Goal: Task Accomplishment & Management: Manage account settings

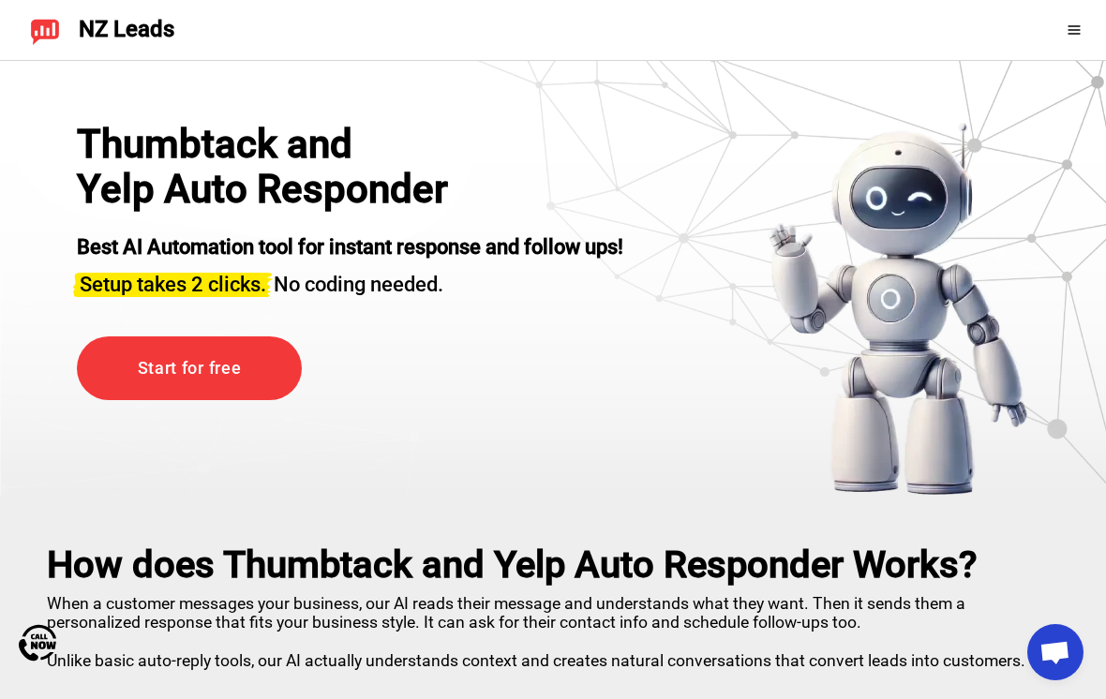
click at [1080, 22] on icon at bounding box center [1073, 29] width 15 height 15
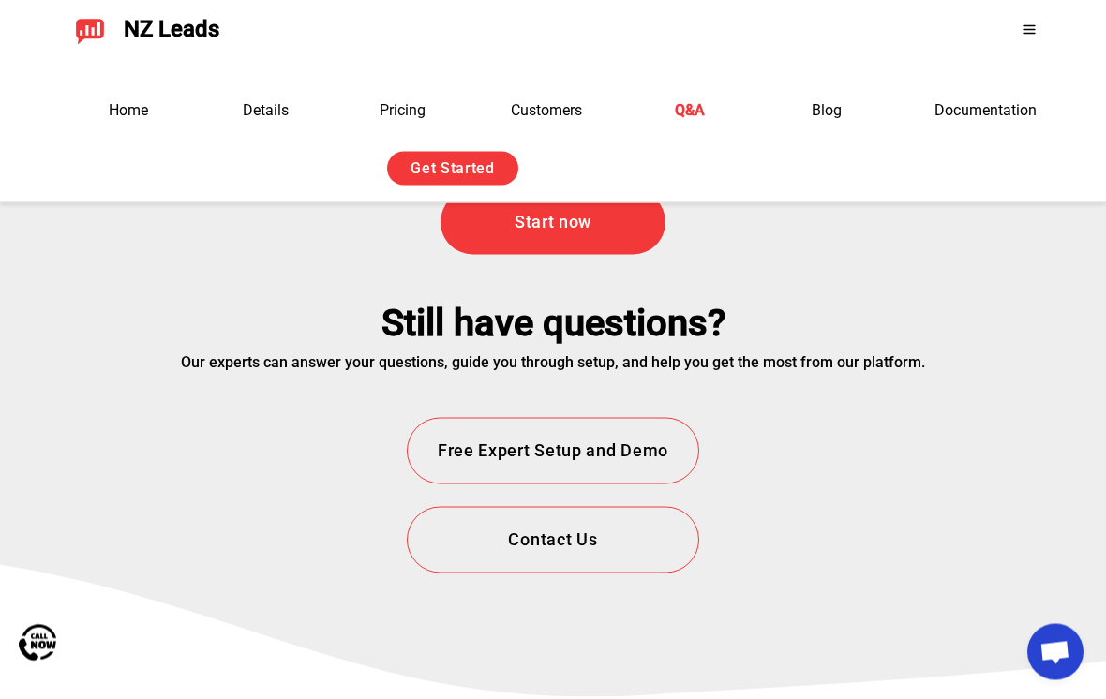
scroll to position [6807, 0]
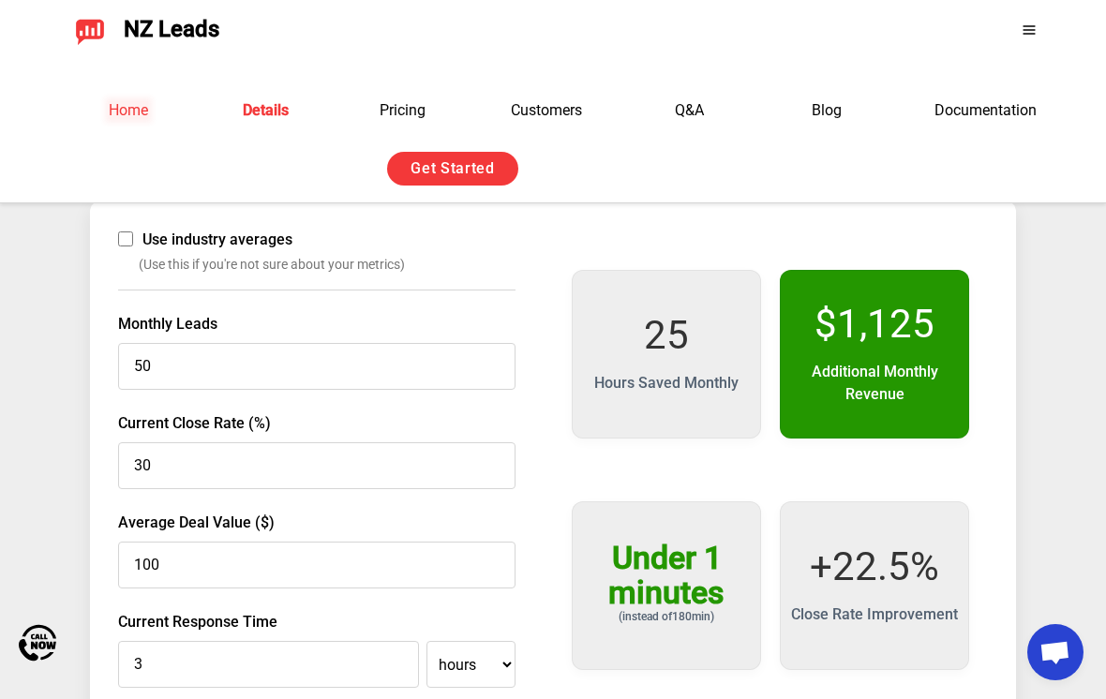
click at [124, 102] on link "Home" at bounding box center [128, 110] width 39 height 18
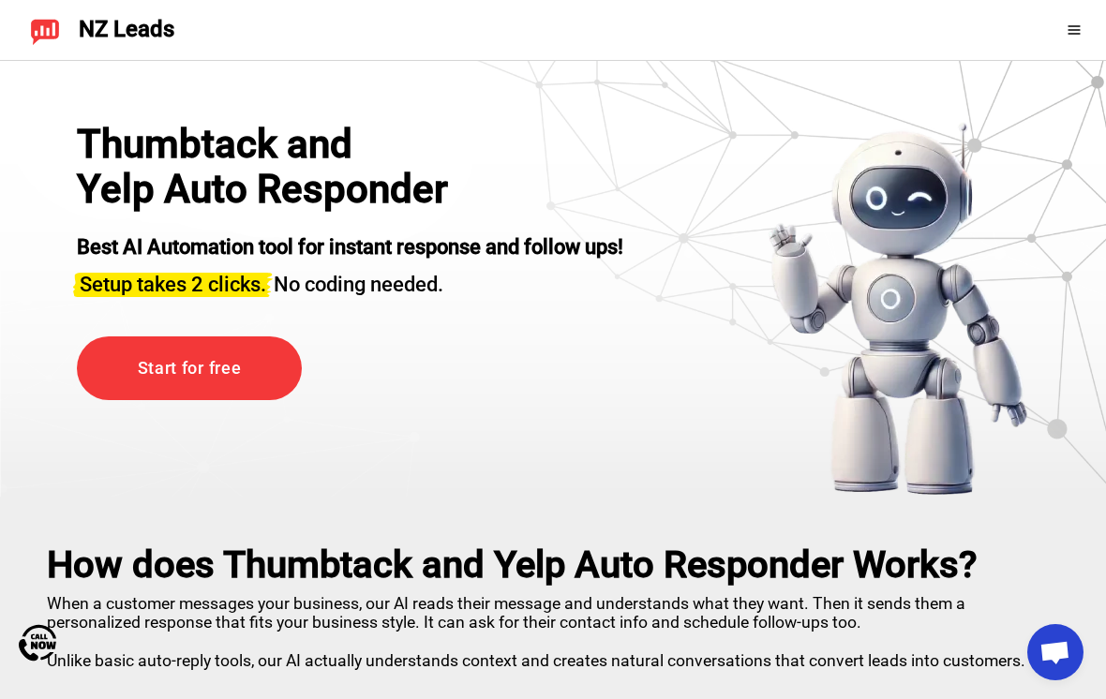
click at [54, 41] on img at bounding box center [45, 30] width 30 height 30
click at [119, 41] on span "NZ Leads" at bounding box center [127, 30] width 96 height 26
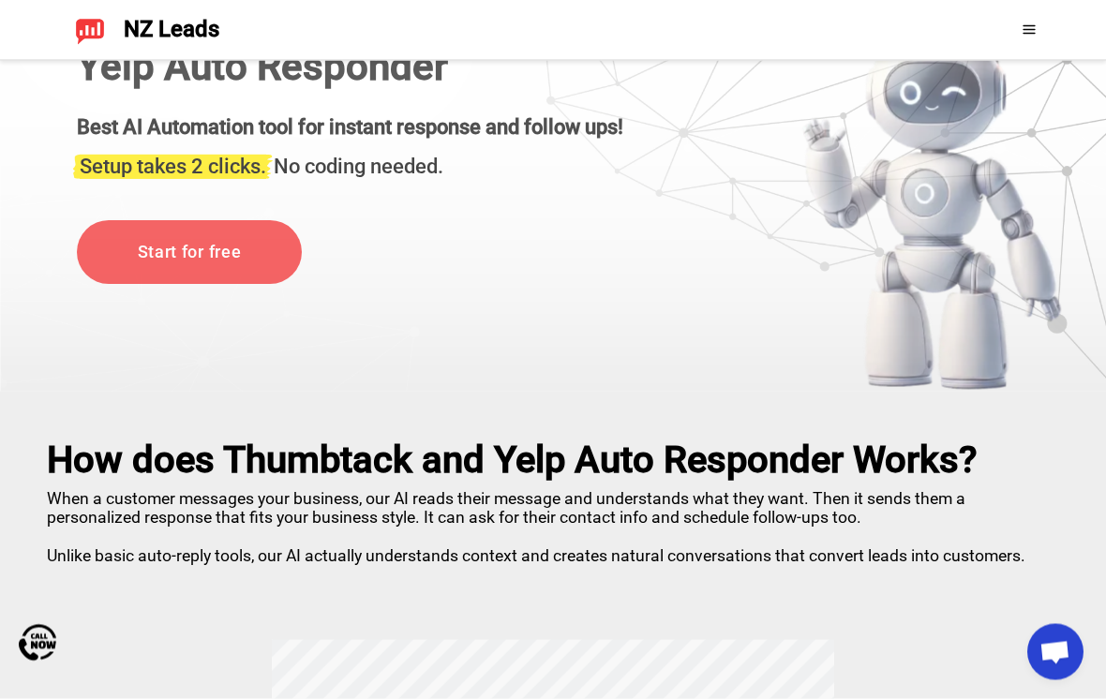
click at [1033, 35] on icon at bounding box center [1028, 29] width 15 height 15
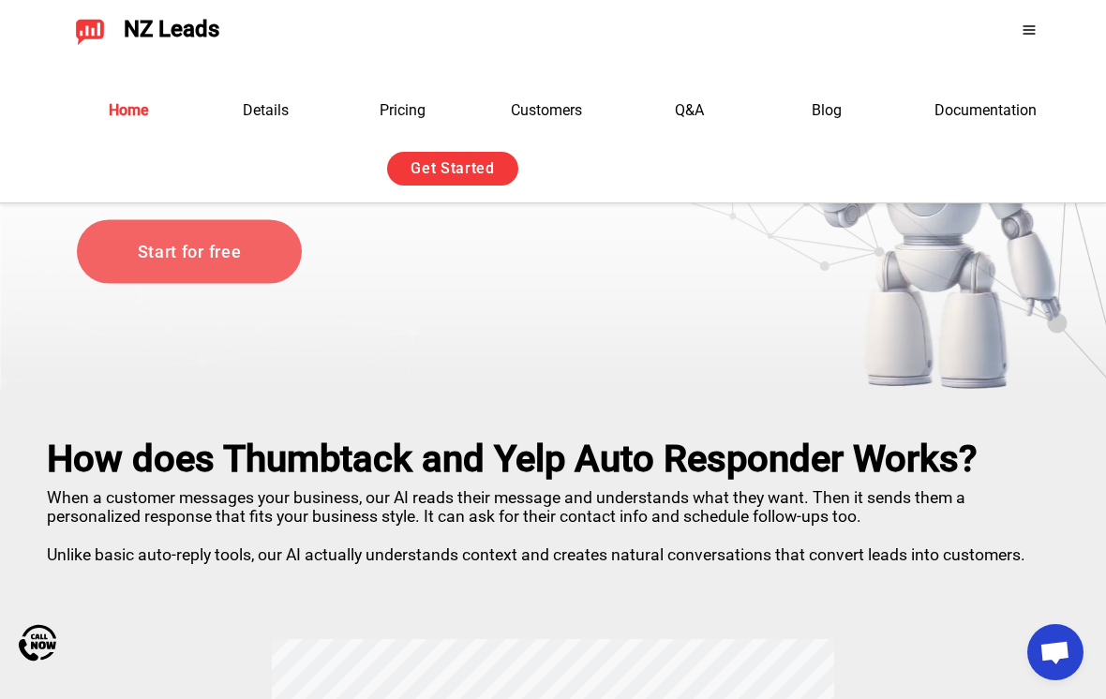
click at [1041, 24] on span at bounding box center [1033, 29] width 24 height 15
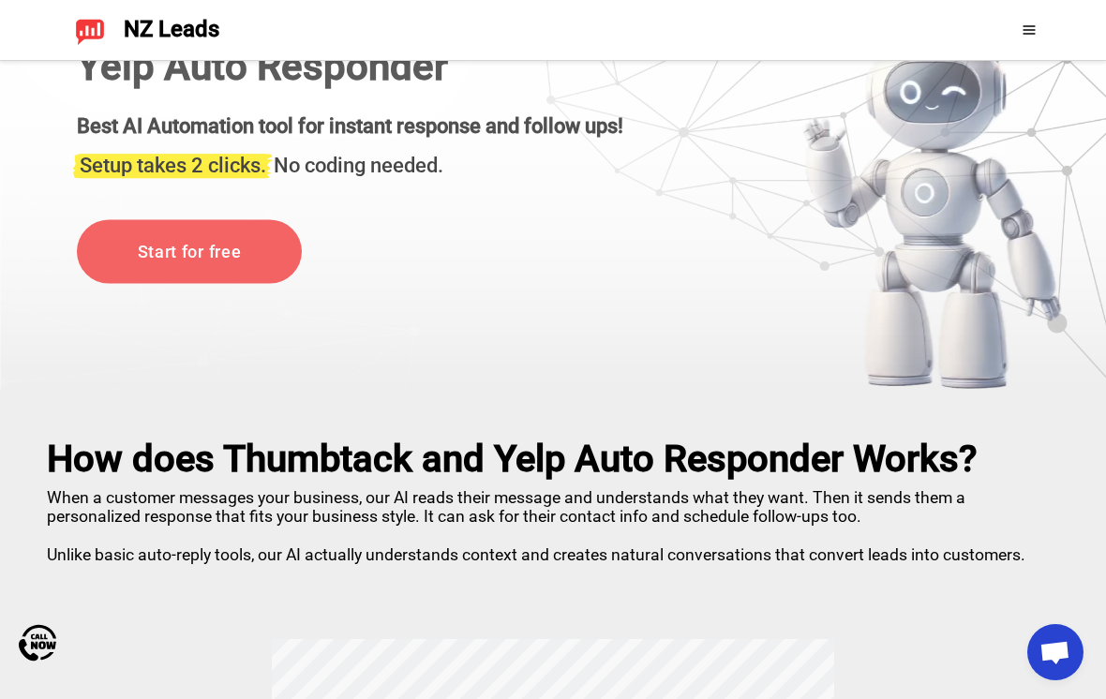
click at [1024, 22] on icon at bounding box center [1028, 29] width 15 height 15
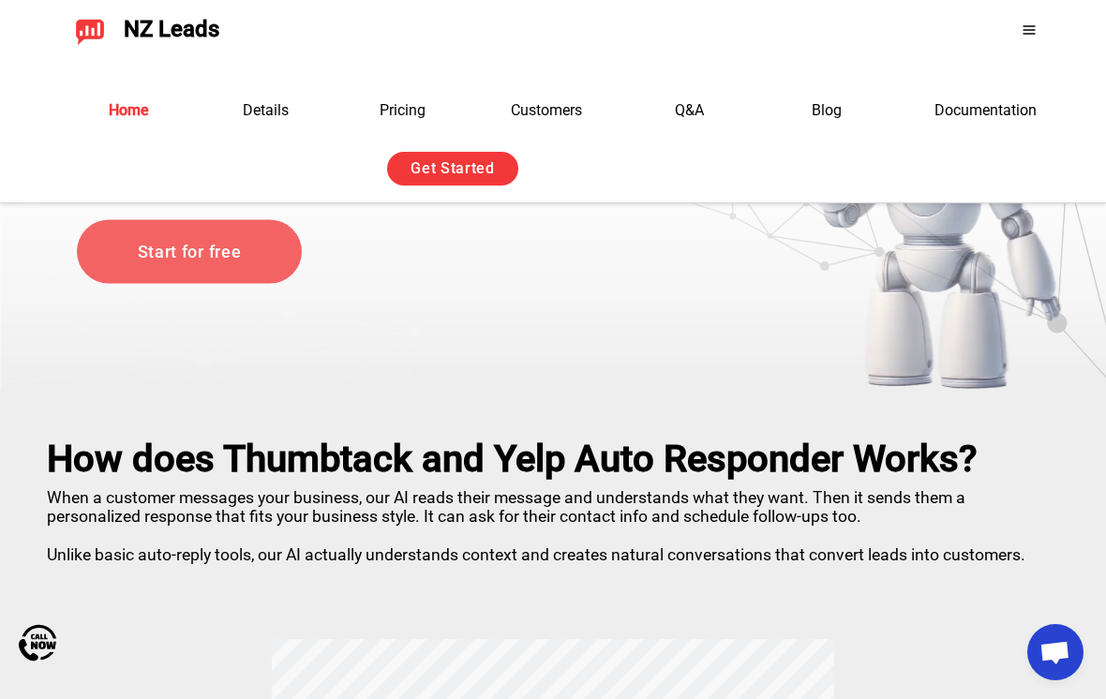
click at [645, 175] on div "Sign in with Google. Opens in new tab" at bounding box center [632, 168] width 172 height 41
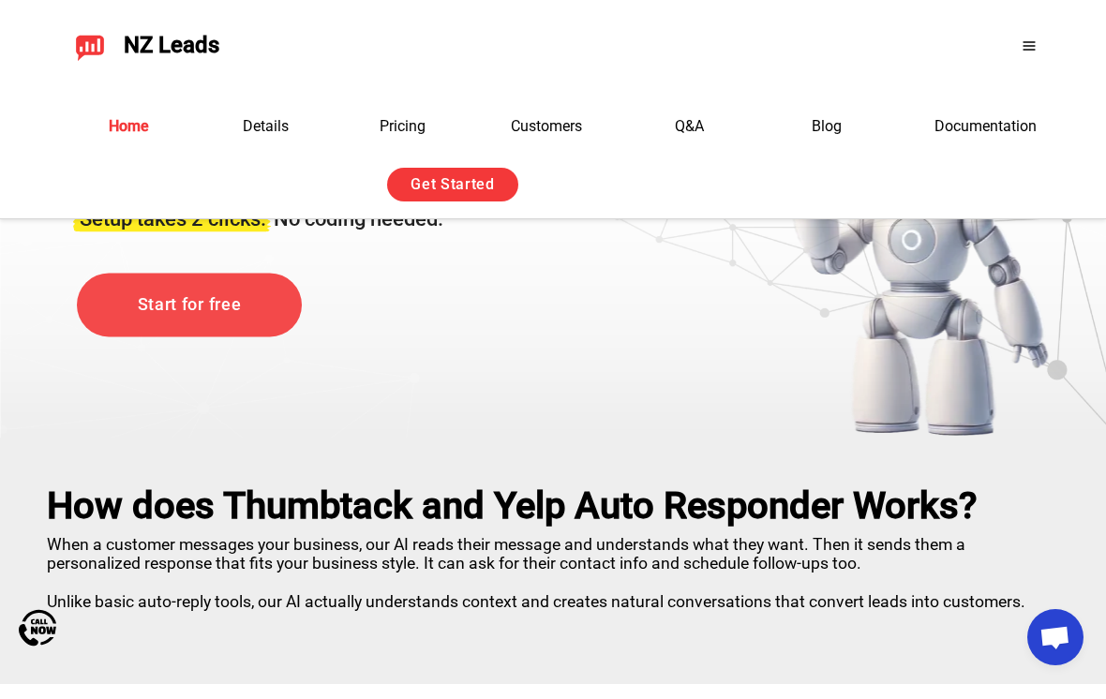
scroll to position [105, 0]
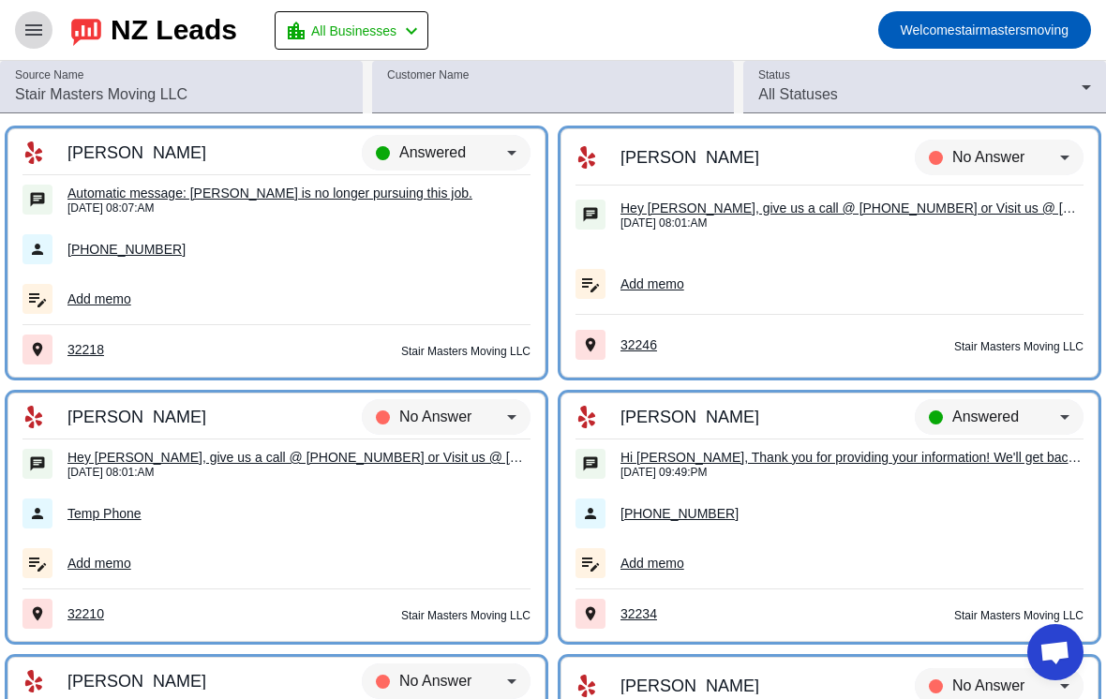
click at [35, 32] on mat-icon "menu" at bounding box center [33, 30] width 22 height 22
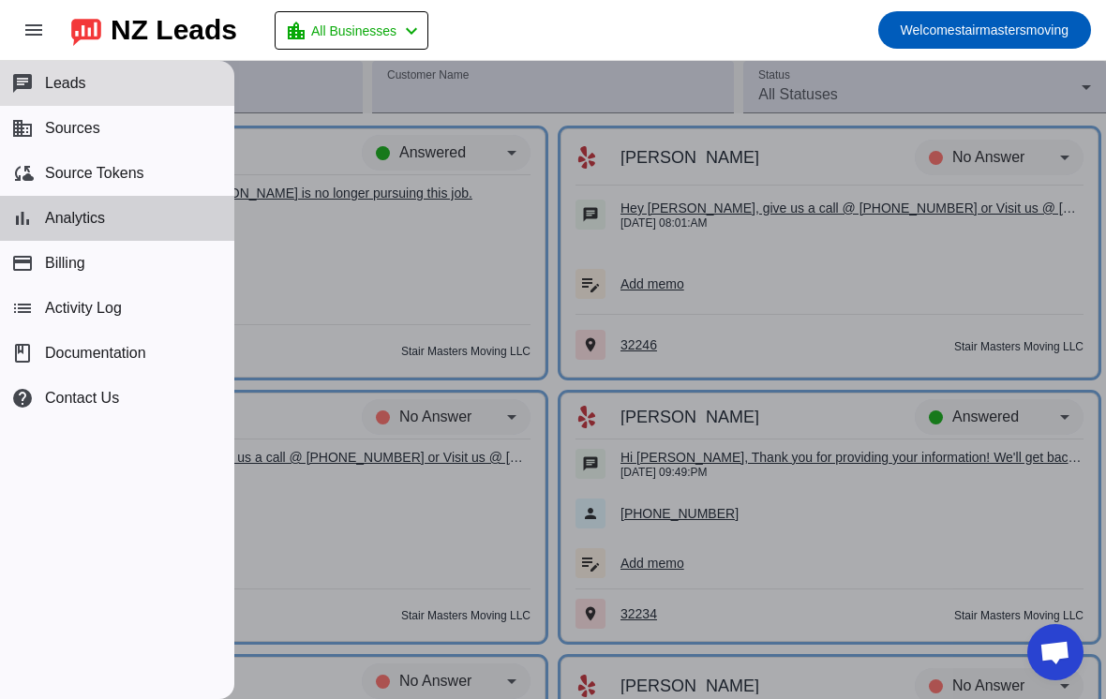
click at [67, 221] on span "Analytics" at bounding box center [75, 218] width 60 height 17
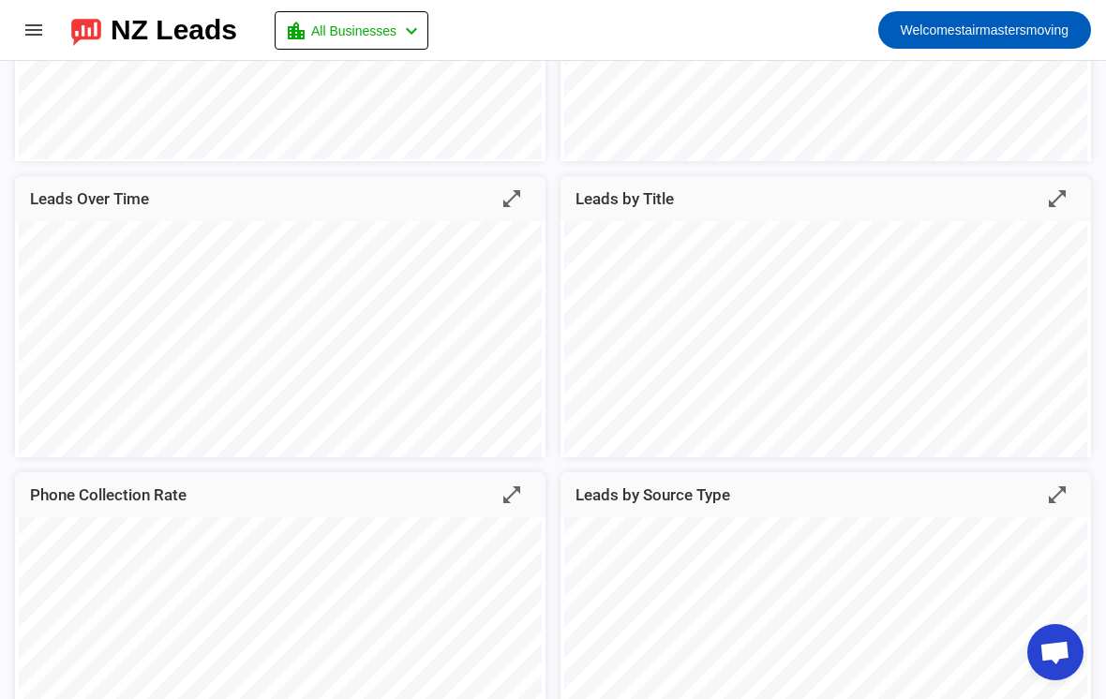
scroll to position [301, 0]
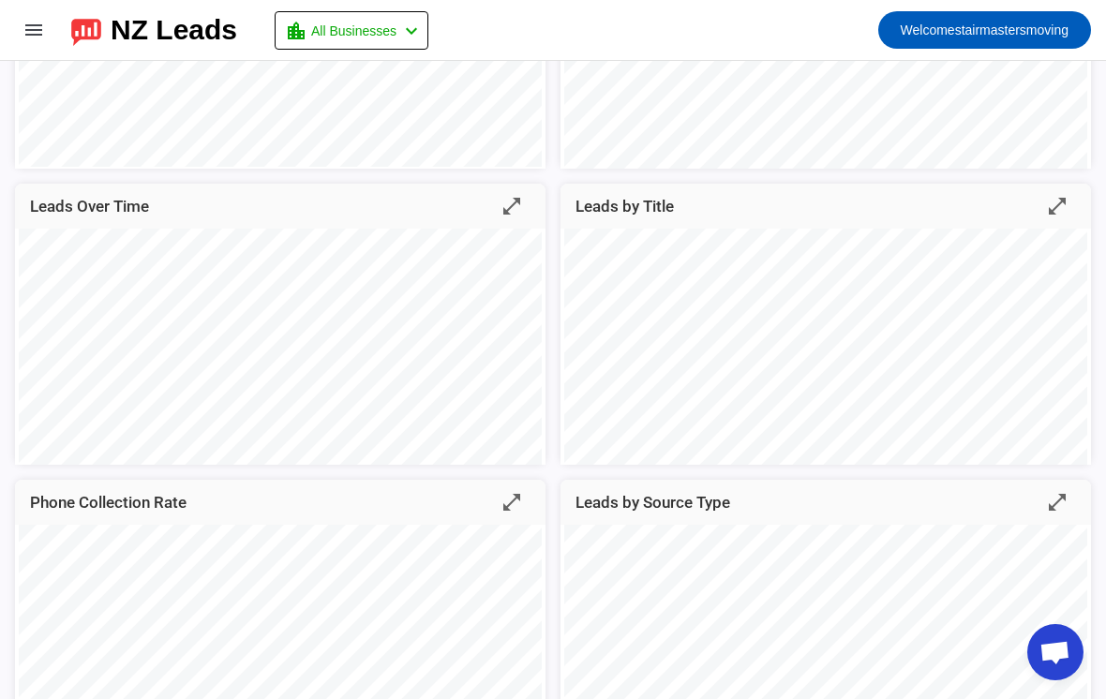
click at [1101, 388] on div "Hours/Weekday open_in_full Leads by Status open_in_full Leads Over Time open_in…" at bounding box center [553, 321] width 1106 height 896
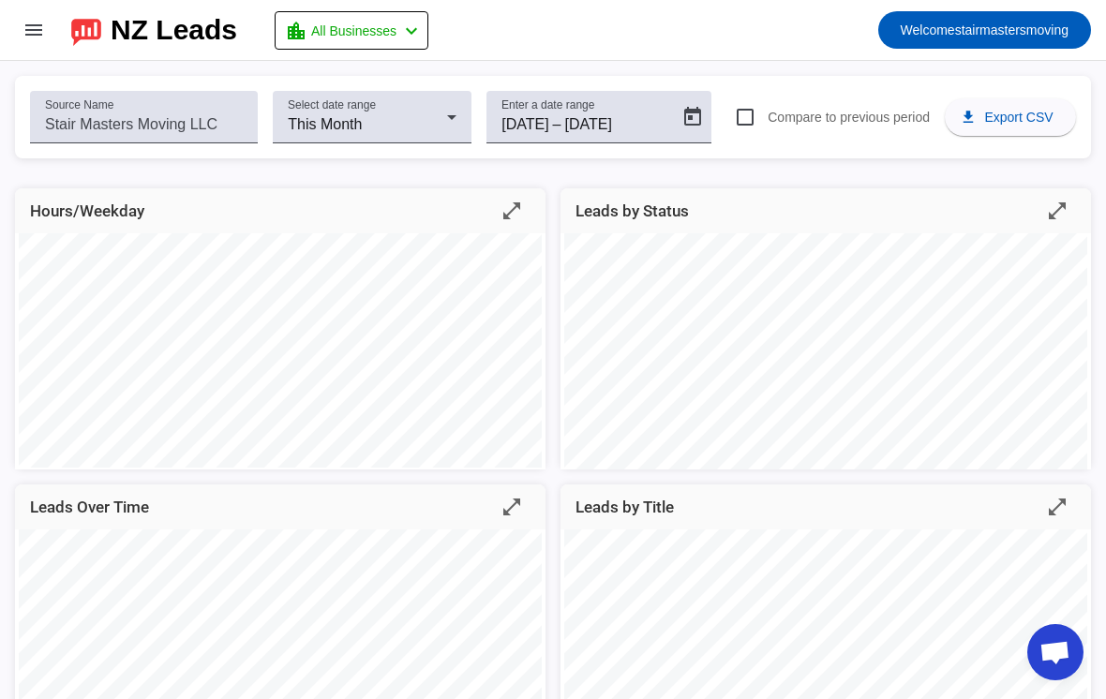
scroll to position [0, 0]
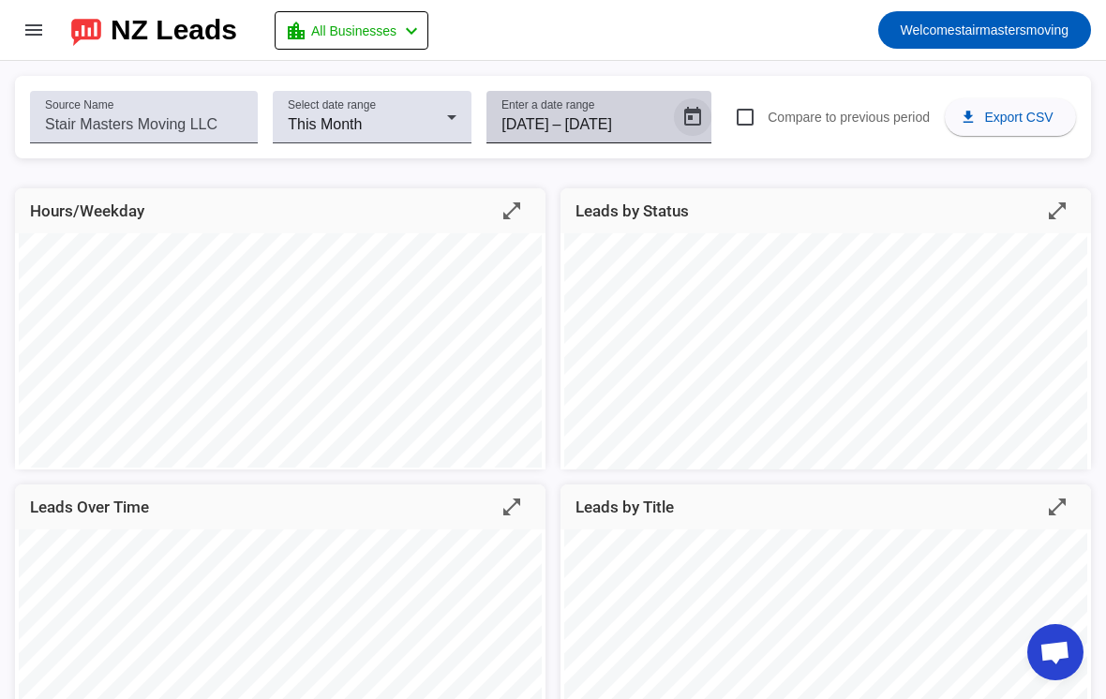
click at [687, 109] on span "Open calendar" at bounding box center [692, 117] width 45 height 45
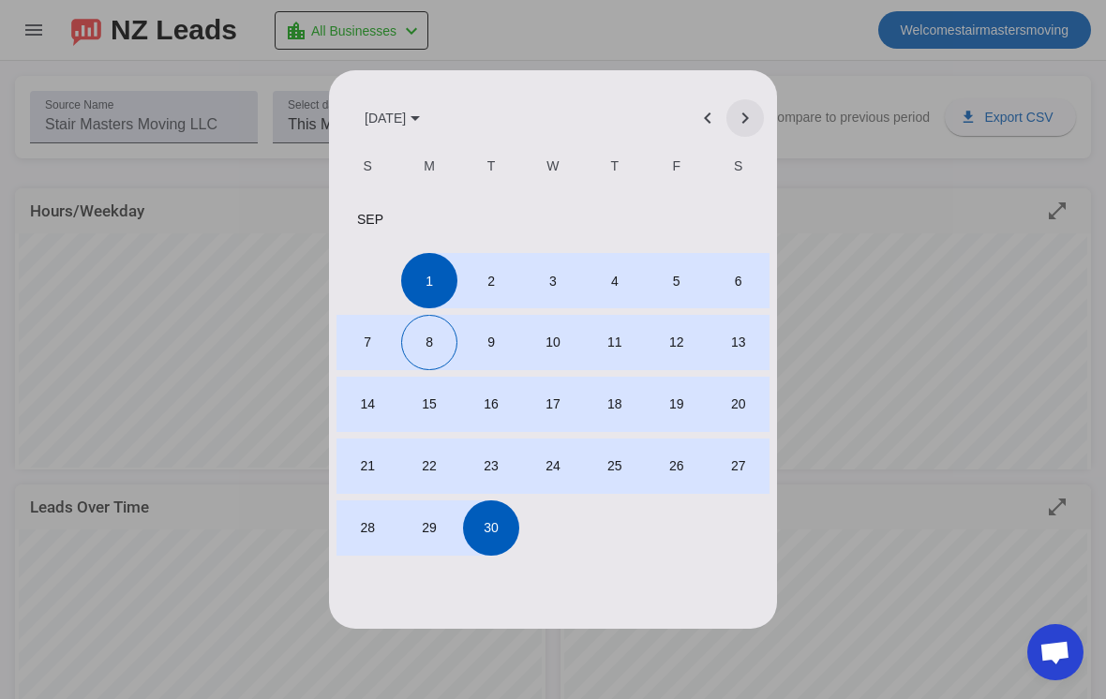
click at [736, 102] on span "Next month" at bounding box center [744, 118] width 45 height 45
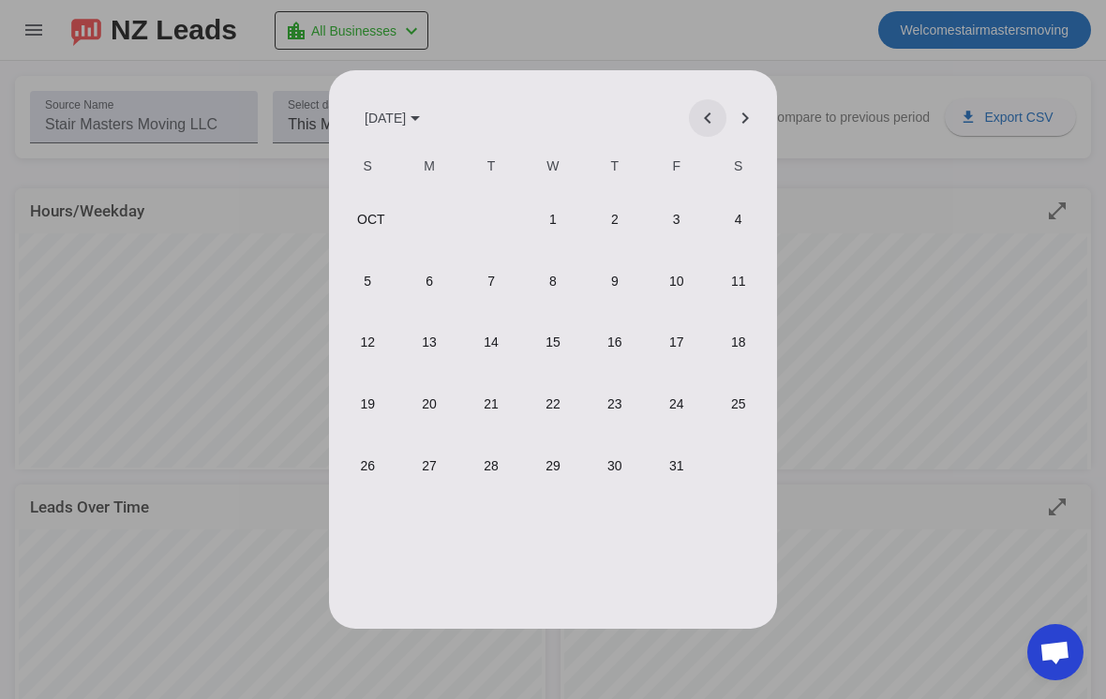
click at [718, 108] on span "Previous month" at bounding box center [707, 118] width 45 height 45
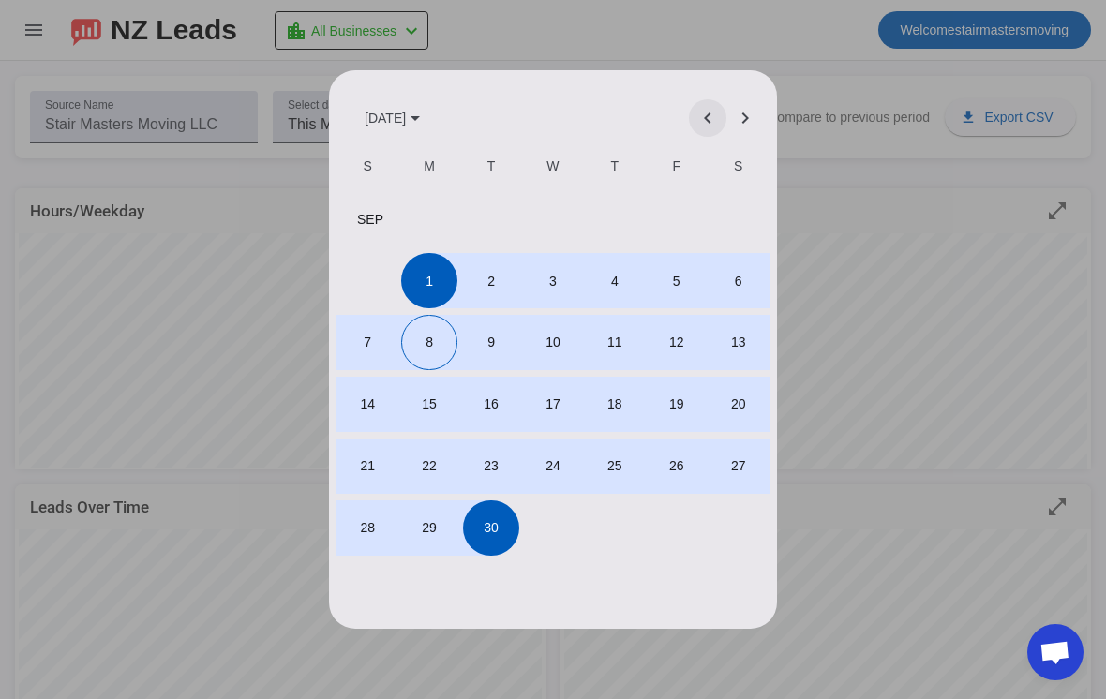
click at [705, 109] on span "Previous month" at bounding box center [707, 118] width 45 height 45
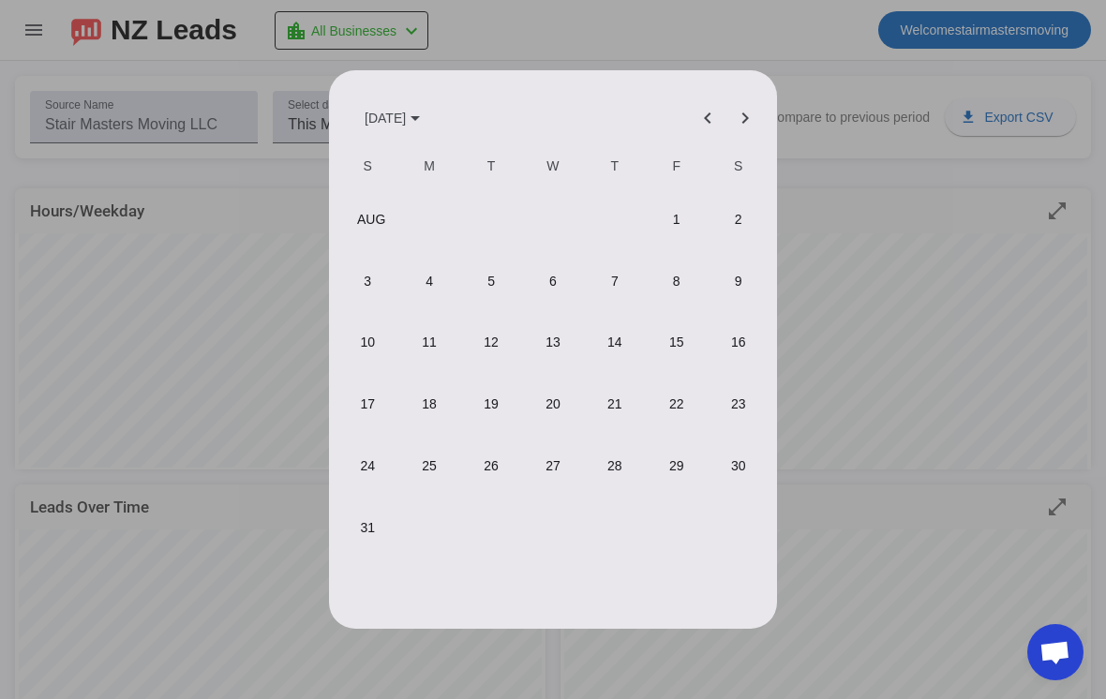
click at [680, 205] on span "1" at bounding box center [675, 218] width 55 height 55
type input "8/1/2025"
click at [360, 545] on span "31" at bounding box center [367, 527] width 55 height 55
type input "8/31/2025"
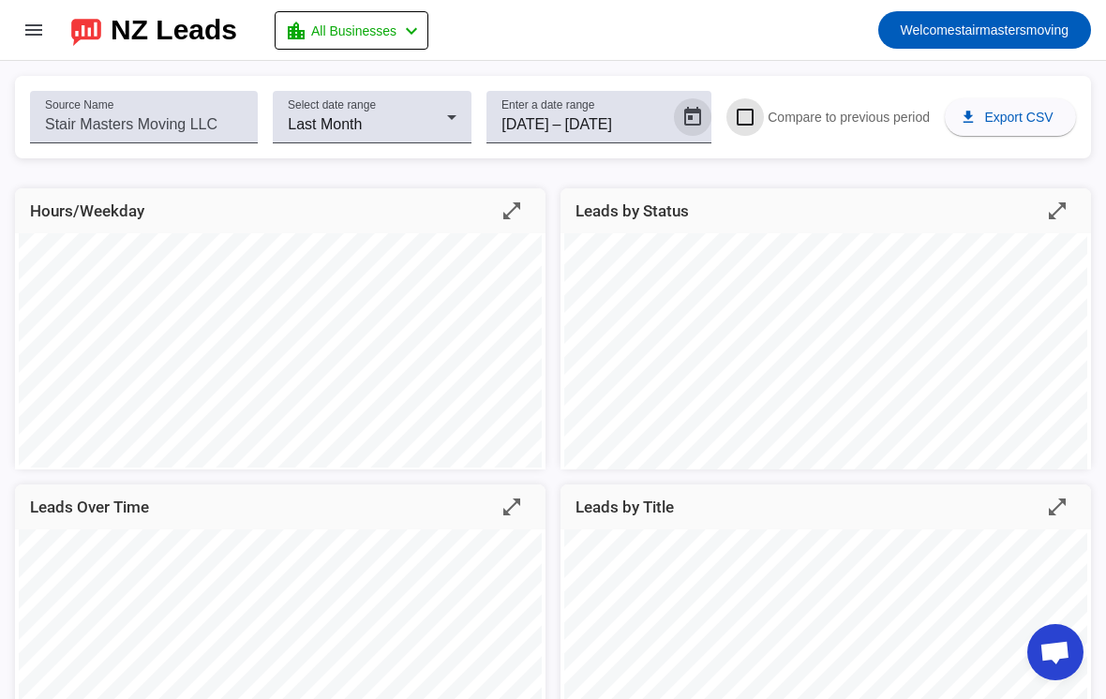
click at [742, 127] on input "Compare to previous period" at bounding box center [744, 116] width 37 height 37
checkbox input "true"
click at [23, 31] on mat-icon "menu" at bounding box center [33, 30] width 22 height 22
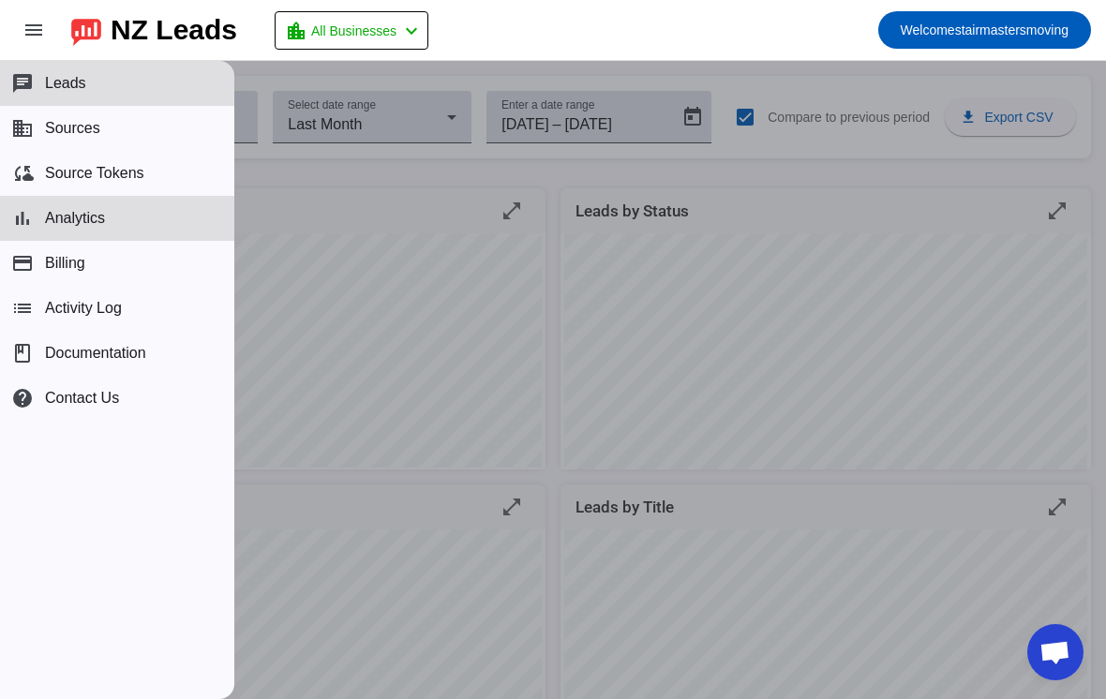
click at [362, 246] on div at bounding box center [553, 380] width 1106 height 638
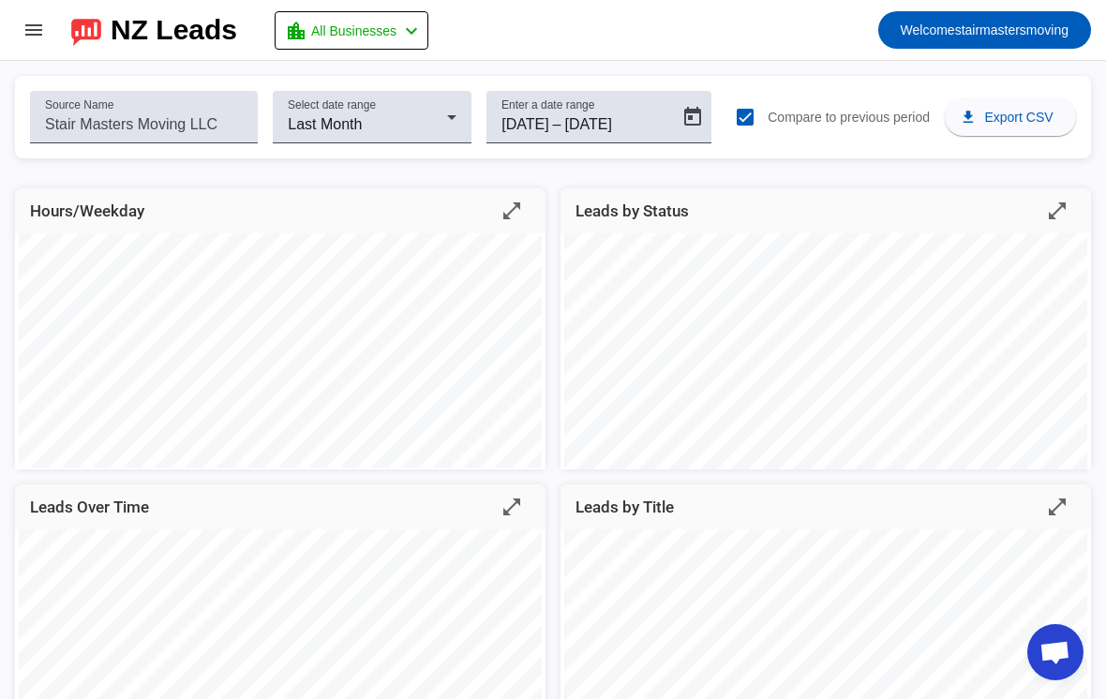
click at [201, 43] on div "NZ Leads" at bounding box center [174, 30] width 126 height 26
click at [986, 33] on span "Welcome stairmastersmoving" at bounding box center [984, 30] width 168 height 26
click at [992, 22] on div at bounding box center [553, 349] width 1106 height 699
click at [191, 19] on div "NZ Leads" at bounding box center [174, 30] width 126 height 26
click at [129, 32] on div "NZ Leads" at bounding box center [174, 30] width 126 height 26
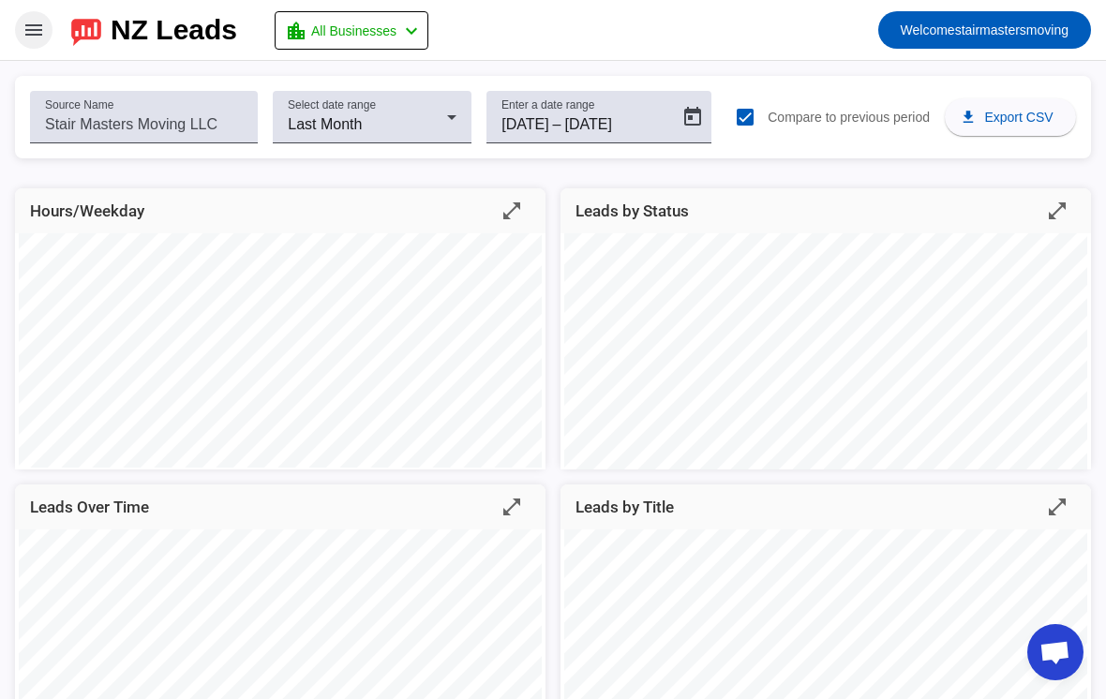
click at [46, 34] on span at bounding box center [33, 29] width 45 height 45
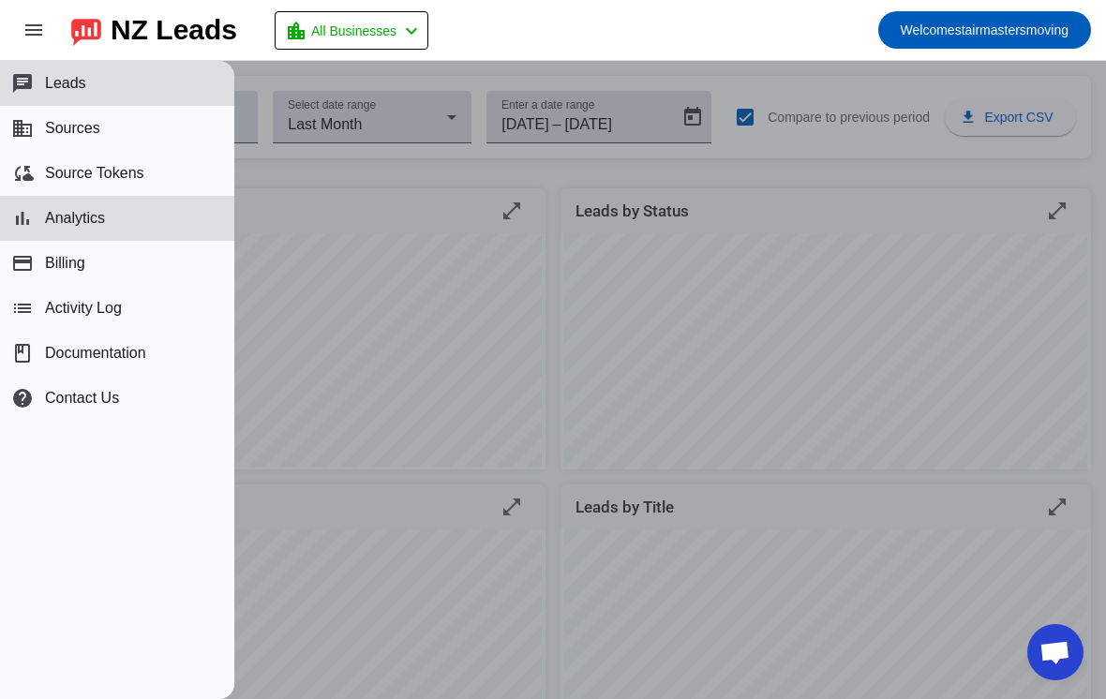
click at [104, 92] on button "chat Leads" at bounding box center [117, 83] width 234 height 45
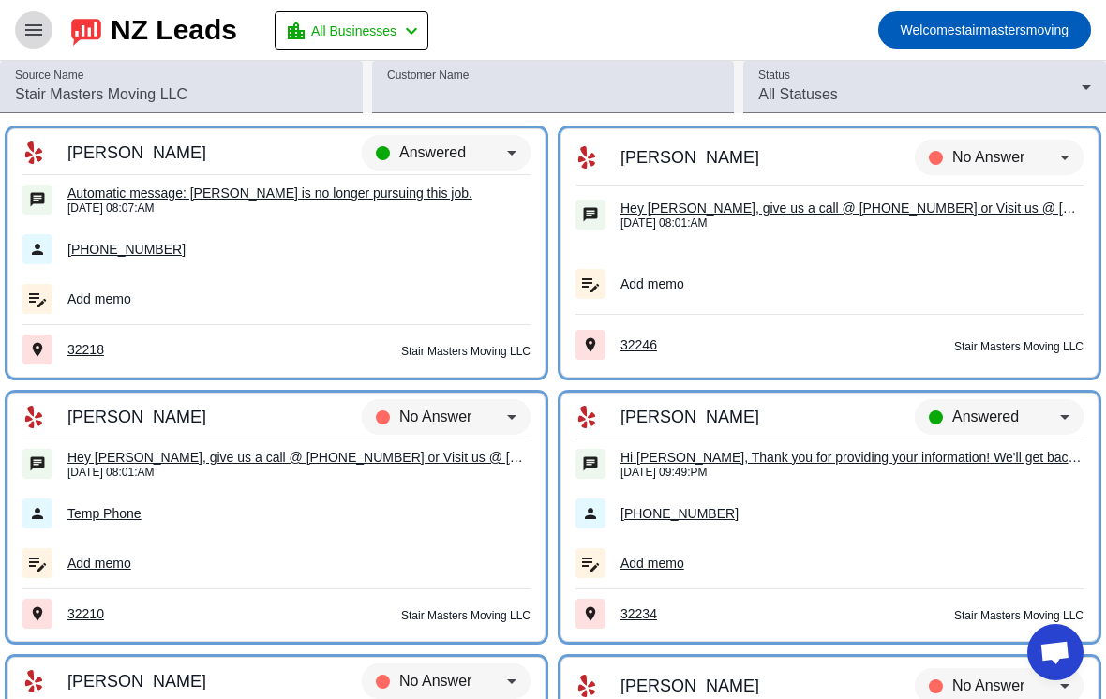
click at [34, 39] on mat-icon "menu" at bounding box center [33, 30] width 22 height 22
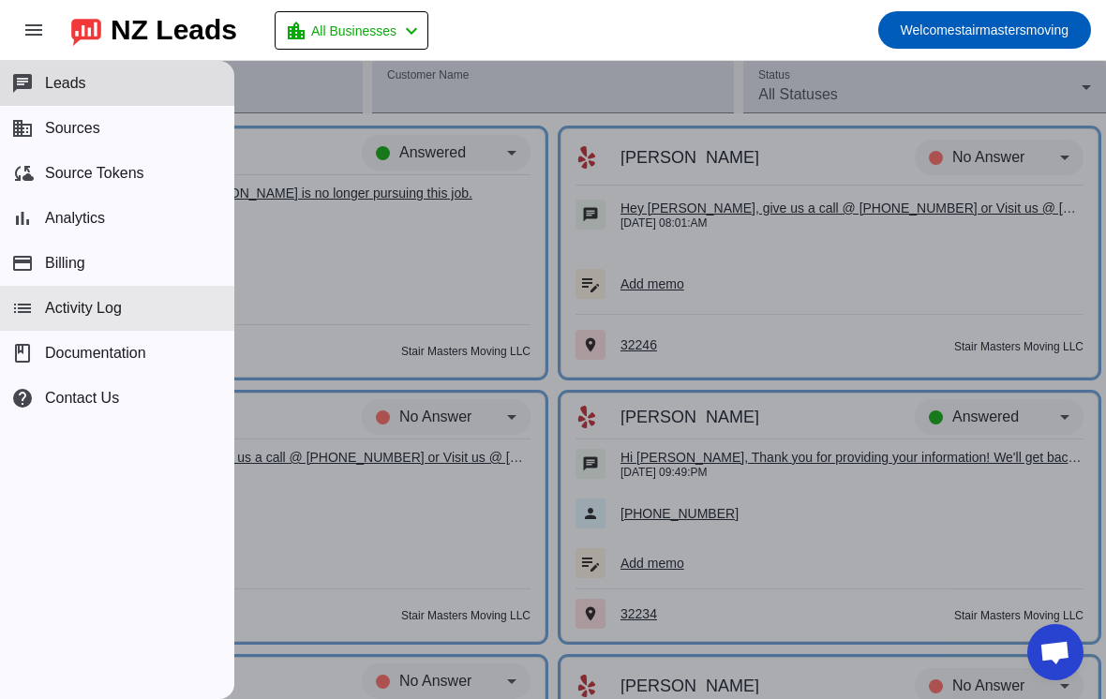
click at [72, 313] on span "Activity Log" at bounding box center [83, 308] width 77 height 17
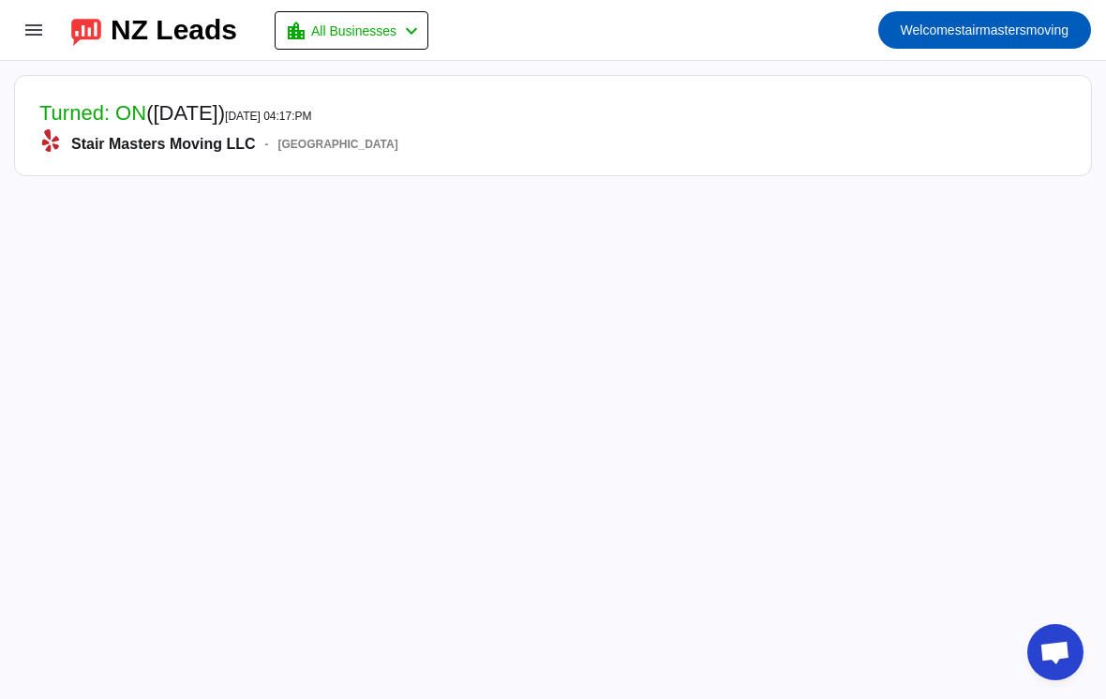
click at [156, 149] on div "Stair Masters Moving LLC - Jacksonville, FL 32225" at bounding box center [218, 143] width 359 height 29
click at [166, 126] on mat-card-title "Turned: ON (5 months ago) 3/29/2025, 04:17:PM" at bounding box center [218, 114] width 359 height 29
click at [1002, 137] on mat-card-header "Turned: ON (5 months ago) 3/29/2025, 04:17:PM Stair Masters Moving LLC - Jackso…" at bounding box center [552, 125] width 1057 height 81
click at [39, 33] on mat-icon "menu" at bounding box center [33, 30] width 22 height 22
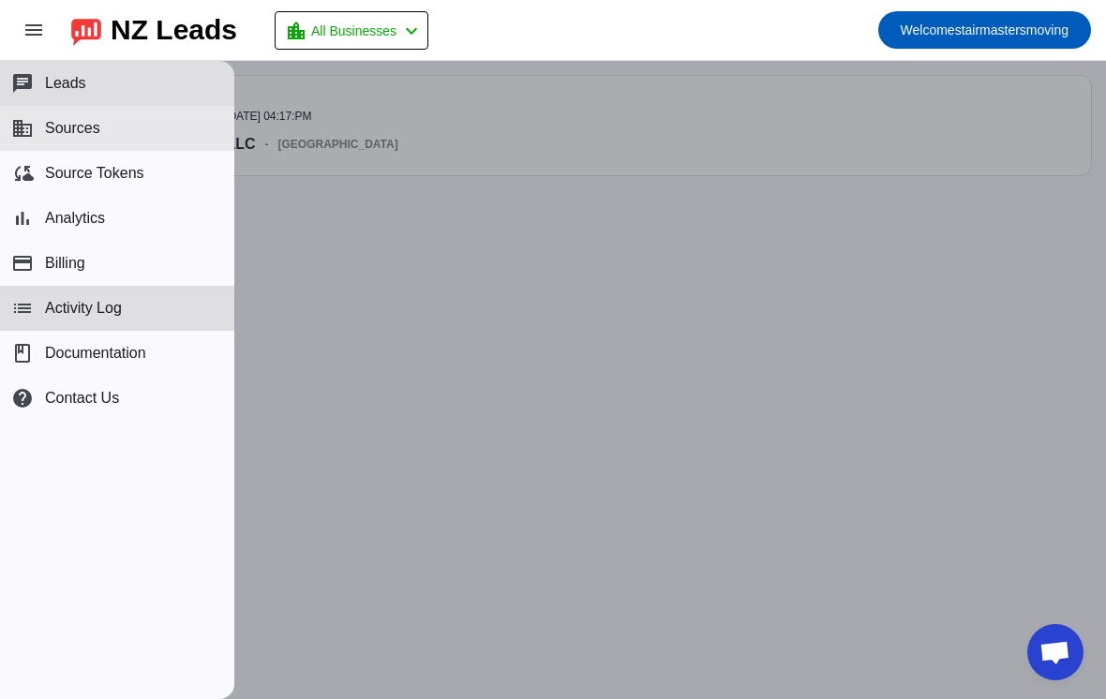
click at [66, 134] on span "Sources" at bounding box center [72, 128] width 55 height 17
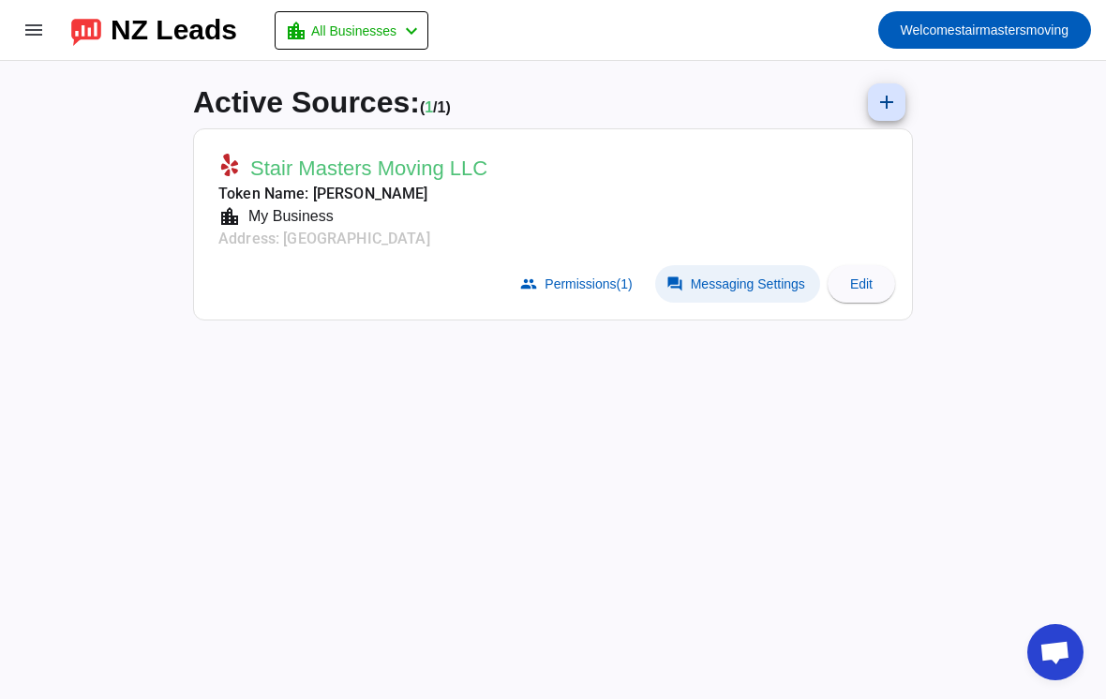
click at [758, 289] on span "Messaging Settings" at bounding box center [748, 283] width 114 height 15
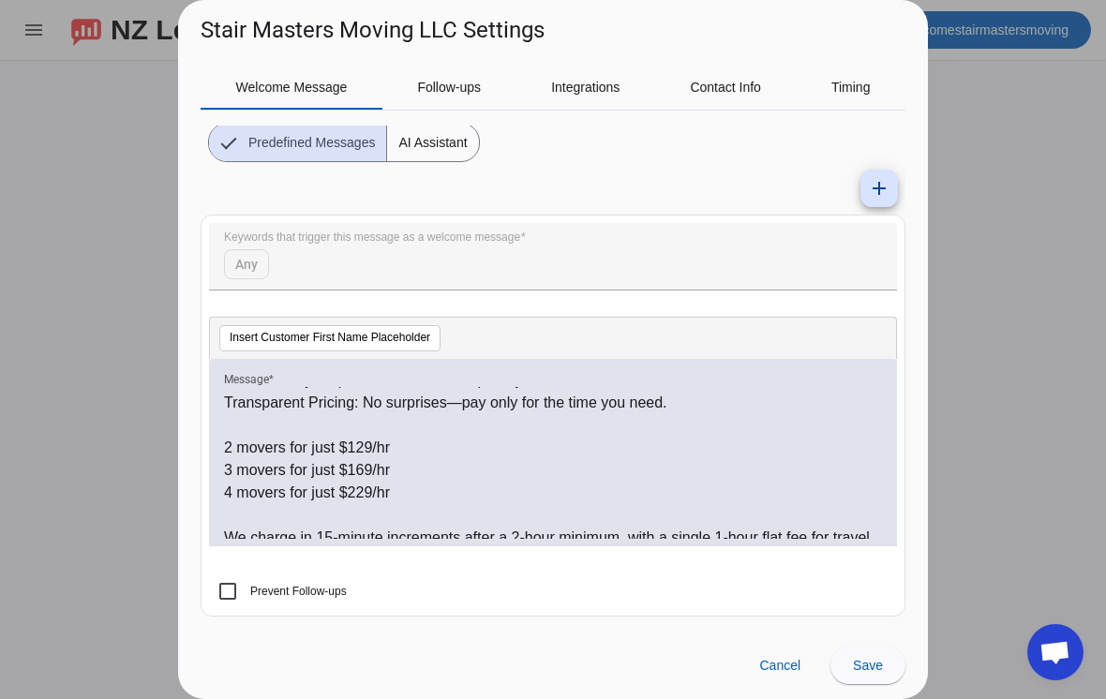
scroll to position [315, 0]
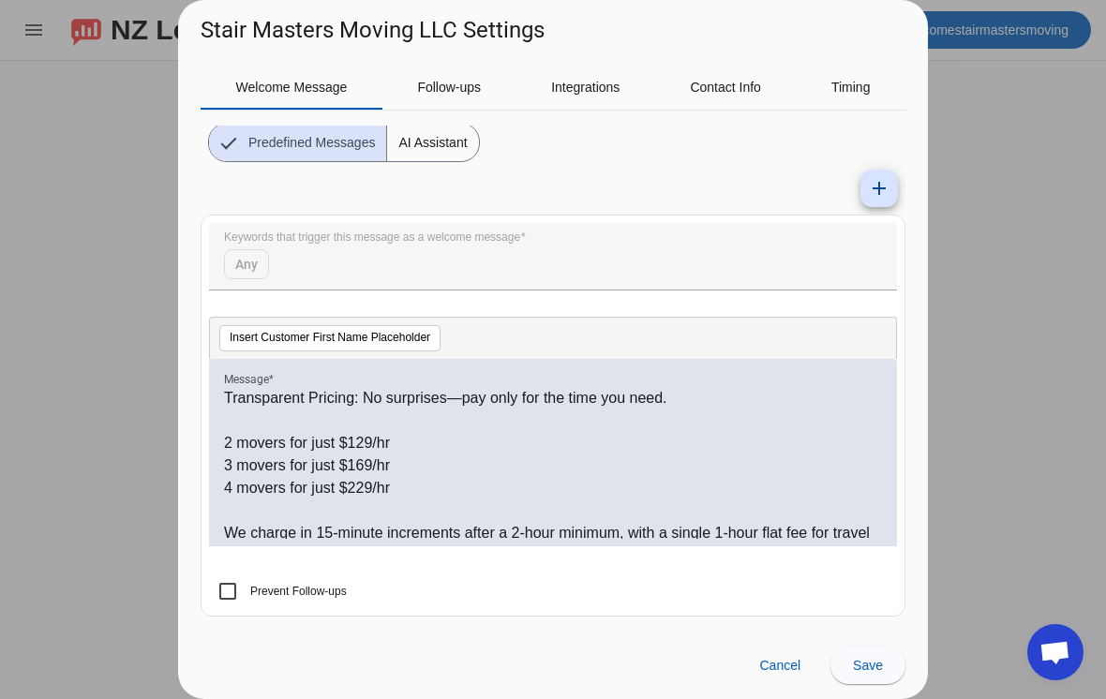
click at [372, 441] on p "2 movers for just $129/hr" at bounding box center [553, 443] width 658 height 22
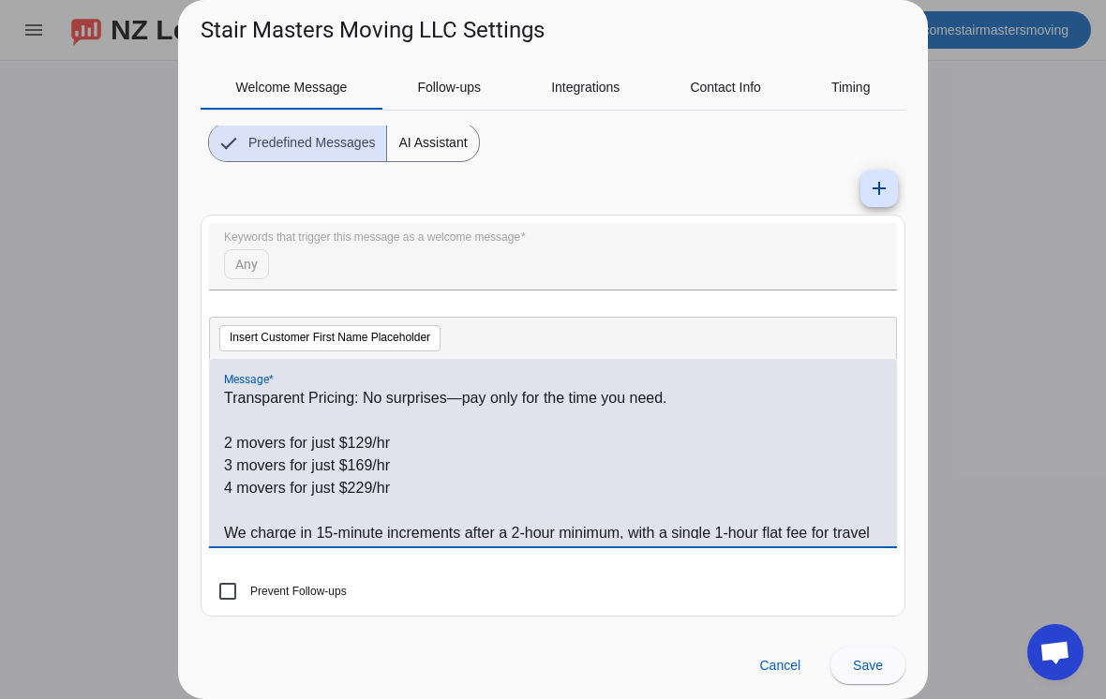
click at [374, 442] on p "2 movers for just $129/hr" at bounding box center [553, 443] width 658 height 22
click at [465, 486] on p "4 movers for just $229/hr" at bounding box center [553, 488] width 658 height 22
click at [374, 439] on p "2 movers for just $129/hr" at bounding box center [553, 443] width 658 height 22
click at [368, 471] on p "3 movers for just $169/hr" at bounding box center [553, 465] width 658 height 22
click at [375, 490] on p "4 movers for just $229/hr" at bounding box center [553, 488] width 658 height 22
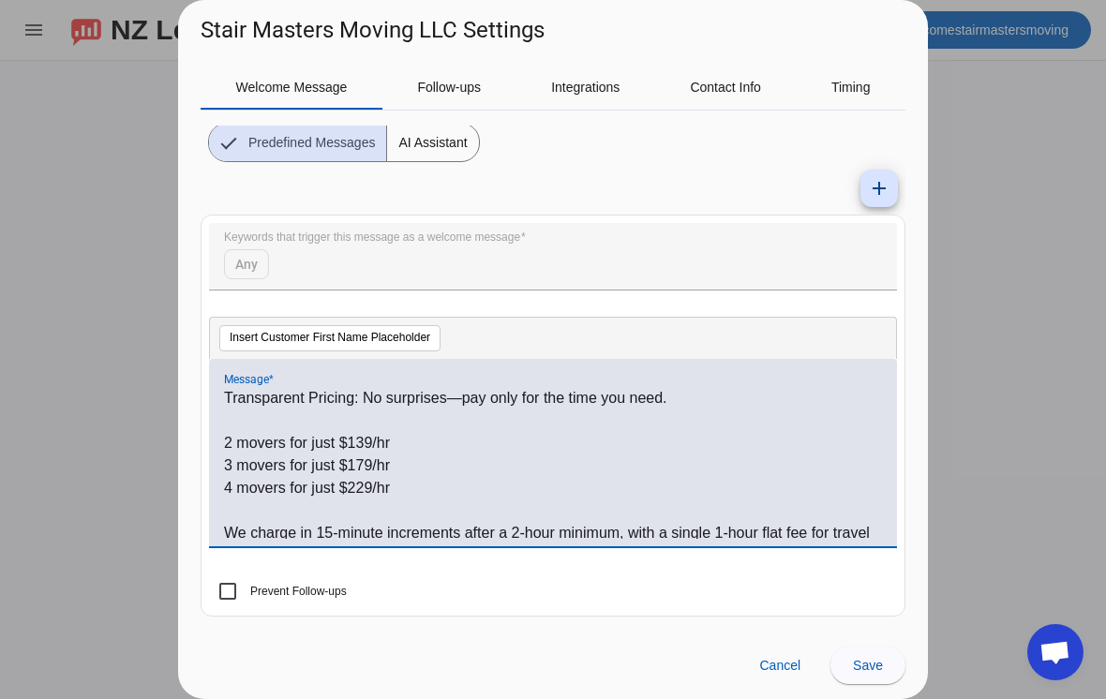
click at [499, 493] on p "4 movers for just $229/hr" at bounding box center [553, 488] width 658 height 22
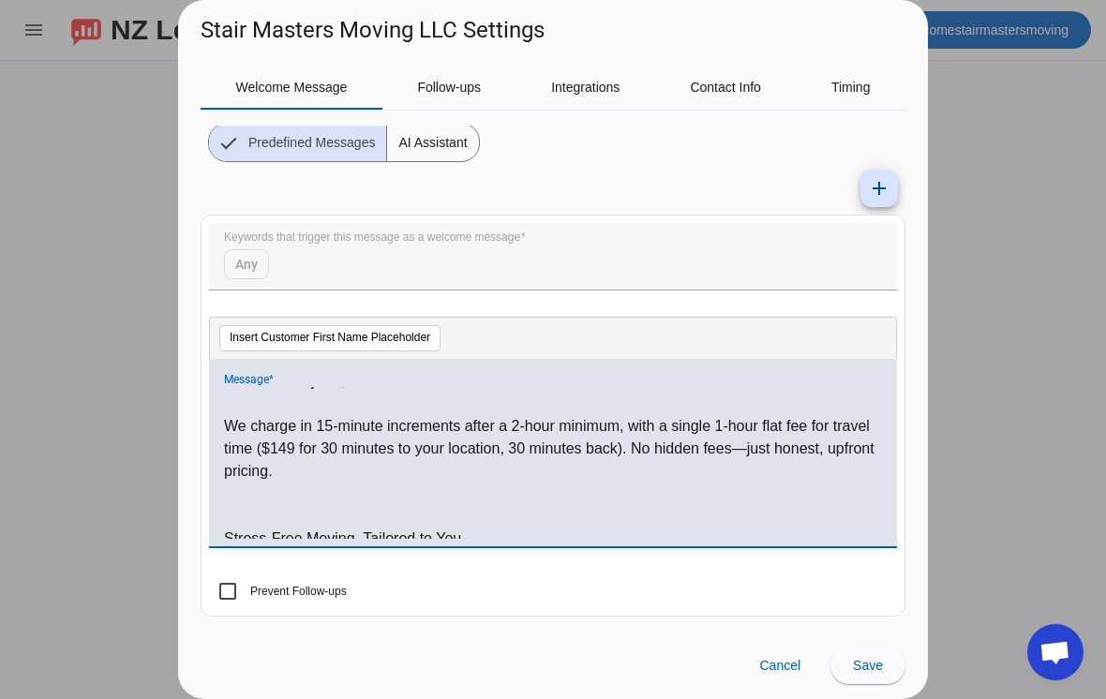
scroll to position [420, 0]
click at [292, 451] on p "We charge in 15-minute increments after a 2-hour minimum, with a single 1-hour …" at bounding box center [553, 450] width 658 height 67
click at [336, 445] on p "We charge in 15-minute increments after a 2-hour minimum, with a single 1-hour …" at bounding box center [553, 450] width 658 height 67
click at [762, 425] on p "We charge in 15-minute increments after a 2-hour minimum, with a single 1-hour …" at bounding box center [553, 450] width 658 height 67
click at [342, 448] on p "We charge in 15-minute increments after a 2-hour minimum, with a single 40 min …" at bounding box center [553, 450] width 658 height 67
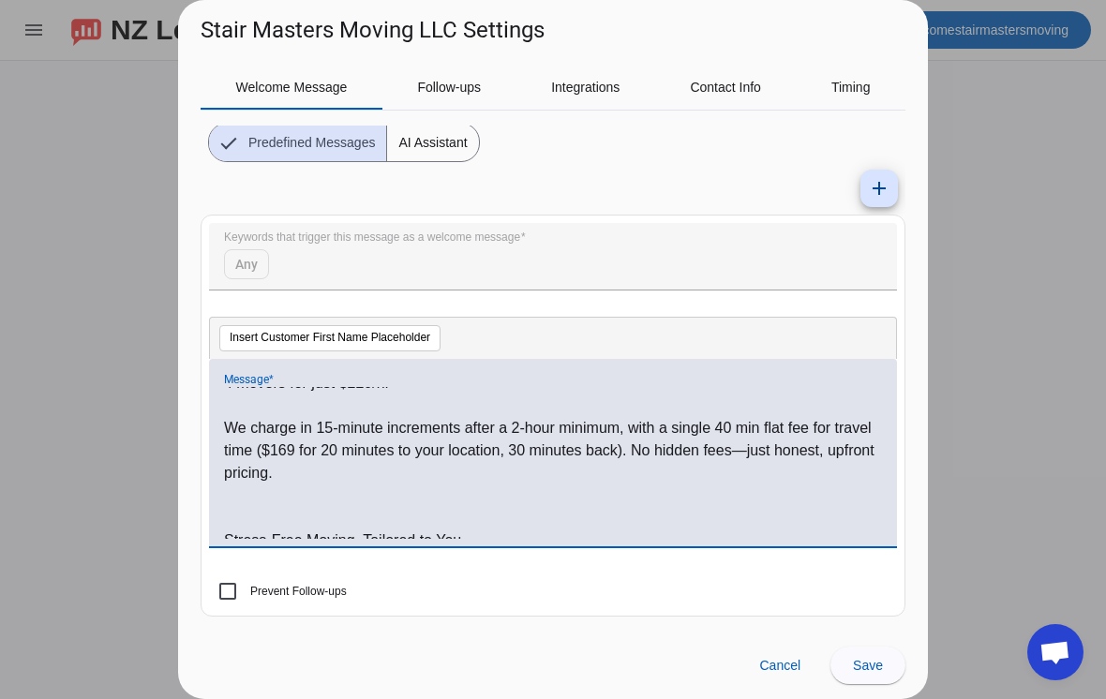
click at [523, 460] on p "We charge in 15-minute increments after a 2-hour minimum, with a single 40 min …" at bounding box center [553, 450] width 658 height 67
click at [526, 448] on p "We charge in 15-minute increments after a 2-hour minimum, with a single 40 min …" at bounding box center [553, 450] width 658 height 67
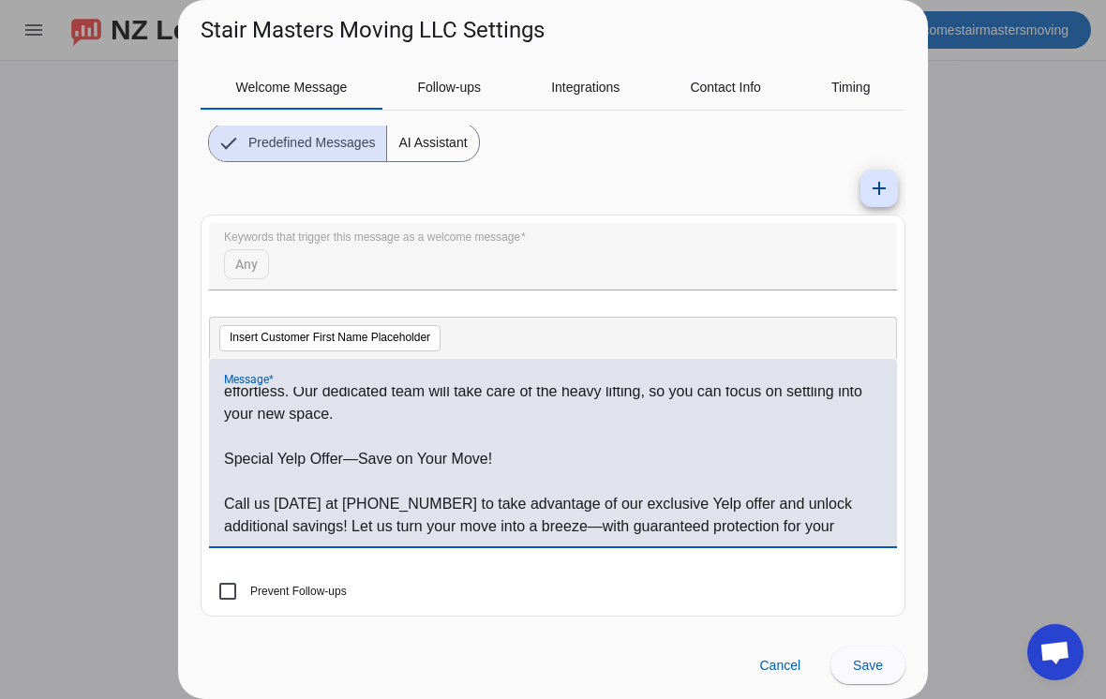
scroll to position [635, 0]
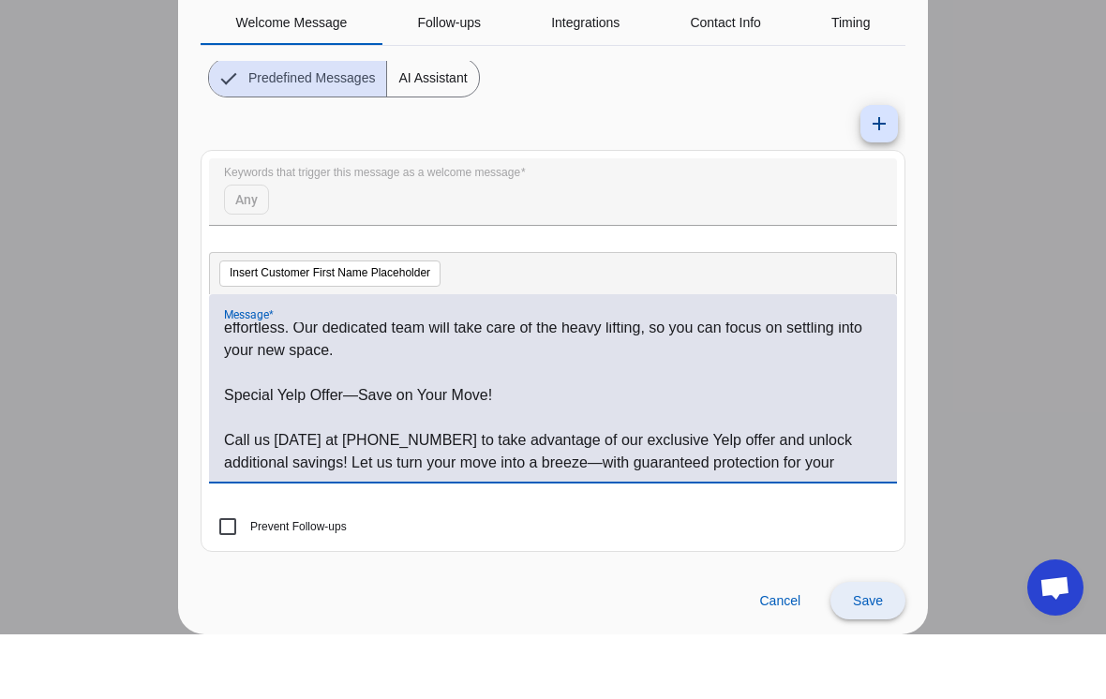
click at [871, 658] on span "Save" at bounding box center [868, 665] width 30 height 15
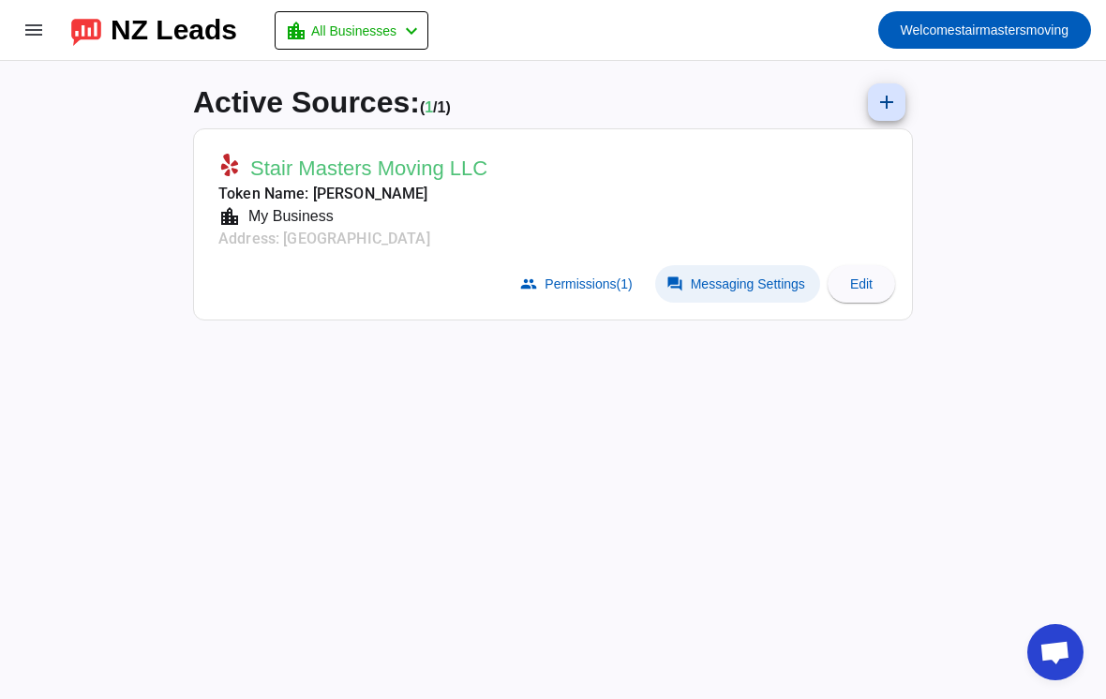
click at [743, 271] on span at bounding box center [737, 283] width 165 height 37
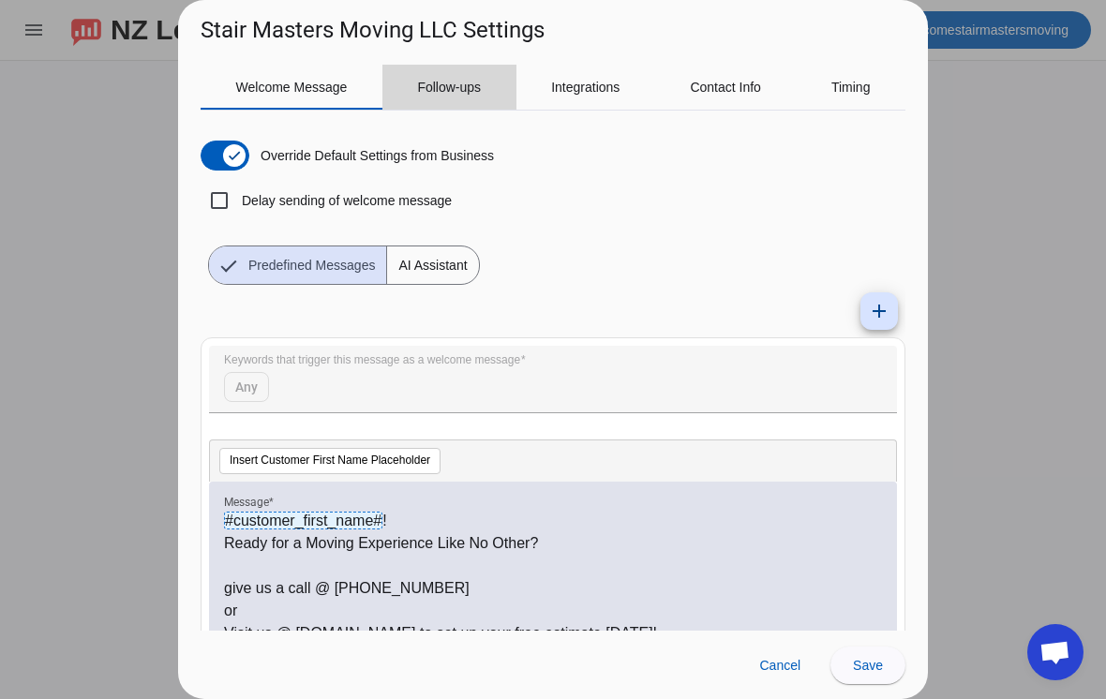
click at [459, 84] on span "Follow-ups" at bounding box center [449, 87] width 64 height 13
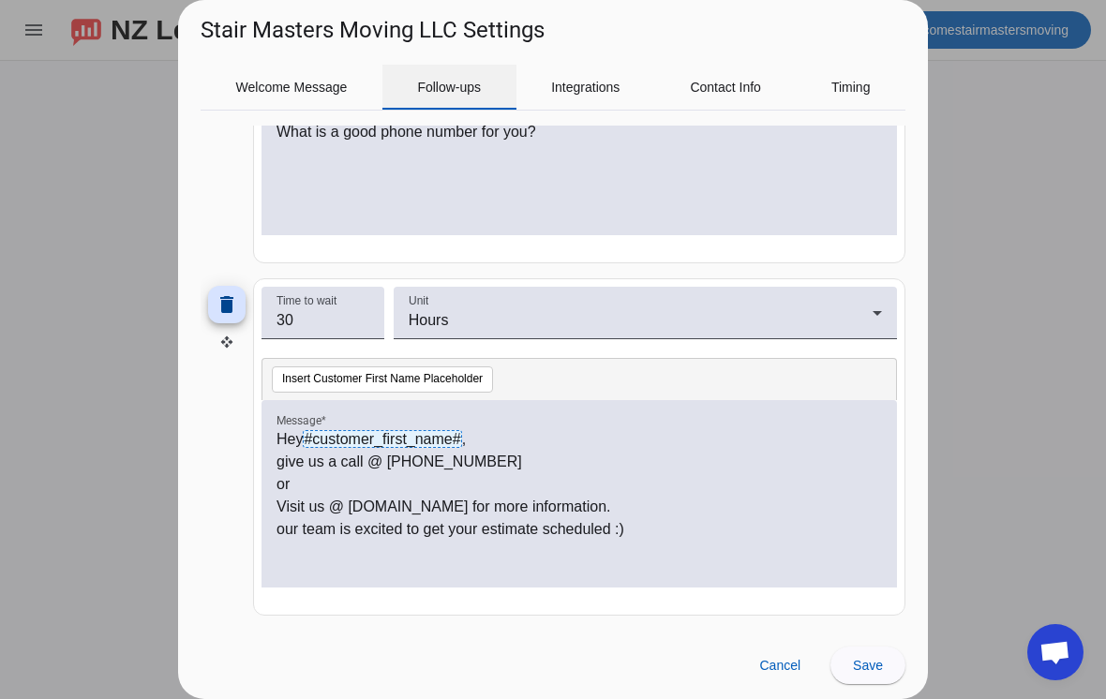
scroll to position [394, 0]
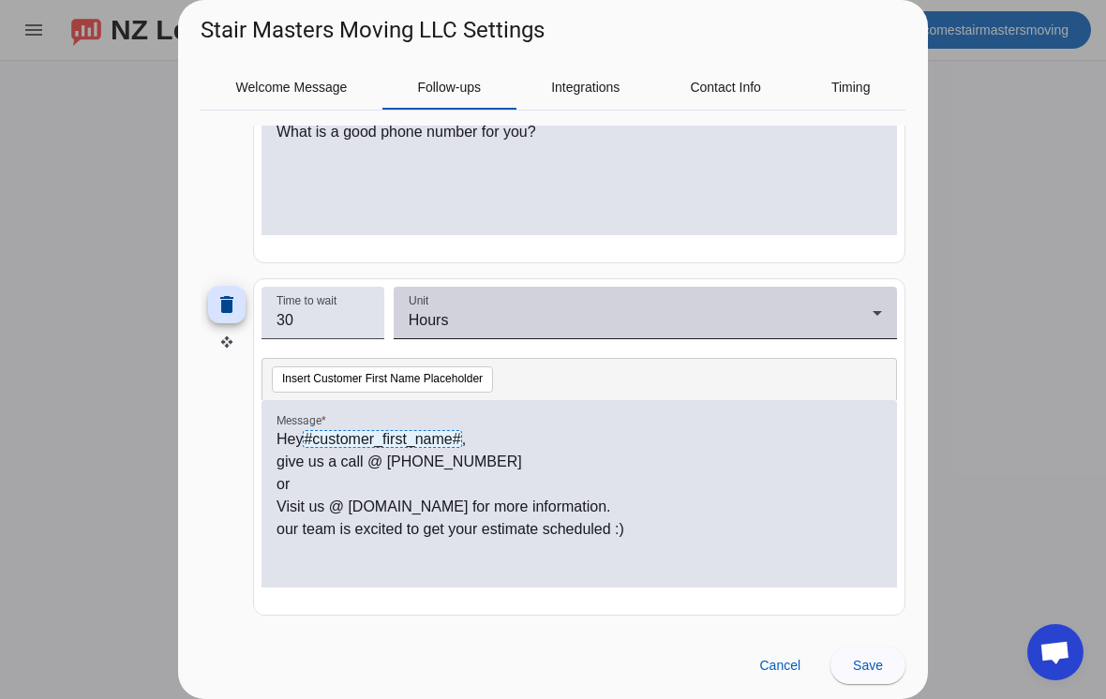
click at [876, 309] on icon at bounding box center [877, 313] width 22 height 22
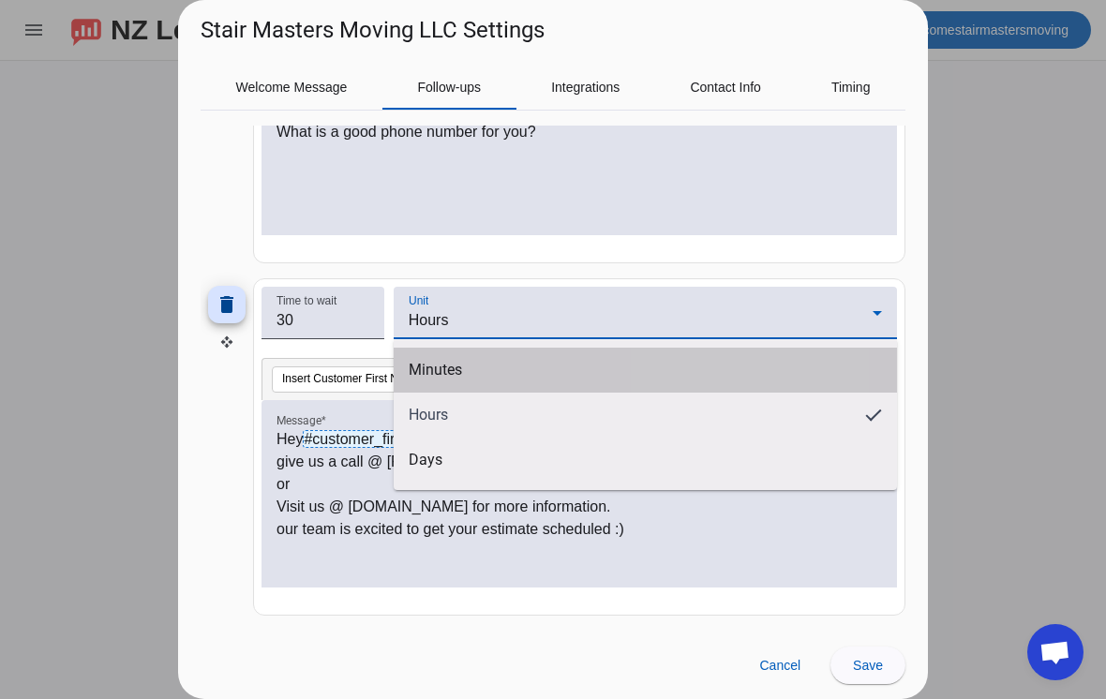
click at [700, 365] on mat-option "Minutes" at bounding box center [645, 370] width 503 height 45
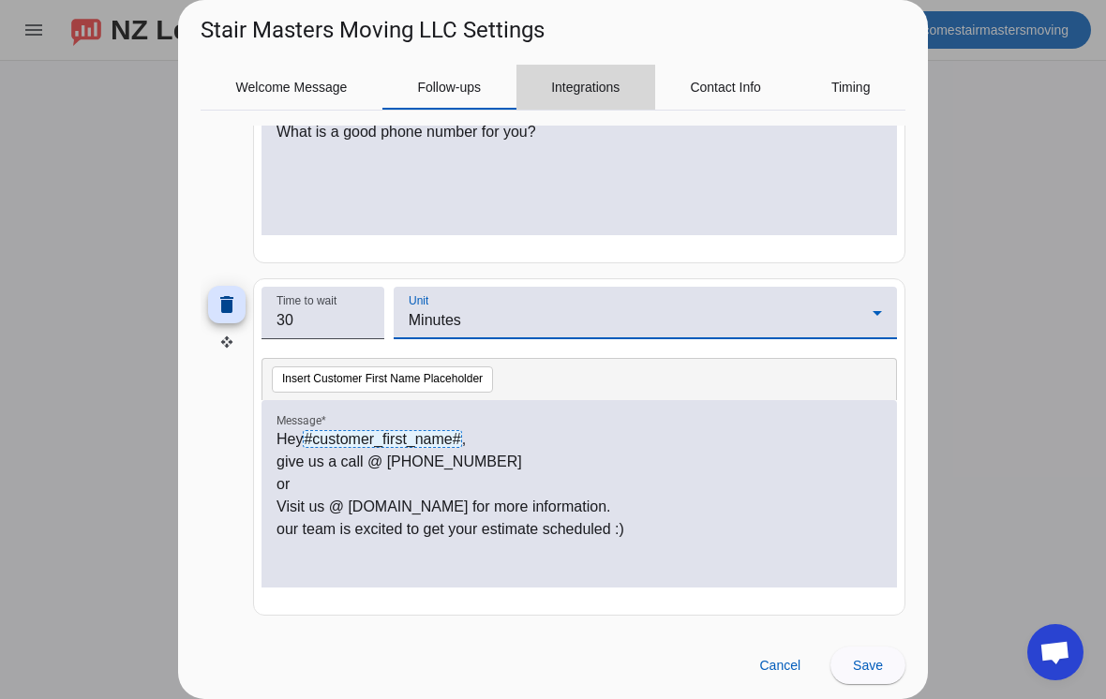
click at [607, 101] on span "Integrations" at bounding box center [585, 87] width 68 height 45
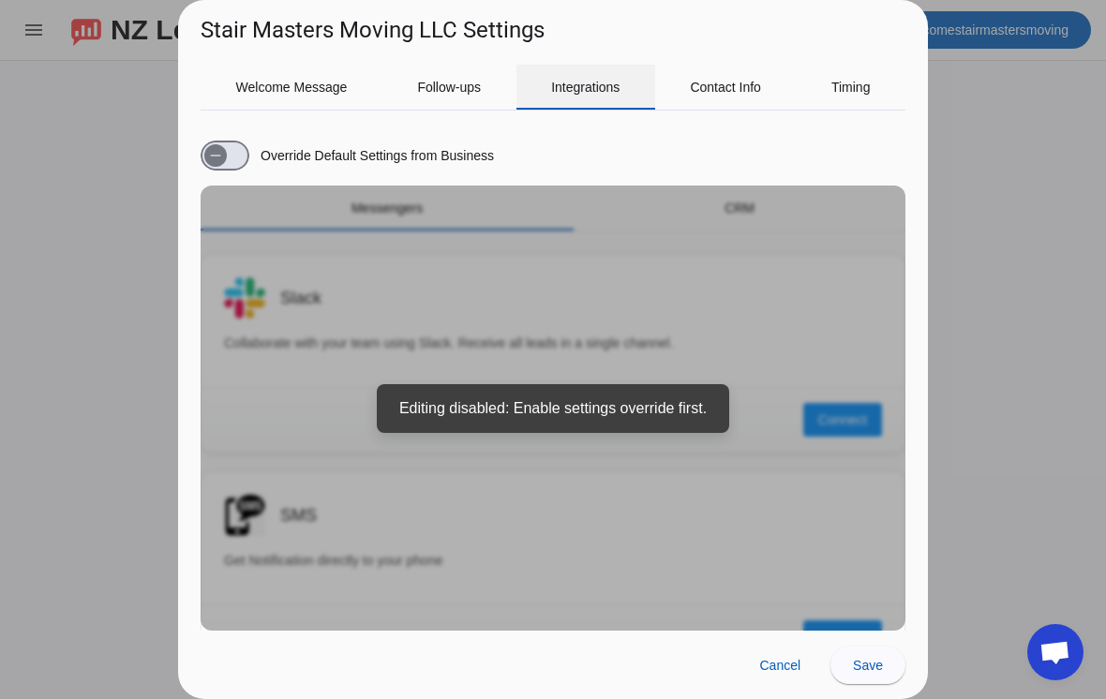
scroll to position [0, 0]
click at [737, 94] on span "Contact Info" at bounding box center [725, 87] width 71 height 13
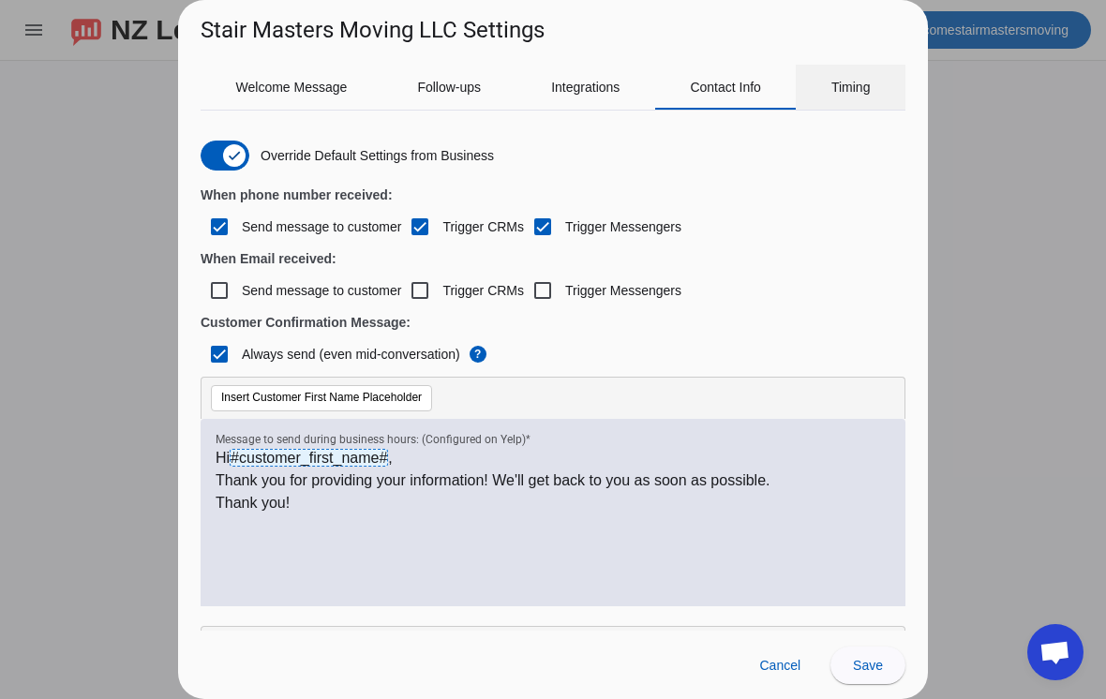
click at [862, 107] on span "Timing" at bounding box center [850, 87] width 39 height 45
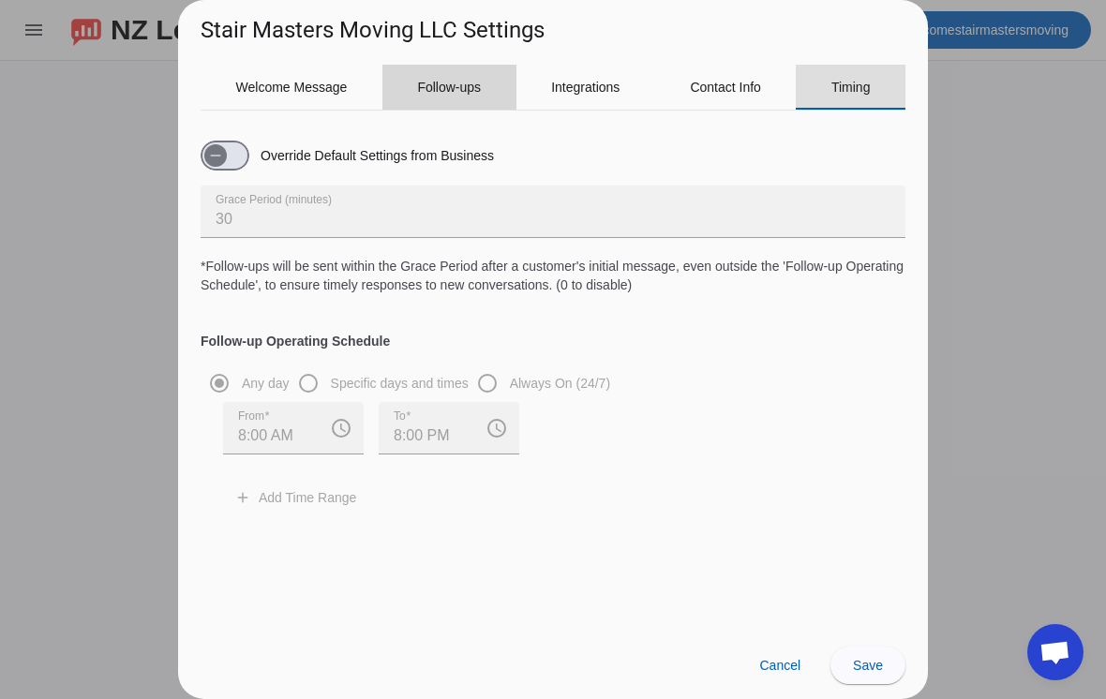
click at [447, 89] on span "Follow-ups" at bounding box center [449, 87] width 64 height 13
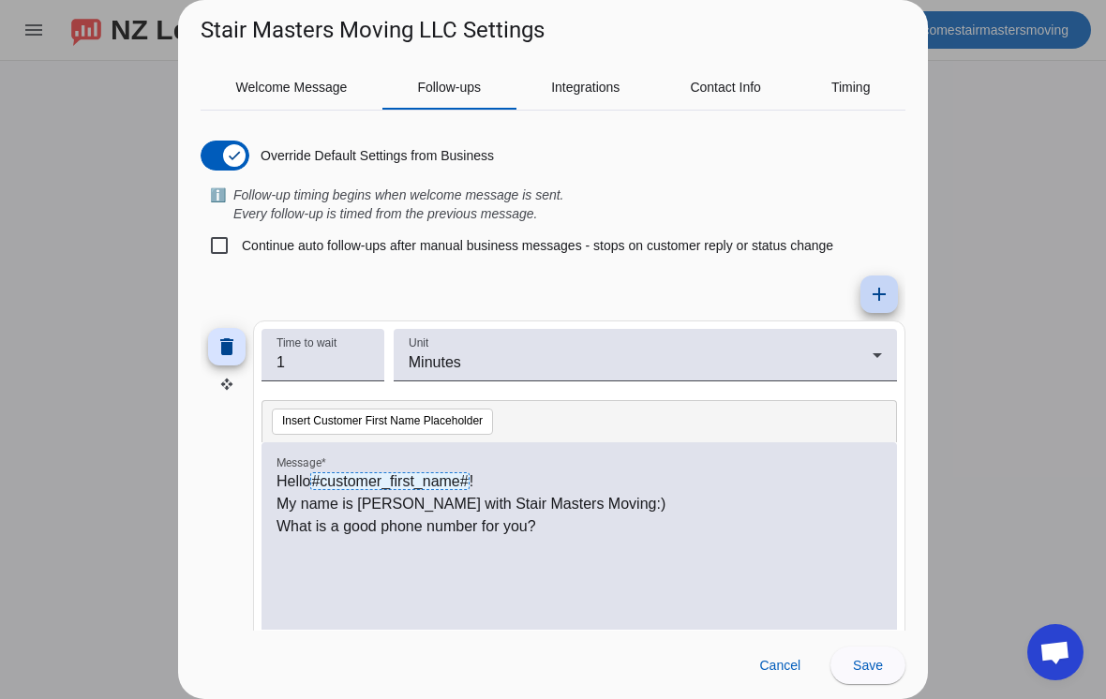
click at [880, 298] on mat-icon "add" at bounding box center [879, 294] width 22 height 22
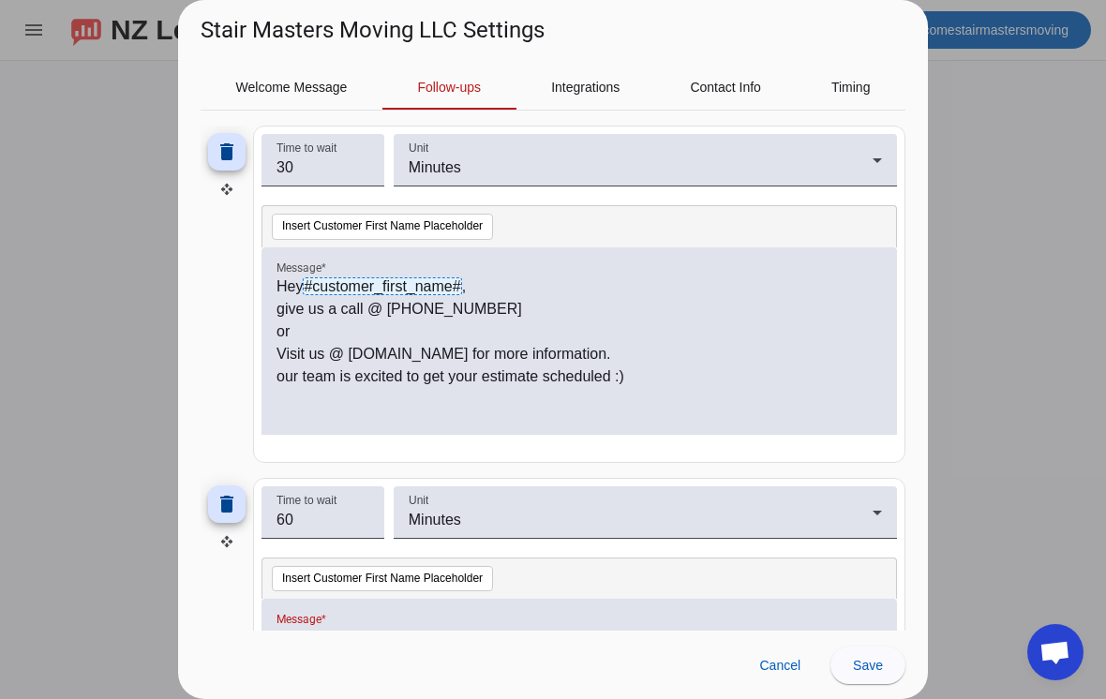
scroll to position [472, 0]
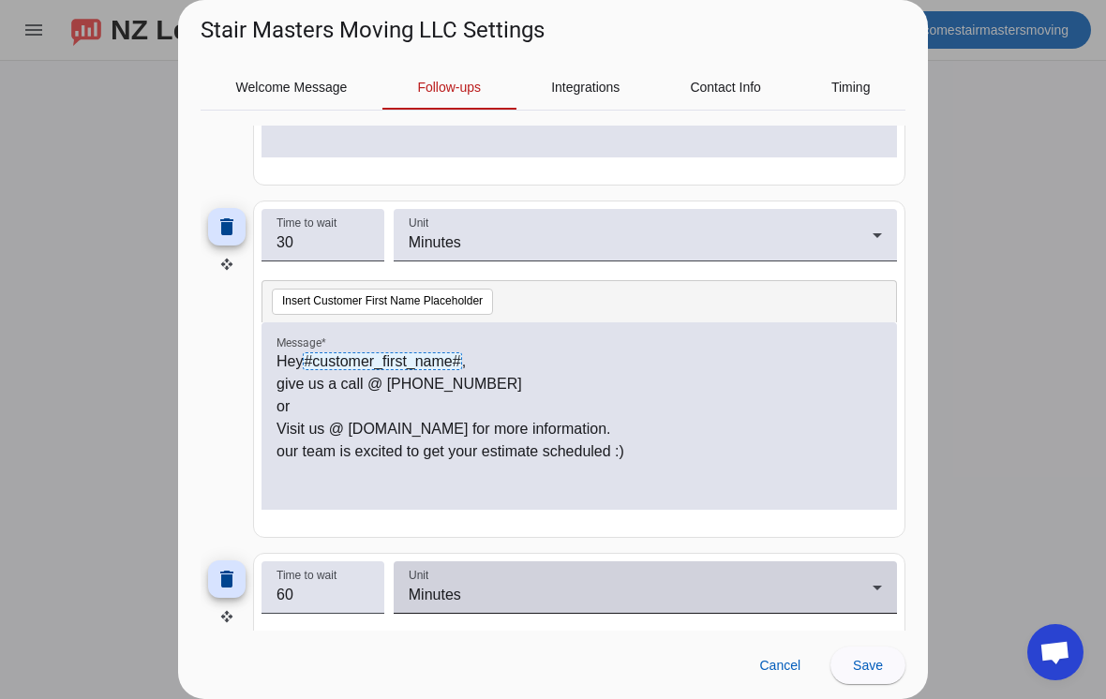
click at [608, 586] on div "Minutes" at bounding box center [641, 595] width 464 height 22
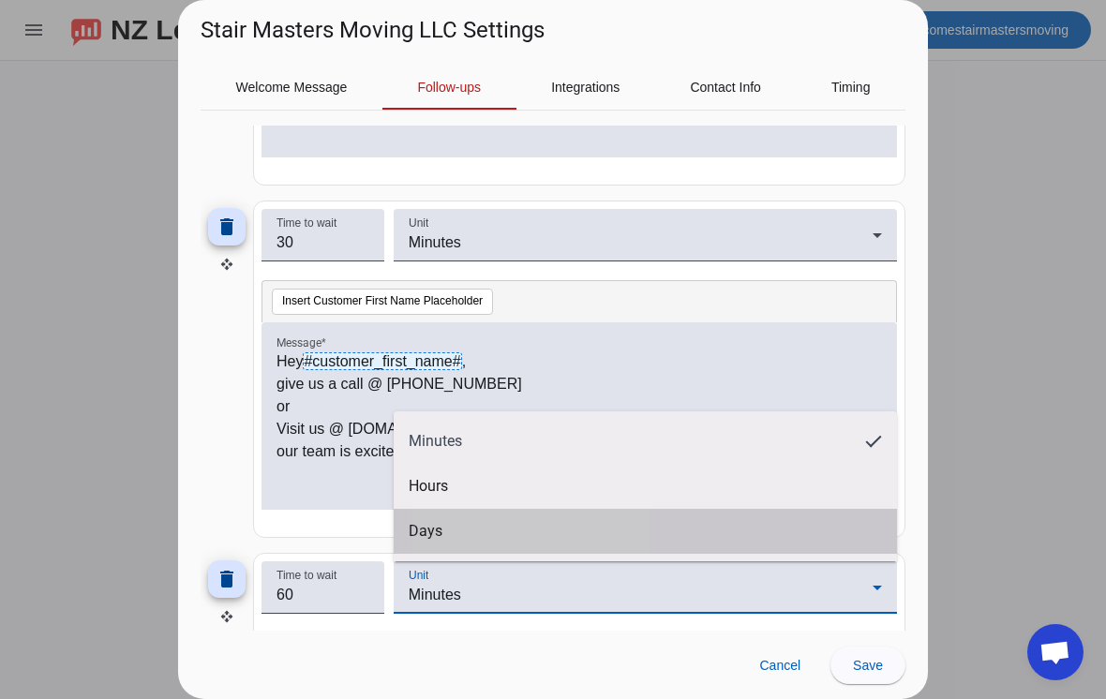
click at [536, 535] on mat-option "Days" at bounding box center [645, 531] width 503 height 45
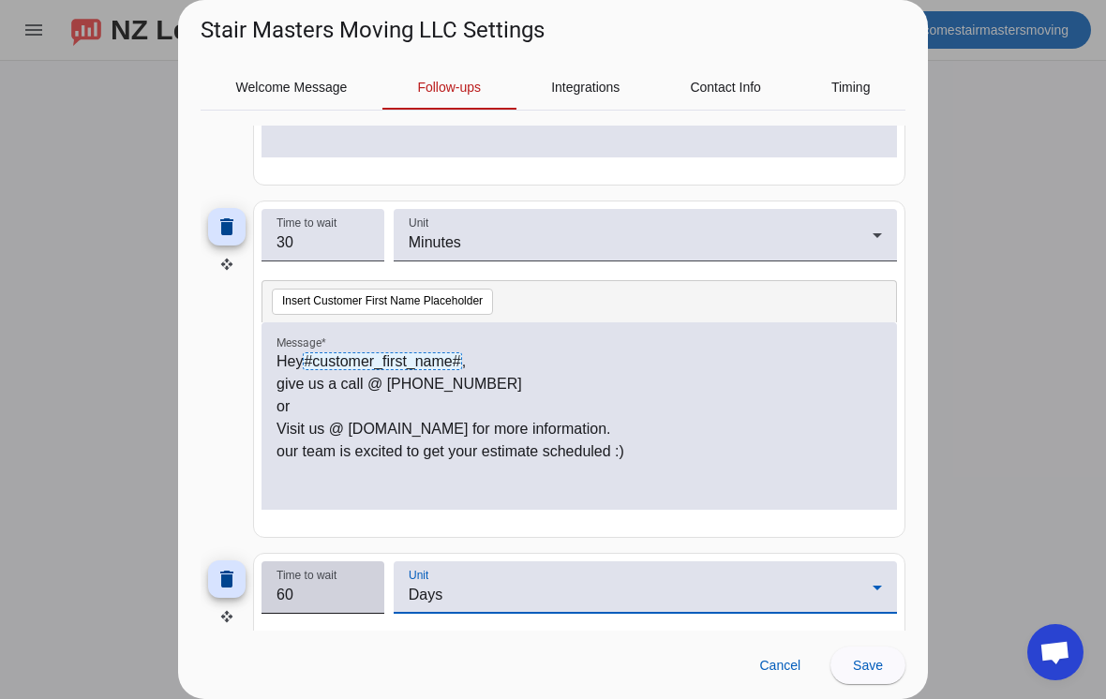
click at [355, 590] on input "60" at bounding box center [322, 595] width 93 height 22
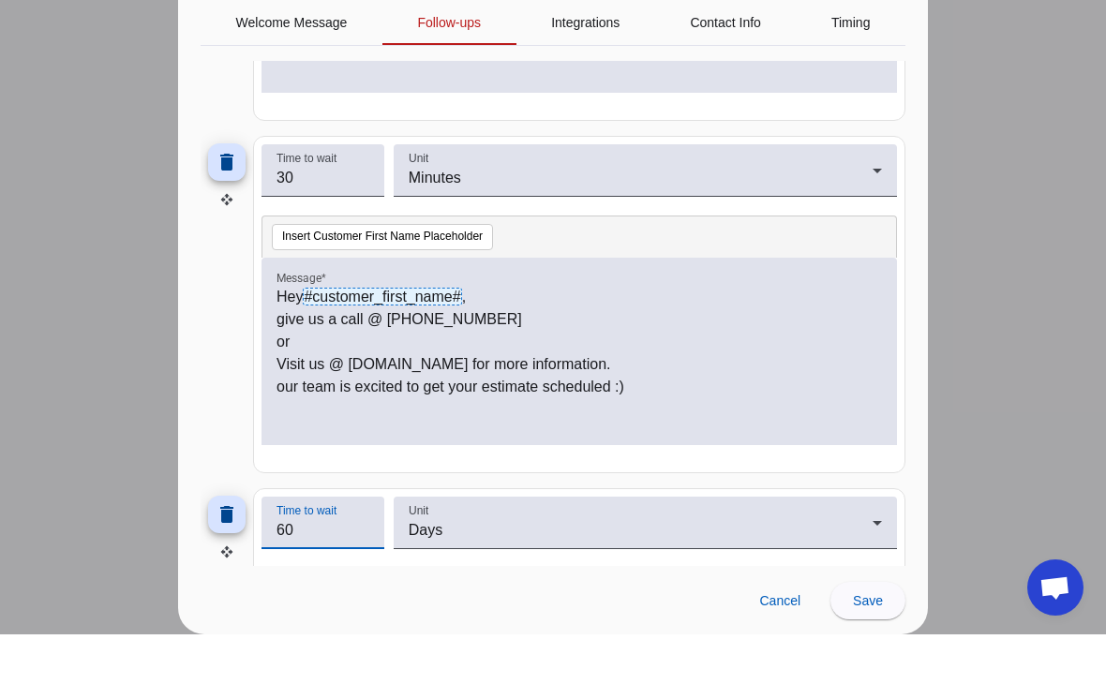
type input "6"
type input "1"
click at [282, 350] on p "Hey #customer_first_name# ," at bounding box center [578, 361] width 605 height 22
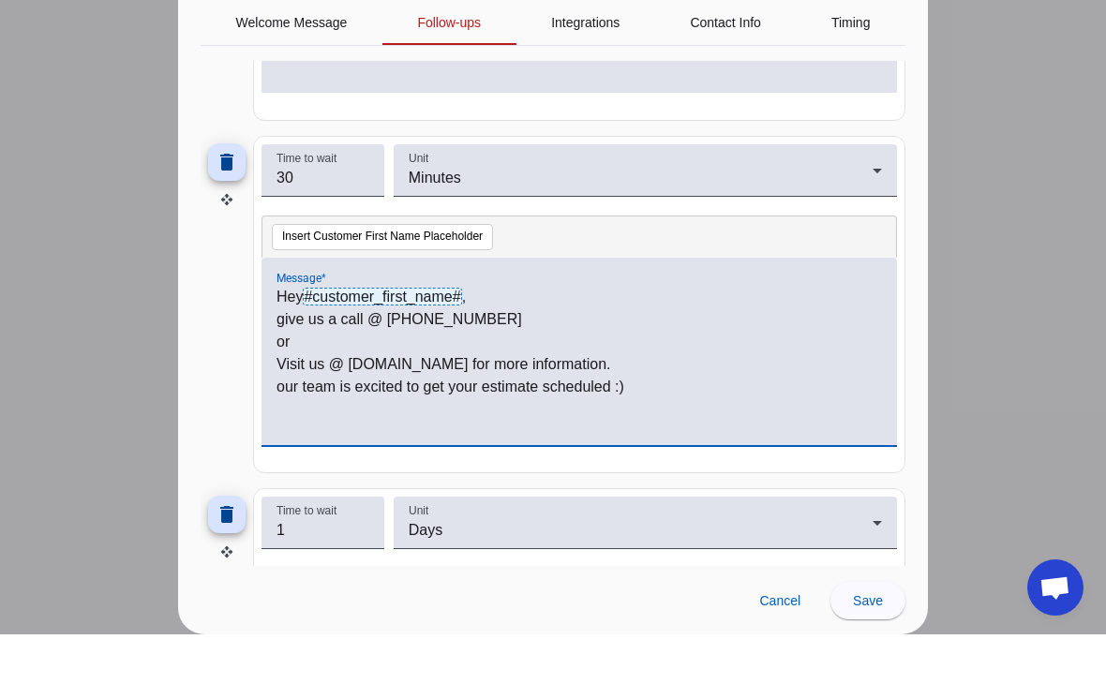
click at [284, 350] on p "Hey #customer_first_name# ," at bounding box center [578, 361] width 605 height 22
click at [285, 350] on p "Hey #customer_first_name# ," at bounding box center [578, 361] width 605 height 22
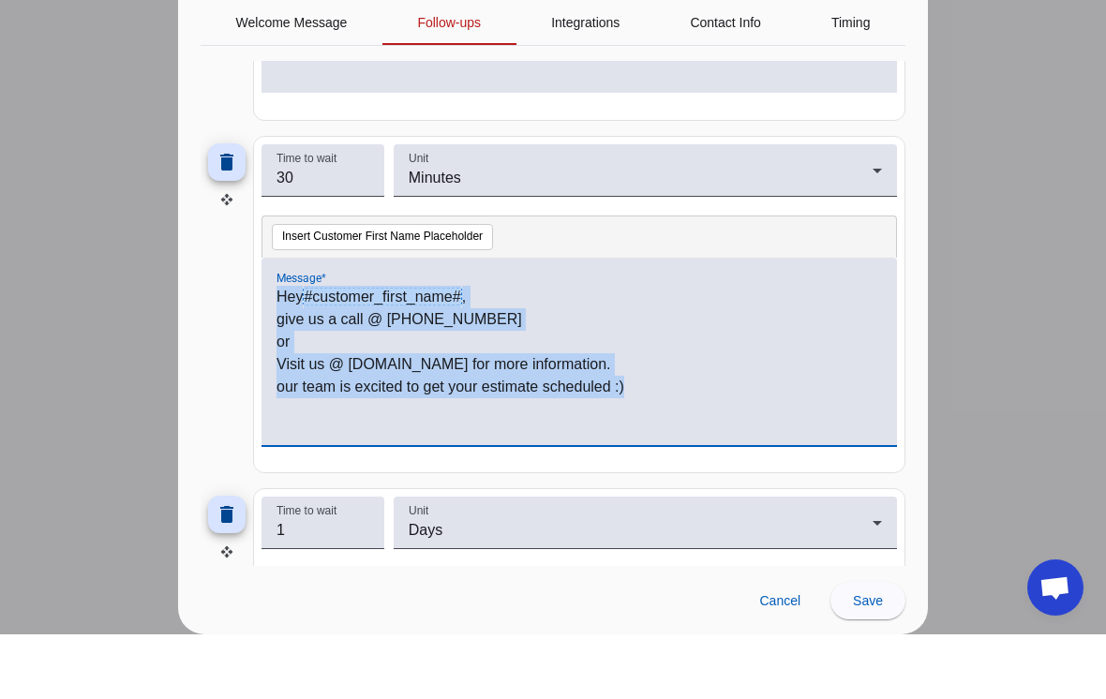
copy div "Hey #customer_first_name# , give us a call @ (813) 842 8650 or Visit us @ Stair…"
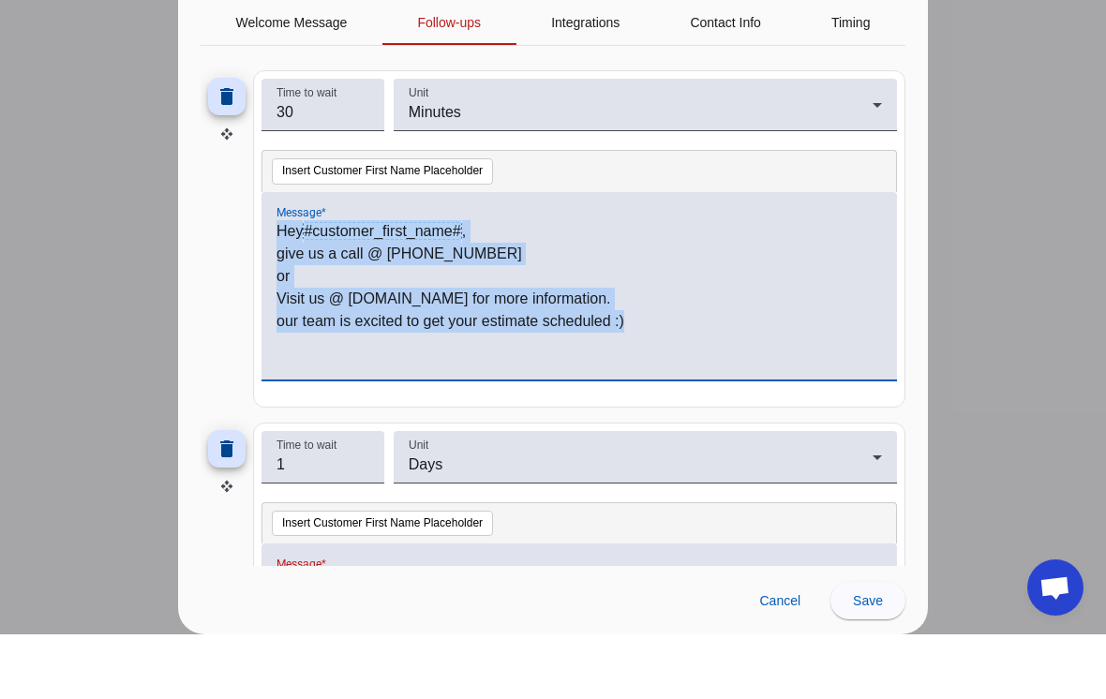
scroll to position [651, 0]
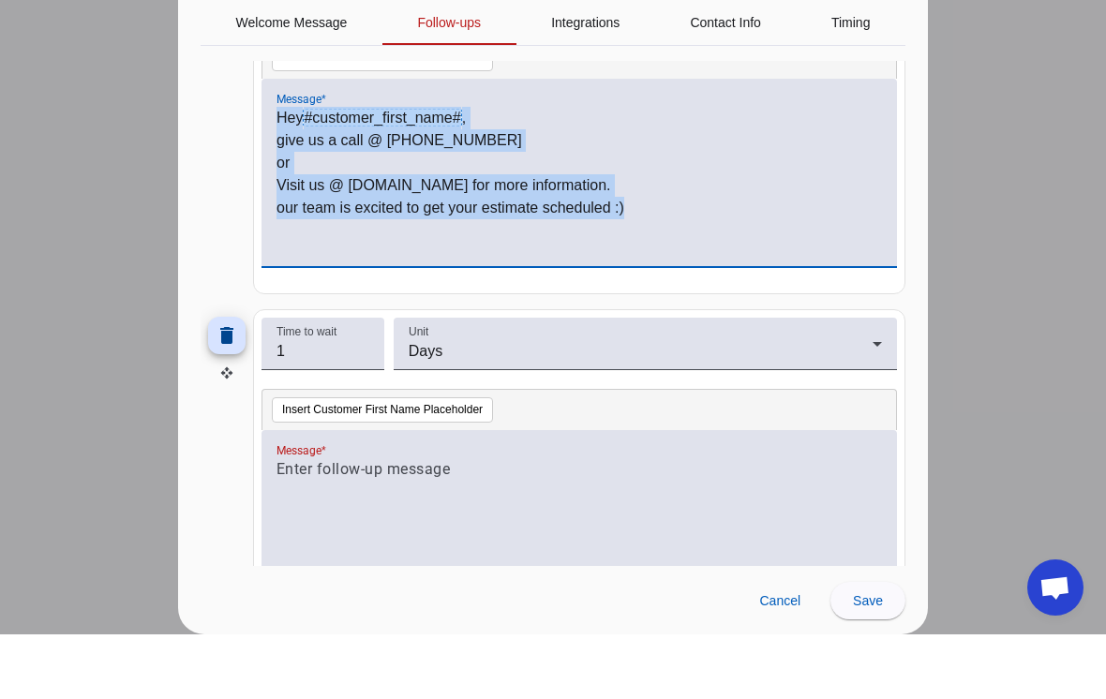
click at [499, 523] on p at bounding box center [578, 534] width 605 height 22
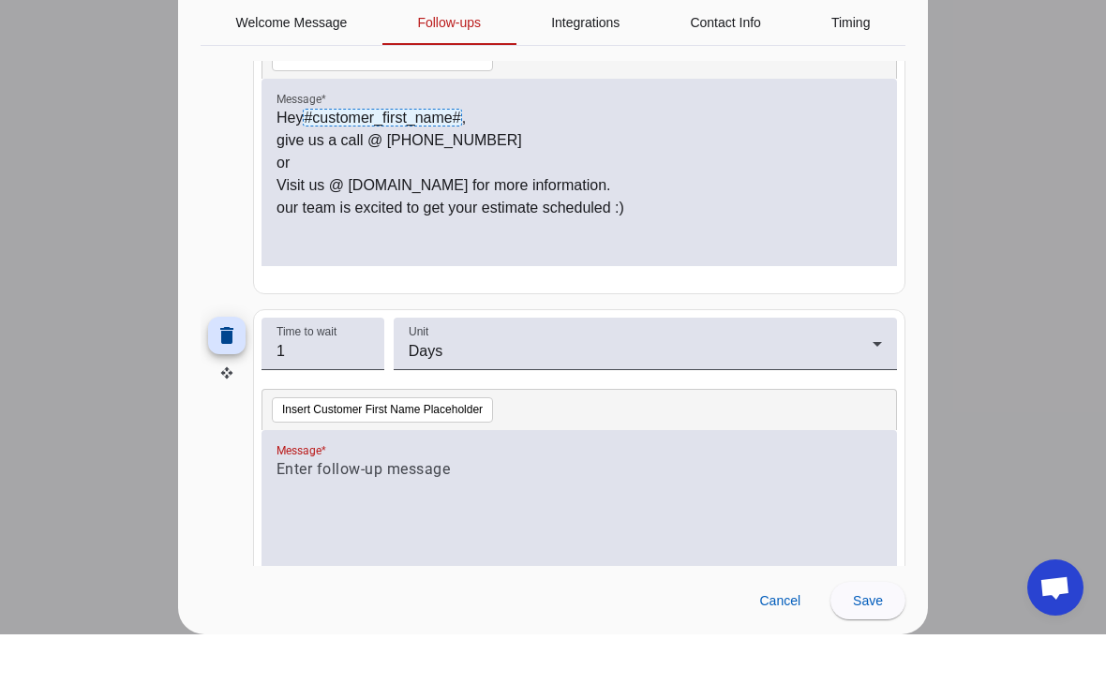
click at [340, 523] on p at bounding box center [578, 534] width 605 height 22
click at [334, 523] on p at bounding box center [578, 534] width 605 height 22
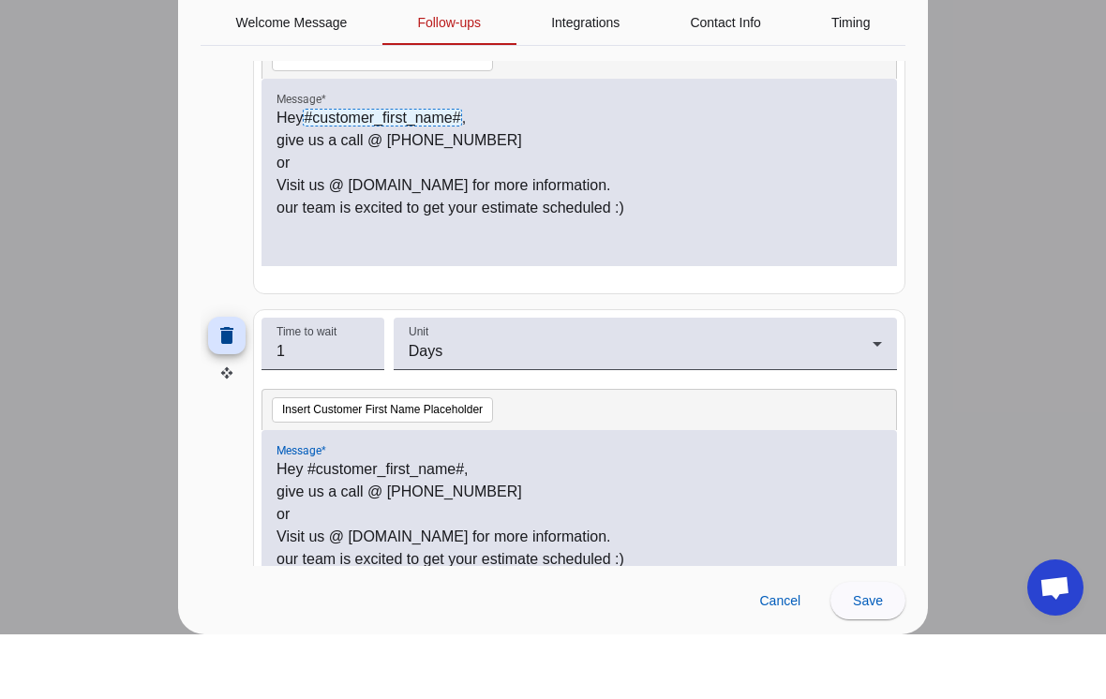
scroll to position [0, 0]
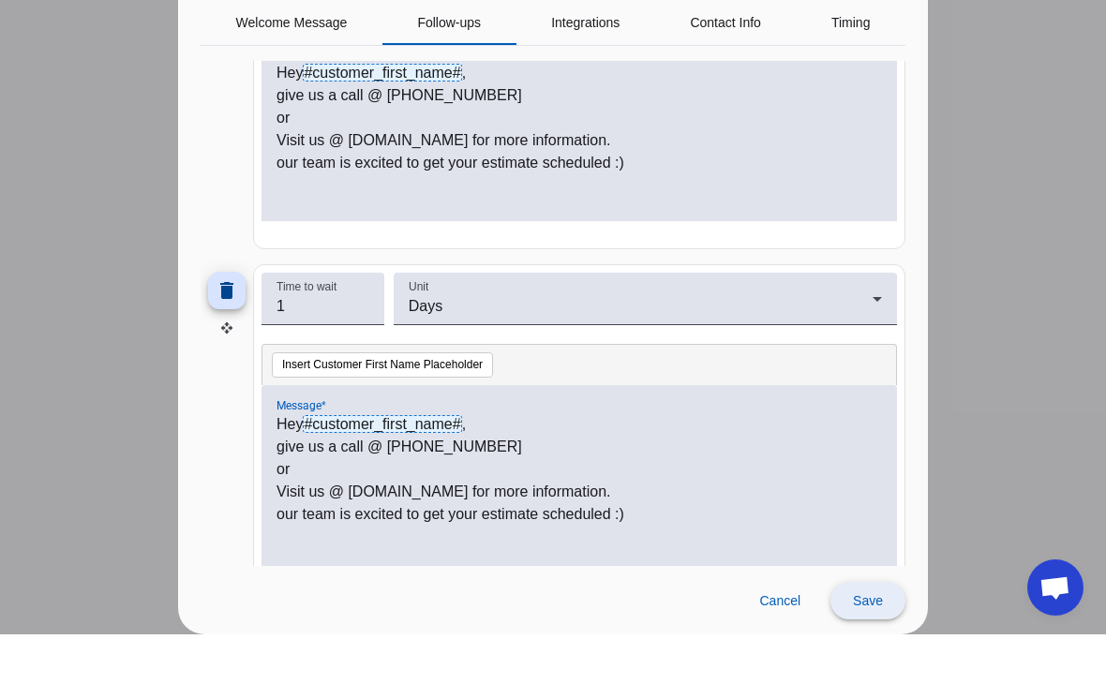
click at [862, 658] on span "Save" at bounding box center [868, 665] width 30 height 15
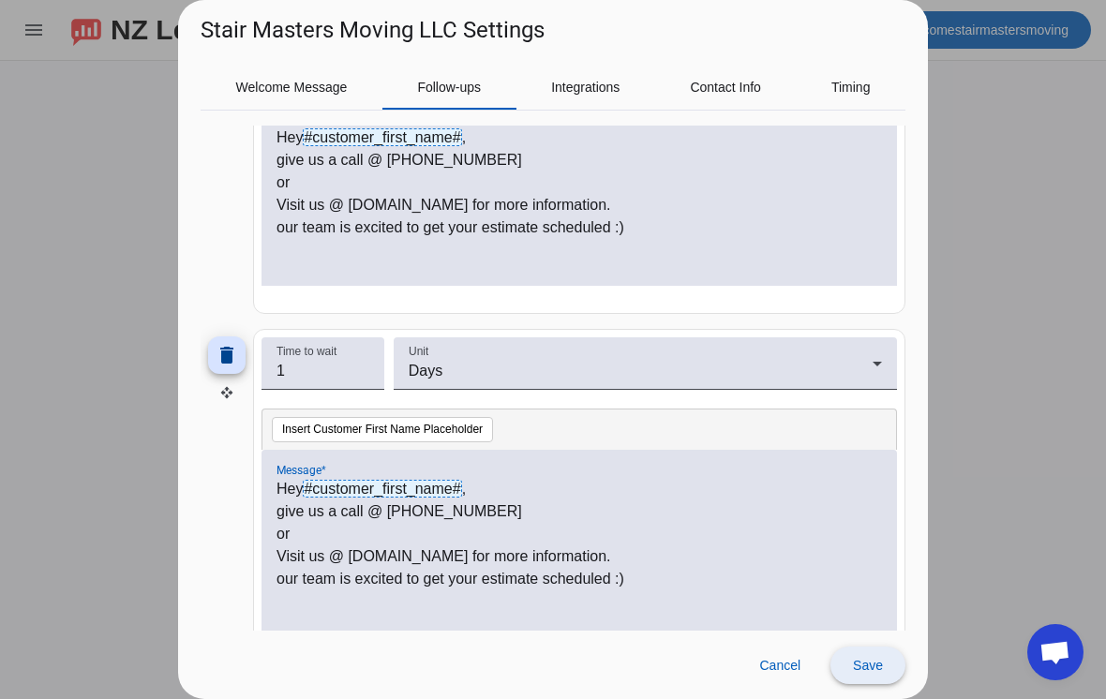
click at [874, 665] on span "Save" at bounding box center [868, 665] width 30 height 15
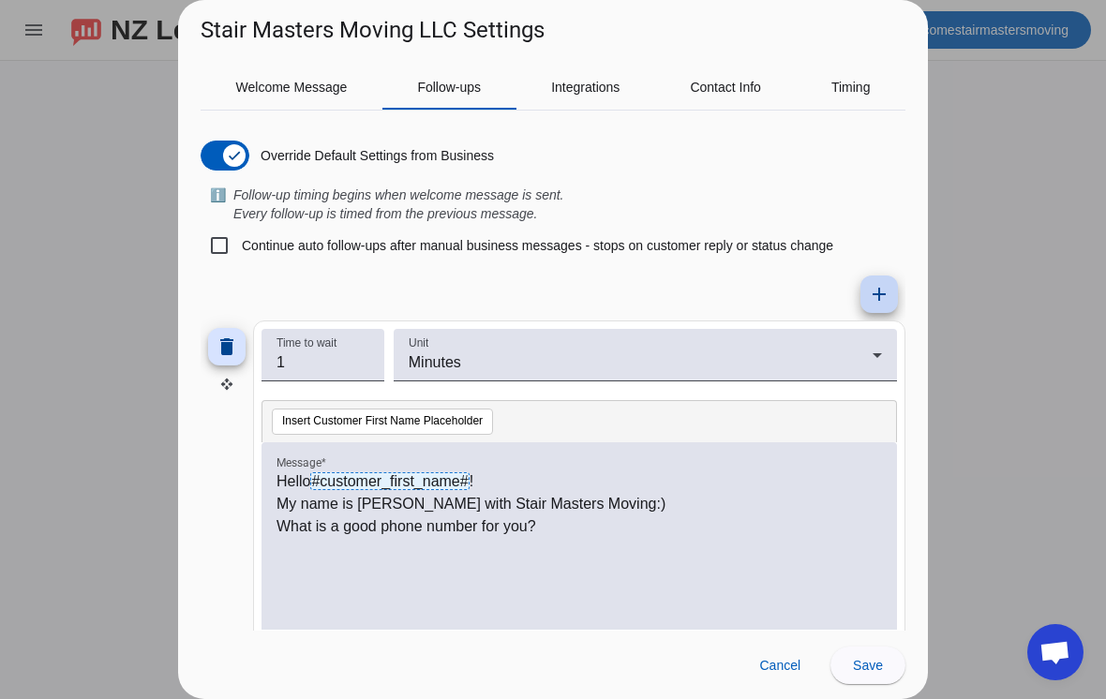
click at [880, 294] on mat-icon "add" at bounding box center [879, 294] width 22 height 22
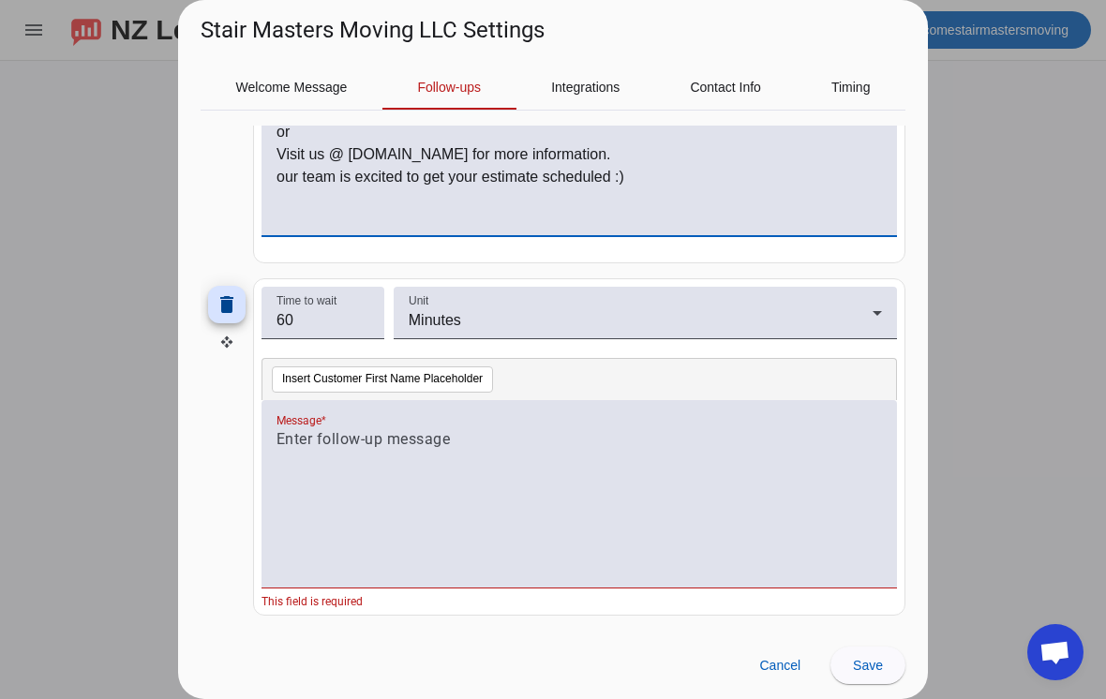
scroll to position [1099, 0]
click at [334, 322] on input "60" at bounding box center [322, 320] width 93 height 22
type input "6"
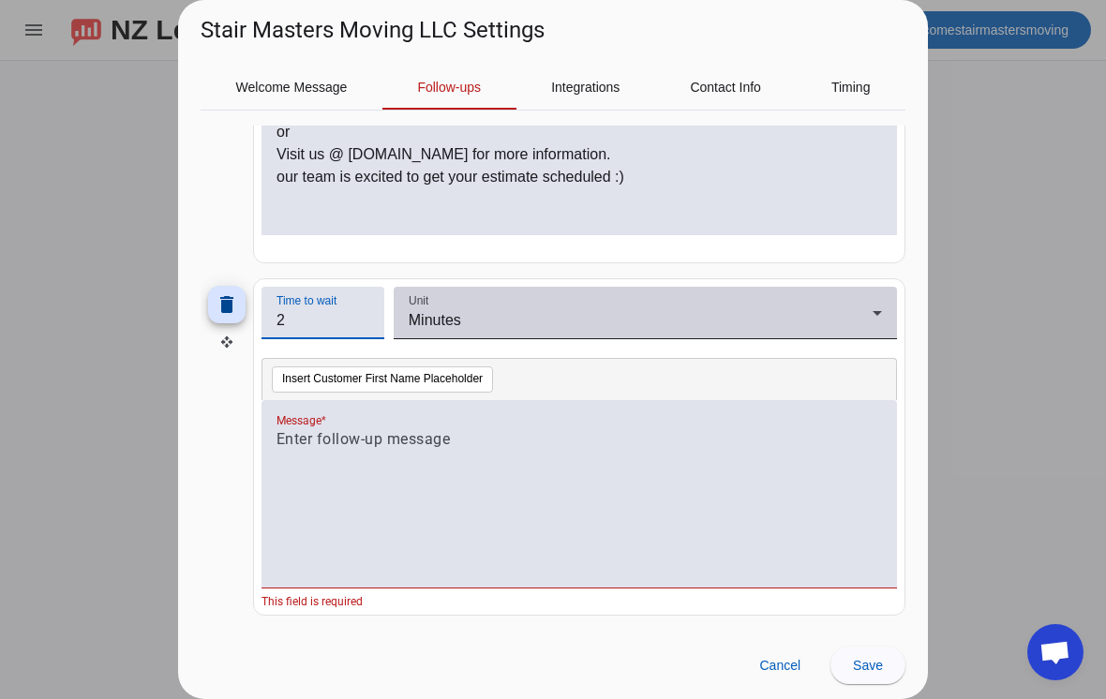
type input "2"
click at [863, 310] on div "Minutes" at bounding box center [641, 320] width 464 height 22
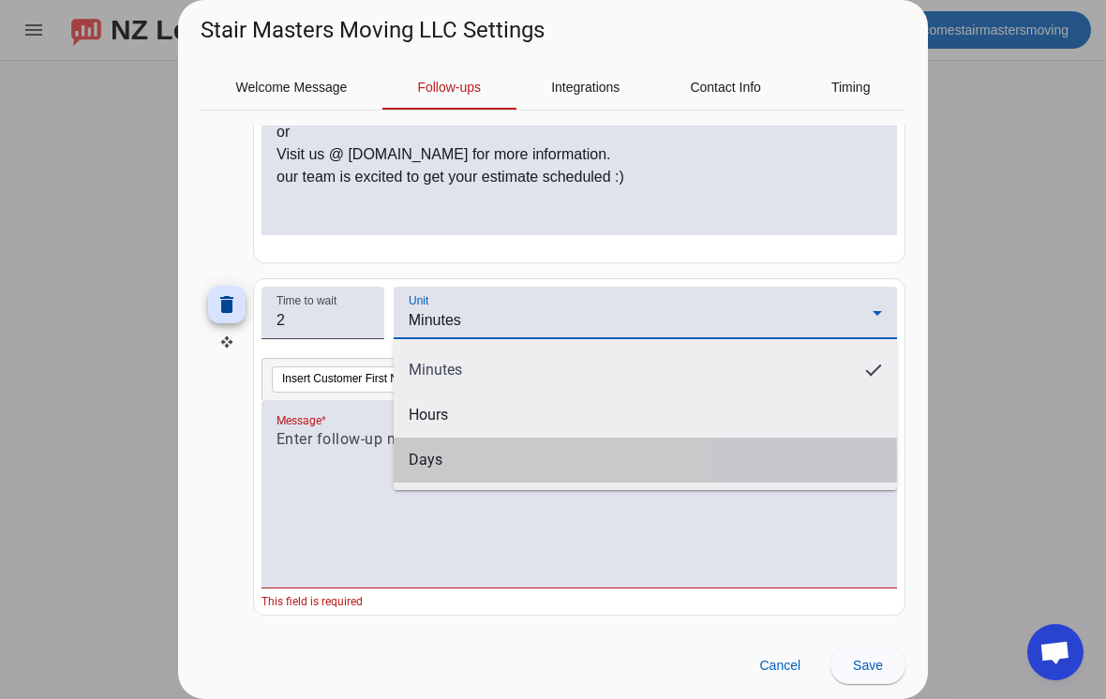
click at [446, 462] on mat-option "Days" at bounding box center [645, 460] width 503 height 45
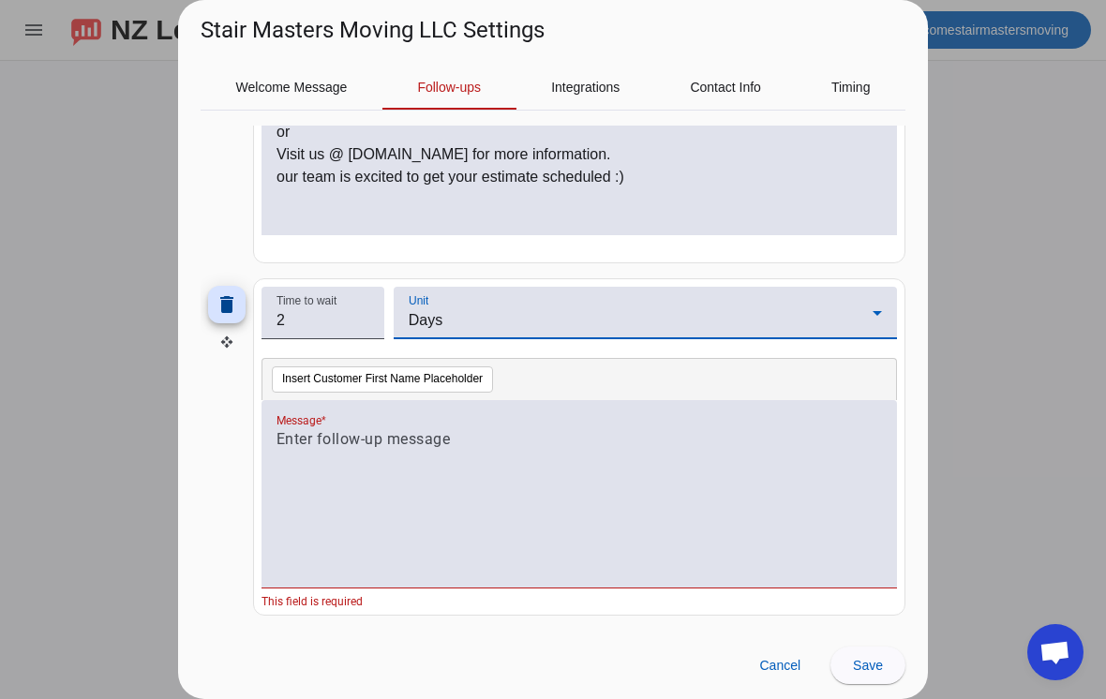
click at [451, 436] on p at bounding box center [578, 439] width 605 height 22
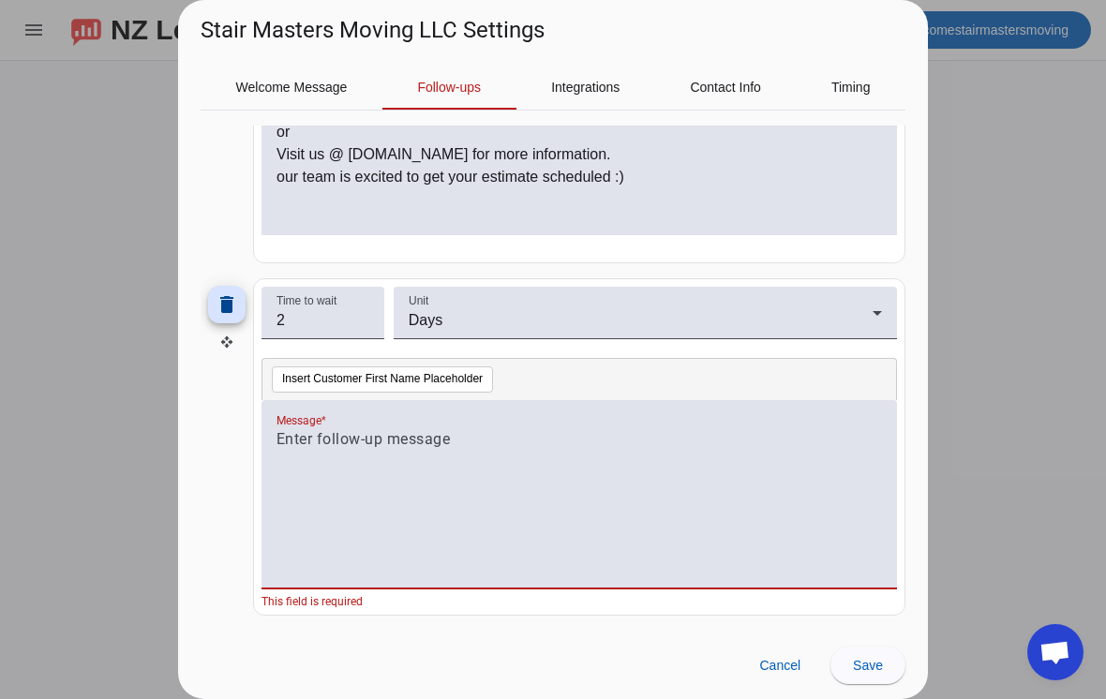
click at [474, 460] on div at bounding box center [578, 504] width 605 height 152
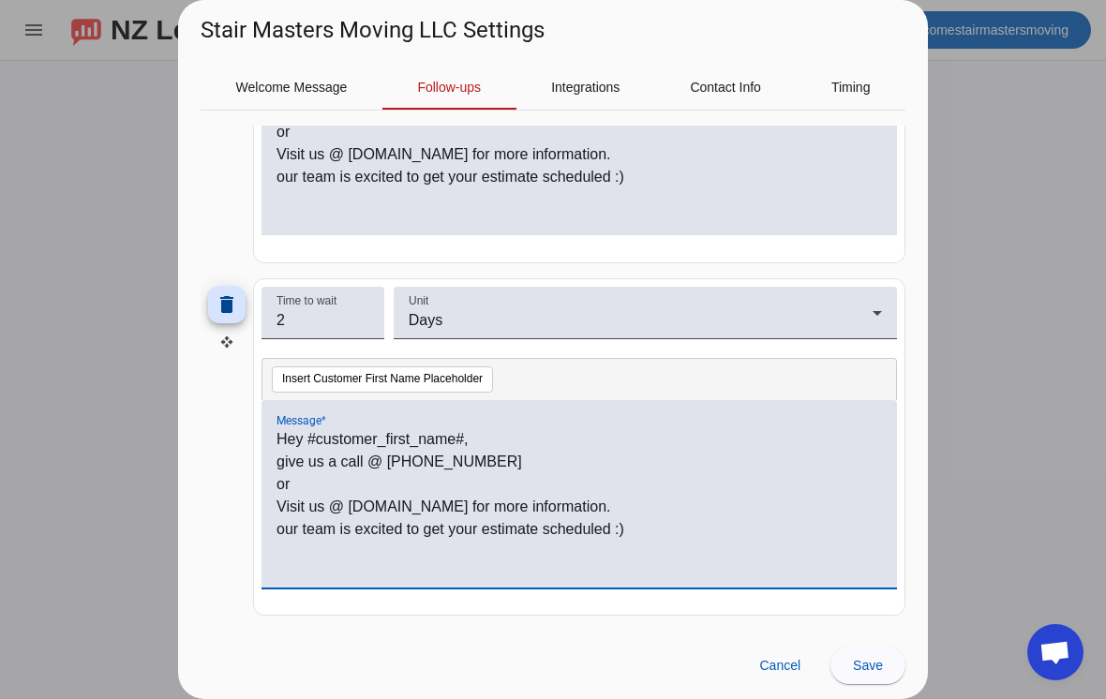
scroll to position [0, 0]
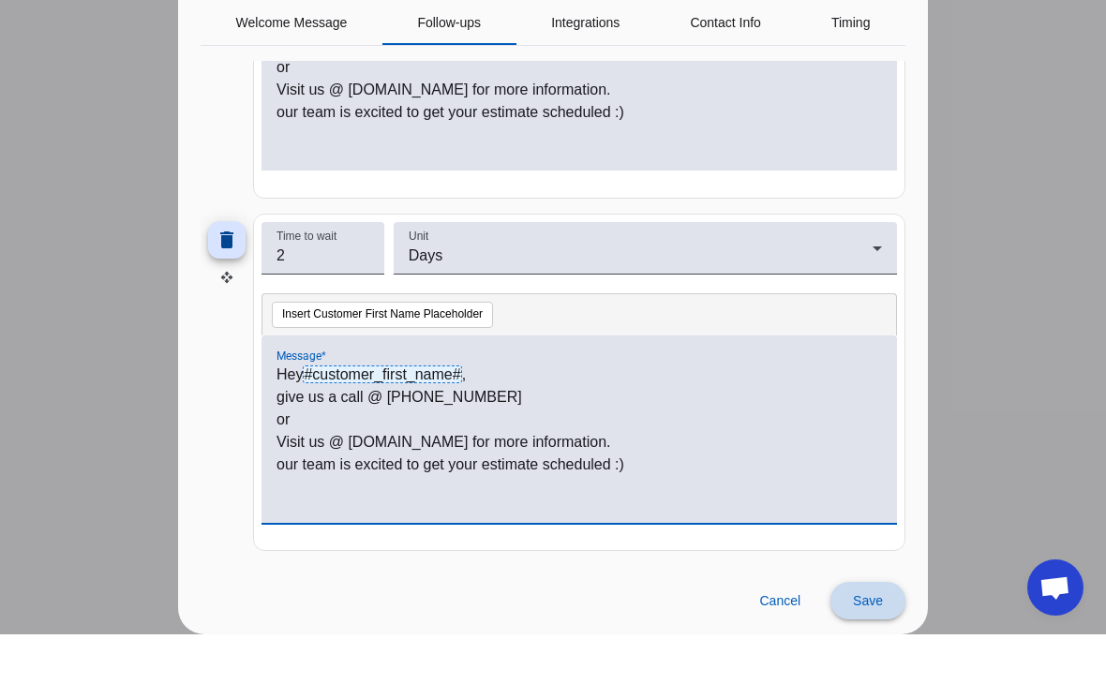
click at [869, 658] on span "Save" at bounding box center [868, 665] width 30 height 15
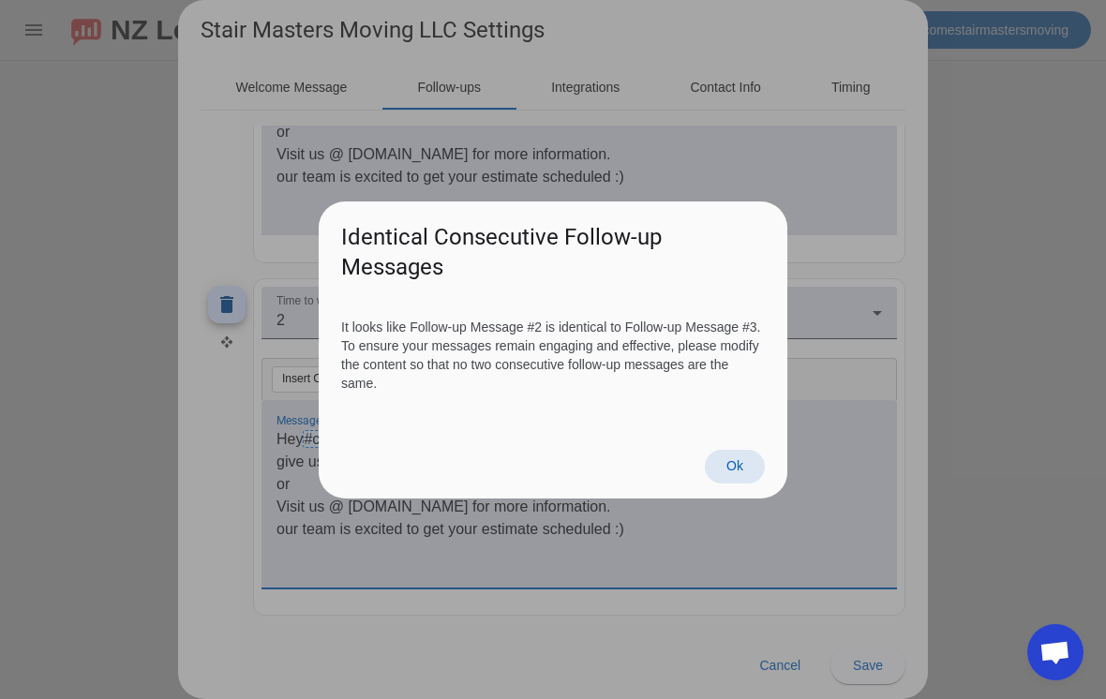
click at [746, 475] on span at bounding box center [735, 467] width 60 height 34
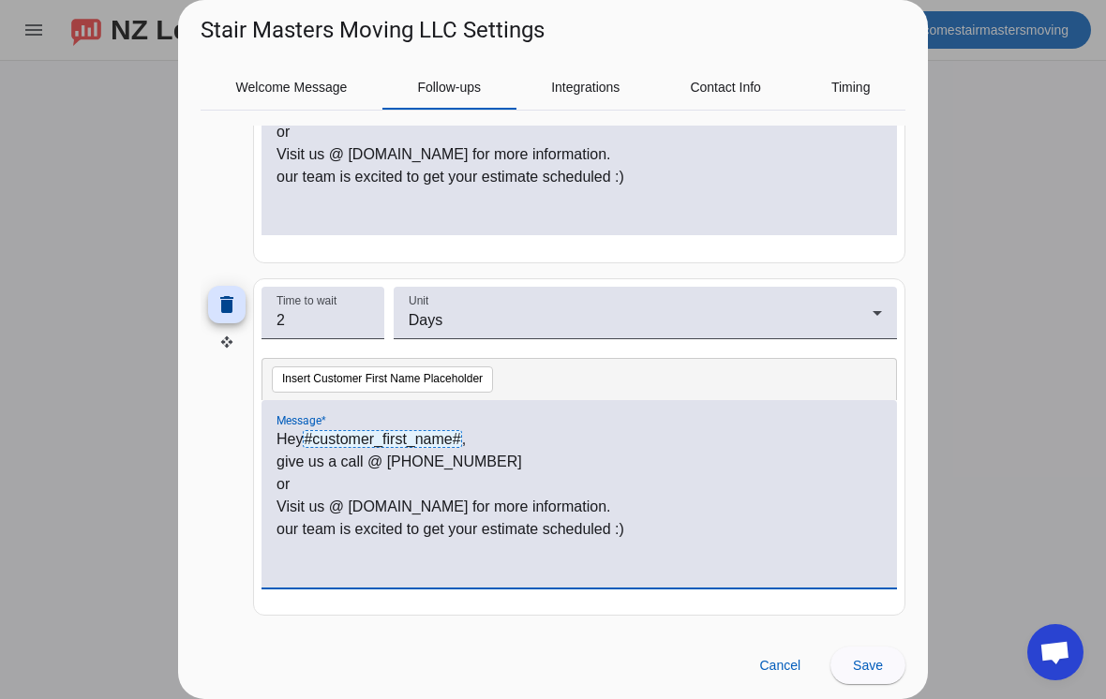
scroll to position [1099, 0]
click at [295, 467] on p "give us a call @ (813) 842 8650" at bounding box center [578, 462] width 605 height 22
click at [504, 438] on p "Hey #customer_first_name# ," at bounding box center [578, 439] width 605 height 22
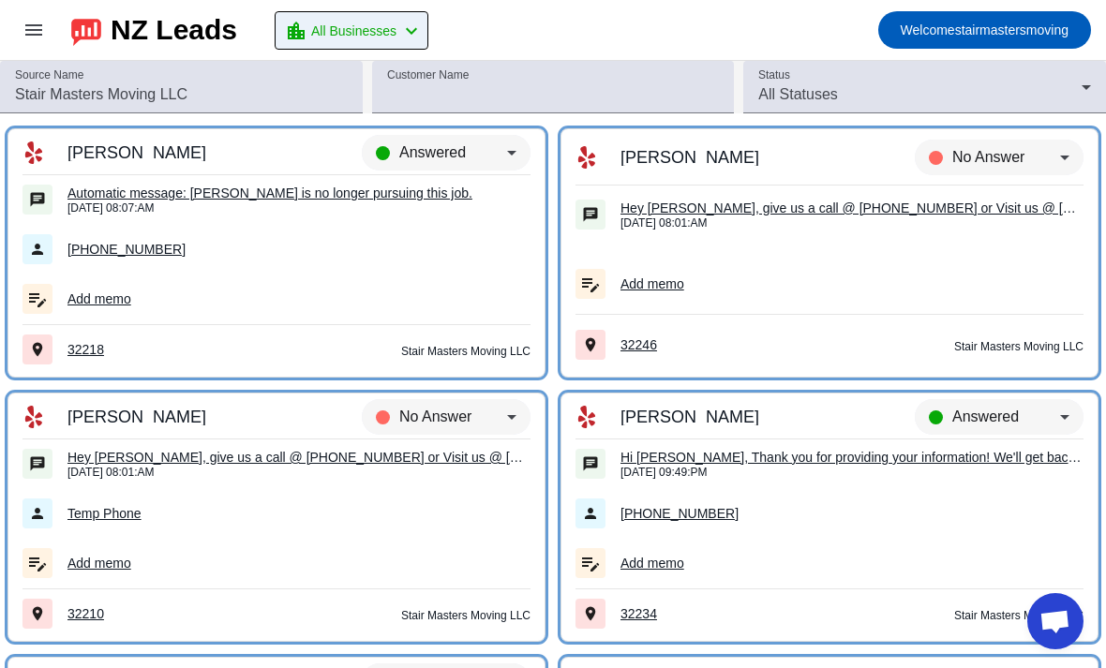
click at [361, 42] on span "All Businesses" at bounding box center [353, 31] width 85 height 26
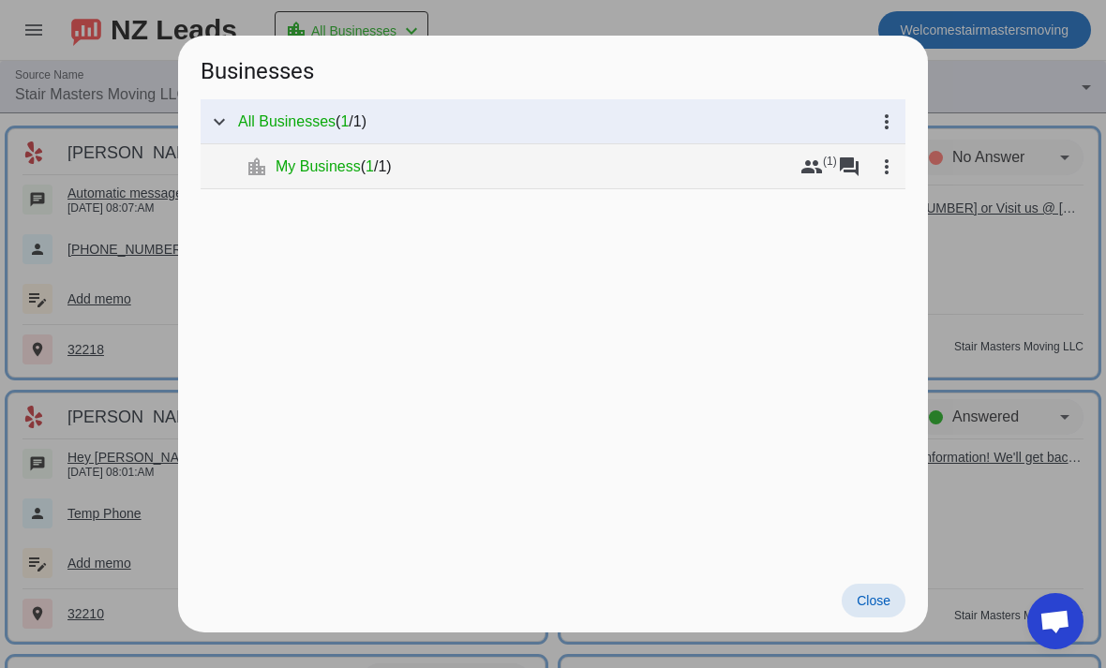
click at [314, 169] on span "My Business" at bounding box center [317, 166] width 85 height 19
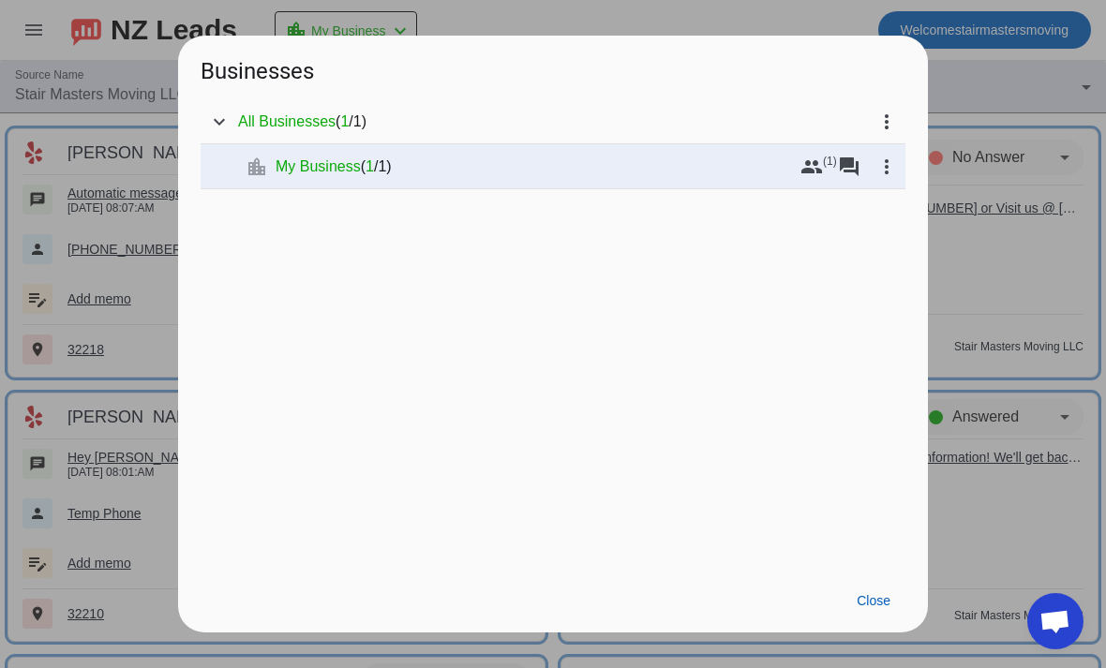
click at [114, 39] on div at bounding box center [553, 334] width 1106 height 668
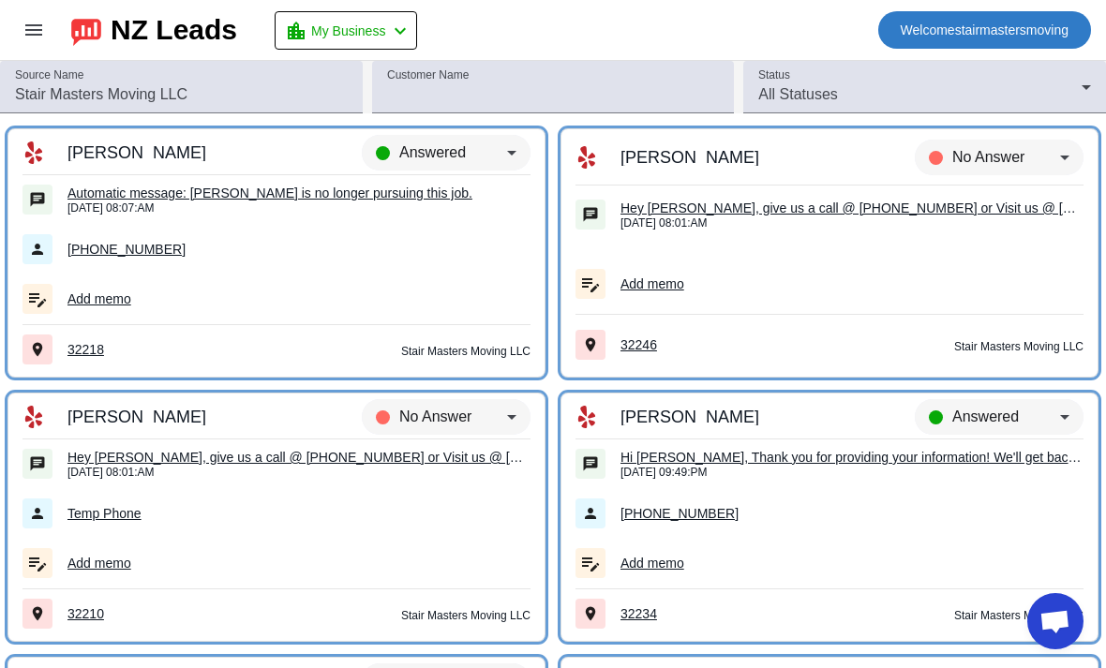
click at [988, 26] on span "Welcome stairmastersmoving" at bounding box center [984, 30] width 168 height 26
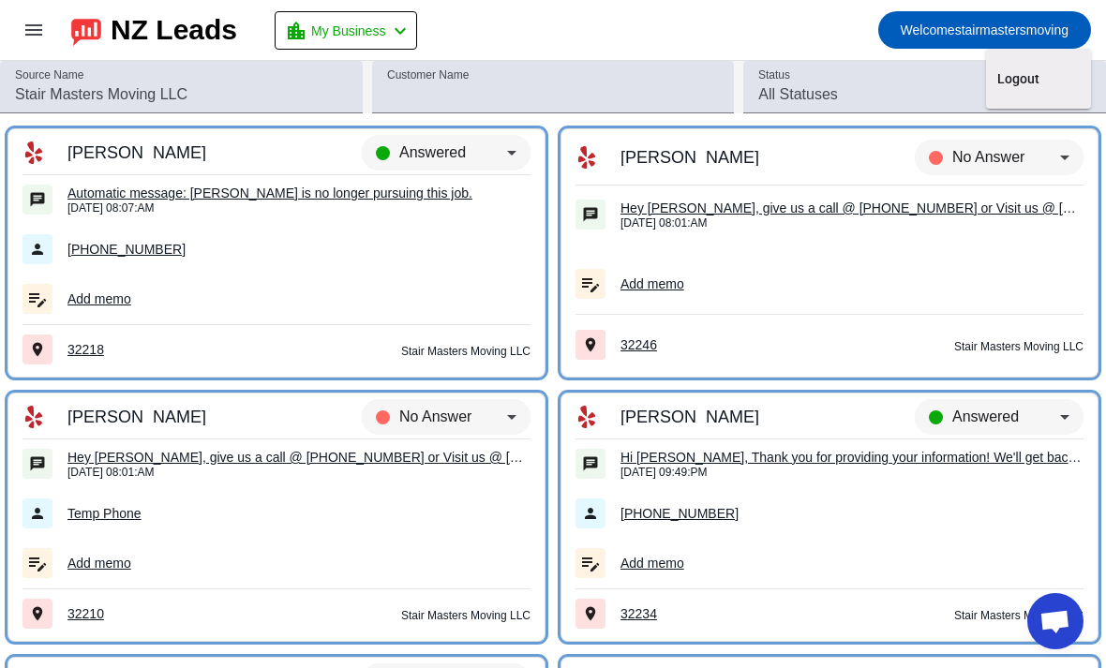
click at [998, 28] on div at bounding box center [553, 334] width 1106 height 668
click at [175, 22] on div "NZ Leads" at bounding box center [174, 30] width 126 height 26
click at [40, 41] on span at bounding box center [33, 29] width 45 height 45
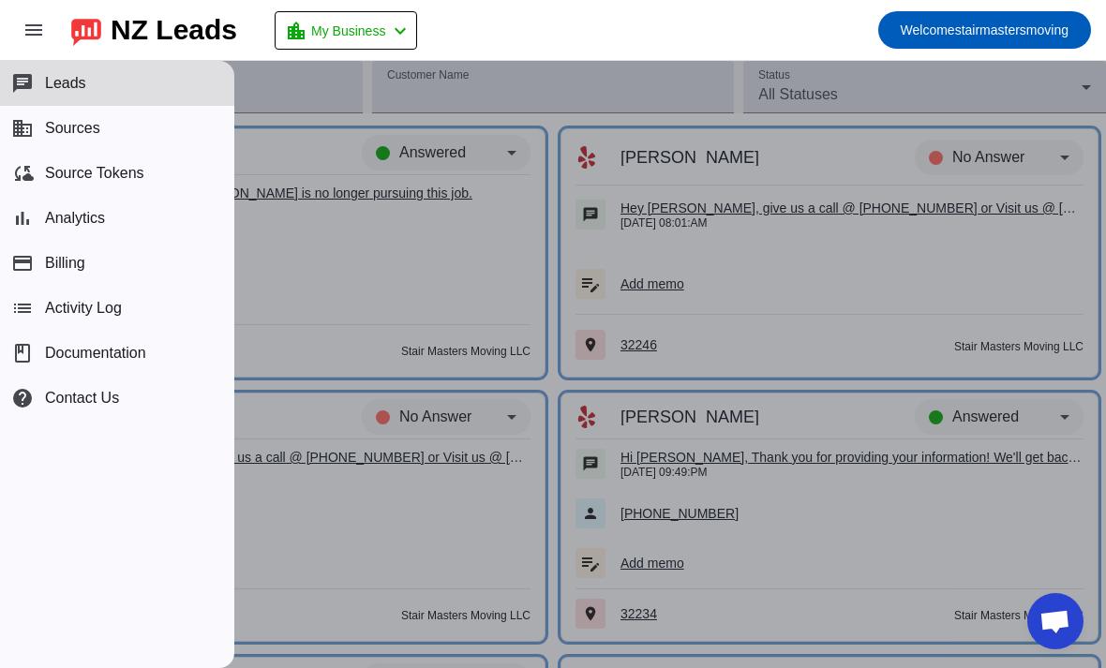
click at [201, 34] on div "NZ Leads" at bounding box center [174, 30] width 126 height 26
click at [203, 38] on div "NZ Leads" at bounding box center [174, 30] width 126 height 26
click at [553, 31] on mat-toolbar-row "menu NZ Leads location_city My Business chevron_left Welcome stairmastersmoving" at bounding box center [553, 30] width 1106 height 60
click at [126, 81] on button "chat Leads" at bounding box center [117, 83] width 234 height 45
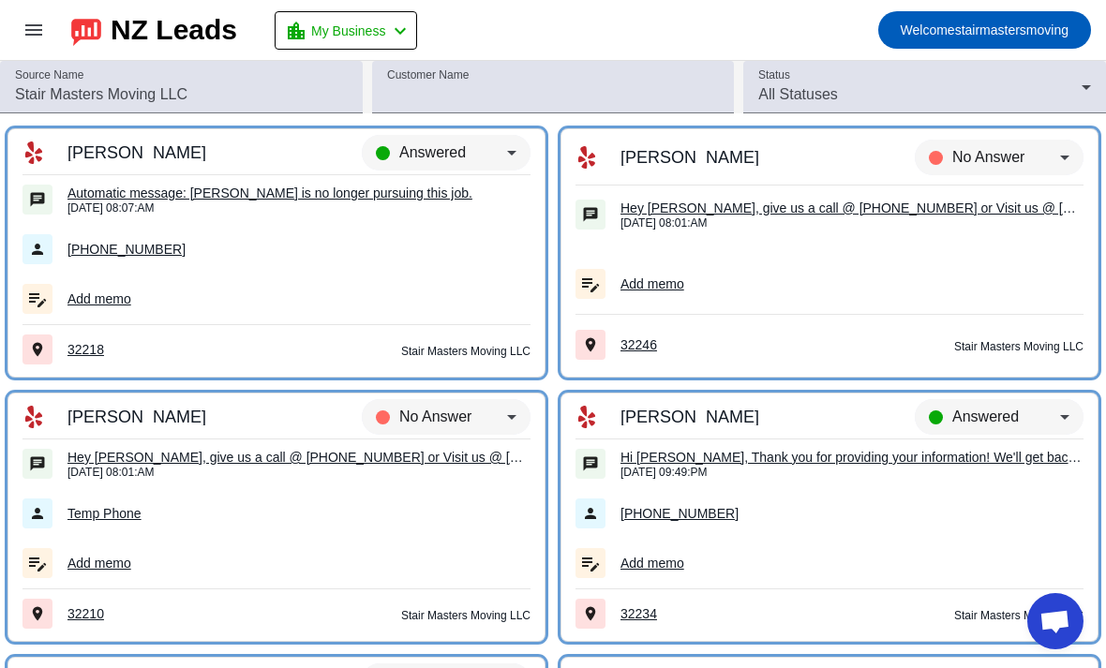
click at [147, 30] on div "NZ Leads" at bounding box center [174, 30] width 126 height 26
click at [98, 27] on img at bounding box center [86, 30] width 30 height 32
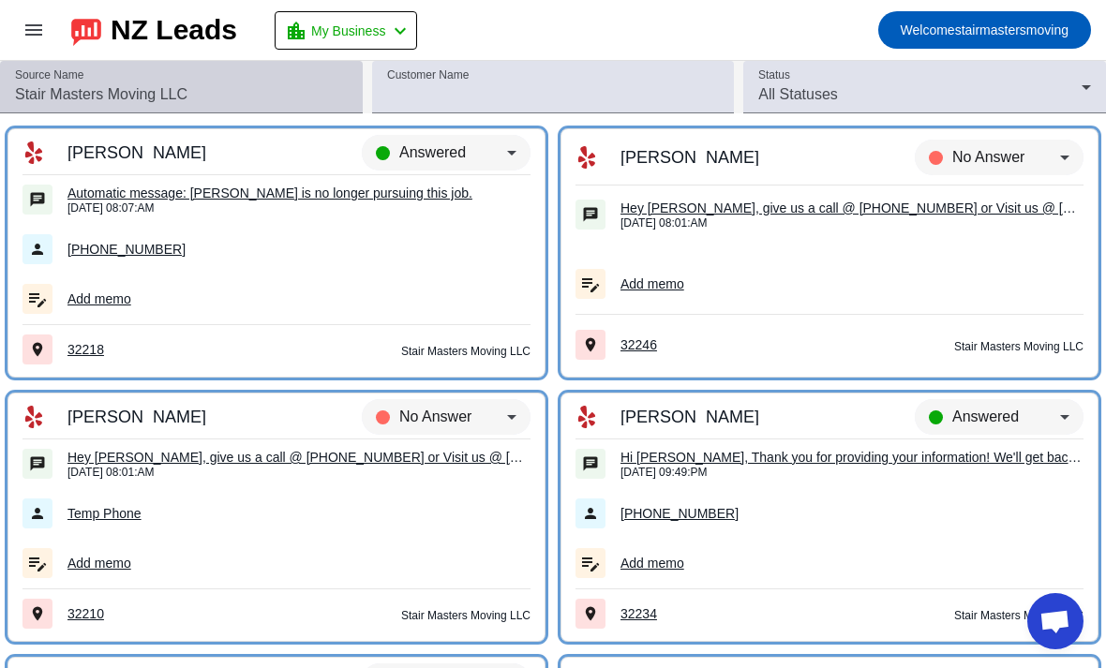
click at [166, 104] on input "Source Name" at bounding box center [181, 94] width 333 height 22
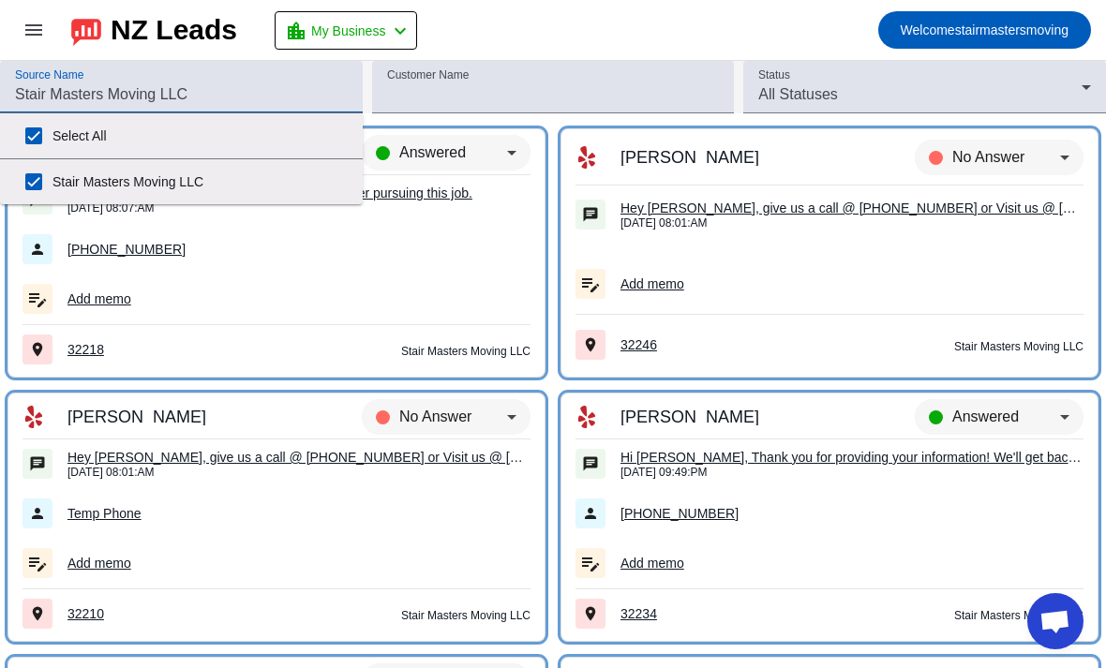
click at [617, 22] on mat-toolbar-row "menu NZ Leads location_city My Business chevron_left Welcome stairmastersmoving" at bounding box center [553, 30] width 1106 height 60
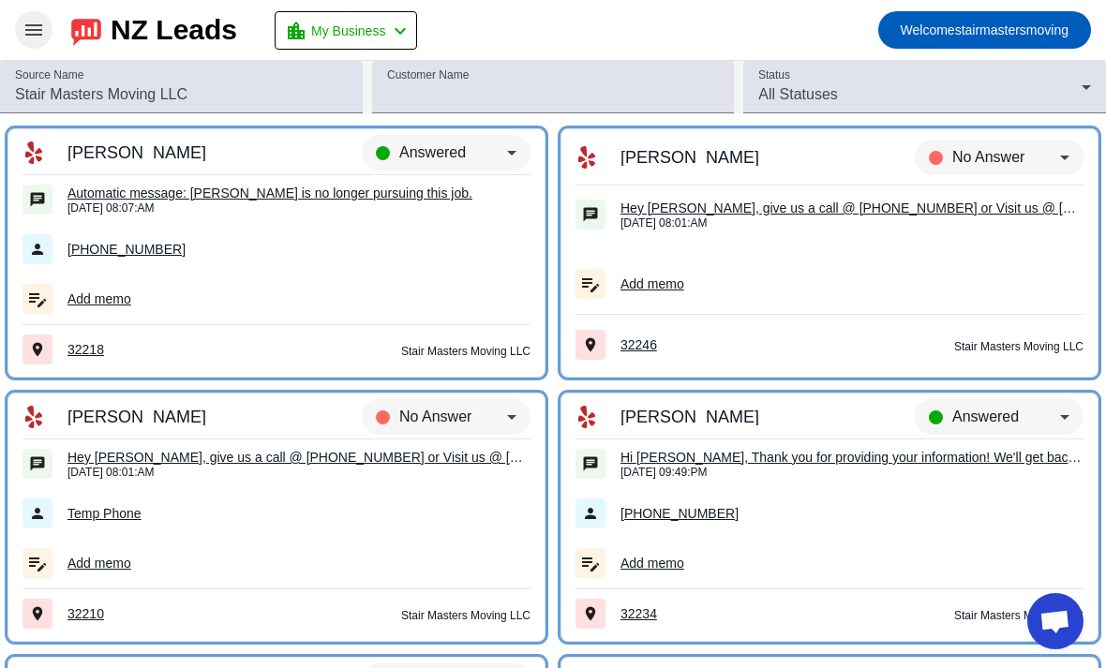
click at [33, 48] on span at bounding box center [33, 29] width 45 height 45
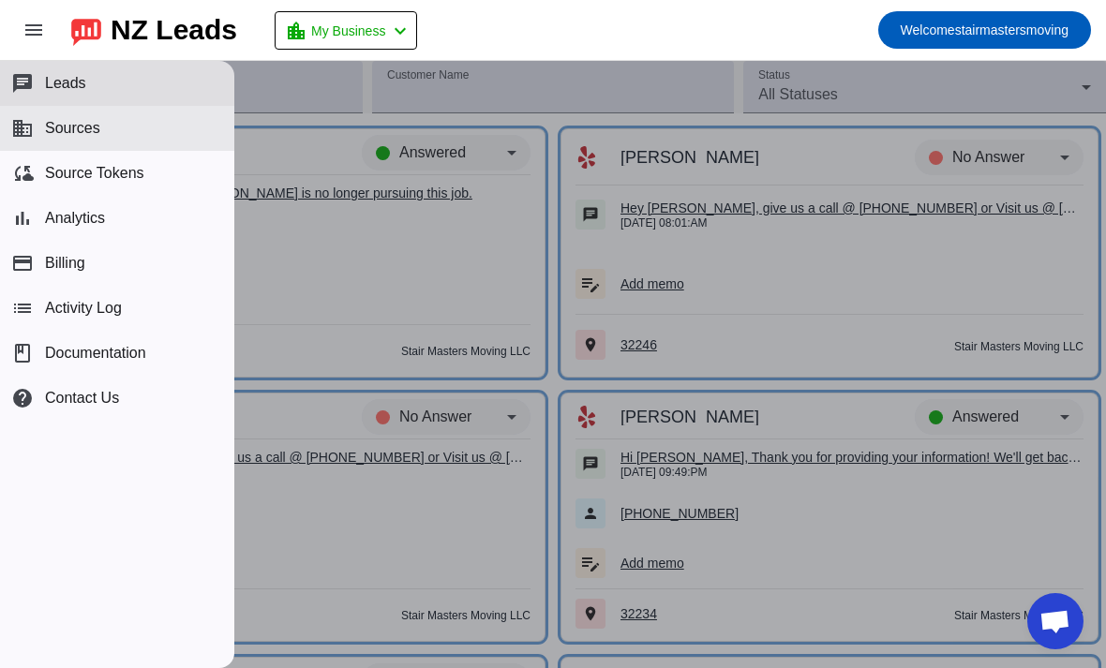
click at [116, 121] on button "business Sources" at bounding box center [117, 128] width 234 height 45
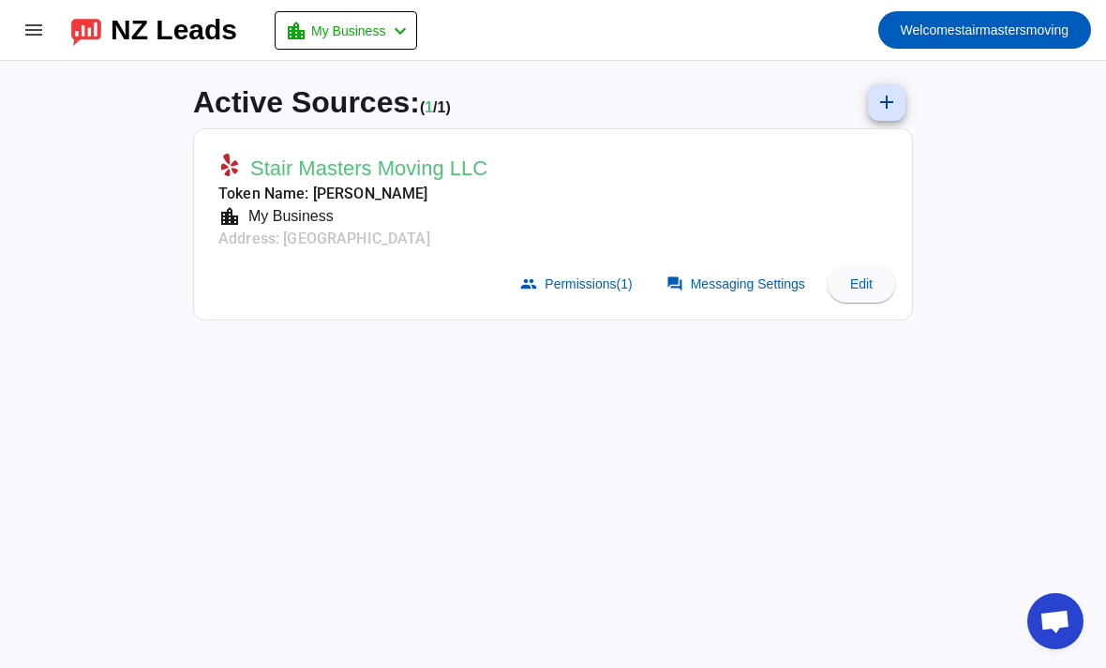
click at [312, 170] on span "Stair Masters Moving LLC" at bounding box center [368, 169] width 237 height 26
click at [744, 295] on span at bounding box center [737, 283] width 165 height 37
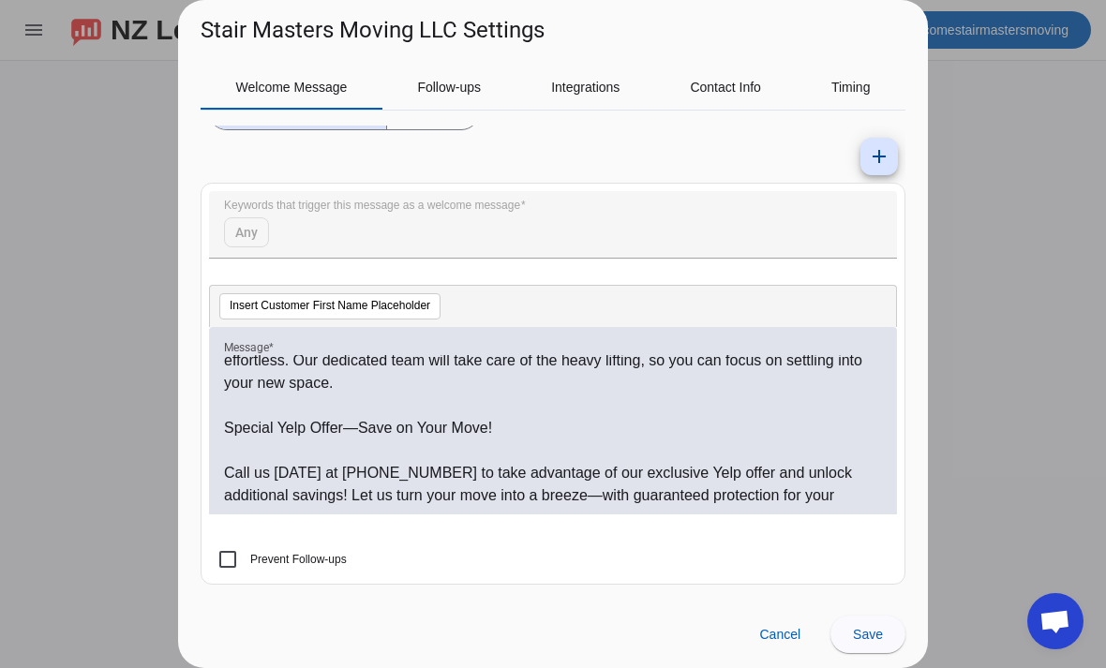
scroll to position [154, 0]
click at [880, 157] on mat-icon "add" at bounding box center [879, 157] width 22 height 22
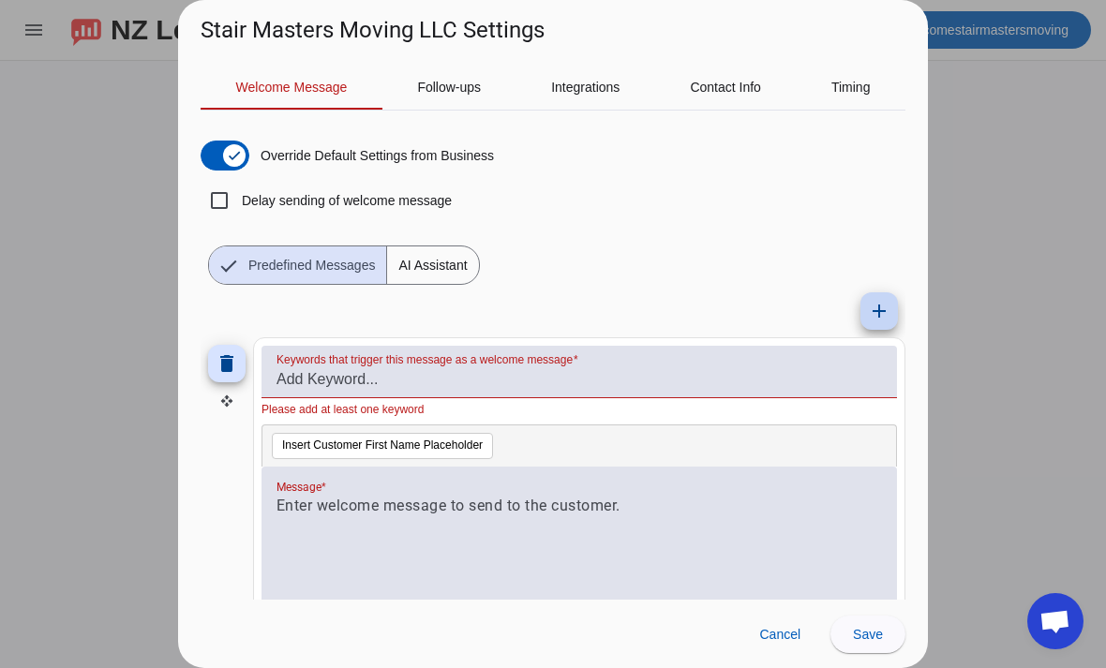
scroll to position [0, 0]
click at [229, 364] on mat-icon "delete" at bounding box center [226, 363] width 22 height 22
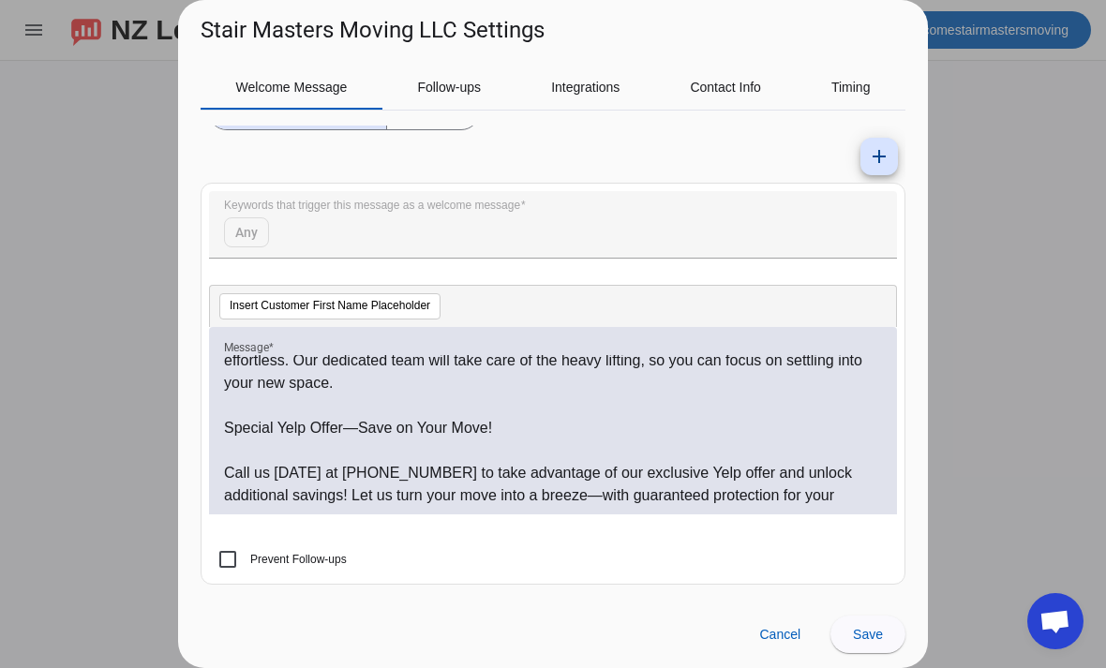
scroll to position [154, 0]
click at [469, 93] on span "Follow-ups" at bounding box center [449, 87] width 64 height 13
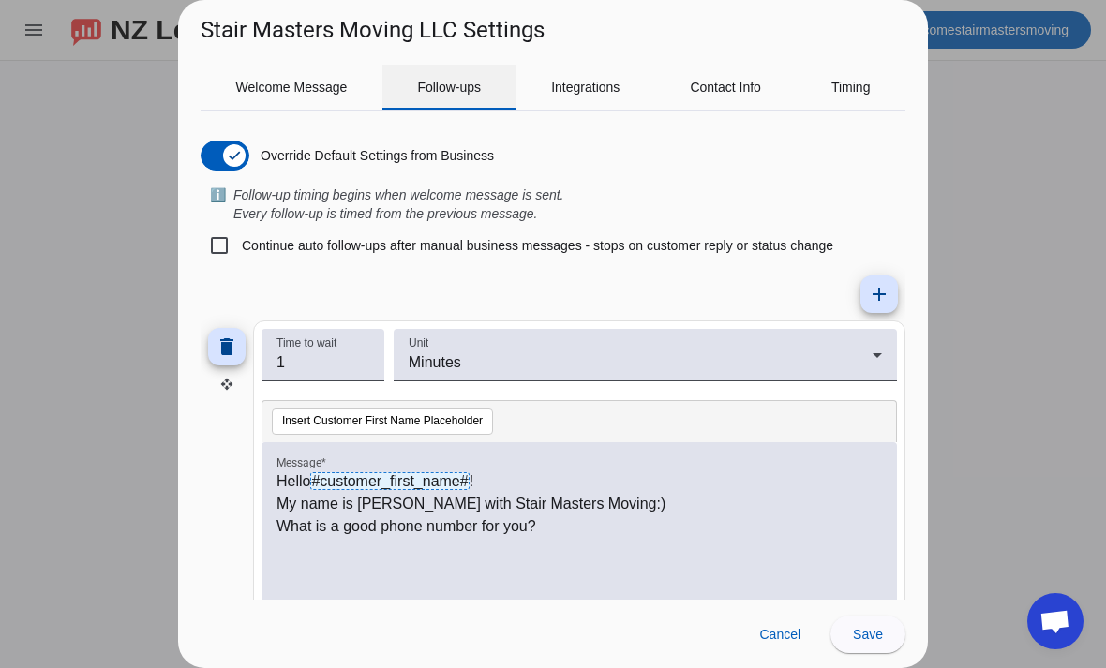
scroll to position [0, 0]
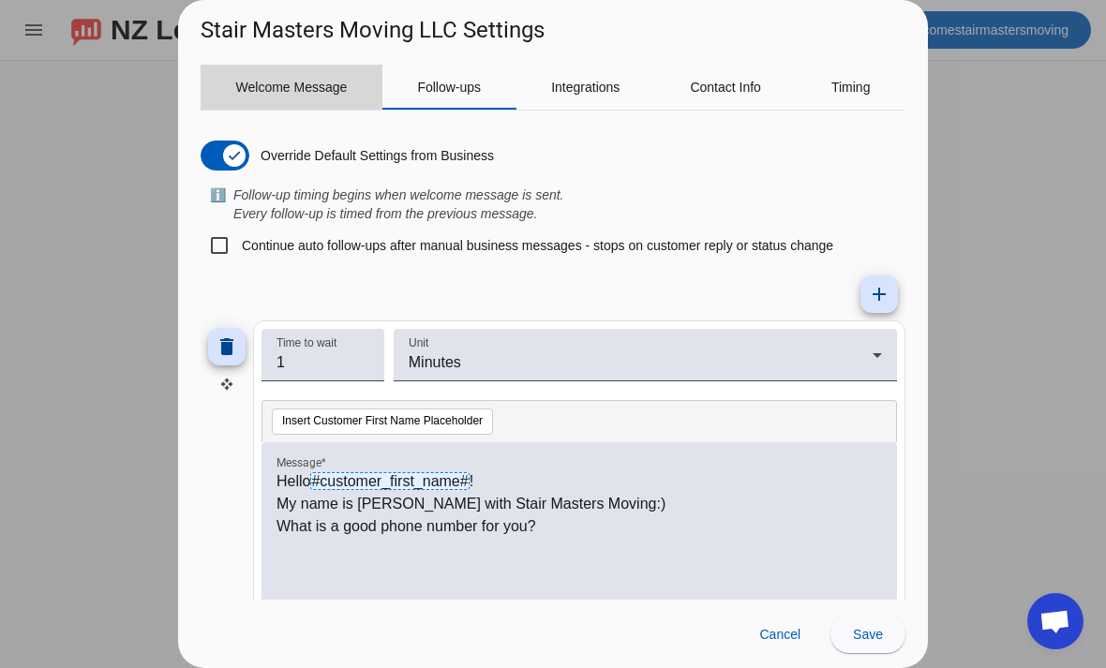
click at [346, 97] on span "Welcome Message" at bounding box center [291, 87] width 111 height 45
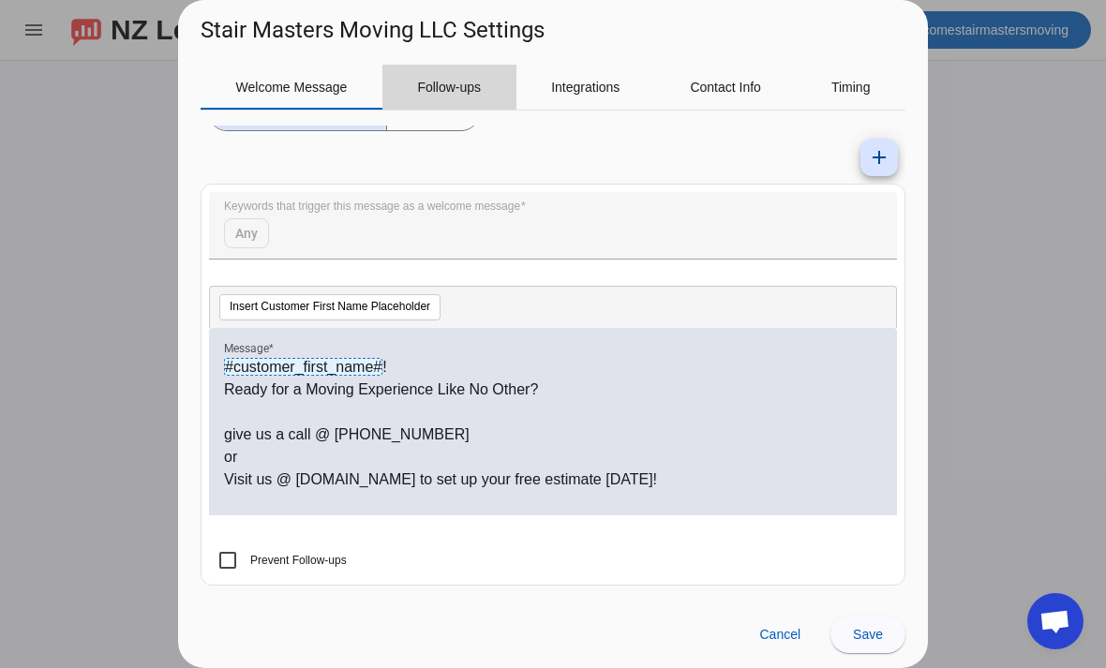
click at [467, 93] on span "Follow-ups" at bounding box center [449, 87] width 64 height 13
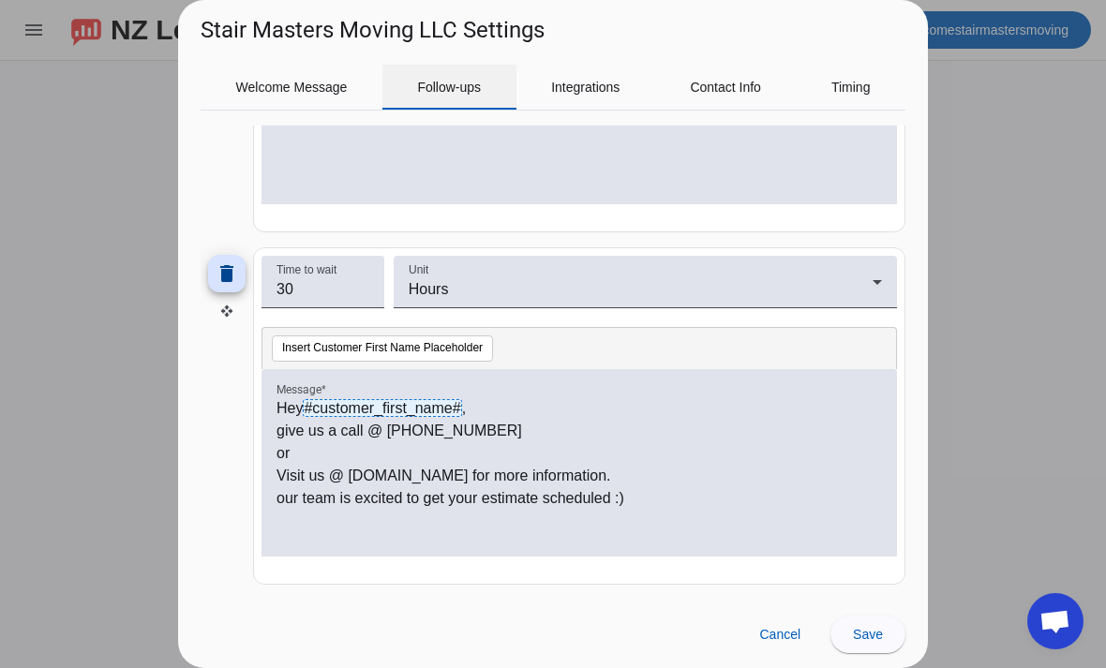
scroll to position [425, 0]
click at [847, 98] on span "Timing" at bounding box center [850, 87] width 39 height 45
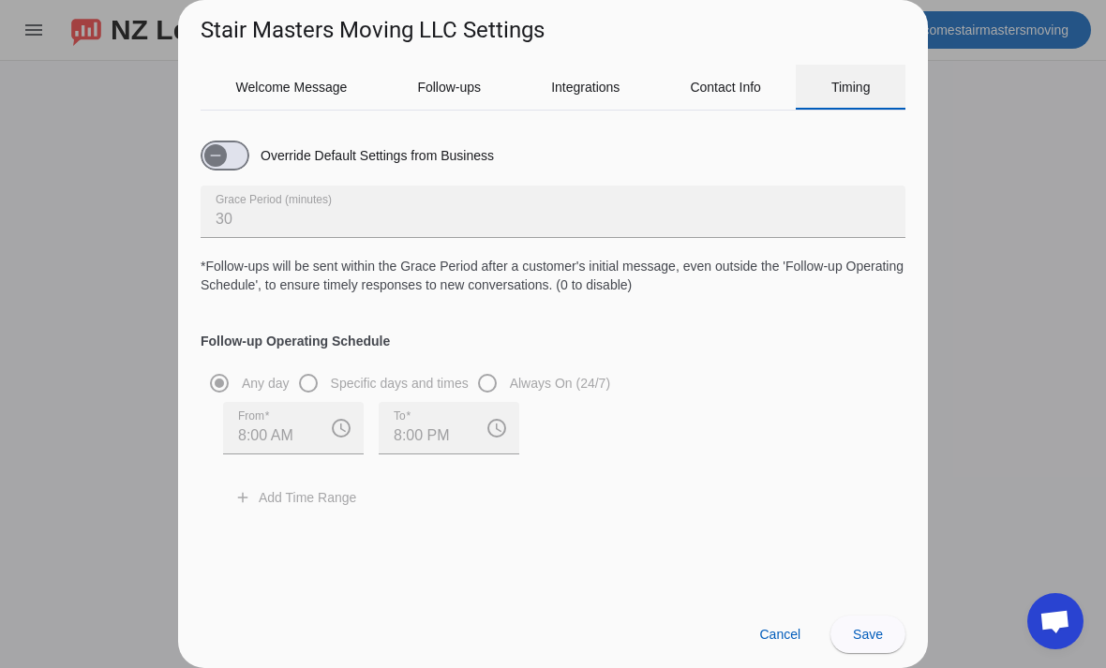
scroll to position [0, 0]
click at [230, 378] on div "Any day Specific days and times Always On (24/7) From 8:00 AM access_time To 8:…" at bounding box center [553, 439] width 705 height 150
click at [212, 166] on span "button" at bounding box center [215, 155] width 22 height 22
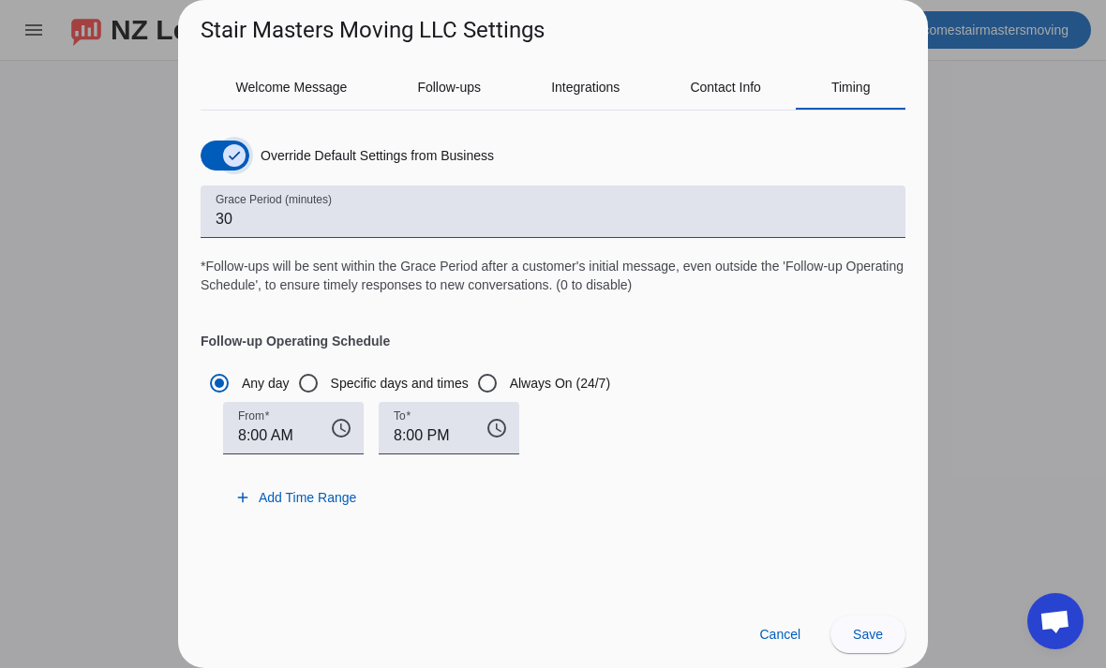
click at [231, 152] on icon "button" at bounding box center [234, 155] width 15 height 15
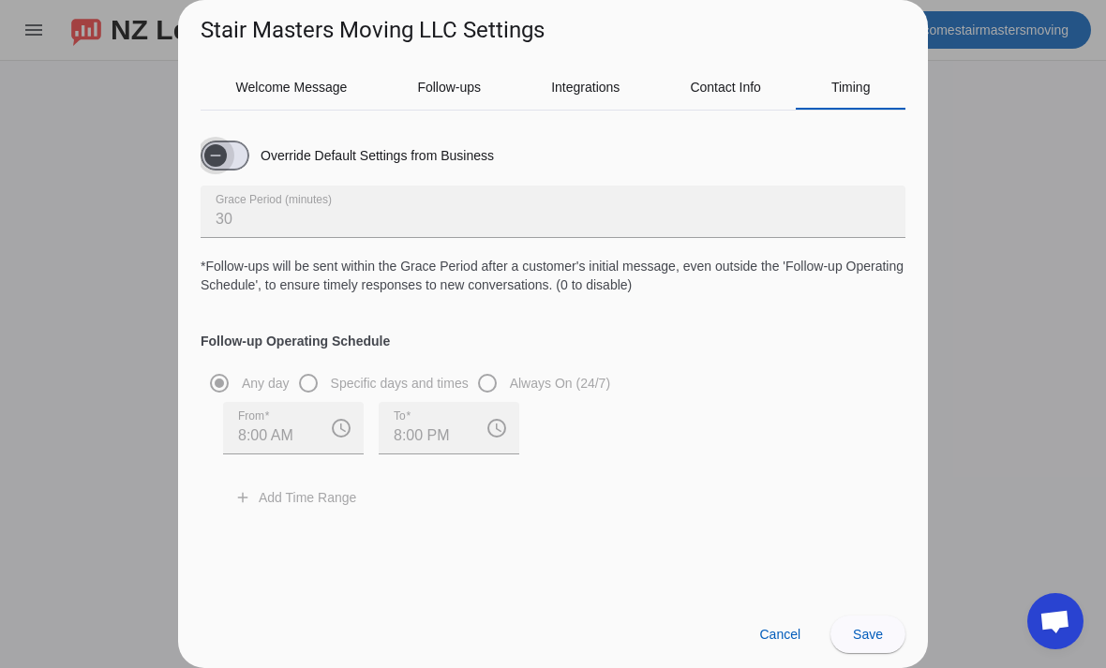
click at [230, 153] on span "button" at bounding box center [215, 155] width 37 height 37
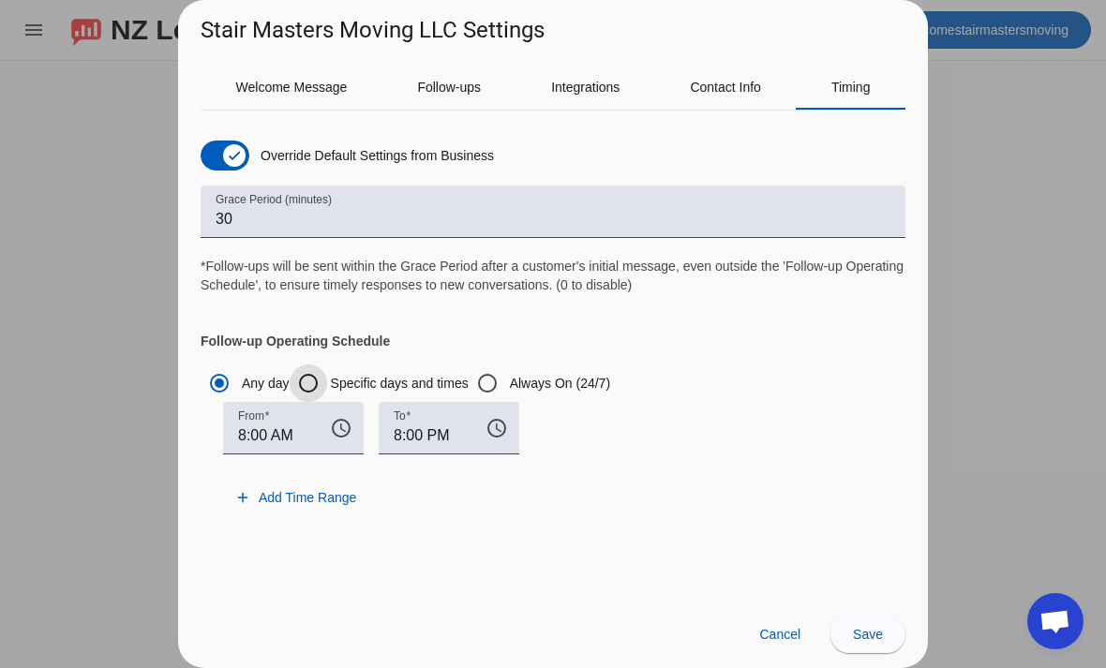
click at [305, 376] on input "Specific days and times" at bounding box center [308, 382] width 37 height 37
radio input "true"
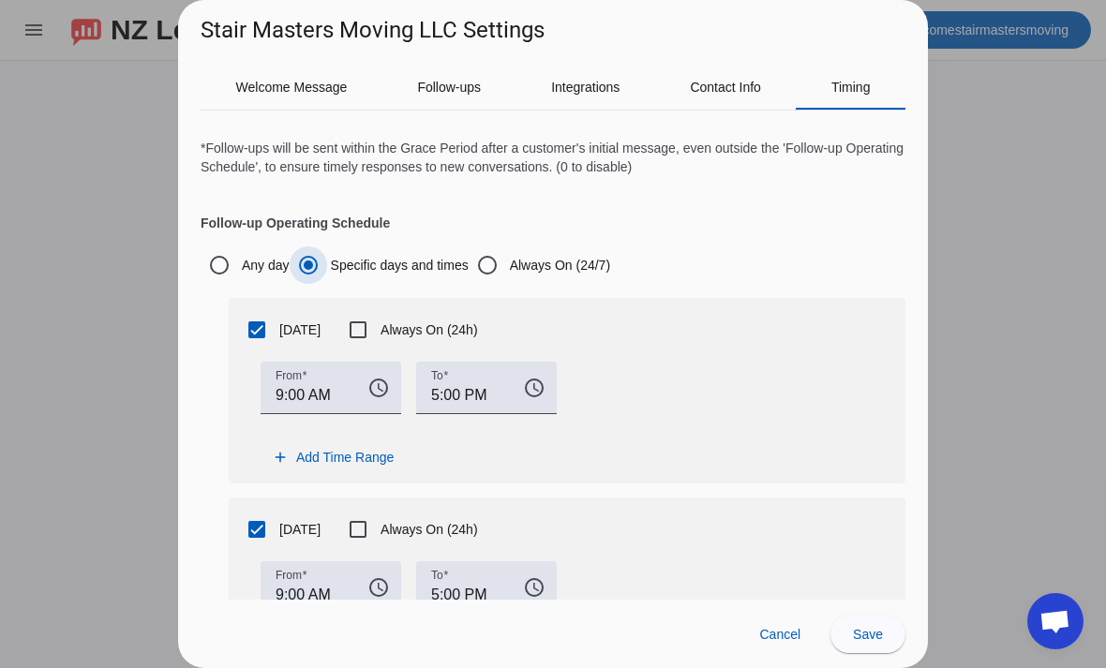
scroll to position [115, 0]
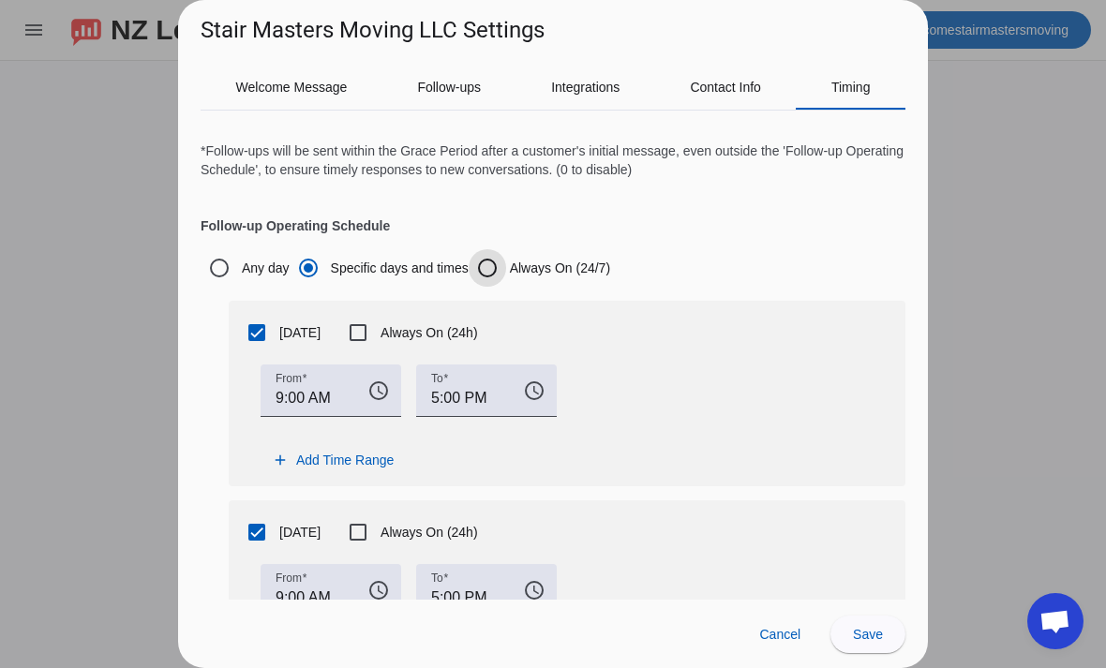
click at [498, 265] on input "Always On (24/7)" at bounding box center [486, 267] width 37 height 37
radio input "true"
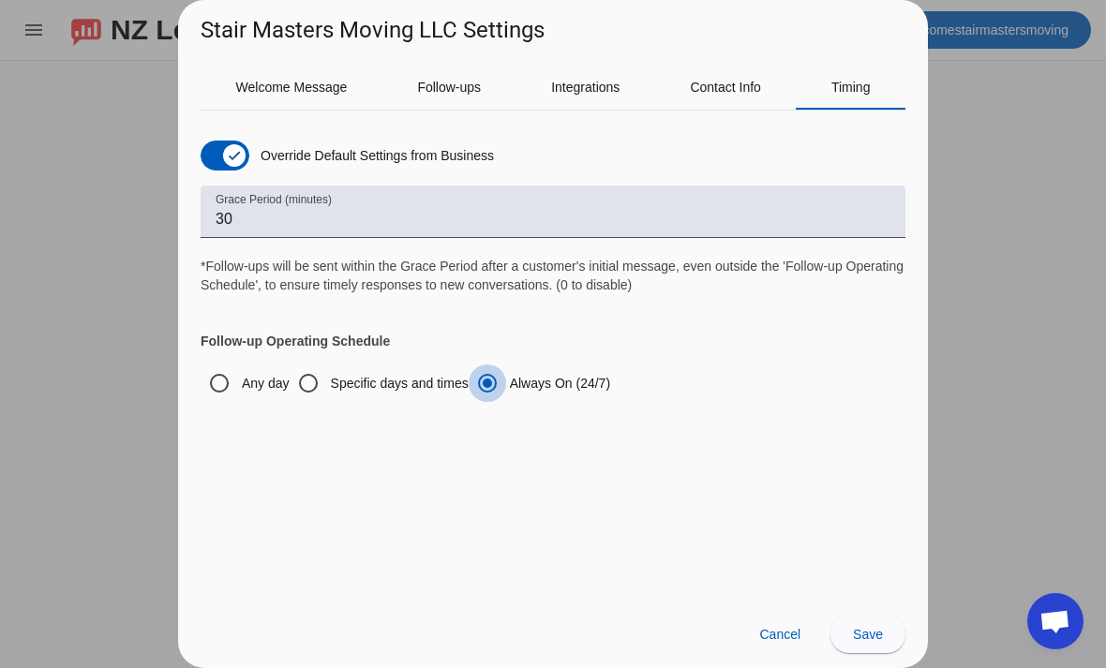
scroll to position [0, 0]
click at [215, 383] on input "Any day" at bounding box center [219, 382] width 37 height 37
radio input "true"
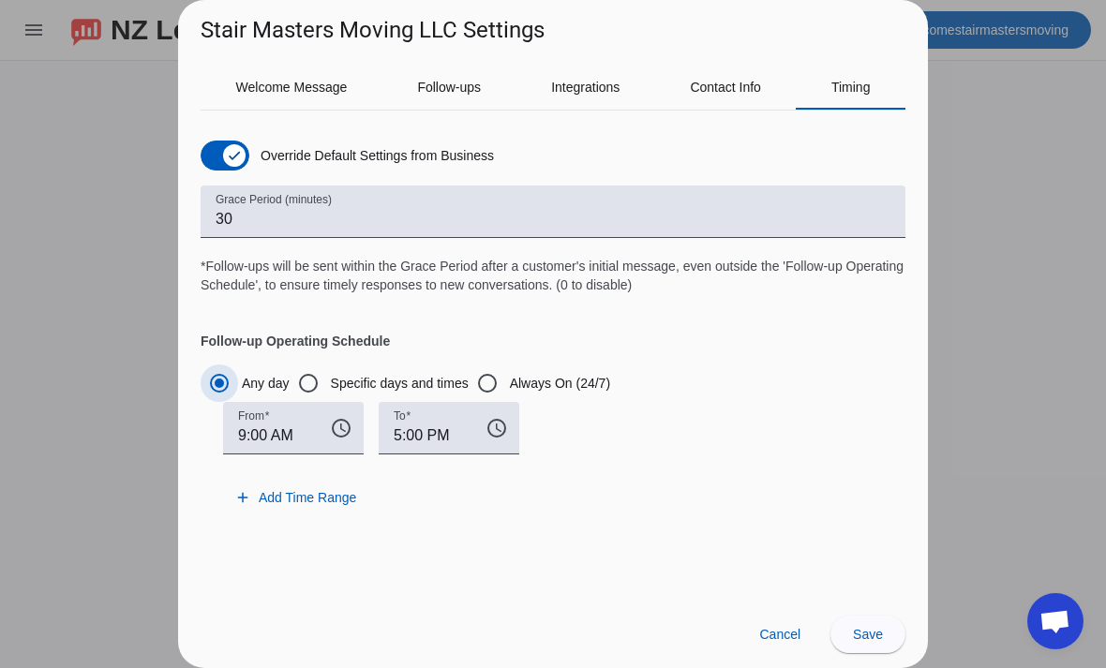
click at [218, 381] on input "Any day" at bounding box center [219, 382] width 37 height 37
click at [234, 153] on icon "button" at bounding box center [234, 155] width 15 height 15
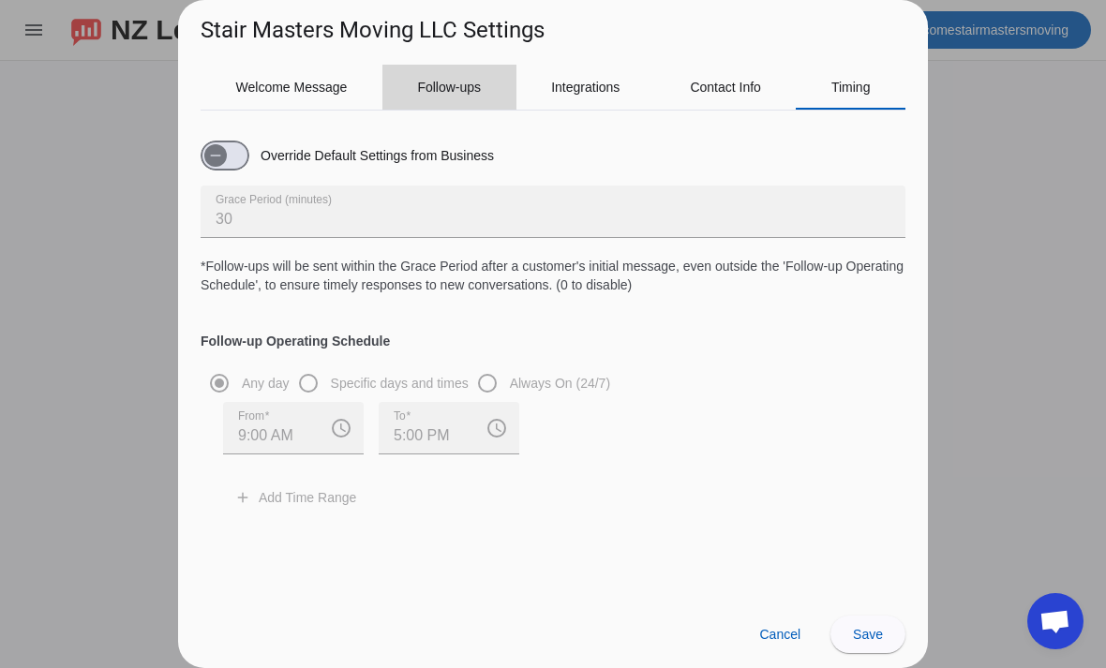
click at [464, 103] on span "Follow-ups" at bounding box center [449, 87] width 64 height 45
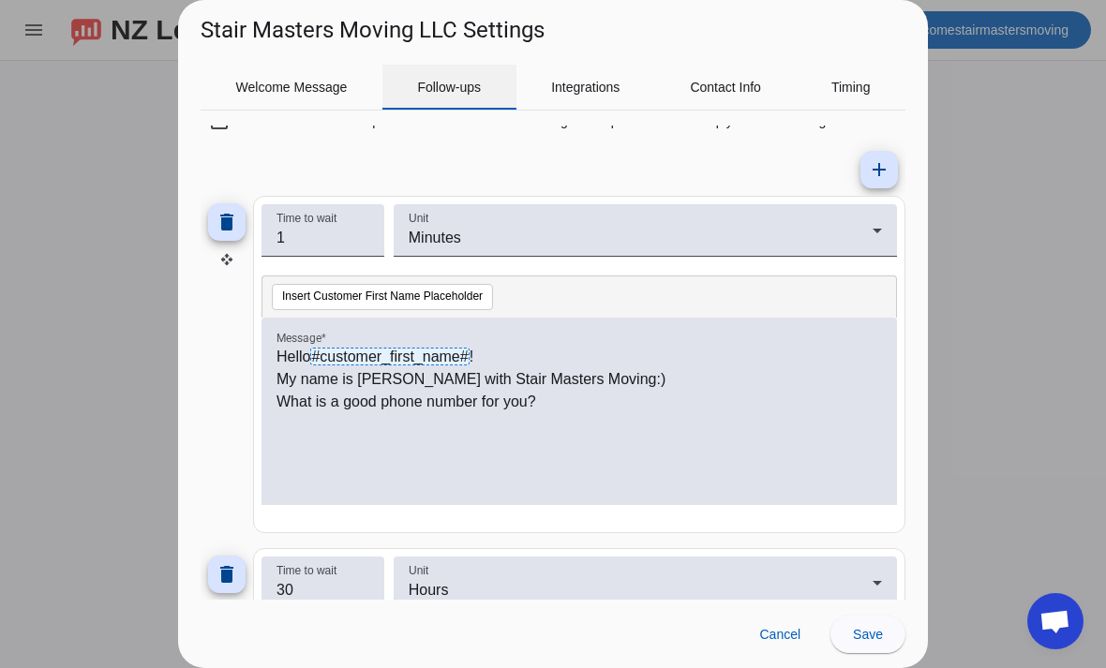
scroll to position [113, 0]
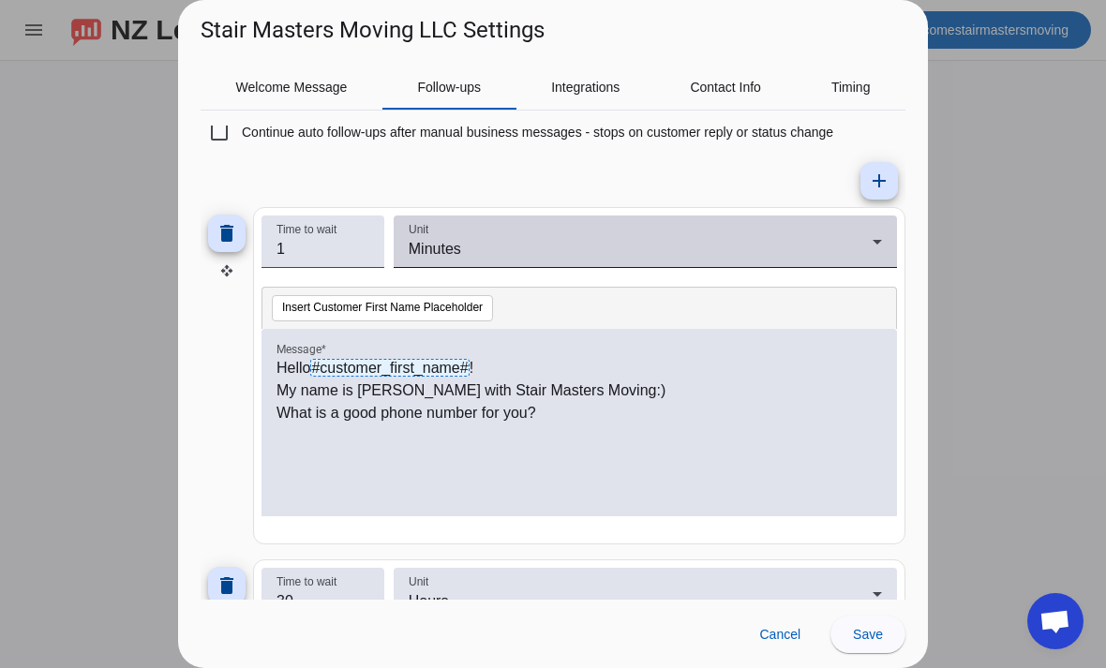
click at [877, 245] on icon at bounding box center [876, 242] width 9 height 5
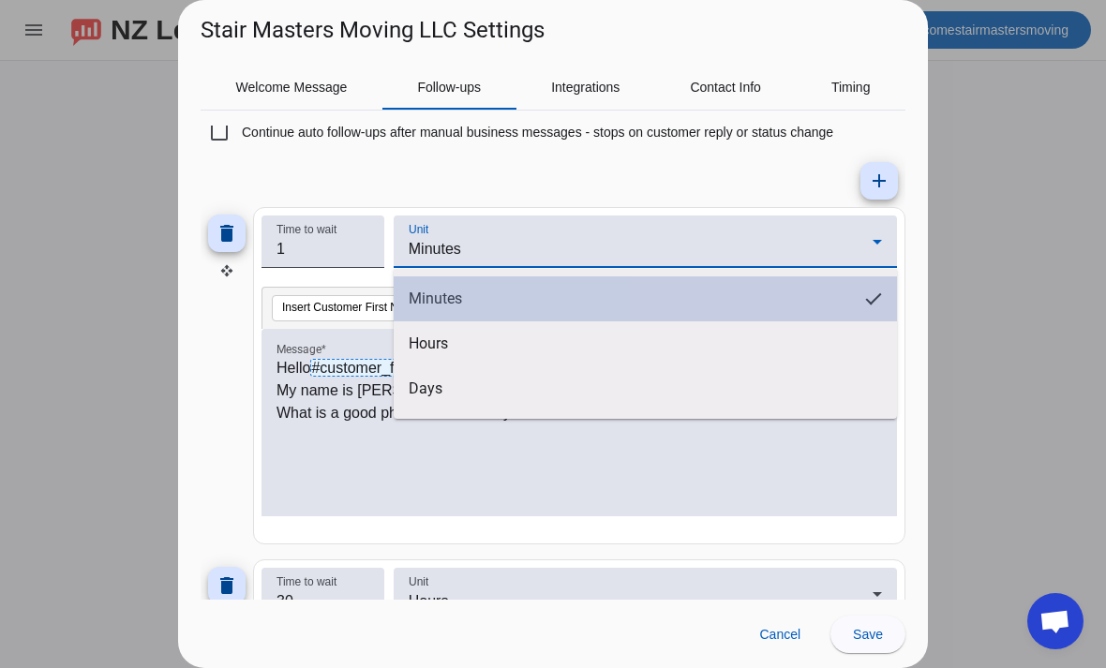
click at [871, 287] on mat-option "Minutes" at bounding box center [645, 298] width 503 height 45
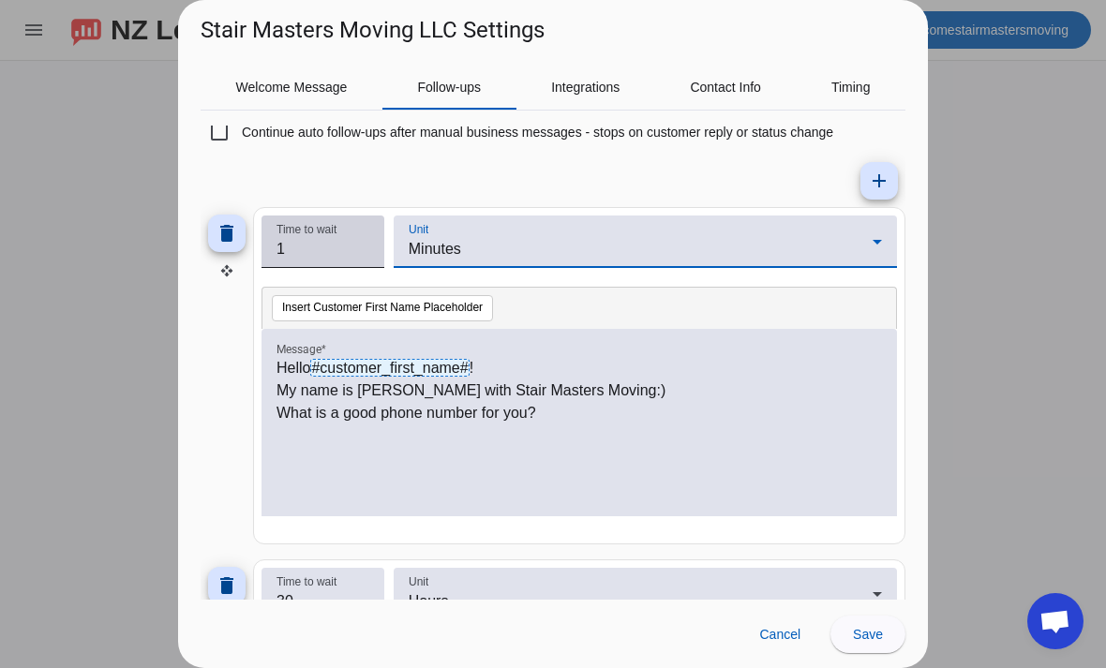
click at [300, 247] on input "1" at bounding box center [322, 249] width 93 height 22
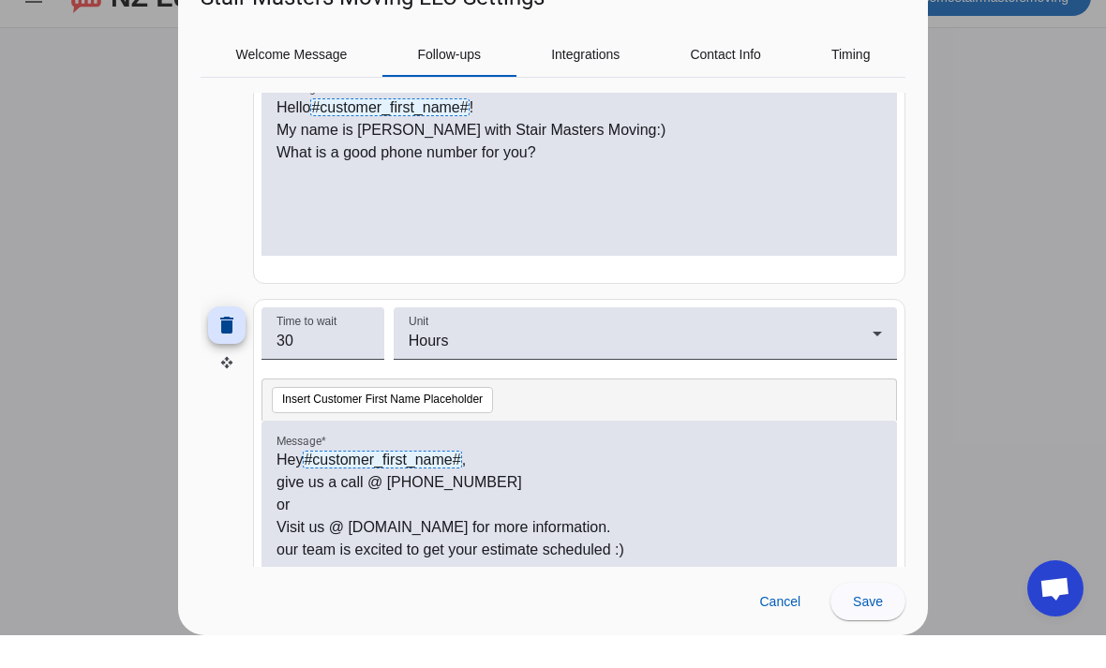
scroll to position [348, 0]
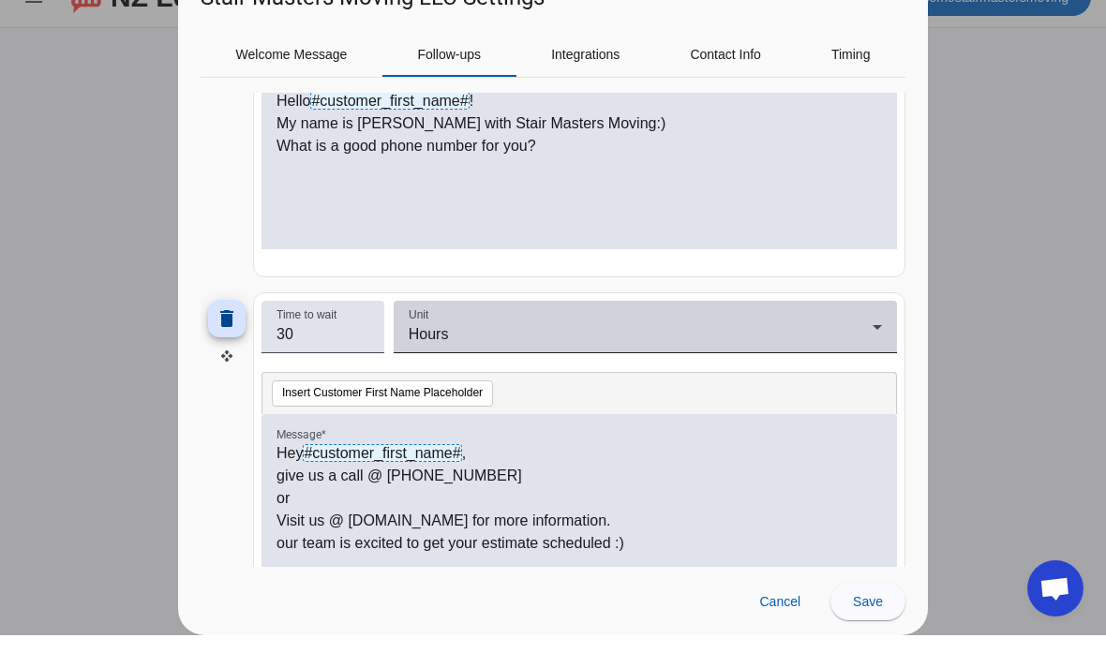
click at [579, 356] on div "Hours" at bounding box center [641, 367] width 464 height 22
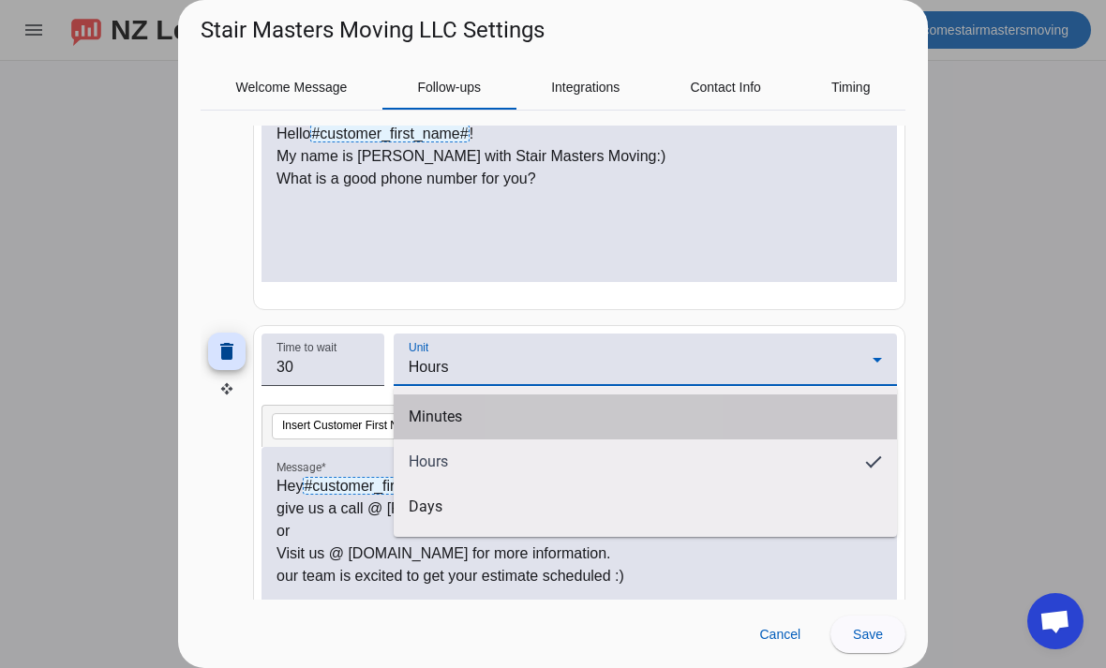
click at [572, 417] on mat-option "Minutes" at bounding box center [645, 416] width 503 height 45
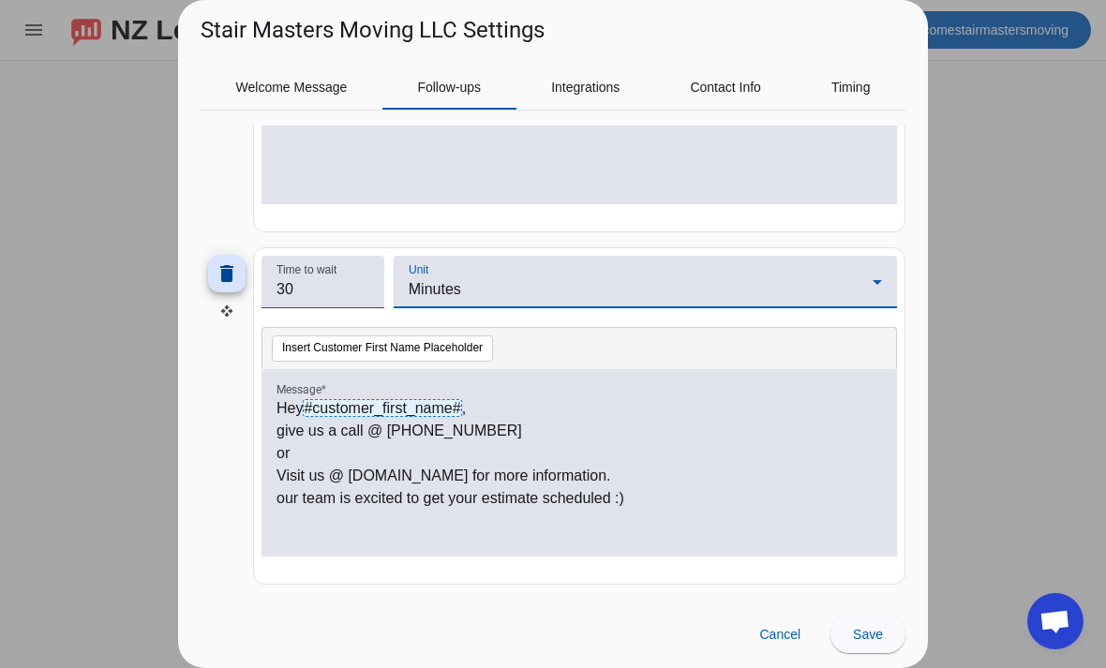
scroll to position [425, 0]
click at [883, 634] on span at bounding box center [867, 634] width 75 height 45
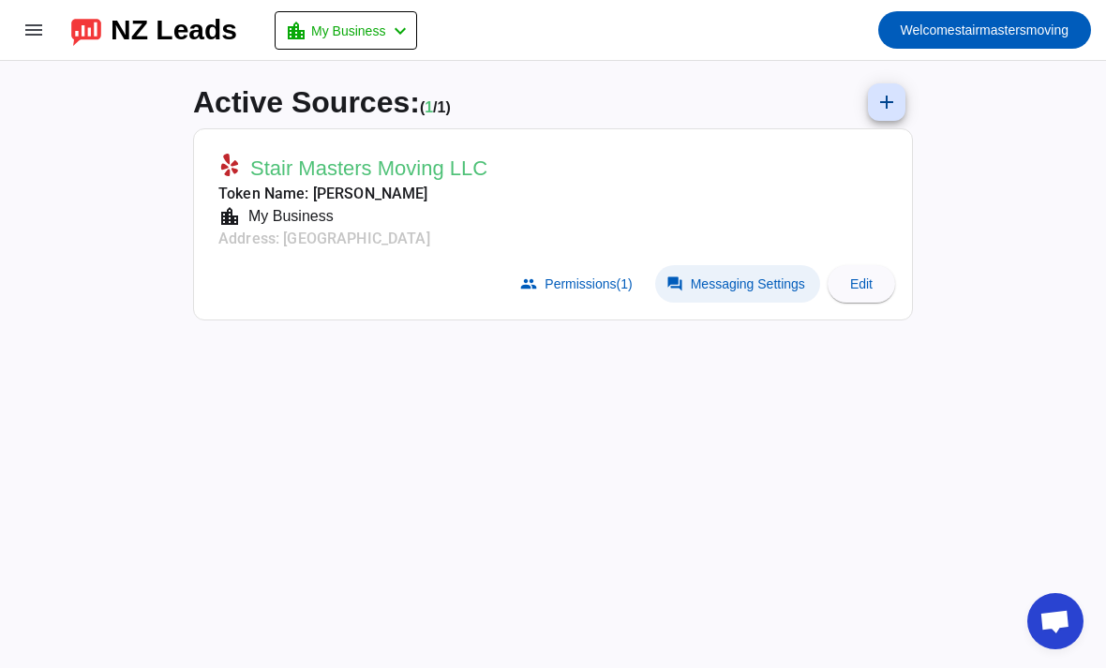
click at [754, 282] on span "Messaging Settings" at bounding box center [748, 283] width 114 height 15
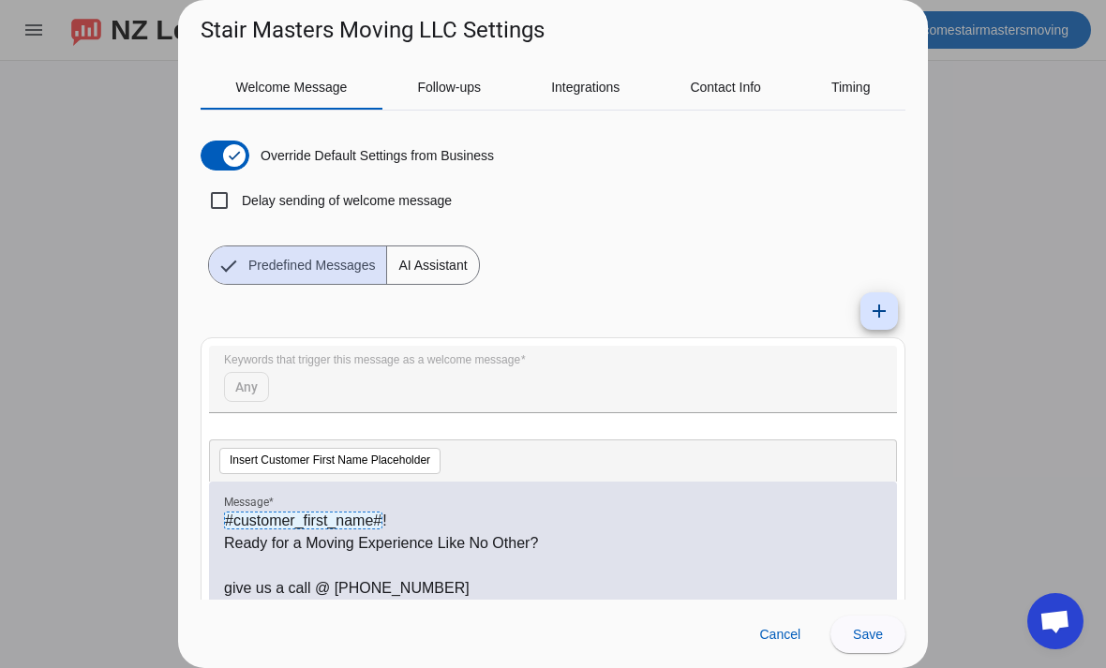
scroll to position [0, 0]
click at [453, 104] on span "Follow-ups" at bounding box center [449, 87] width 64 height 45
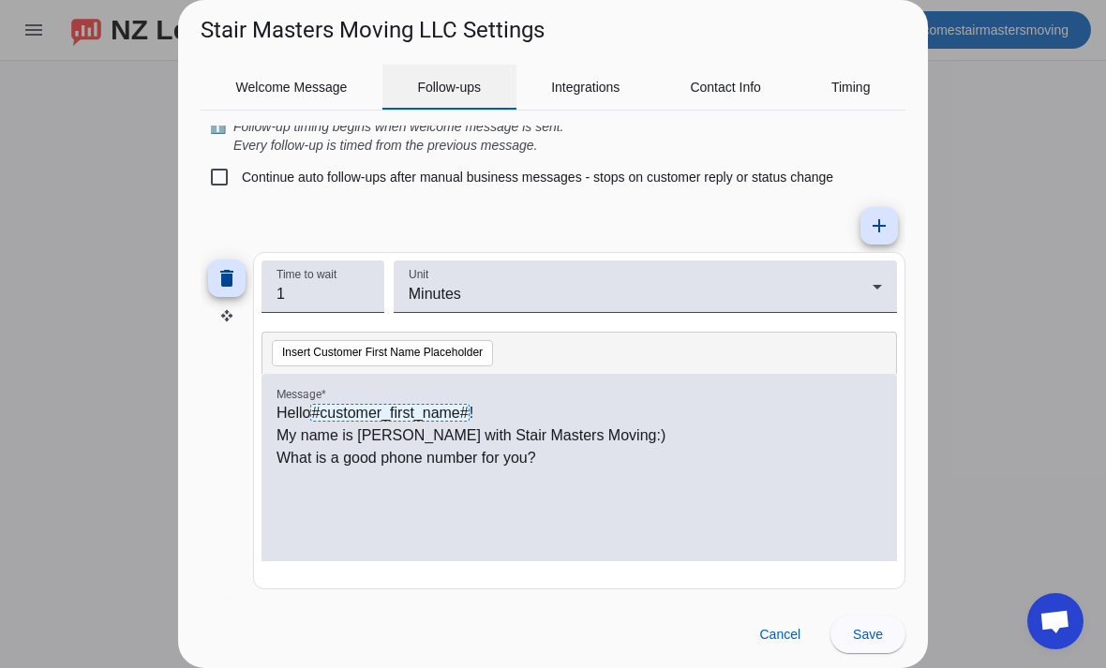
scroll to position [68, 0]
click at [881, 230] on mat-icon "add" at bounding box center [879, 226] width 22 height 22
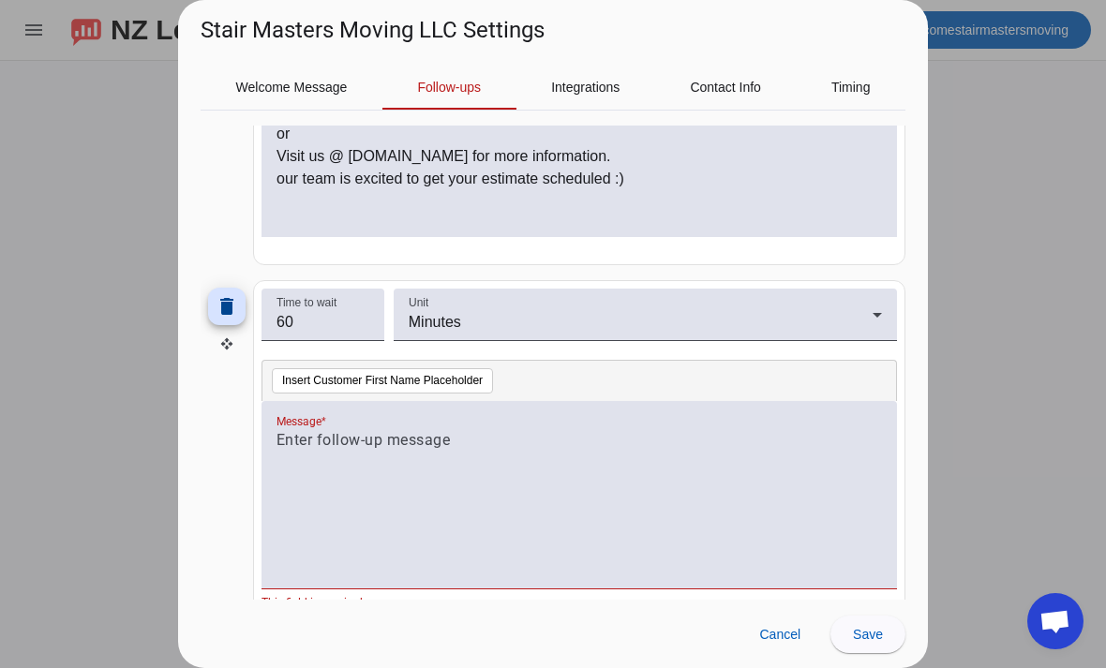
scroll to position [752, 0]
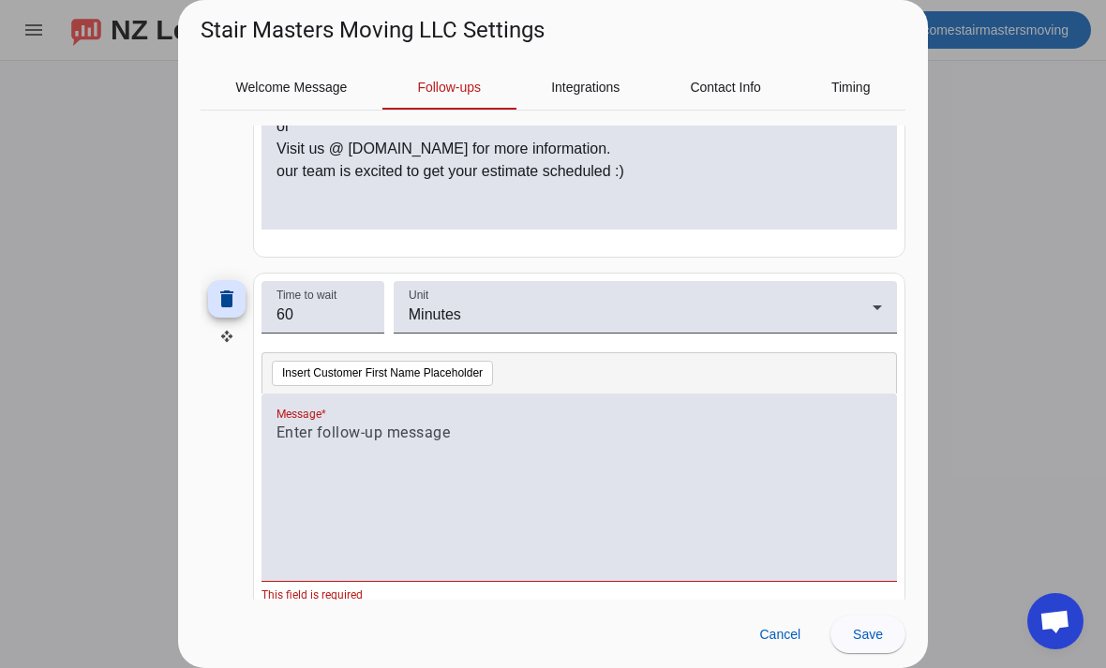
click at [666, 449] on div at bounding box center [578, 498] width 605 height 152
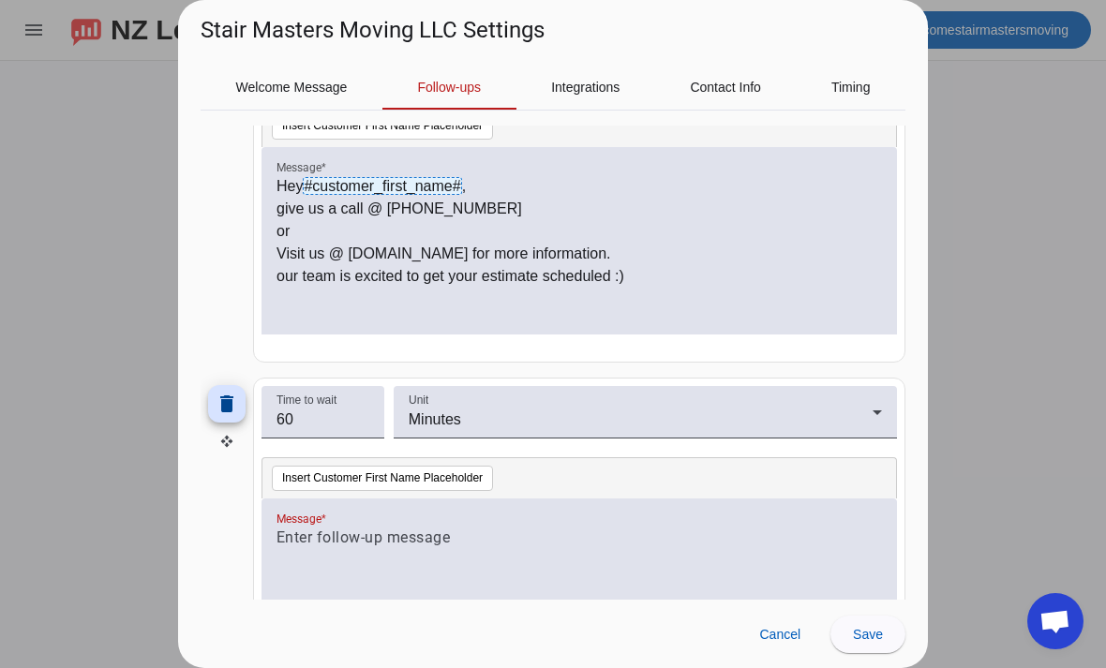
scroll to position [648, 0]
click at [307, 429] on input "60" at bounding box center [322, 419] width 93 height 22
type input "6"
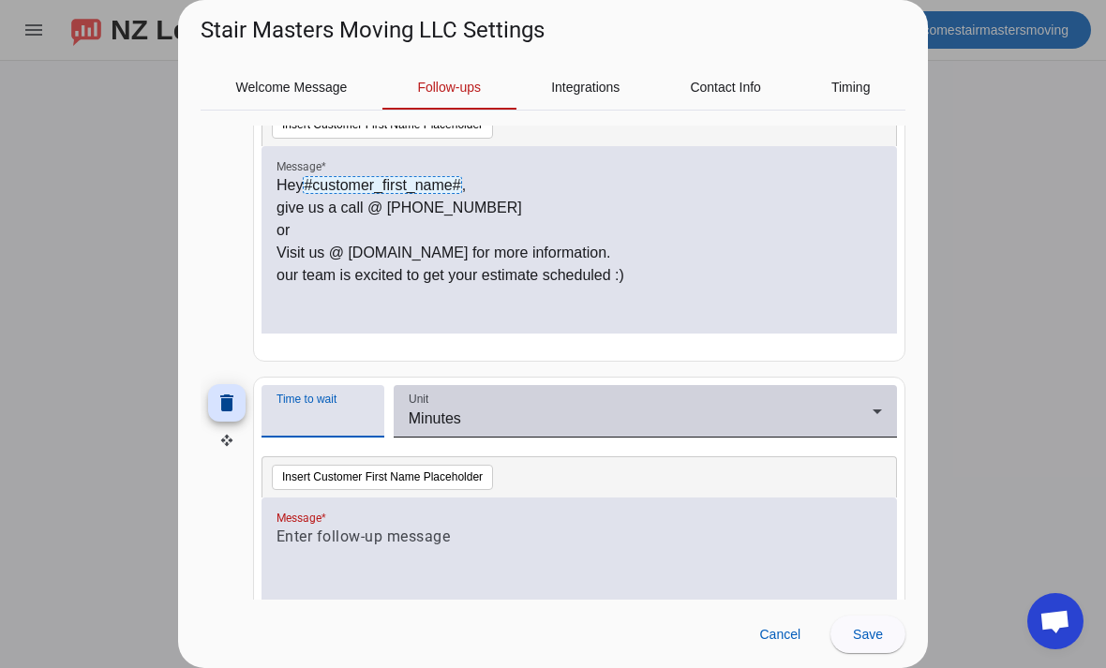
click at [837, 418] on div "Minutes" at bounding box center [641, 419] width 464 height 22
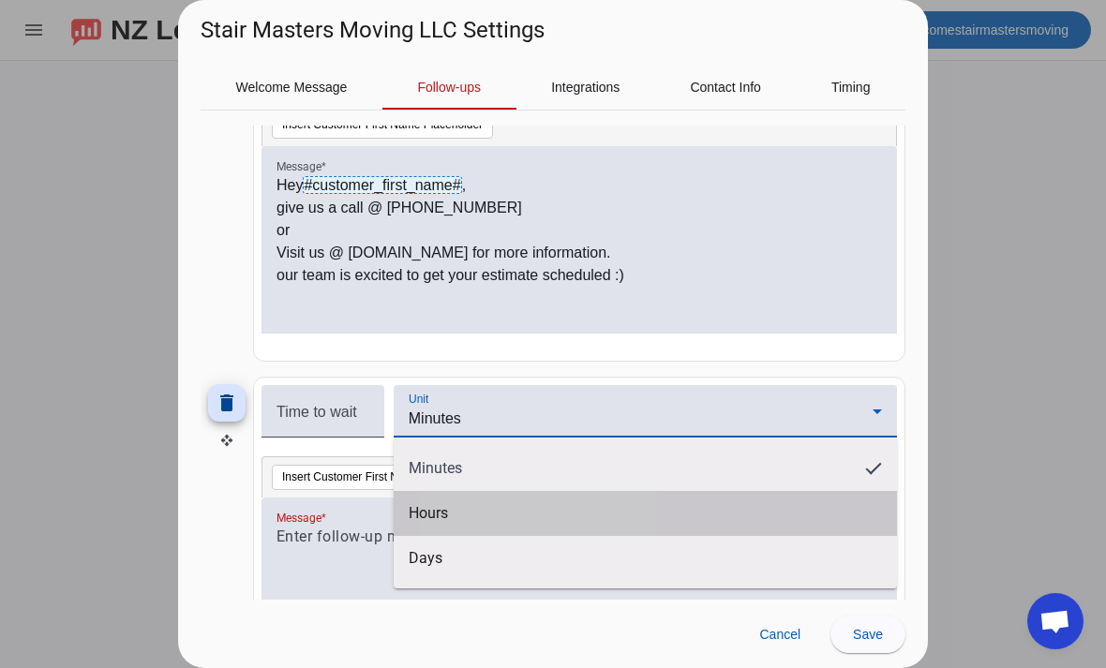
click at [540, 522] on mat-option "Hours" at bounding box center [645, 513] width 503 height 45
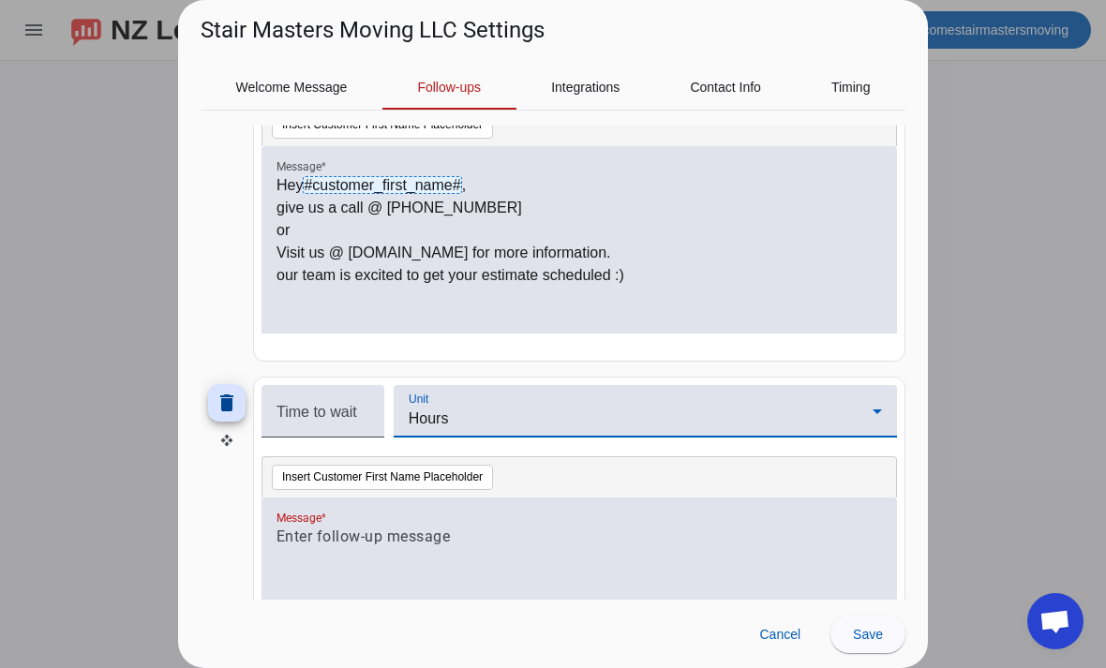
click at [483, 537] on p at bounding box center [578, 537] width 605 height 22
click at [380, 540] on p at bounding box center [578, 537] width 605 height 22
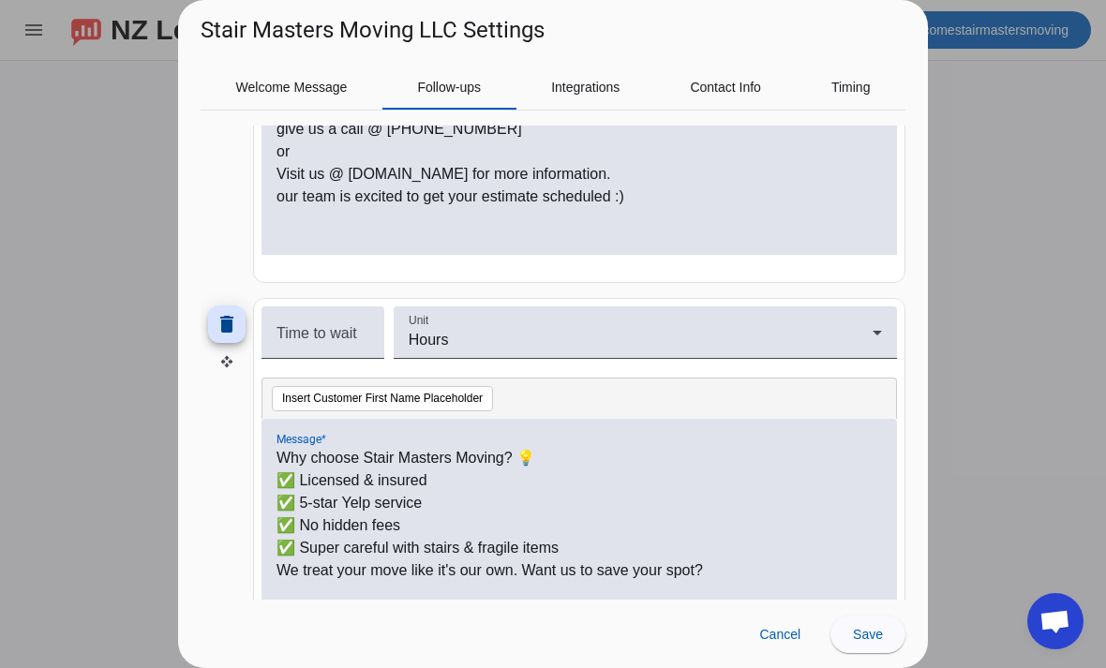
scroll to position [0, 0]
click at [571, 551] on p "✅ Super careful with stairs & fragile items" at bounding box center [578, 548] width 605 height 22
click at [334, 552] on p "✅ Experinced/" at bounding box center [578, 548] width 605 height 22
click at [446, 550] on p "✅ Experienced/" at bounding box center [578, 548] width 605 height 22
click at [751, 569] on p "We treat your move like it's our own. Want us to save your spot?" at bounding box center [578, 570] width 605 height 22
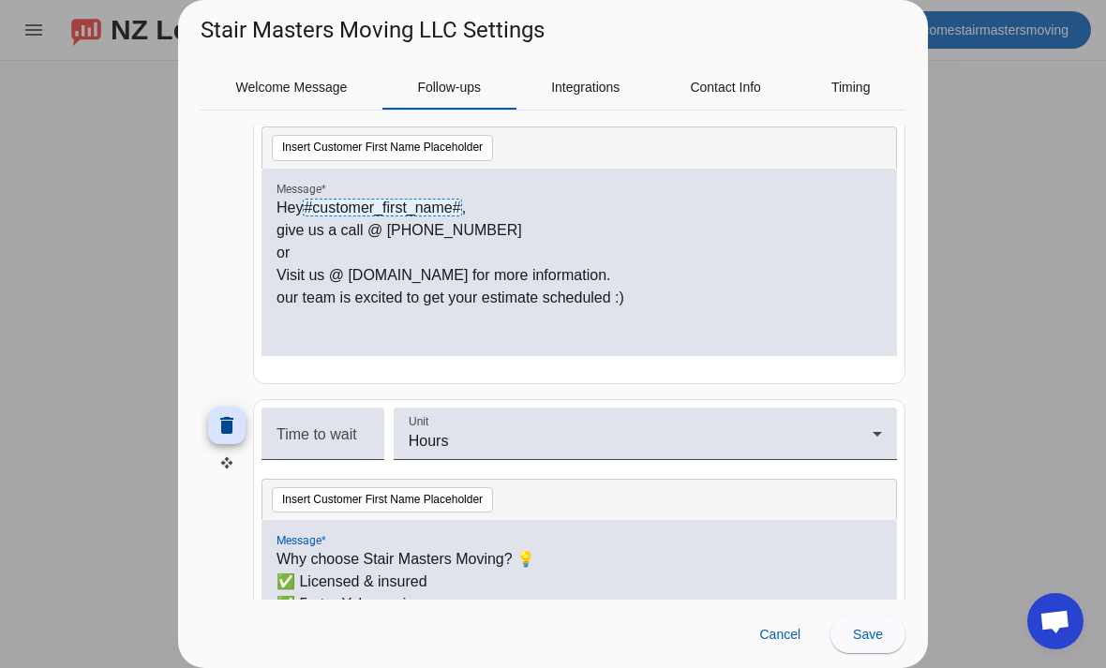
scroll to position [623, 0]
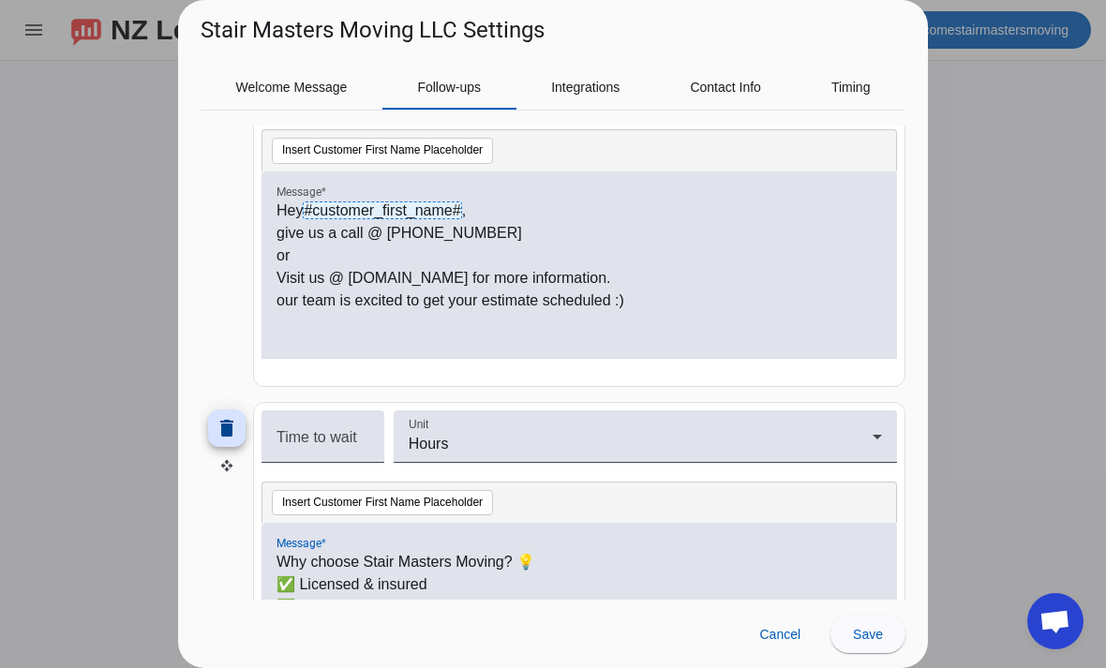
click at [284, 234] on p "give us a call @ (813) 842 8650" at bounding box center [578, 233] width 605 height 22
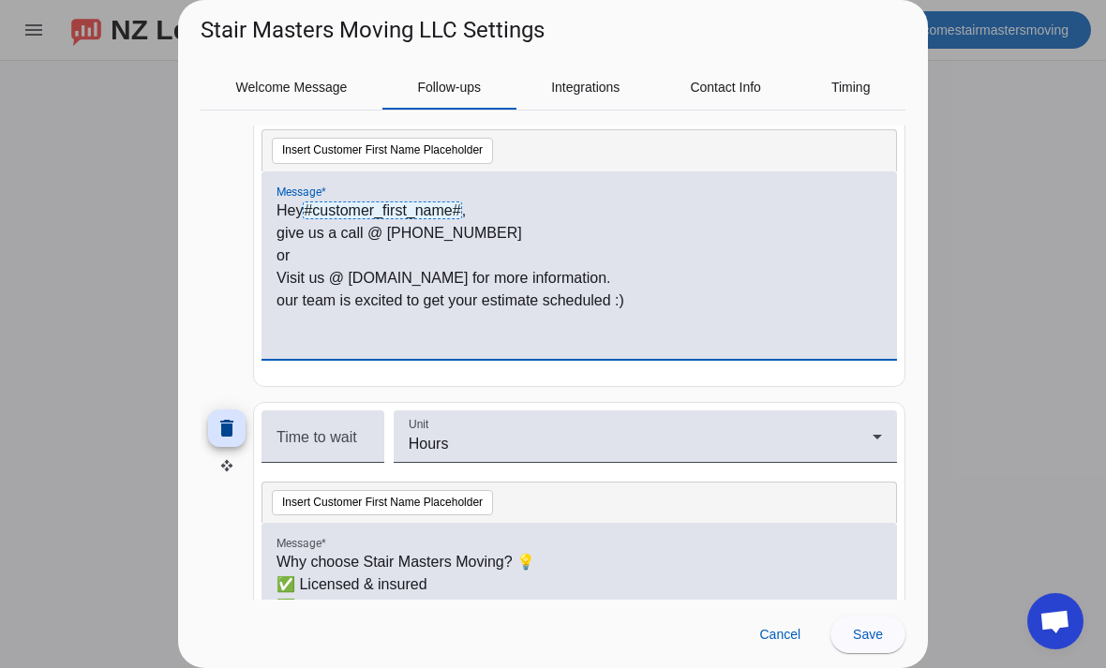
click at [283, 228] on p "give us a call @ (813) 842 8650" at bounding box center [578, 233] width 605 height 22
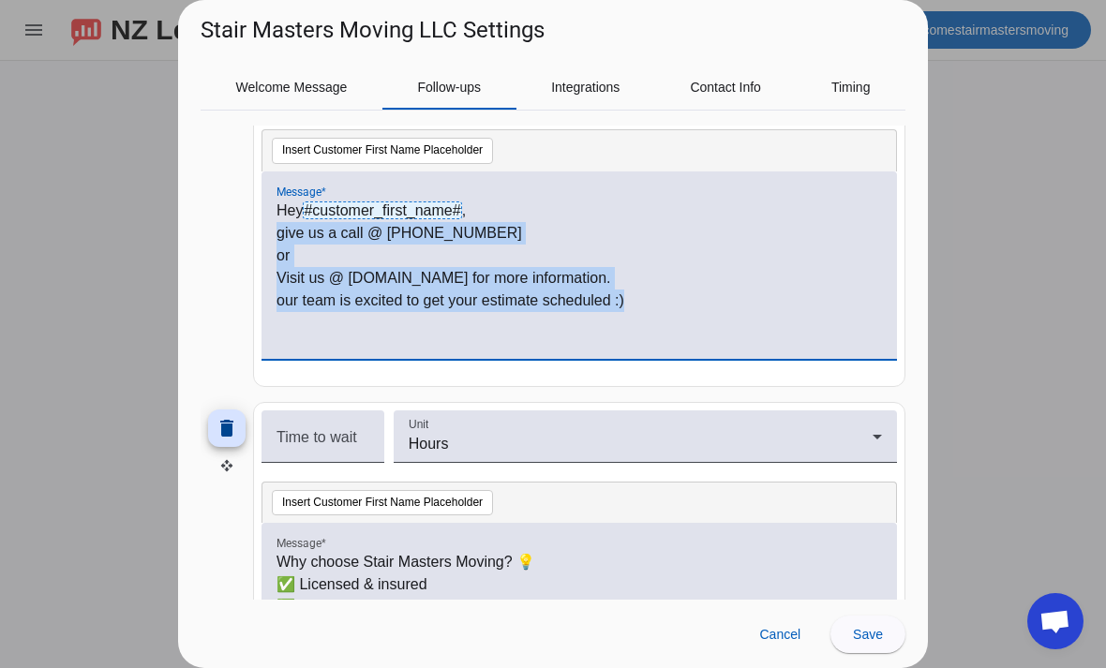
copy div "give us a call @ (813) 842 8650 or Visit us @ StairMastersMoving.co for more in…"
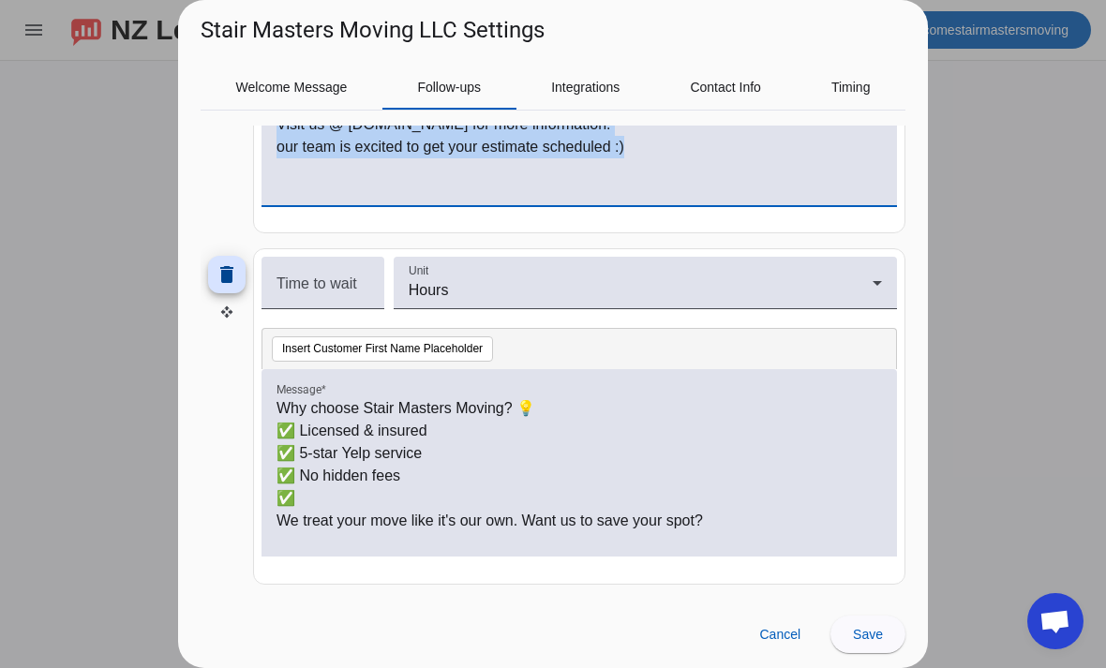
scroll to position [778, 0]
click at [759, 524] on p "We treat your move like it's our own. Want us to save your spot?" at bounding box center [578, 521] width 605 height 22
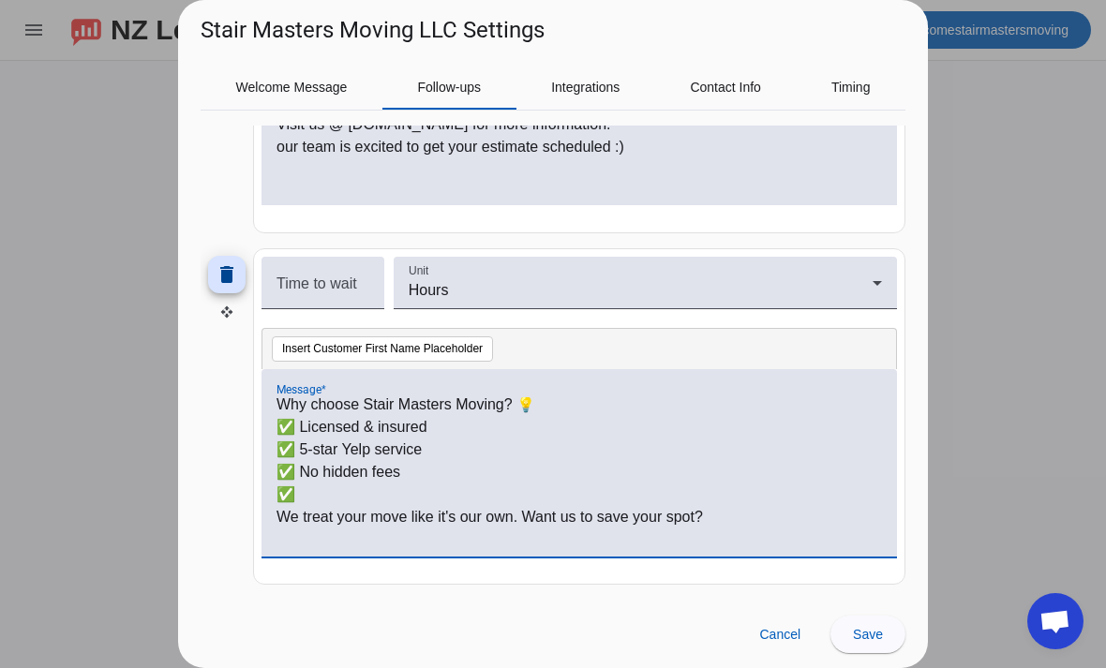
scroll to position [73, 0]
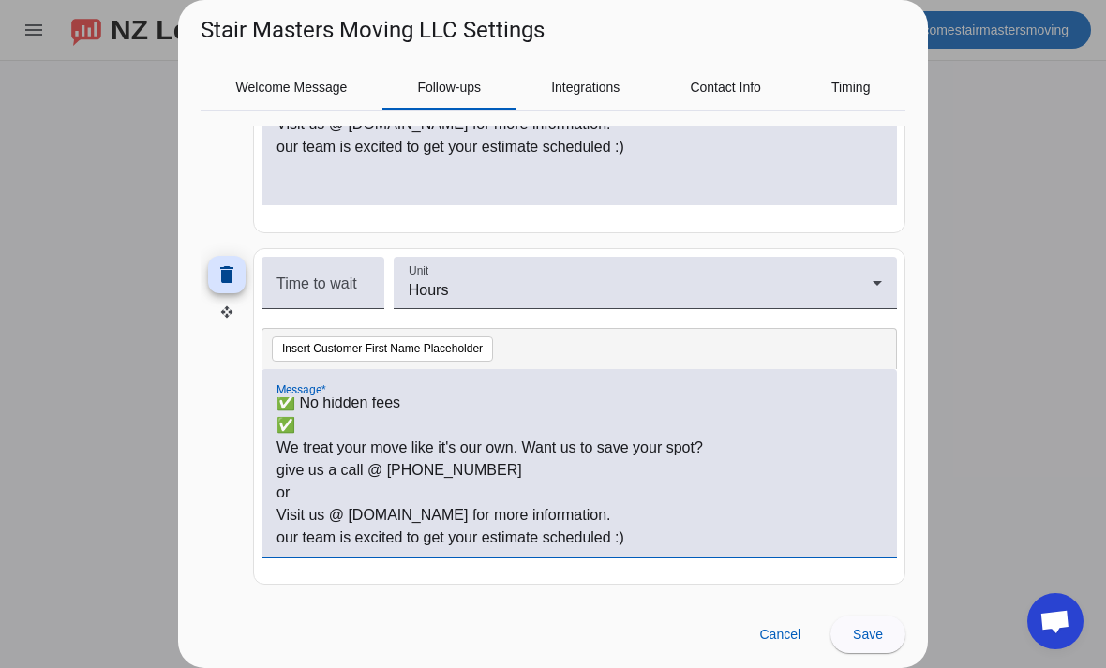
click at [363, 433] on p "✅" at bounding box center [578, 425] width 605 height 22
click at [722, 446] on p "We treat your move like it's our own. Want us to save your spot?" at bounding box center [578, 448] width 605 height 22
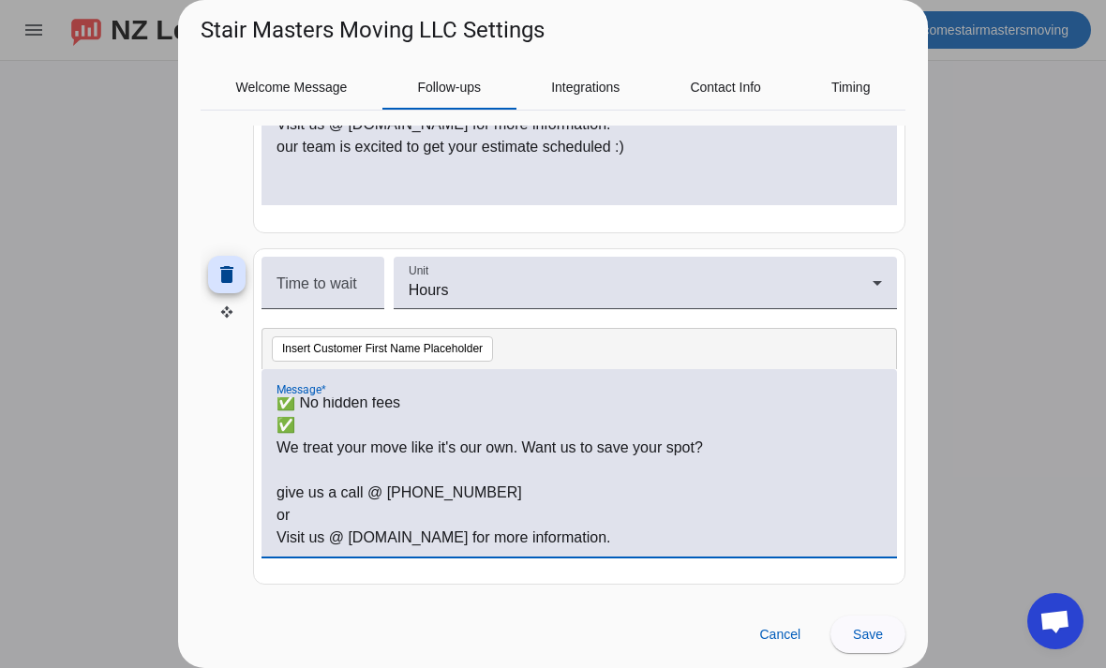
click at [359, 409] on p "✅ No hidden fees" at bounding box center [578, 403] width 605 height 22
click at [332, 419] on p "✅" at bounding box center [578, 425] width 605 height 22
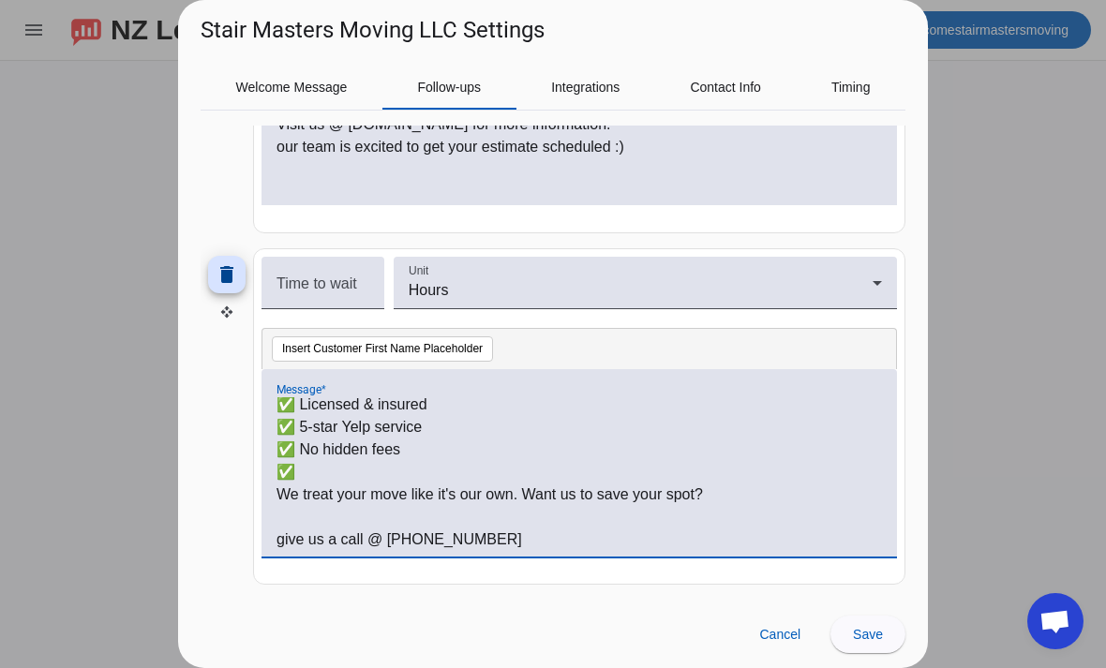
scroll to position [28, 0]
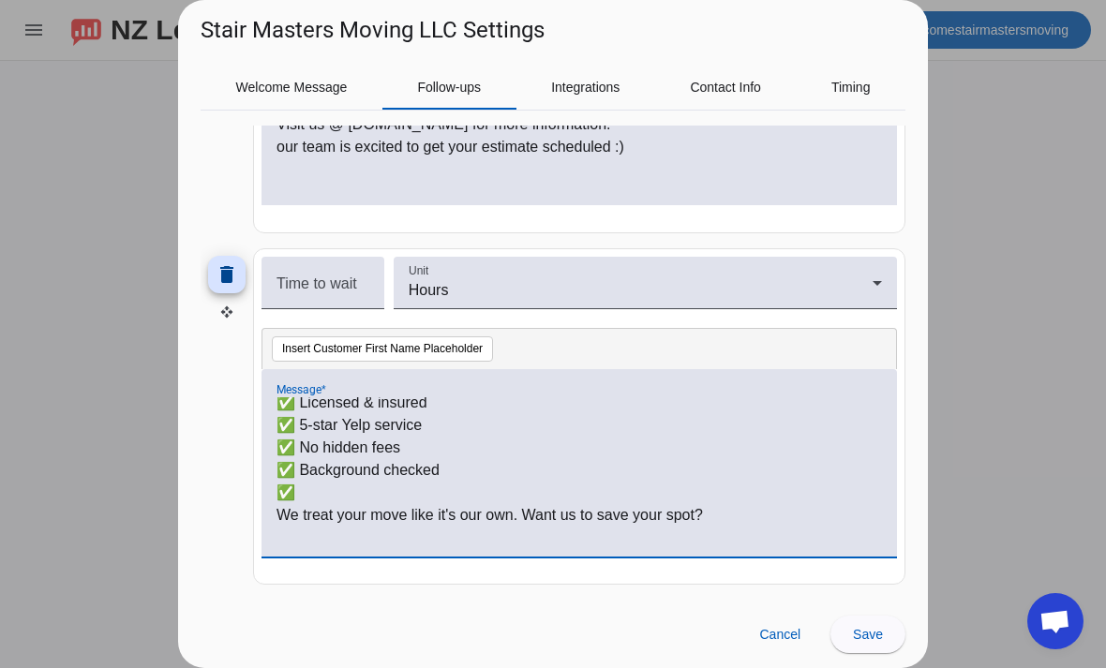
click at [371, 487] on p "✅" at bounding box center [578, 493] width 605 height 22
click at [798, 530] on p at bounding box center [578, 538] width 605 height 22
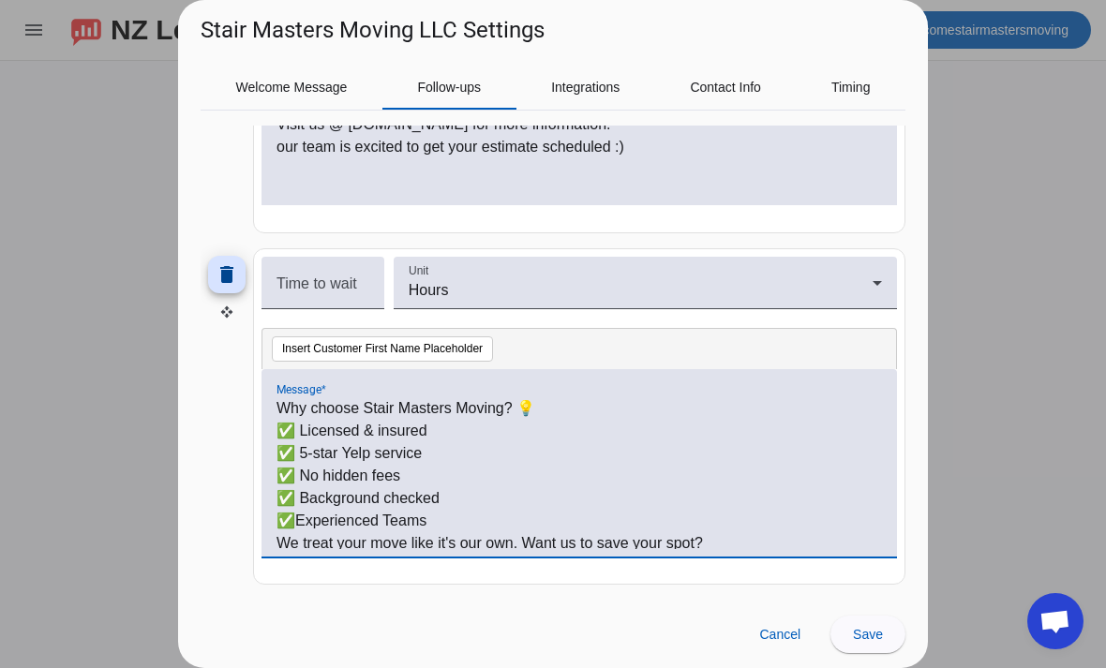
scroll to position [0, 0]
click at [291, 407] on p "Why choose Stair Masters Moving? 💡" at bounding box center [578, 408] width 605 height 22
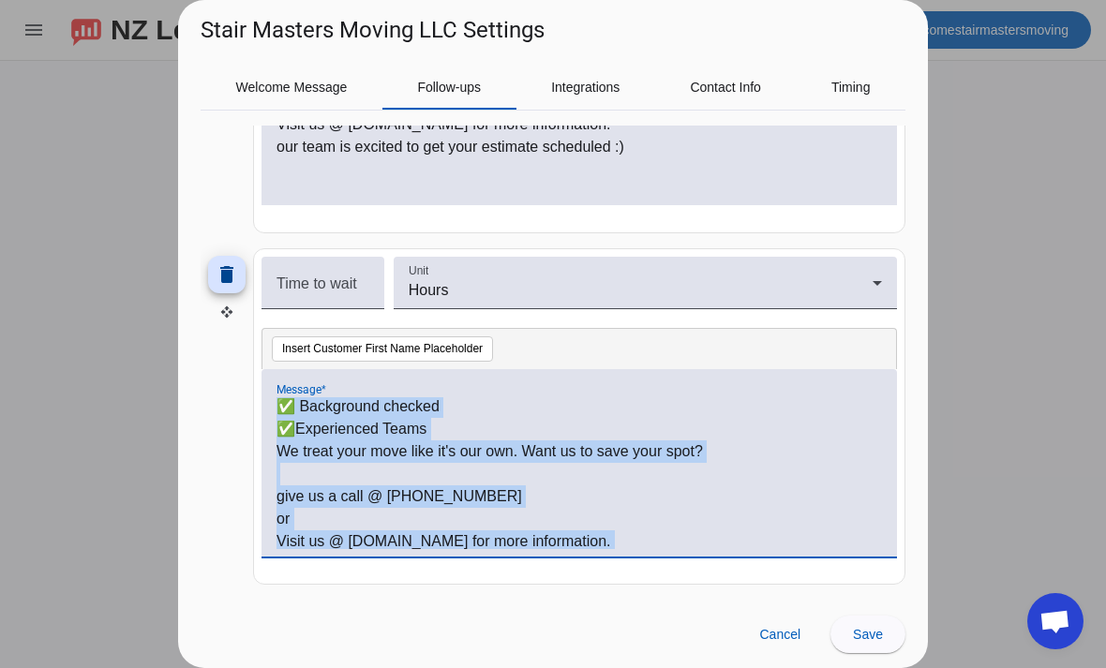
scroll to position [118, 0]
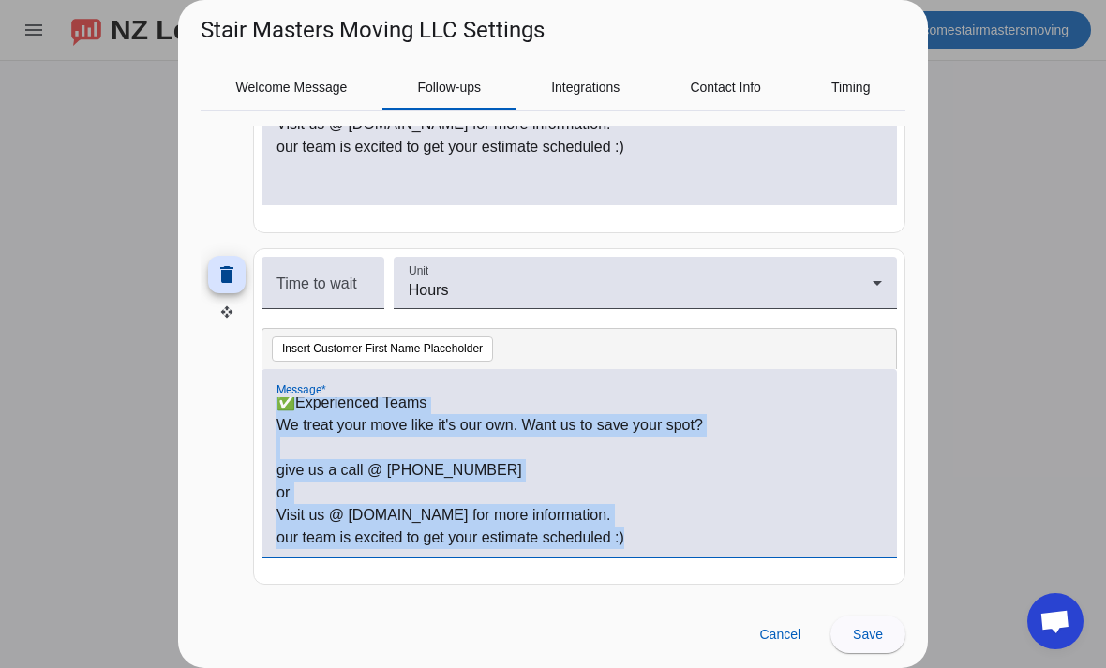
copy div "Why choose Stair Masters Moving? 💡 ✅ Licensed & insured ✅ 5-star Yelp service ✅…"
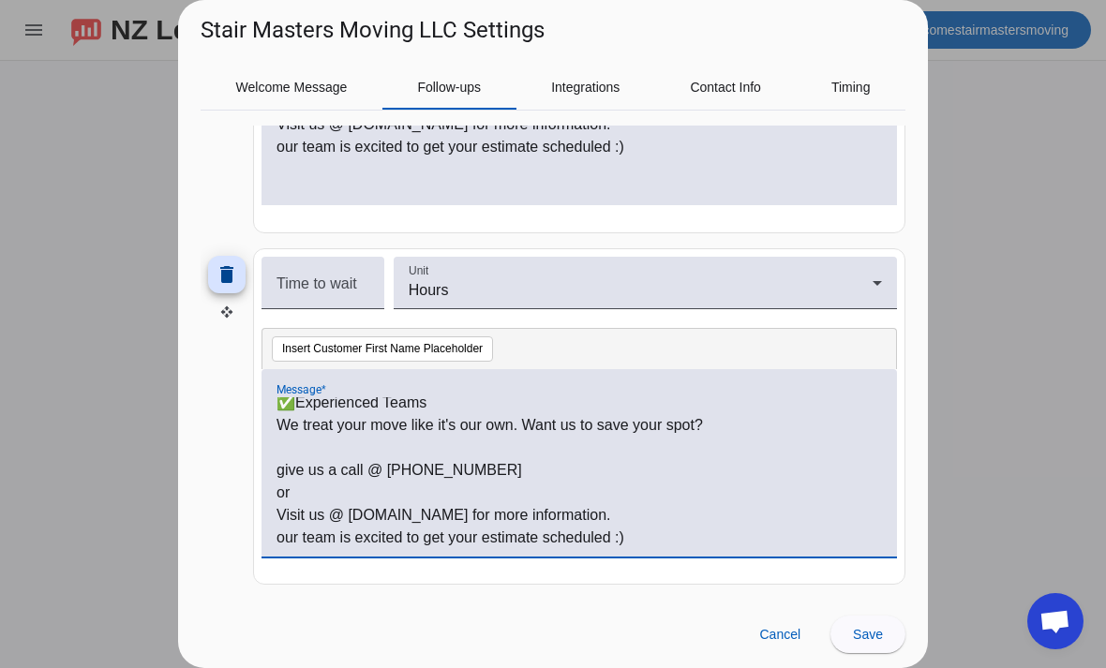
scroll to position [0, 0]
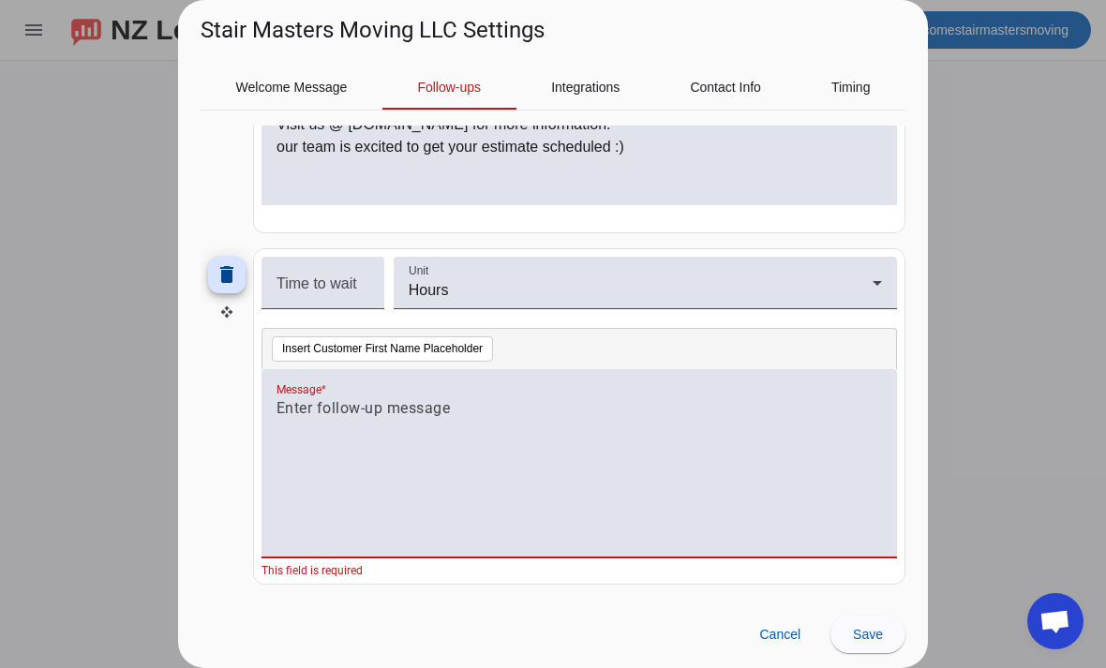
click at [374, 427] on div at bounding box center [578, 473] width 605 height 152
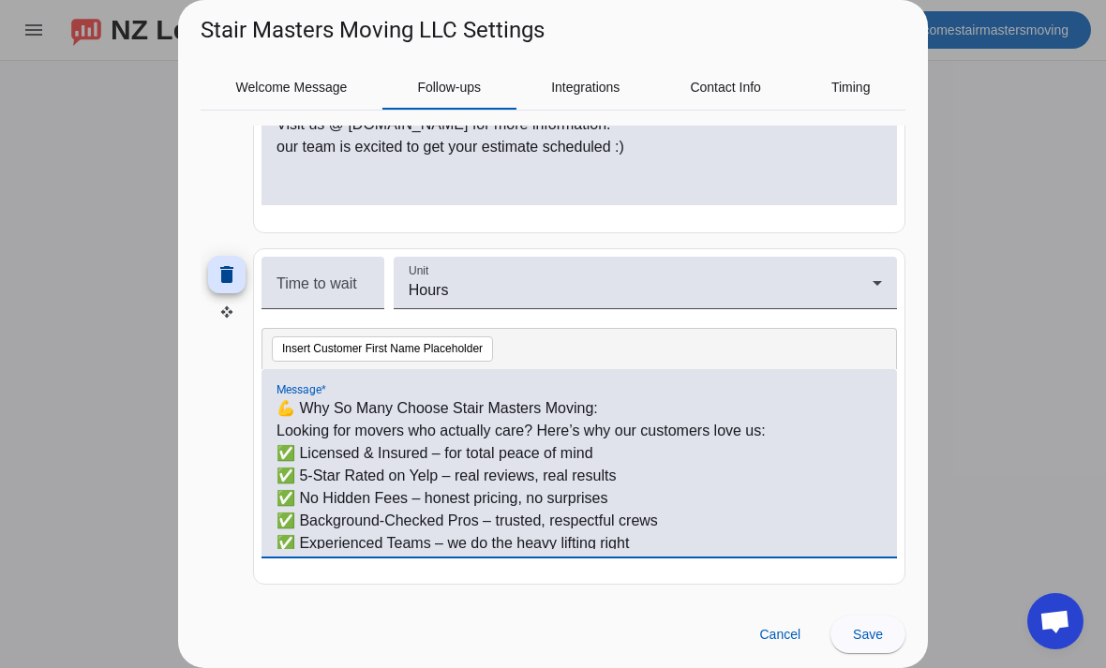
click at [629, 410] on p "💪 Why So Many Choose Stair Masters Moving:" at bounding box center [578, 408] width 605 height 22
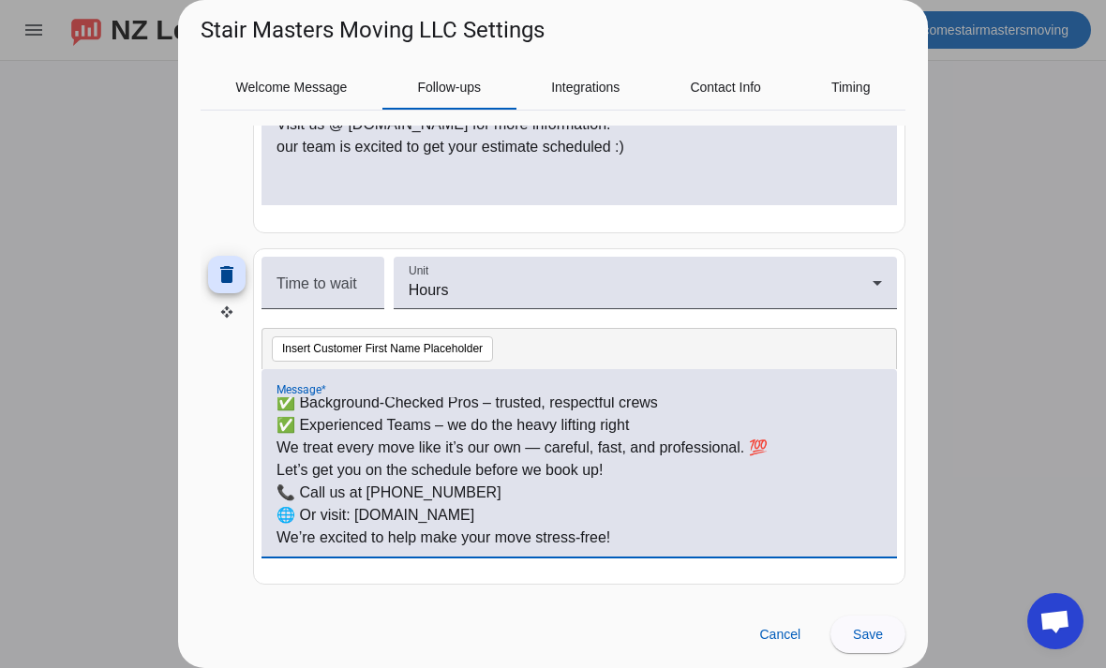
scroll to position [141, 0]
click at [776, 449] on p "We treat every move like it’s our own — careful, fast, and professional. 💯" at bounding box center [578, 448] width 605 height 22
click at [353, 275] on mat-label "Time to wait" at bounding box center [316, 283] width 81 height 16
click at [353, 279] on input "Time to wait" at bounding box center [322, 290] width 93 height 22
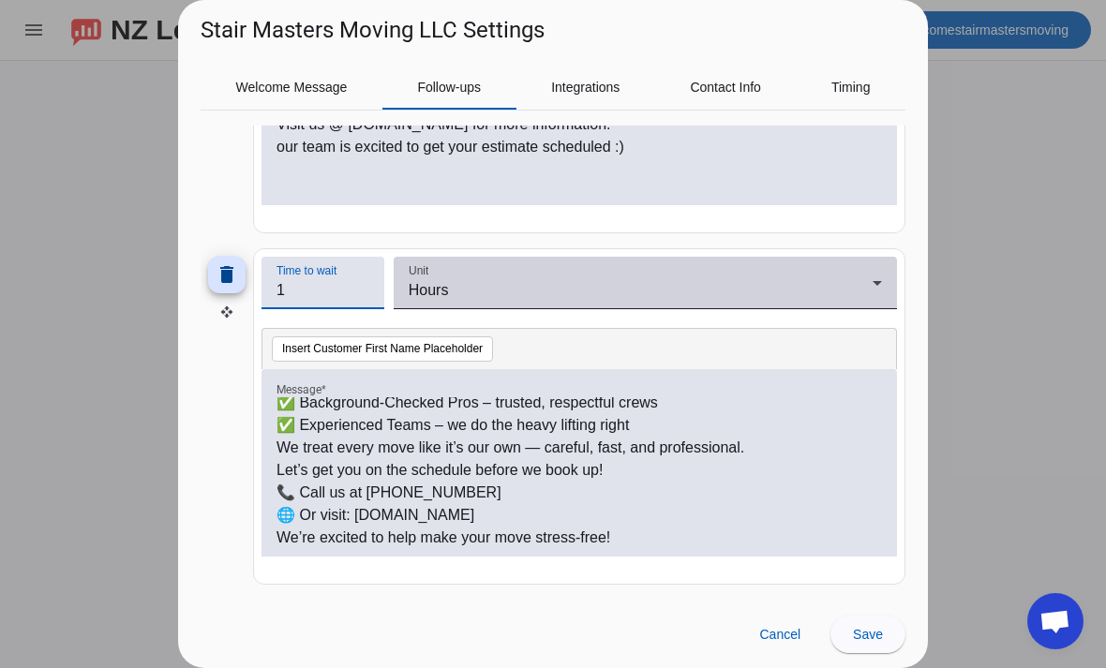
type input "1"
click at [681, 283] on div "Hours" at bounding box center [641, 290] width 464 height 22
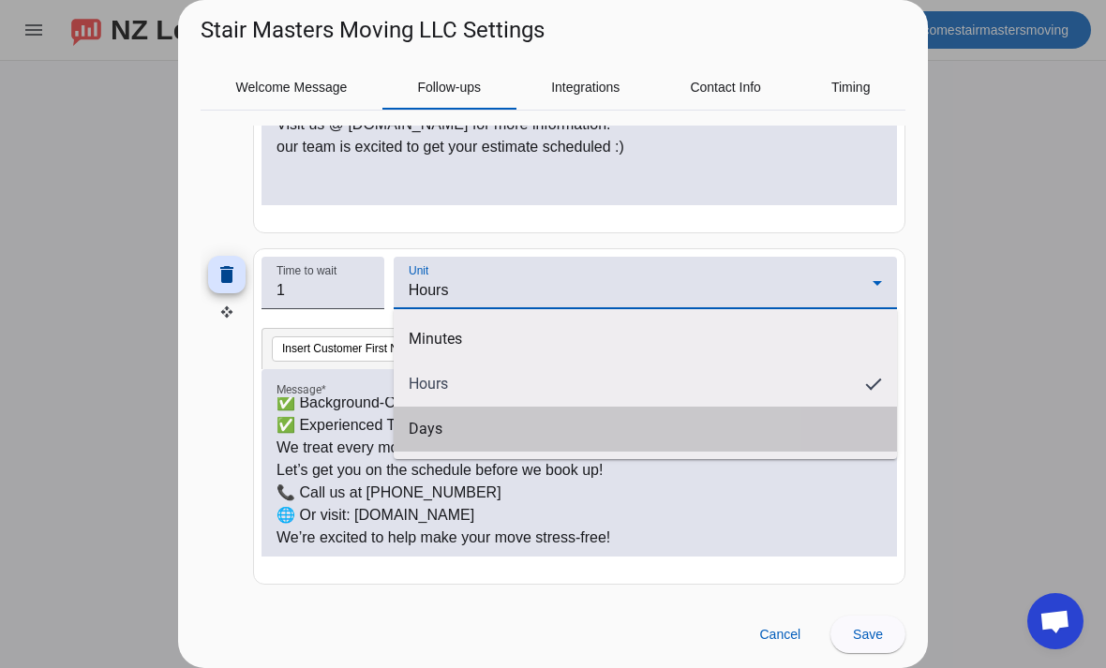
click at [493, 434] on mat-option "Days" at bounding box center [645, 429] width 503 height 45
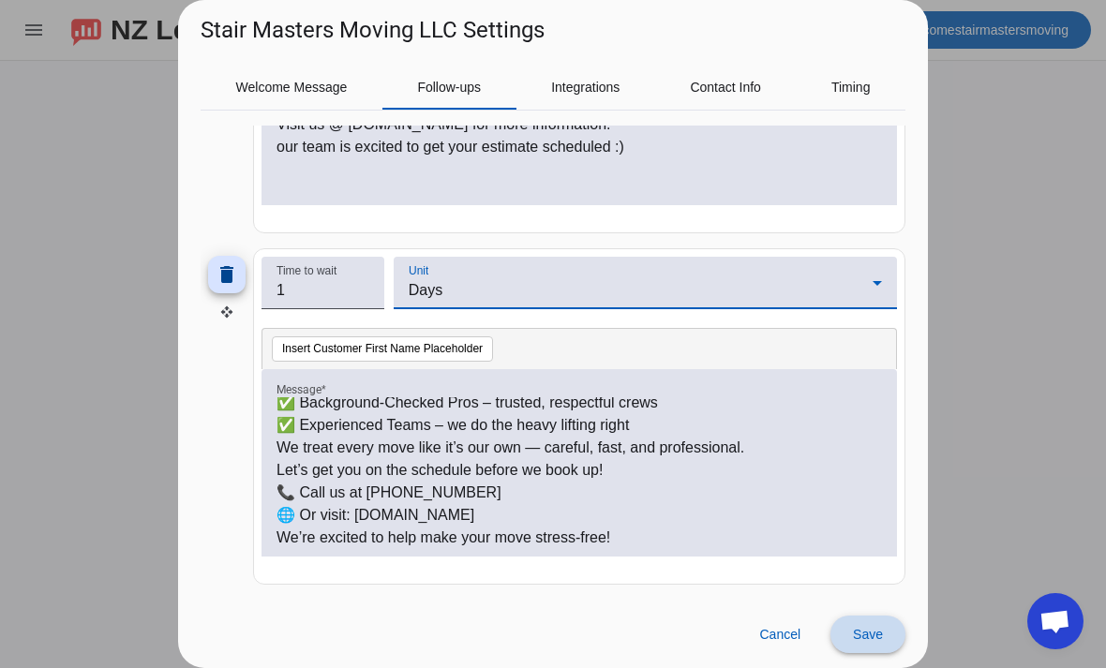
click at [868, 633] on span "Save" at bounding box center [868, 634] width 30 height 15
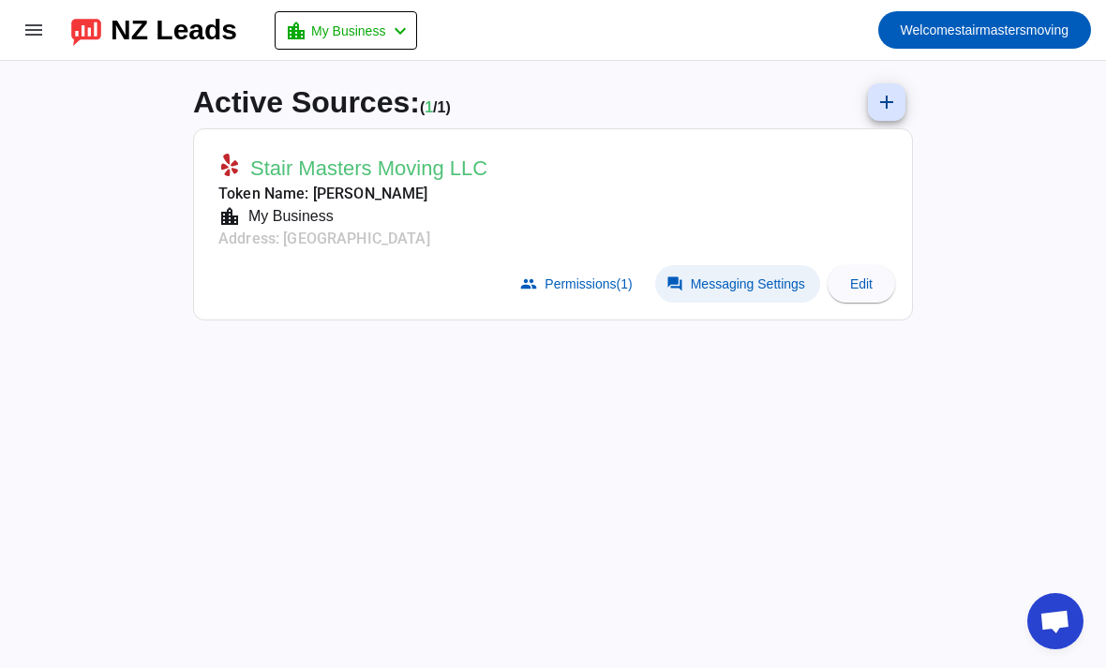
click at [750, 276] on span "Messaging Settings" at bounding box center [748, 283] width 114 height 15
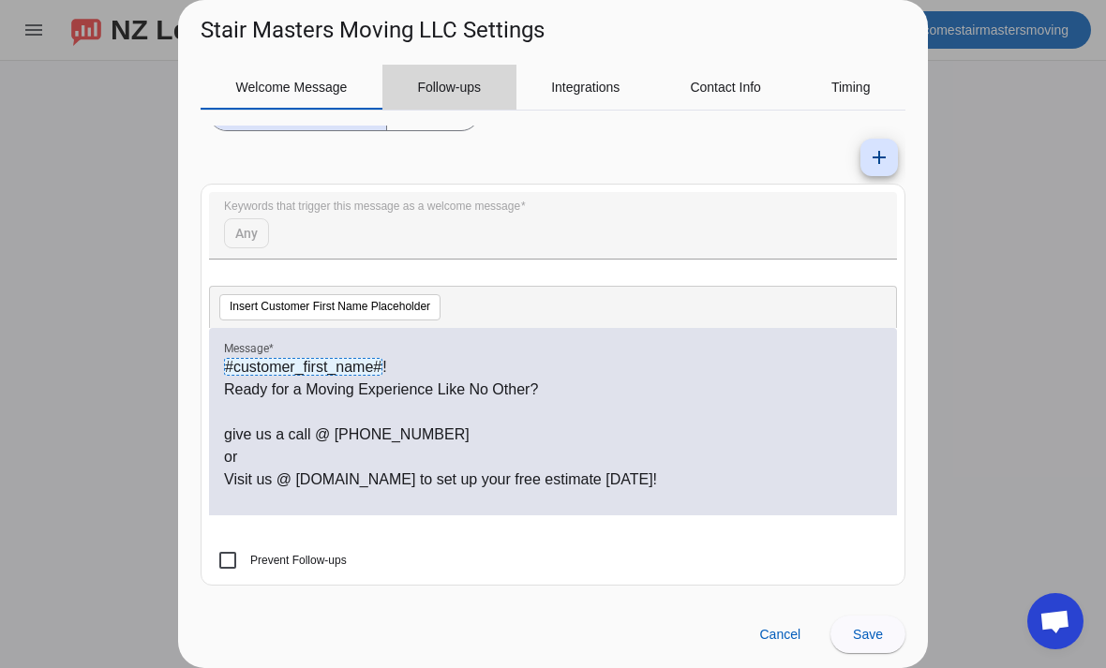
click at [467, 96] on span "Follow-ups" at bounding box center [449, 87] width 64 height 45
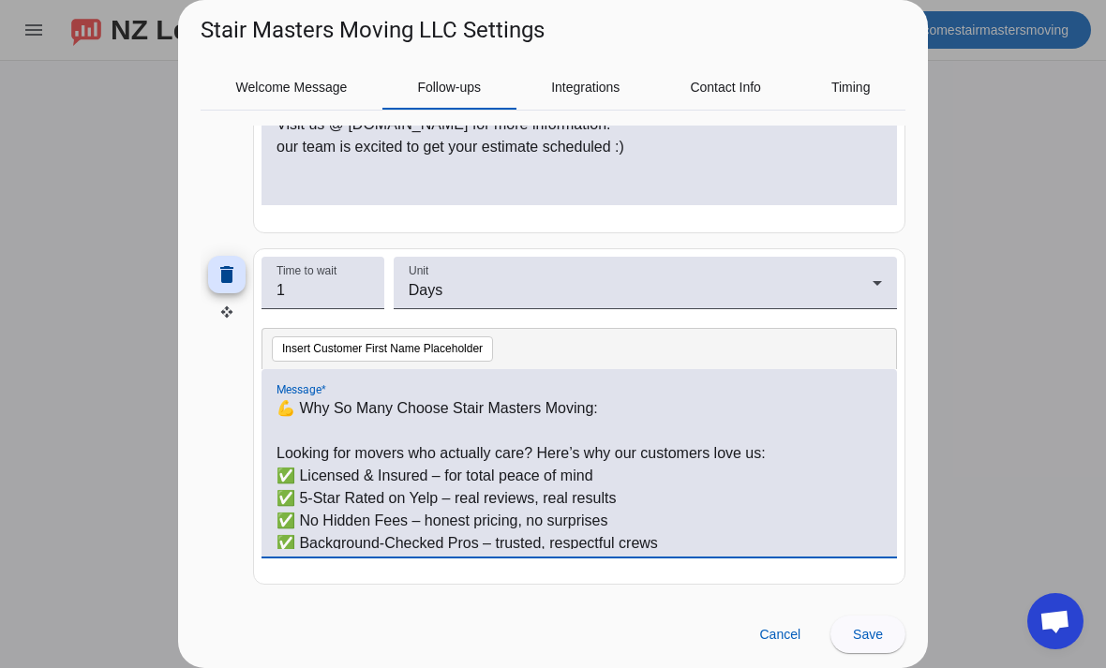
click at [280, 416] on p "💪 Why So Many Choose Stair Masters Moving:" at bounding box center [578, 408] width 605 height 22
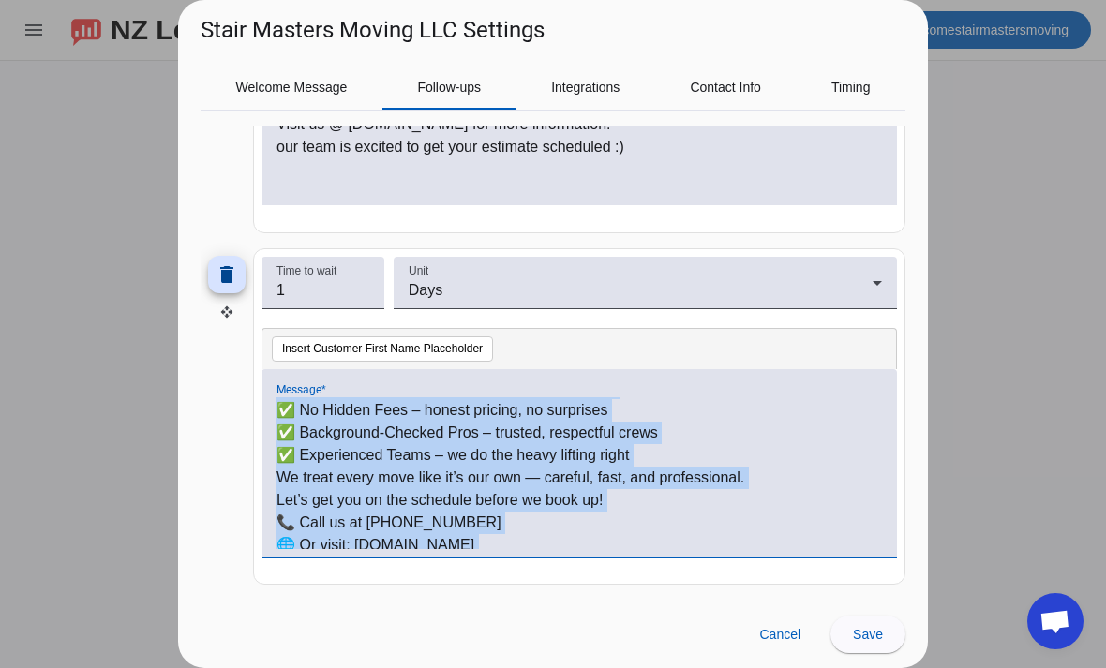
scroll to position [141, 0]
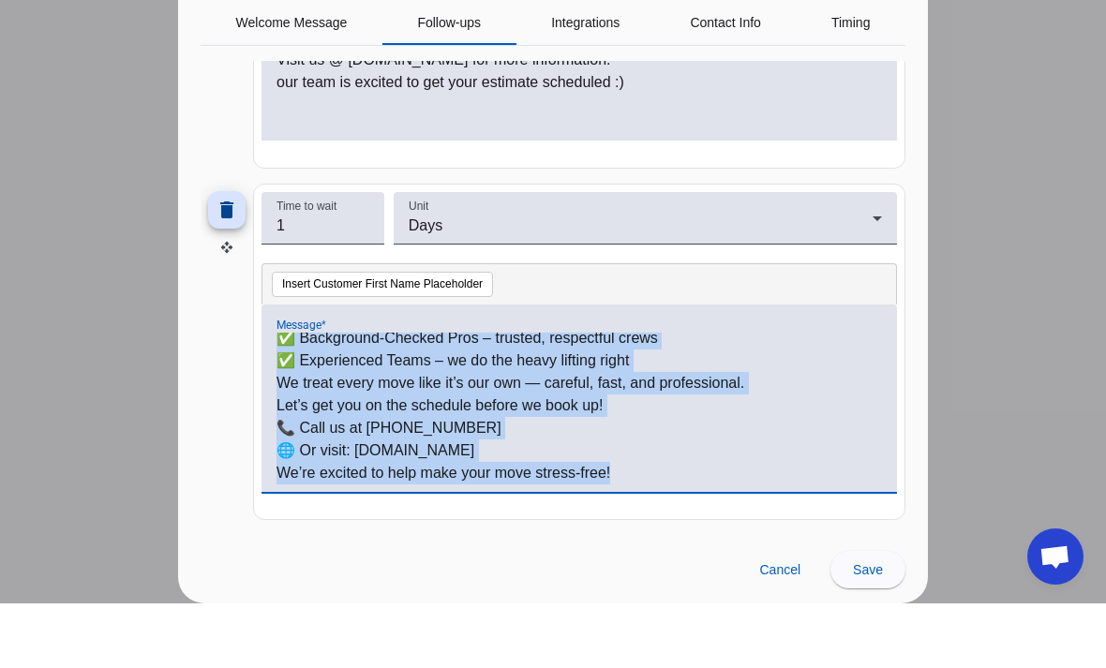
copy div "💪 Why So Many Choose Stair Masters Moving: Looking for movers who actually care…"
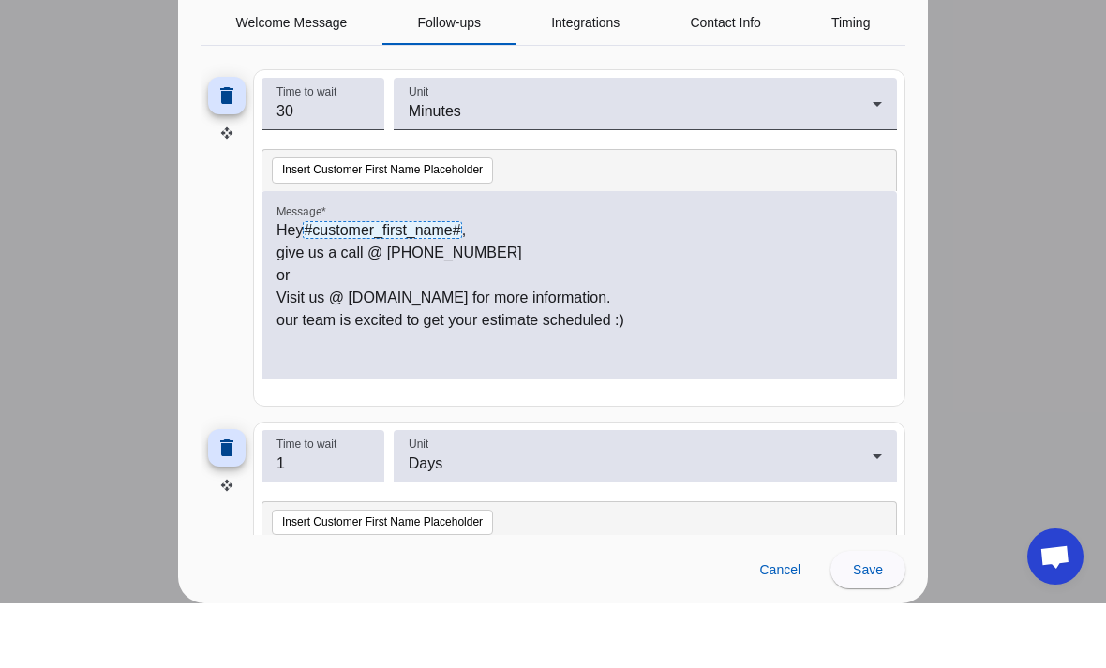
scroll to position [493, 0]
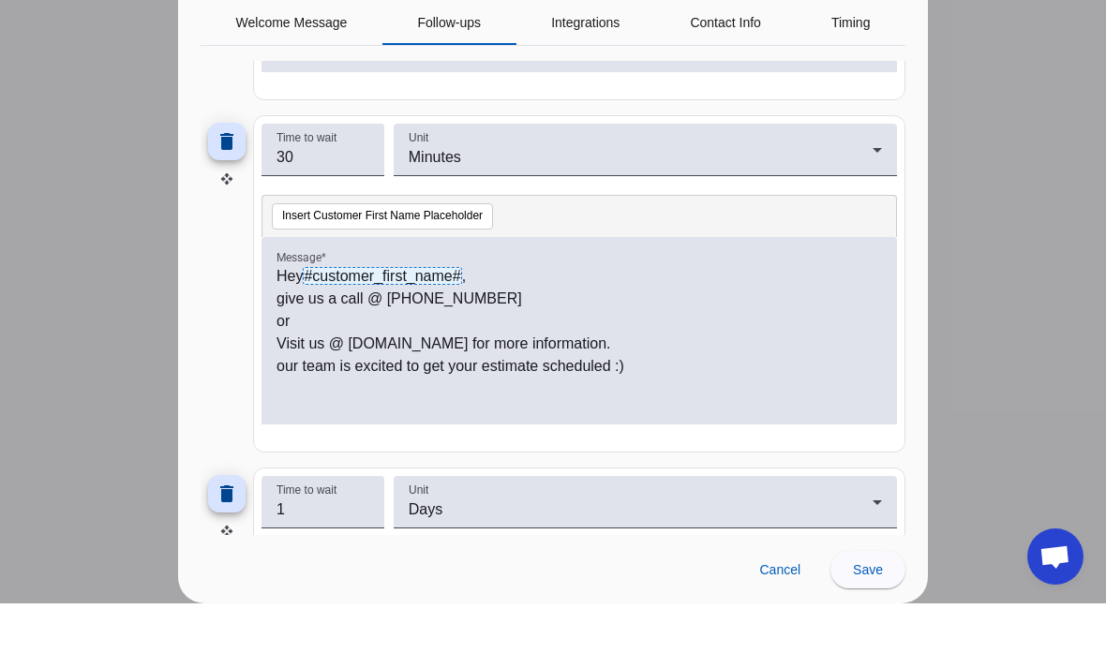
click at [284, 330] on p "Hey #customer_first_name# ," at bounding box center [578, 341] width 605 height 22
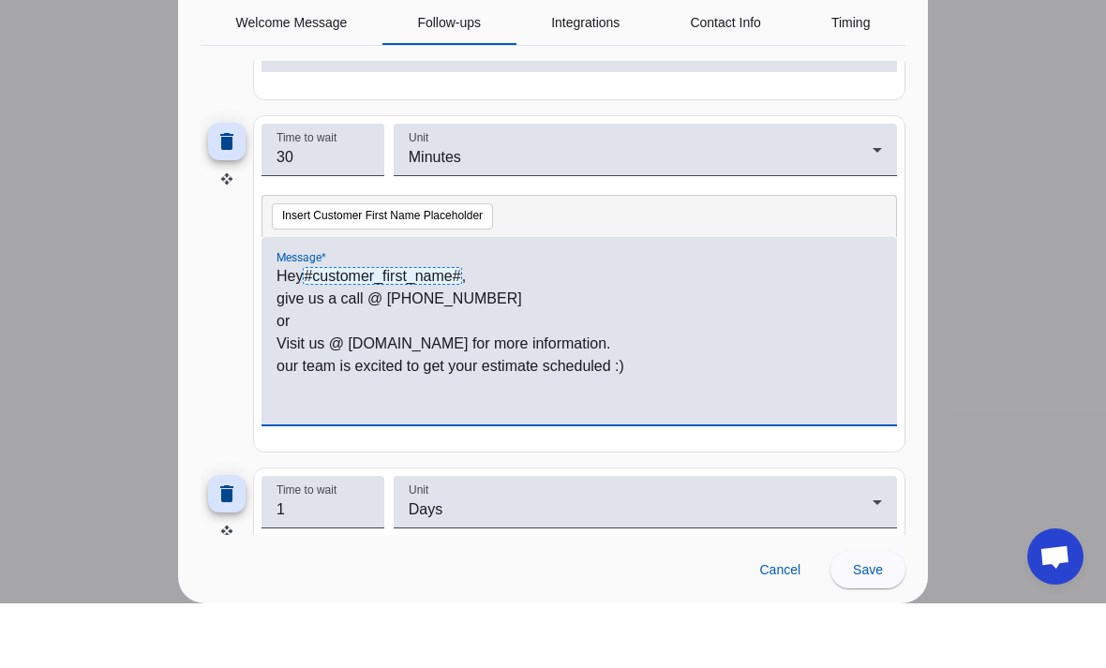
click at [289, 330] on p "Hey #customer_first_name# ," at bounding box center [578, 341] width 605 height 22
click at [795, 420] on p "our team is excited to get your estimate scheduled :)" at bounding box center [578, 431] width 605 height 22
click at [278, 352] on p "give us a call @ (813) 842 8650" at bounding box center [578, 363] width 605 height 22
click at [290, 352] on p "give us a call @ (813) 842 8650" at bounding box center [578, 363] width 605 height 22
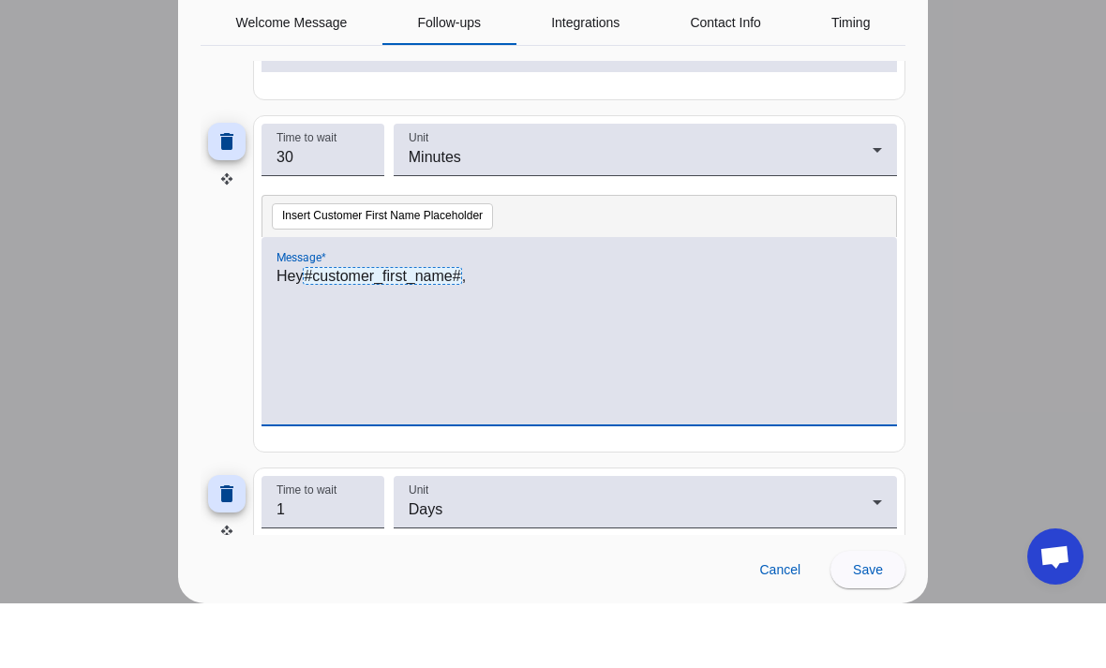
click at [323, 330] on div "Hey #customer_first_name# ," at bounding box center [578, 406] width 605 height 152
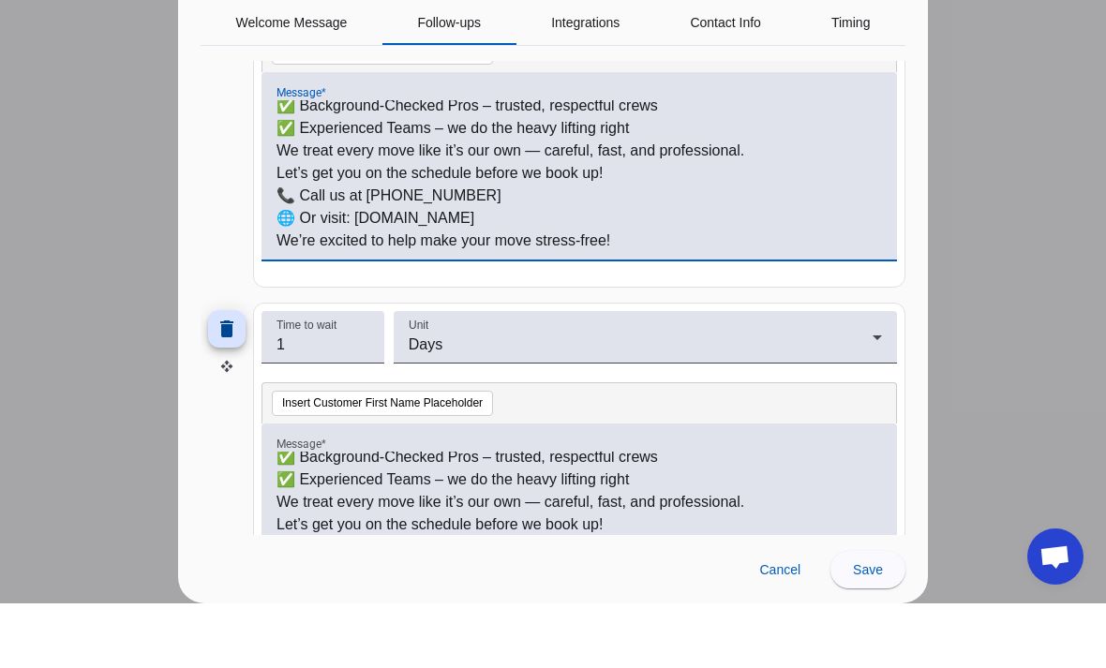
scroll to position [666, 0]
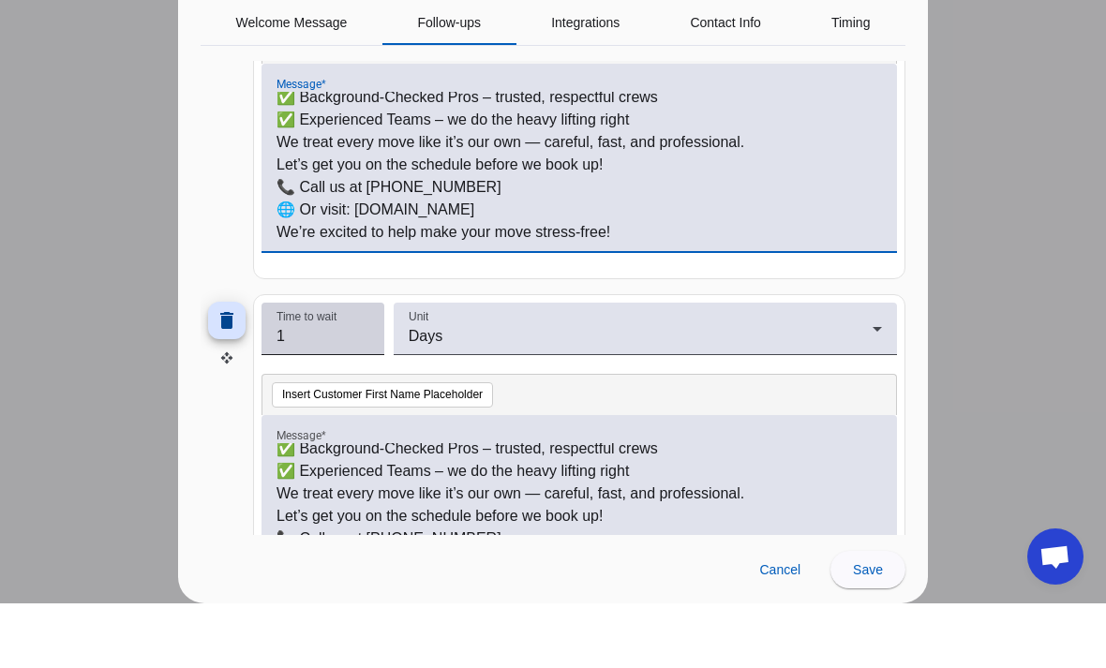
click at [345, 390] on input "1" at bounding box center [322, 401] width 93 height 22
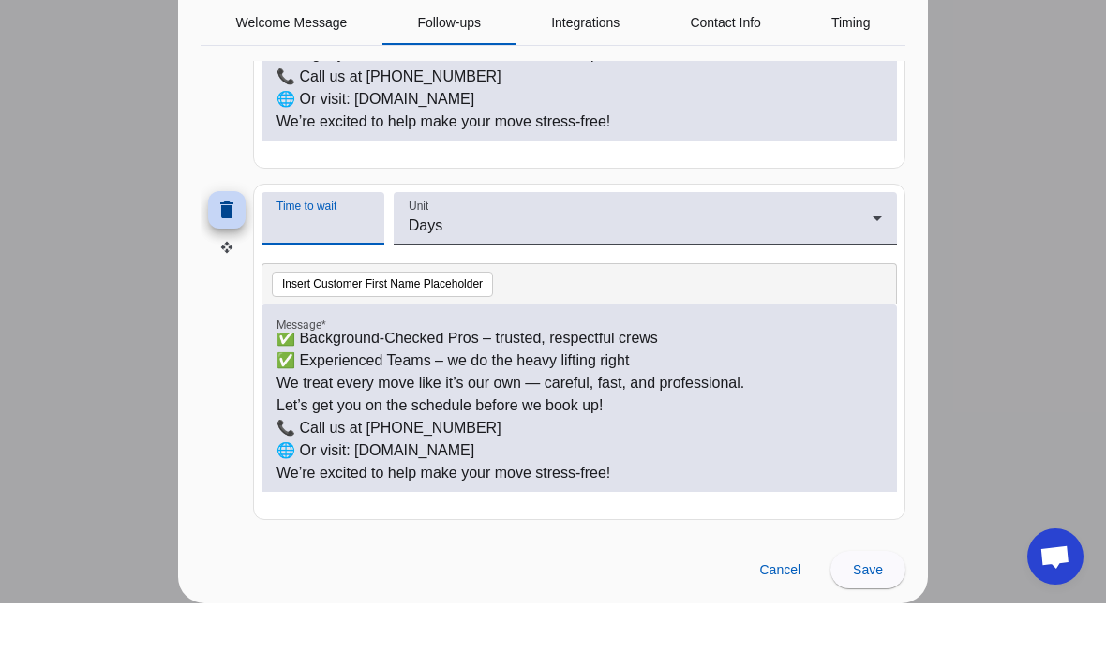
click at [218, 263] on mat-icon "delete" at bounding box center [226, 274] width 22 height 22
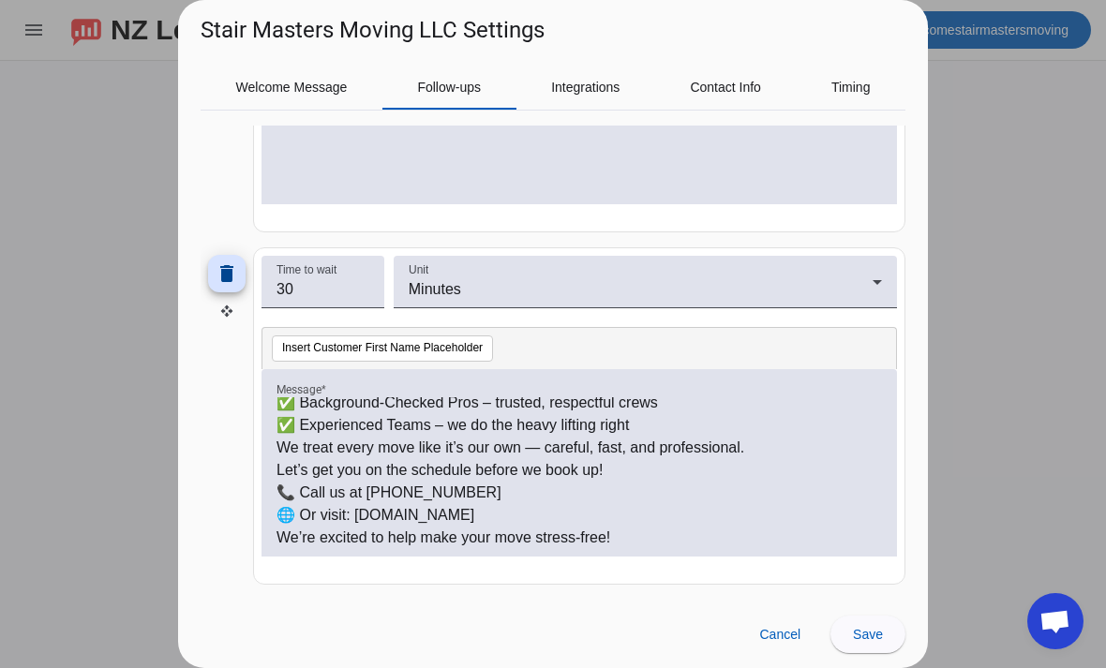
scroll to position [425, 0]
click at [865, 627] on span "Save" at bounding box center [868, 634] width 30 height 15
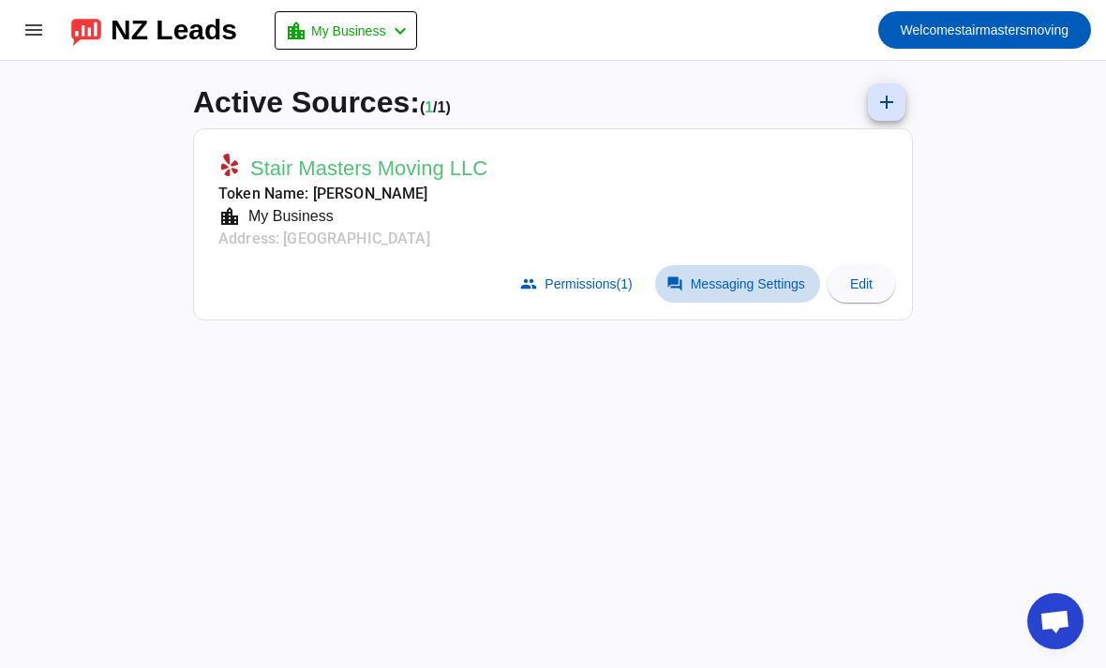
click at [725, 285] on span "Messaging Settings" at bounding box center [748, 283] width 114 height 15
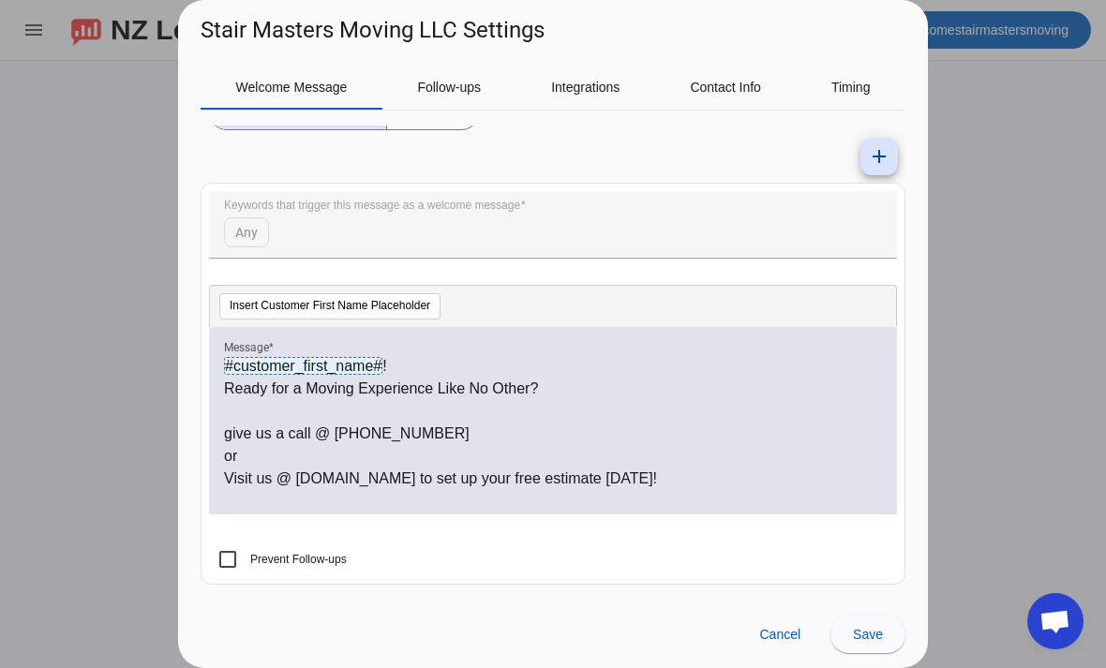
scroll to position [154, 0]
click at [462, 83] on span "Follow-ups" at bounding box center [449, 87] width 64 height 13
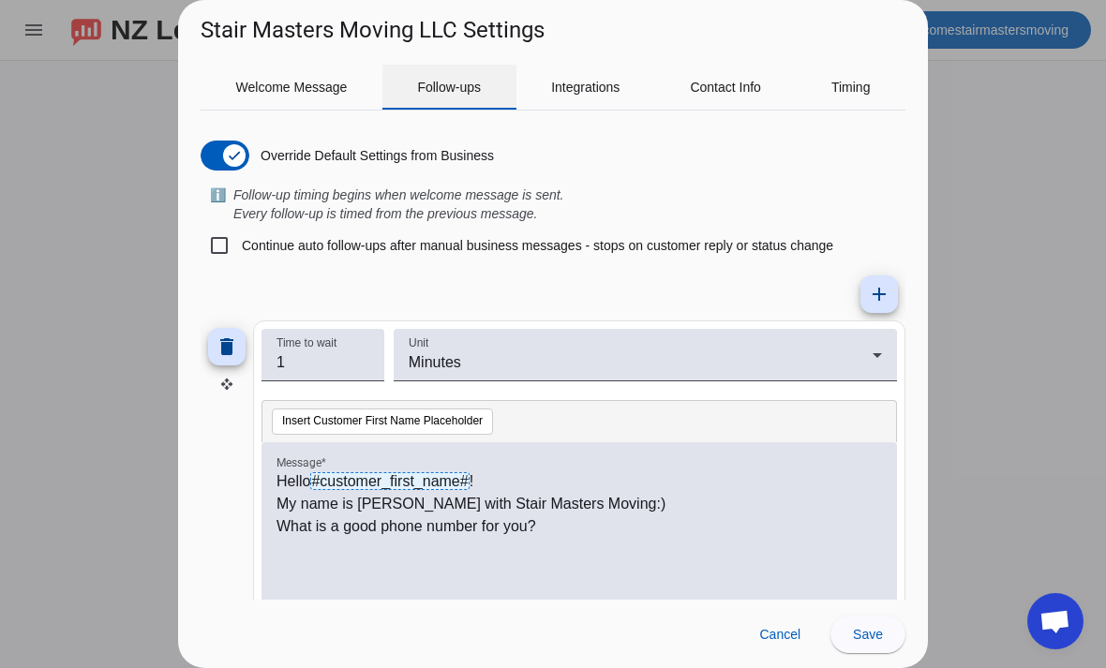
scroll to position [0, 0]
click at [874, 285] on mat-icon "add" at bounding box center [879, 294] width 22 height 22
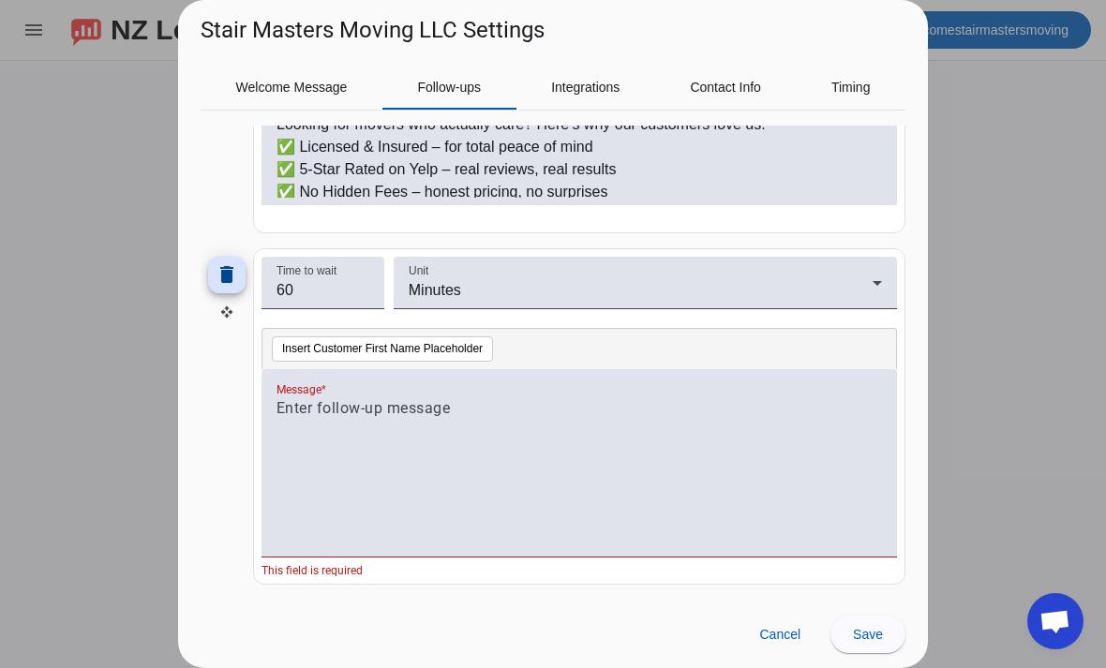
scroll to position [778, 0]
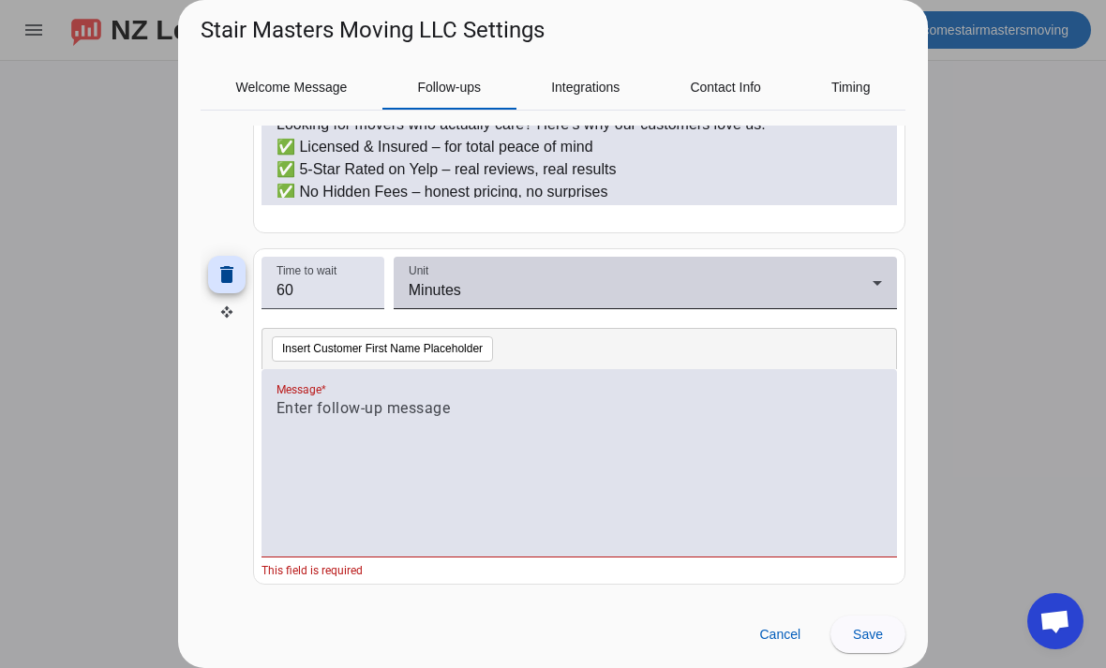
click at [581, 282] on div "Minutes" at bounding box center [641, 290] width 464 height 22
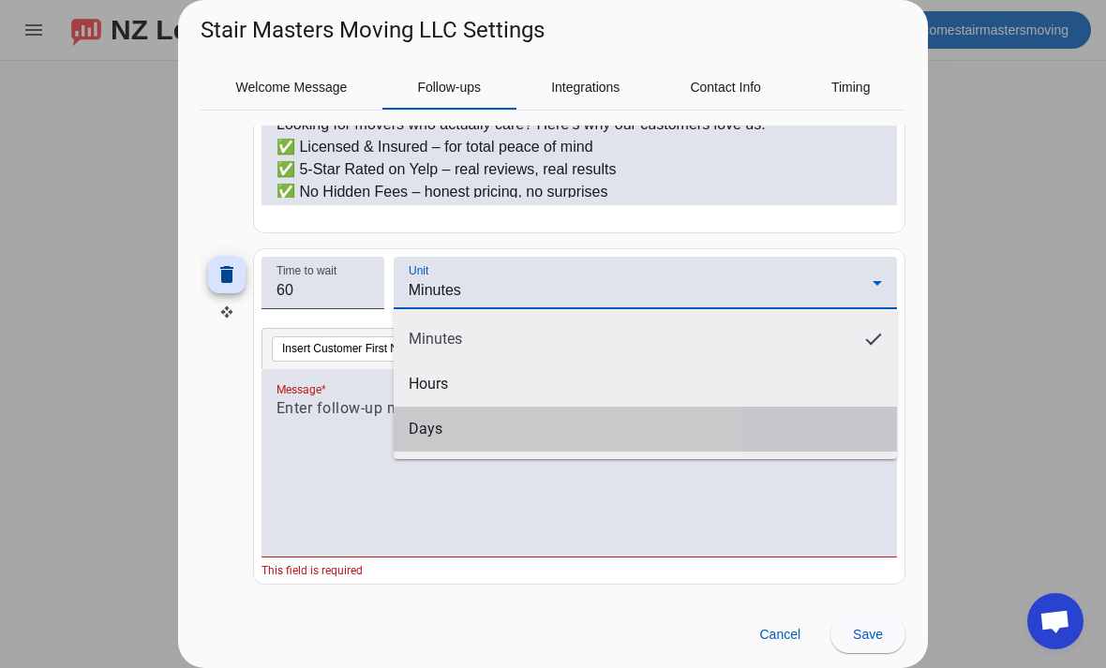
click at [463, 433] on mat-option "Days" at bounding box center [645, 429] width 503 height 45
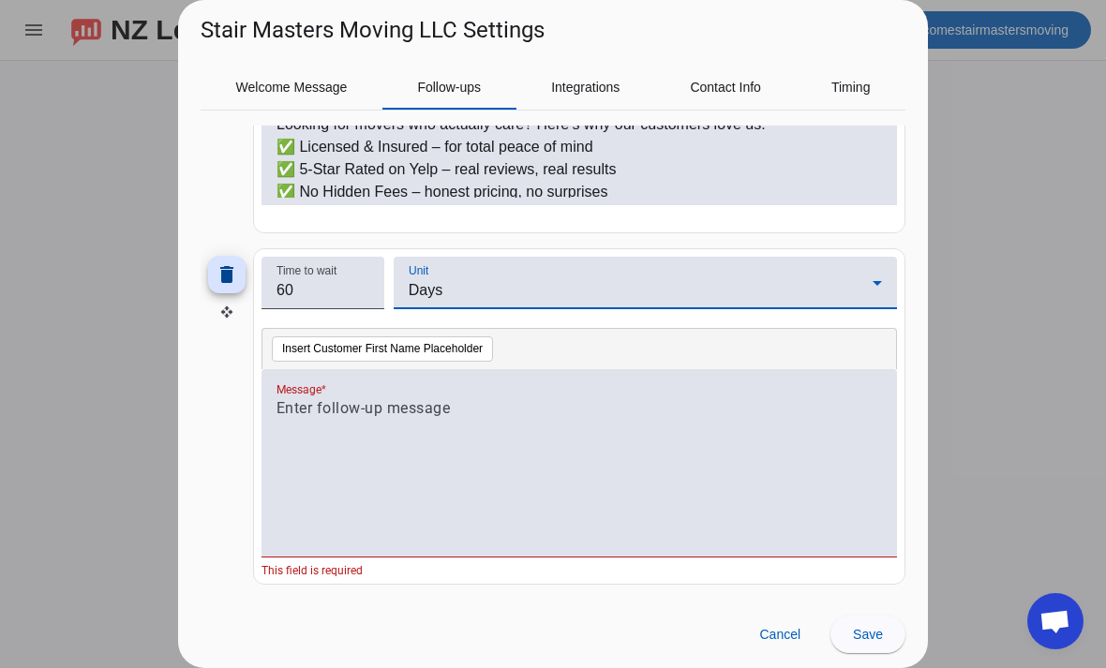
click at [402, 416] on p at bounding box center [578, 408] width 605 height 22
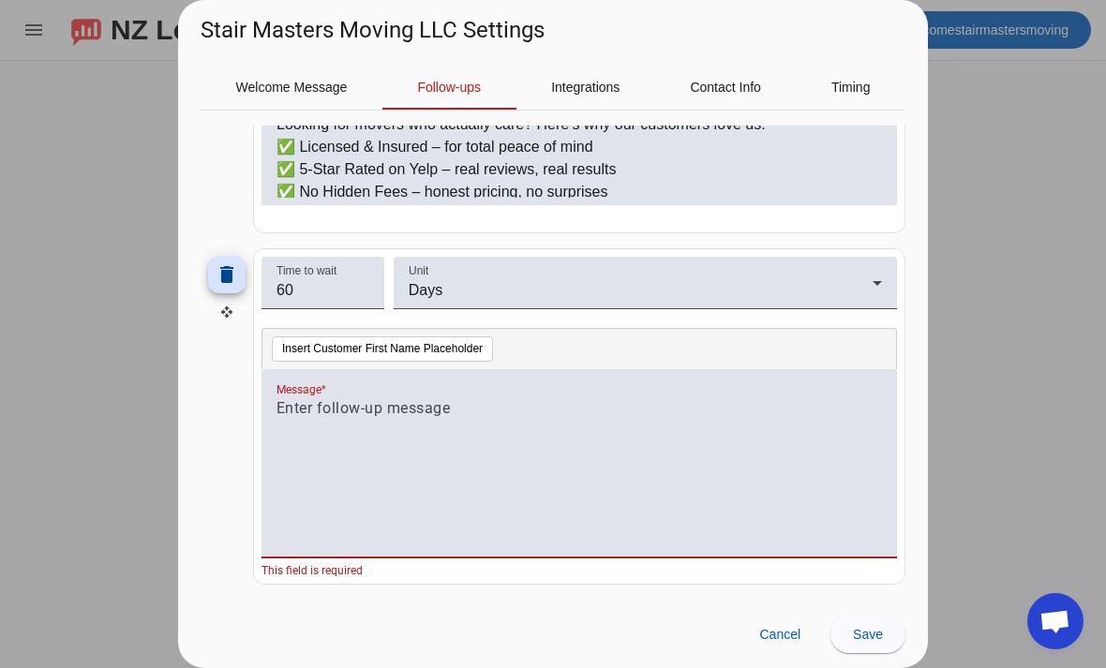
click at [349, 423] on div at bounding box center [578, 473] width 605 height 152
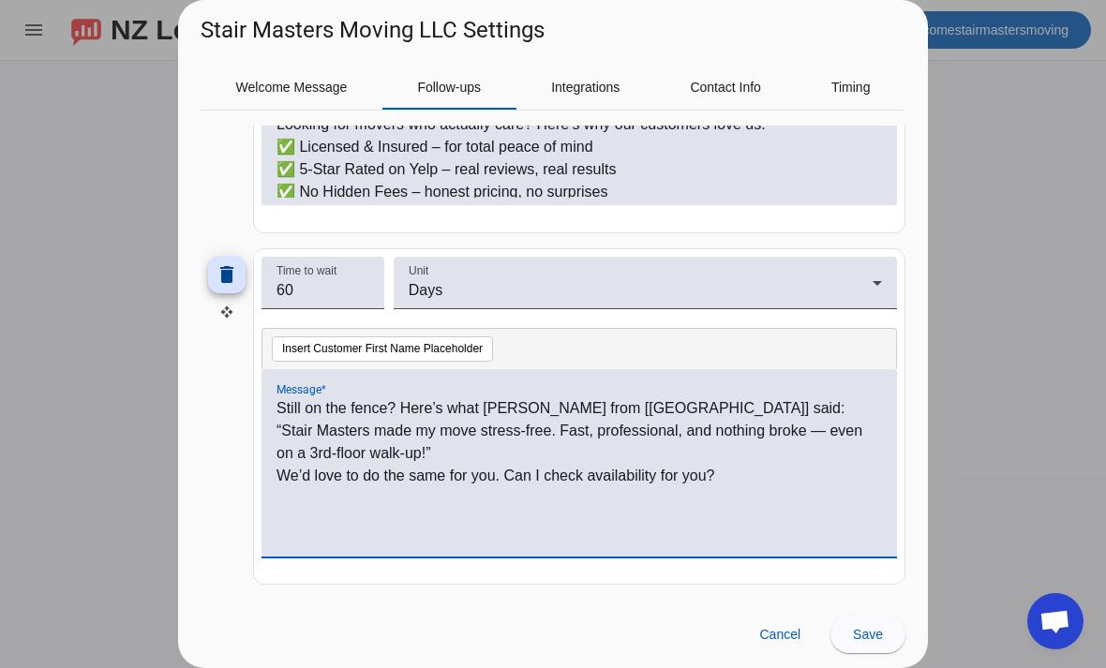
click at [800, 437] on p "“Stair Masters made my move stress-free. Fast, professional, and nothing broke …" at bounding box center [578, 442] width 605 height 45
click at [645, 420] on p "“Stair Masters made my move stress-free. Fast, professional, and nothing broken…" at bounding box center [578, 442] width 605 height 45
click at [644, 398] on p "Still on the fence? Here’s what Sarah from [Nearby City] said:" at bounding box center [578, 408] width 605 height 22
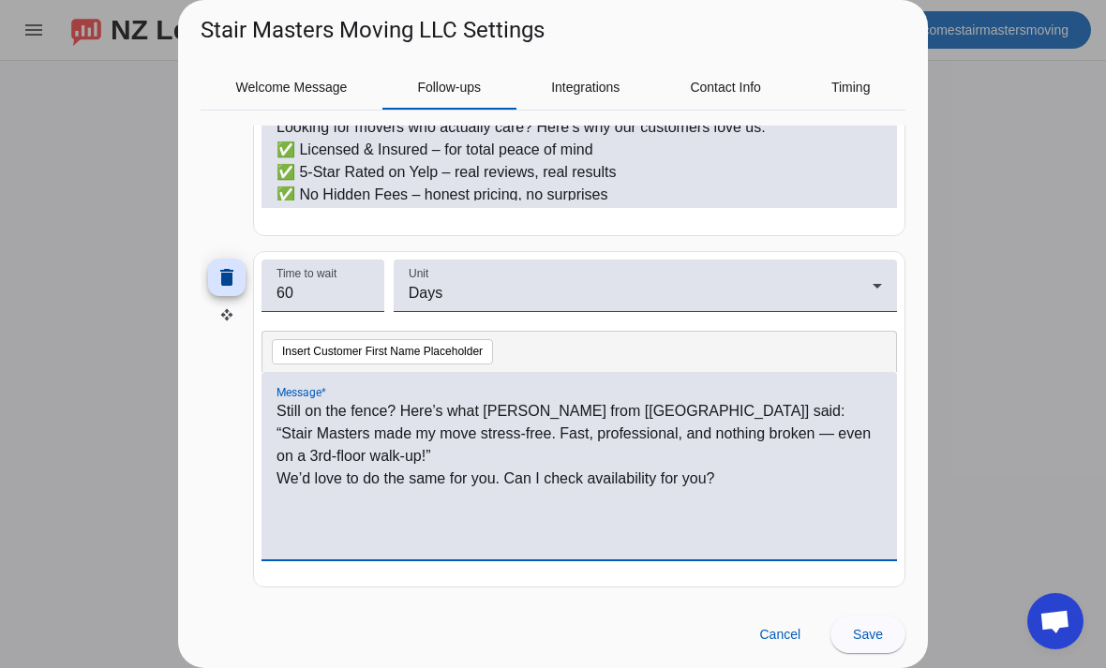
scroll to position [778, 0]
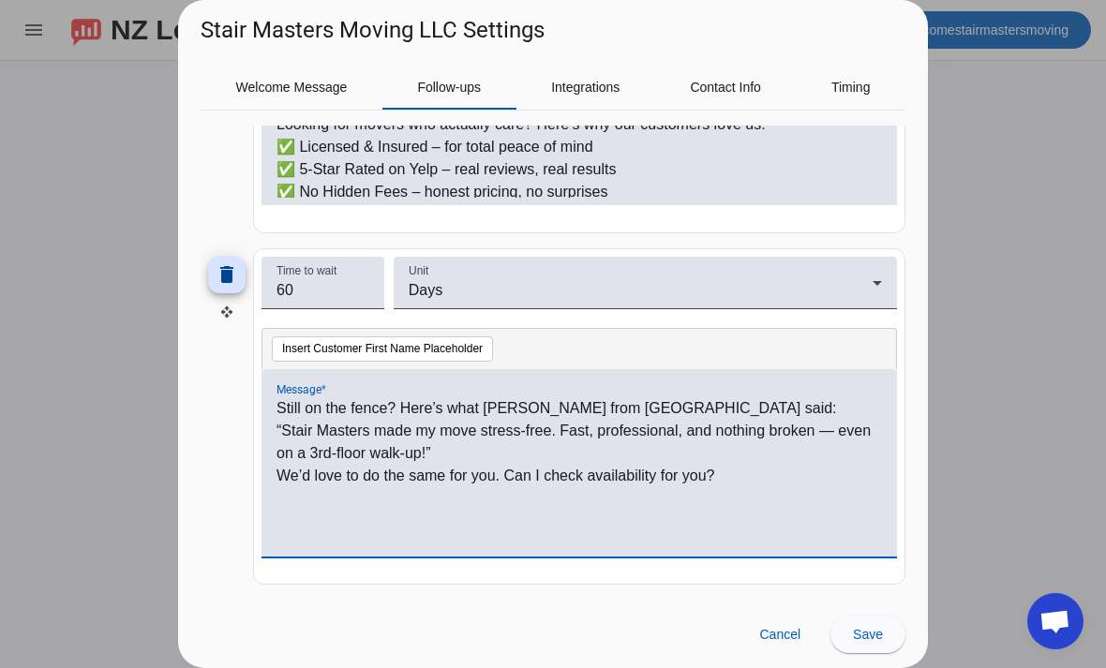
click at [510, 407] on p "Still on the fence? Here’s what Sarah from Jacksonville said:" at bounding box center [578, 408] width 605 height 22
click at [498, 399] on p "Still on the fence? Here’s what Nic from Jacksonville said:" at bounding box center [578, 408] width 605 height 22
click at [293, 437] on p "“Stair Masters made my move stress-free. Fast, professional, and nothing broken…" at bounding box center [578, 442] width 605 height 45
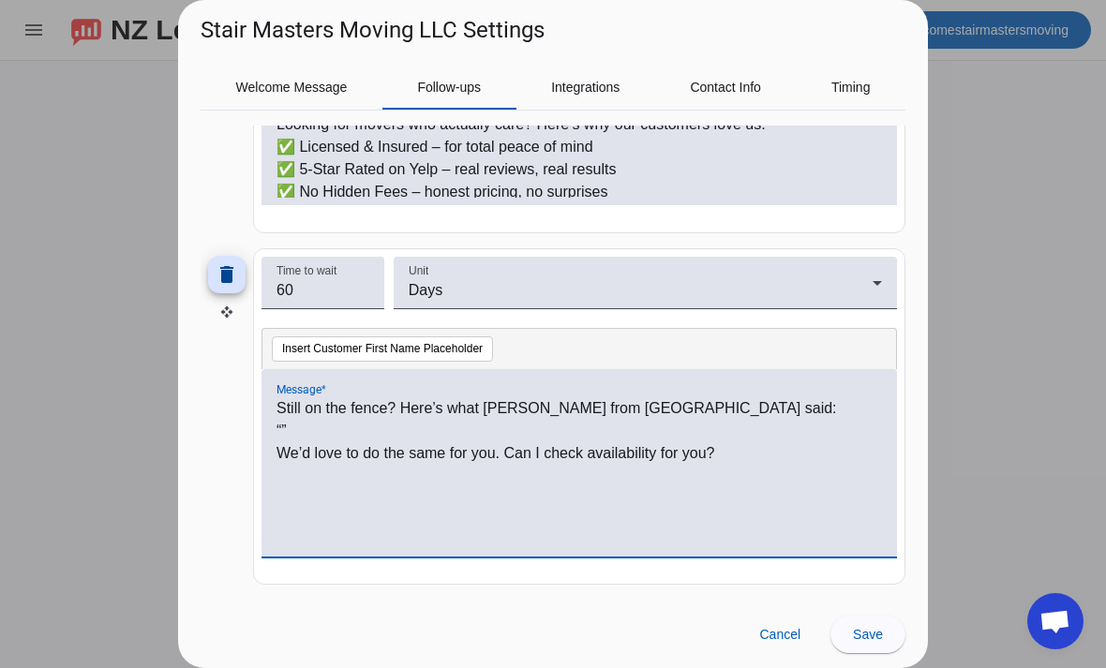
click at [289, 431] on p "“”" at bounding box center [578, 431] width 605 height 22
click at [284, 434] on p "“”" at bounding box center [578, 431] width 605 height 22
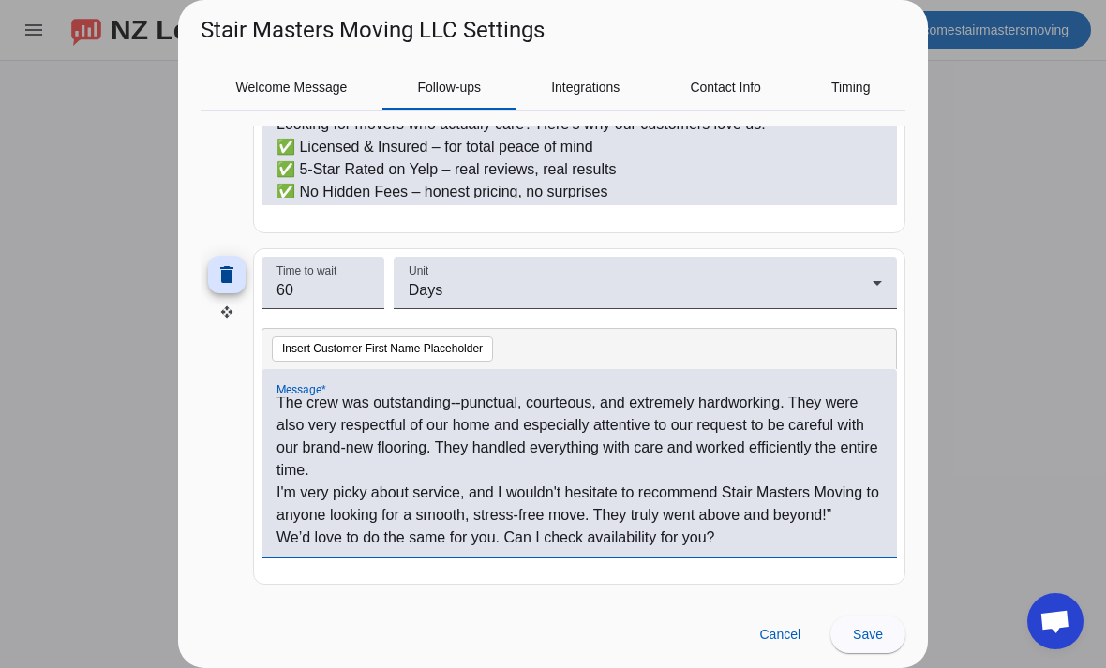
scroll to position [118, 0]
click at [271, 541] on div "Still on the fence? Here’s what Nic from Jacksonville said: “We had a fantastic…" at bounding box center [578, 462] width 635 height 187
click at [872, 518] on p "I'm very picky about service, and I wouldn't hesitate to recommend Stair Master…" at bounding box center [578, 504] width 605 height 45
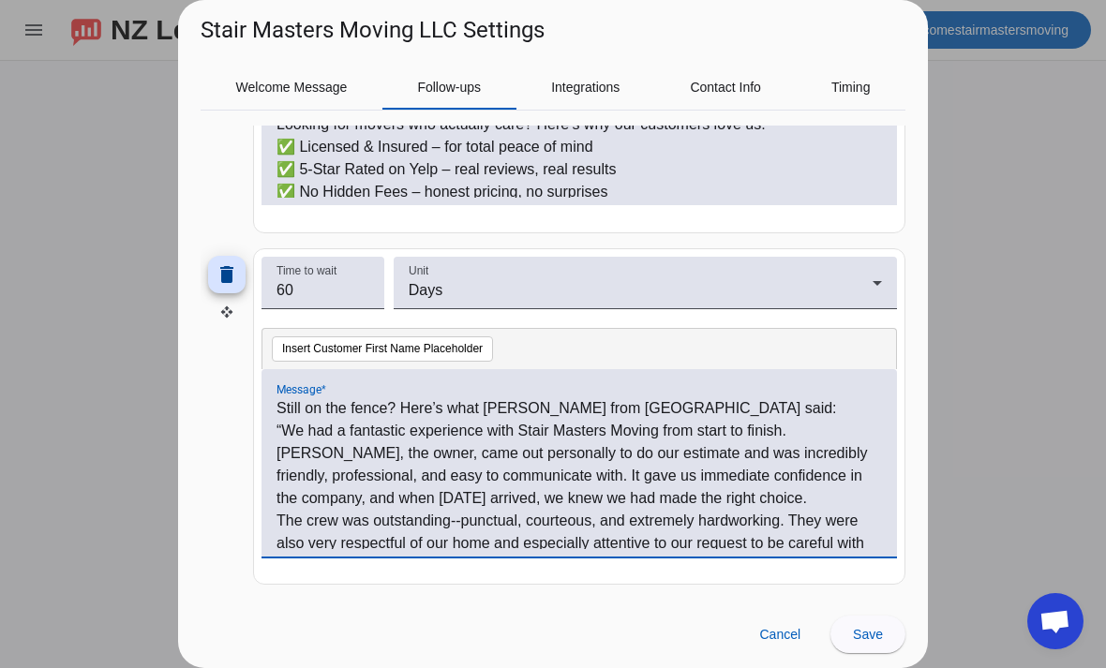
scroll to position [0, 0]
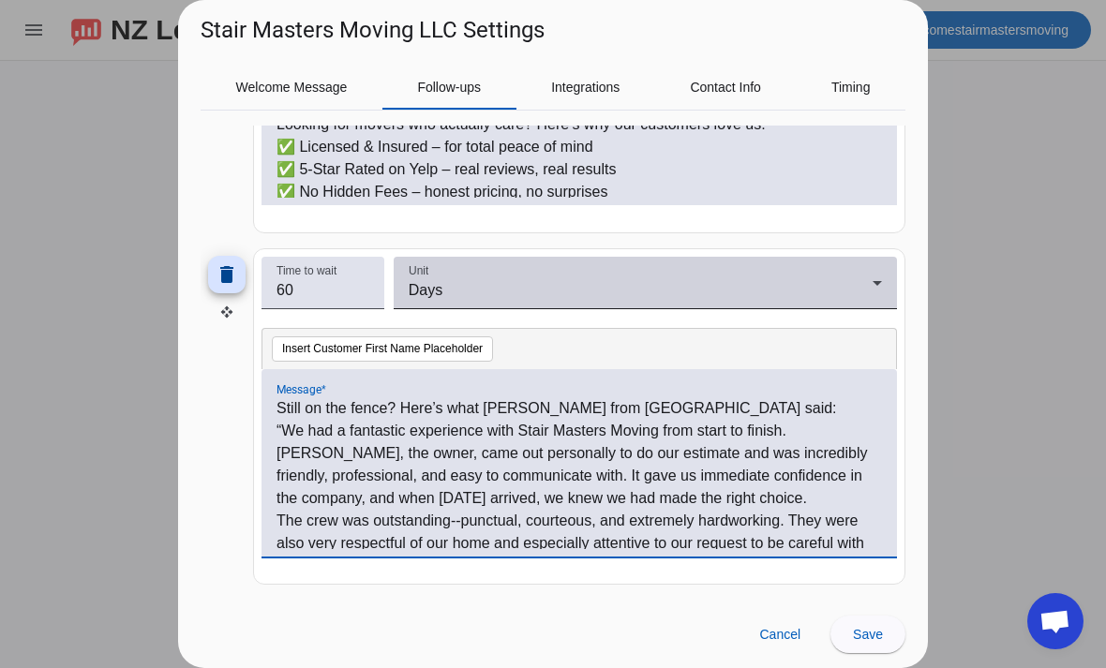
click at [558, 290] on div "Days" at bounding box center [641, 290] width 464 height 22
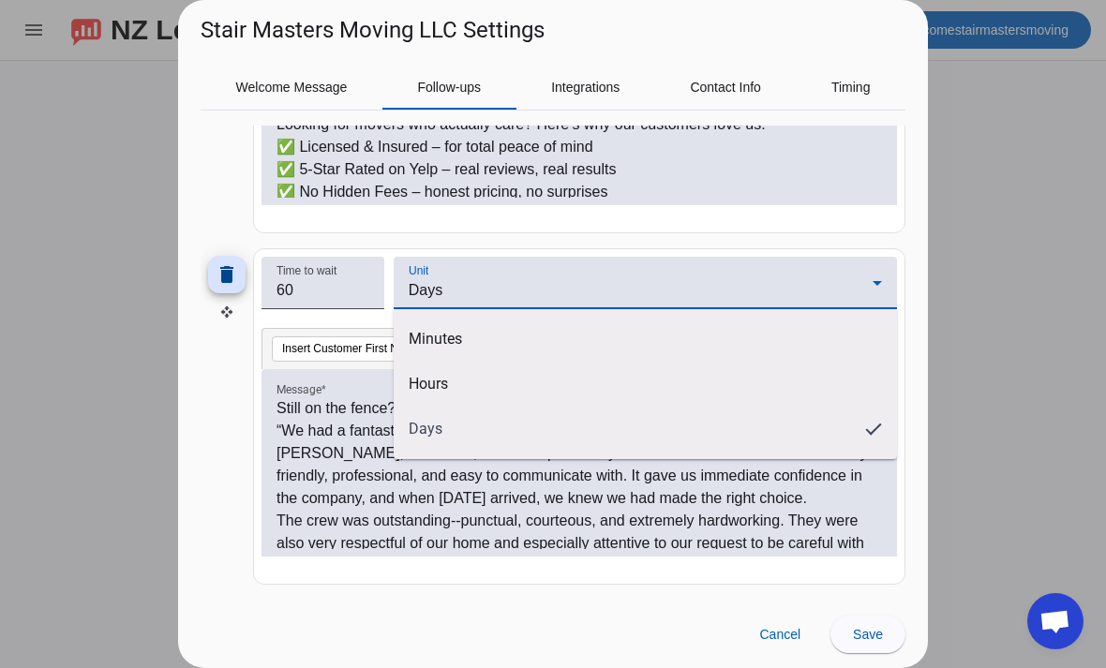
click at [337, 286] on div at bounding box center [553, 334] width 1106 height 668
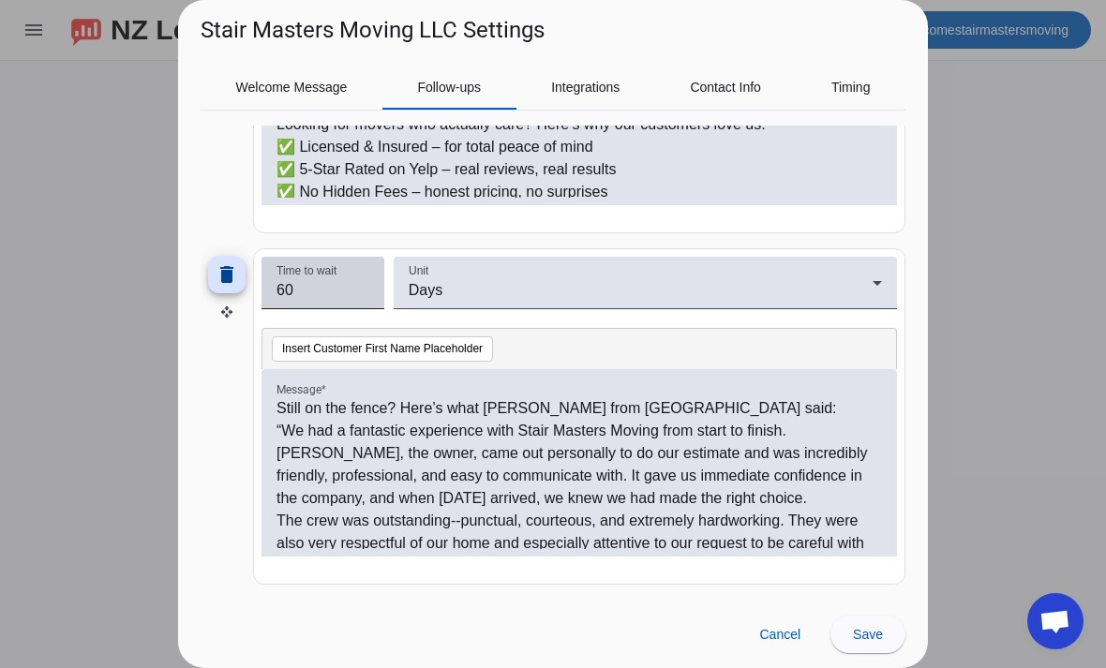
click at [347, 301] on input "60" at bounding box center [322, 290] width 93 height 22
type input "6"
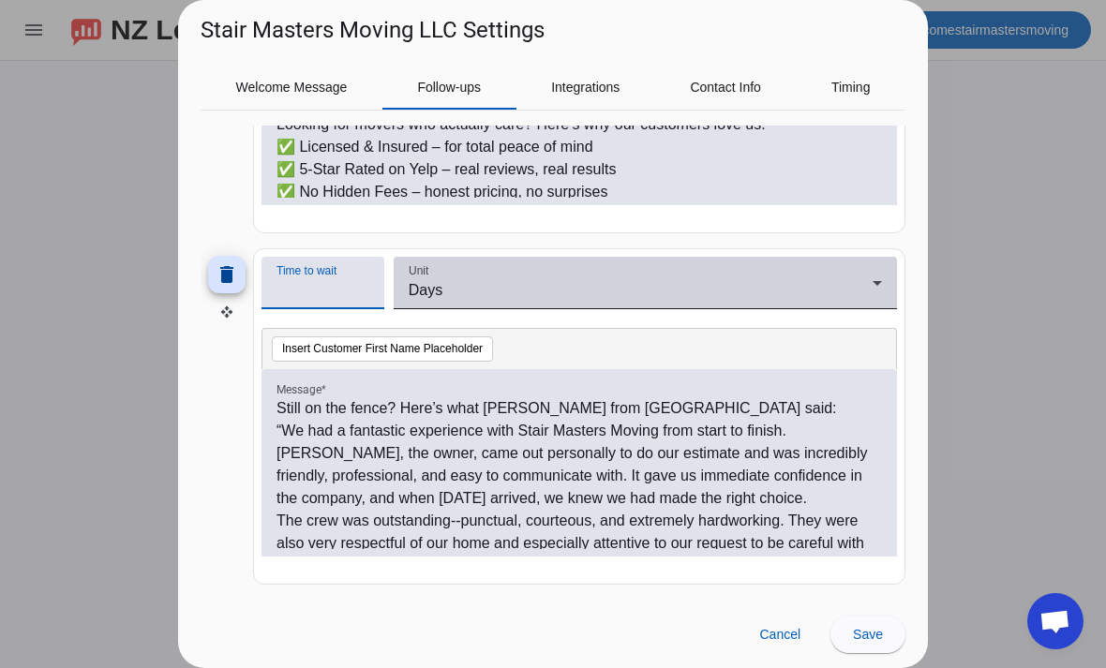
click at [838, 283] on div "Days" at bounding box center [641, 290] width 464 height 22
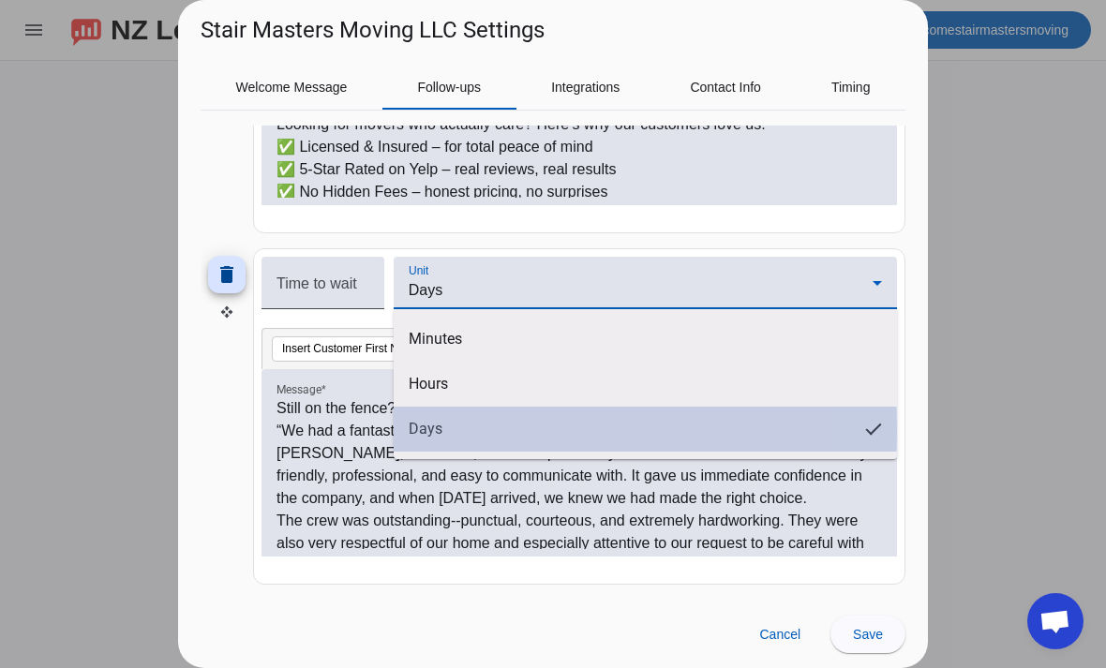
click at [508, 430] on mat-option "Days" at bounding box center [645, 429] width 503 height 45
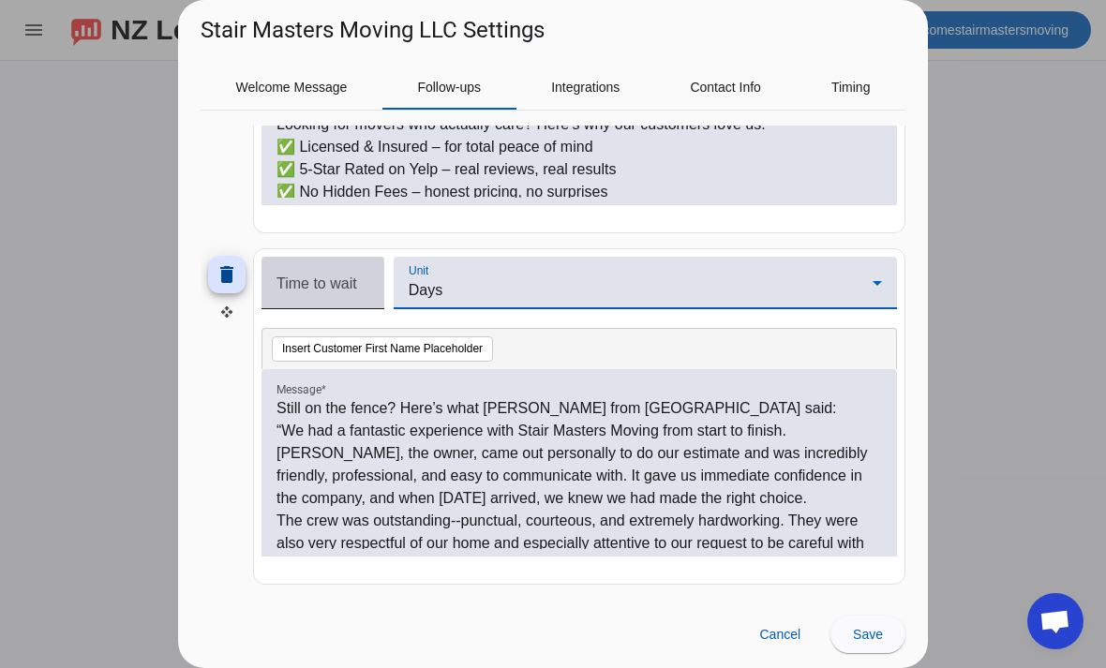
click at [336, 286] on mat-label "Time to wait" at bounding box center [316, 283] width 81 height 16
click at [336, 286] on input "Time to wait" at bounding box center [322, 290] width 93 height 22
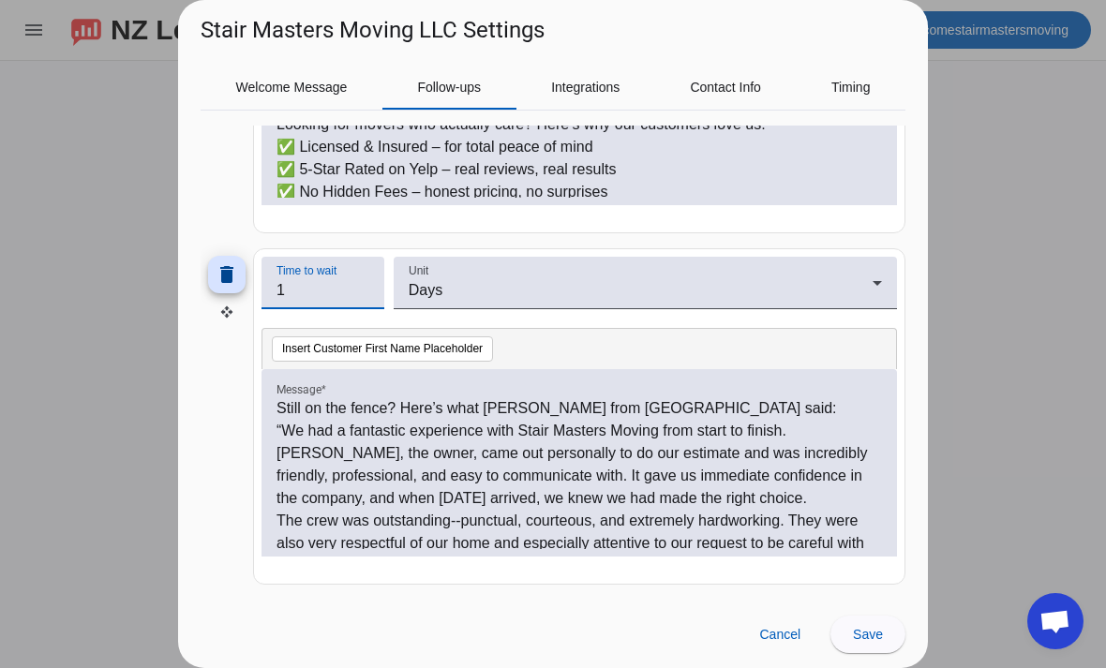
scroll to position [778, 0]
type input "1"
click at [733, 406] on p "Still on the fence? Here’s what Nic from Jacksonville said:" at bounding box center [578, 408] width 605 height 22
click at [410, 404] on p "Still on the fence? Here’s what Nic from Jacksonville said:" at bounding box center [578, 408] width 605 height 22
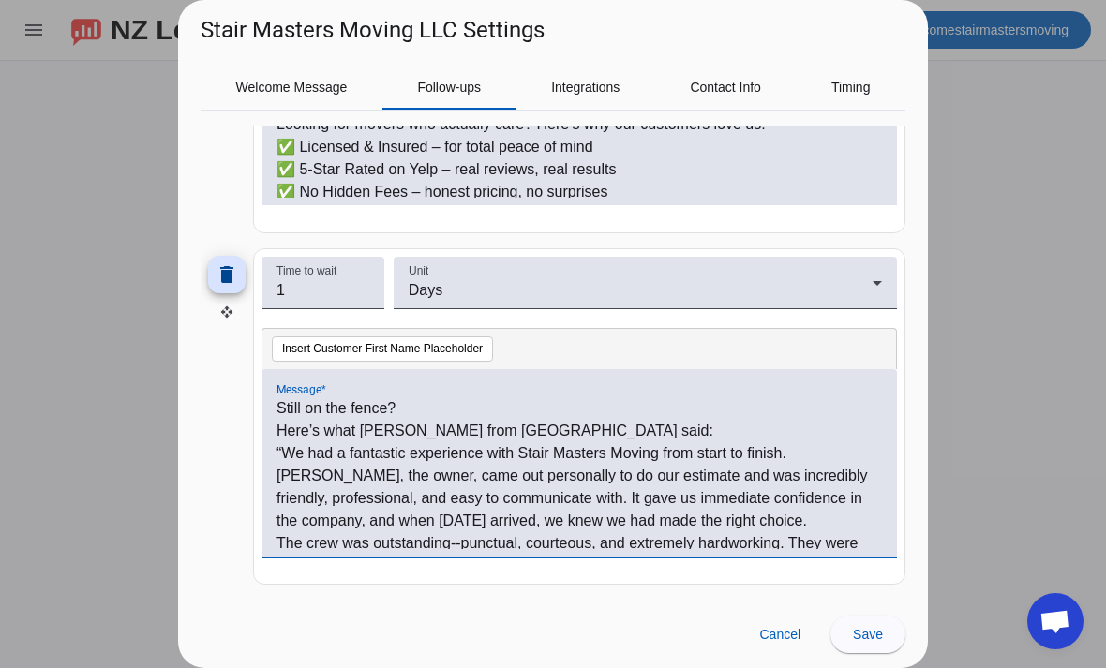
click at [557, 429] on p "Here’s what Nic from Jacksonville said:" at bounding box center [578, 431] width 605 height 22
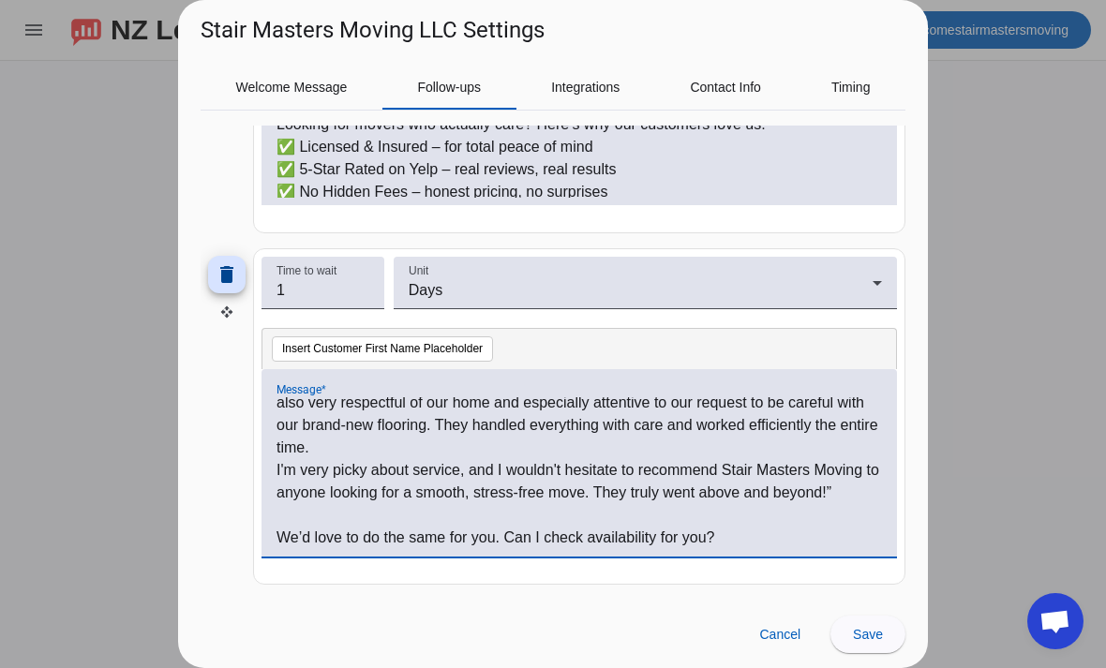
scroll to position [186, 0]
click at [1017, 537] on div at bounding box center [553, 334] width 1106 height 668
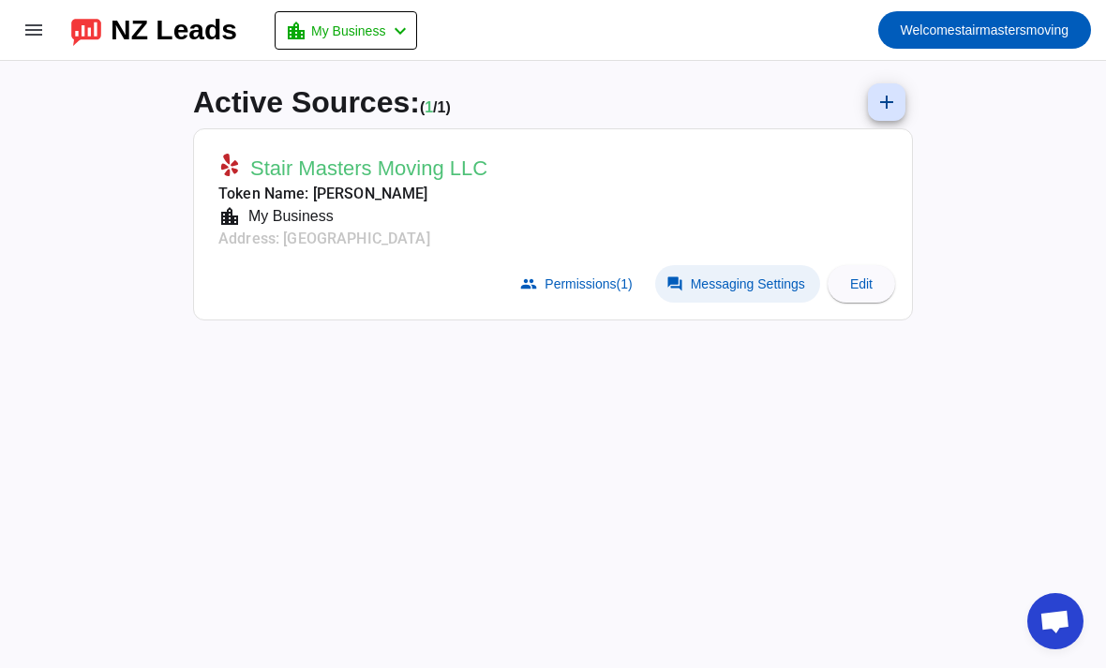
click at [759, 295] on span at bounding box center [737, 283] width 165 height 37
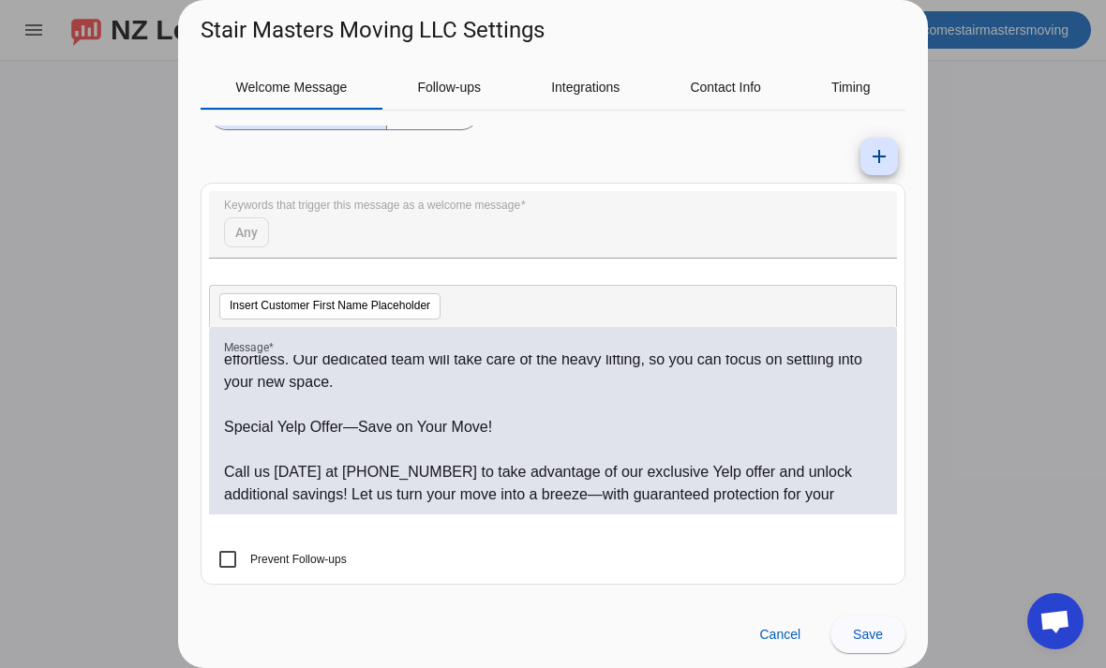
scroll to position [635, 0]
click at [455, 78] on span "Follow-ups" at bounding box center [449, 87] width 64 height 45
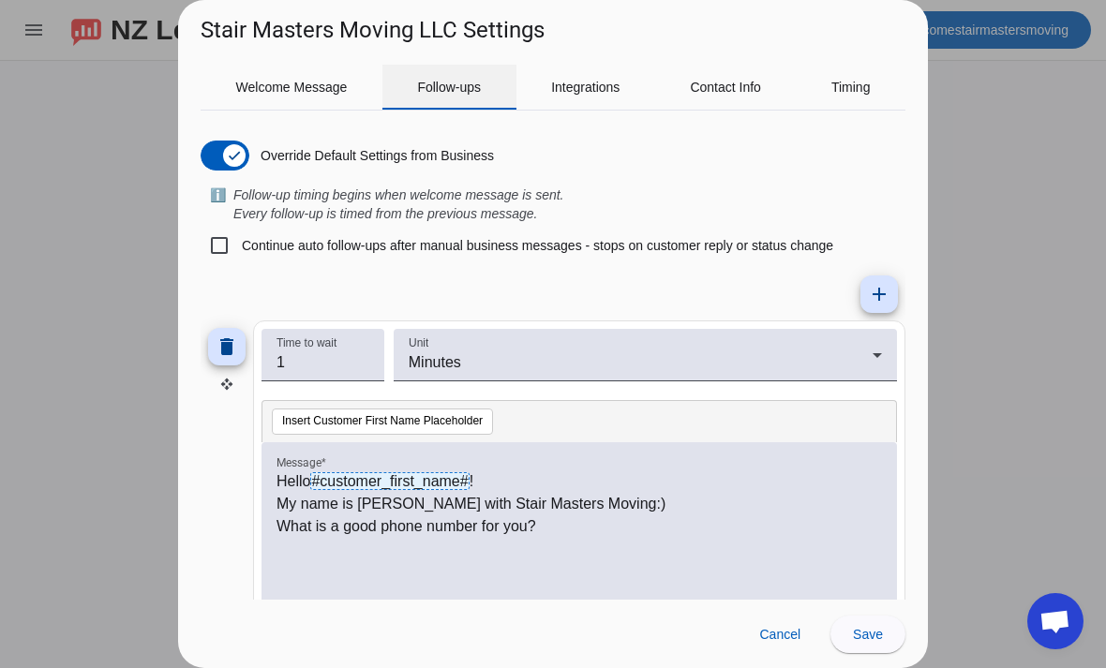
scroll to position [0, 0]
click at [869, 305] on mat-icon "add" at bounding box center [879, 294] width 22 height 22
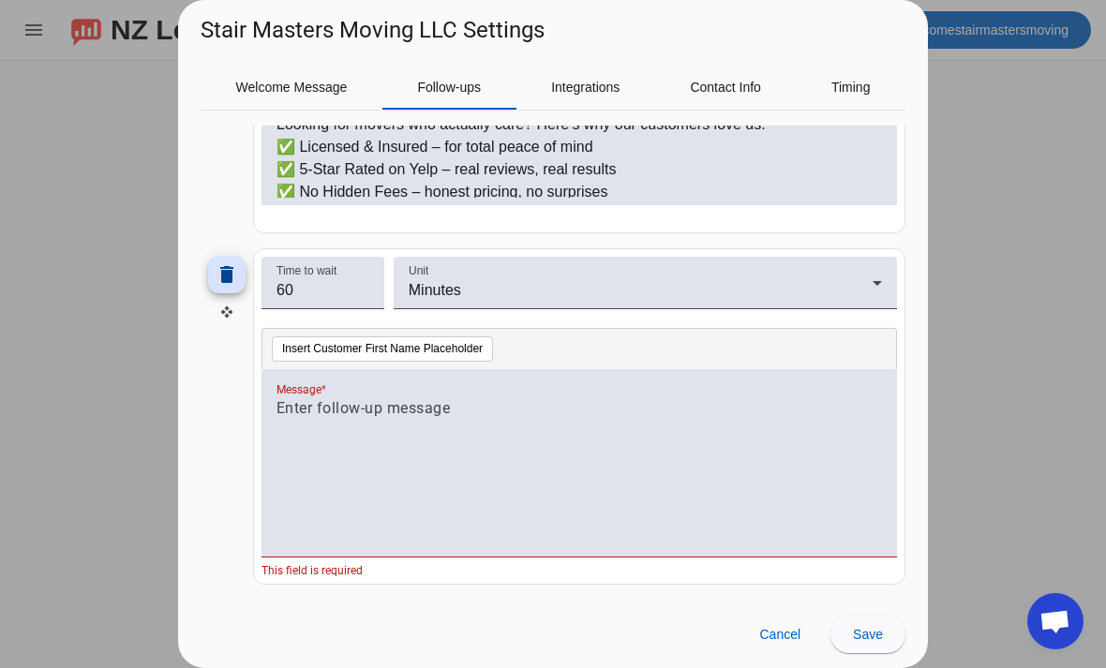
scroll to position [778, 0]
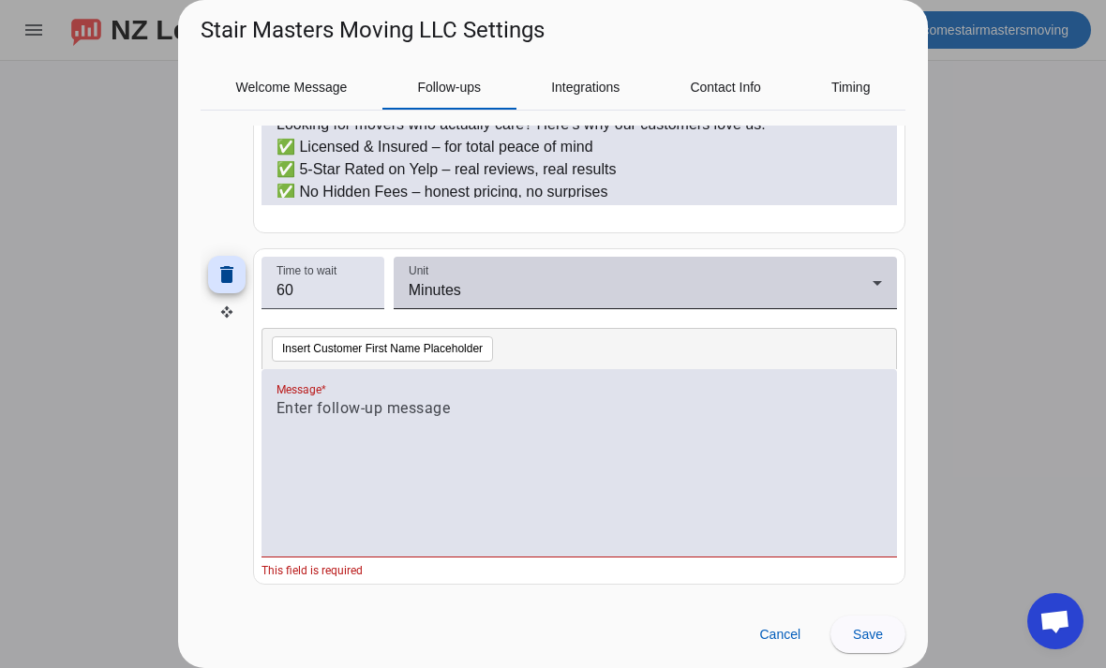
click at [537, 291] on div "Minutes" at bounding box center [641, 290] width 464 height 22
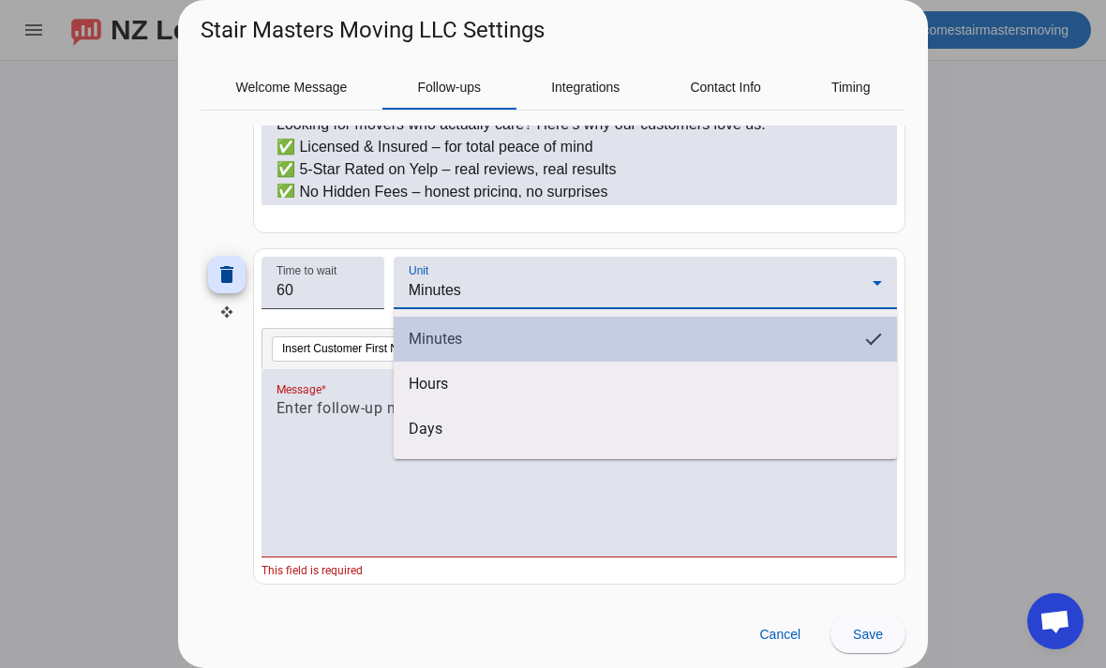
click at [519, 336] on mat-option "Minutes" at bounding box center [645, 339] width 503 height 45
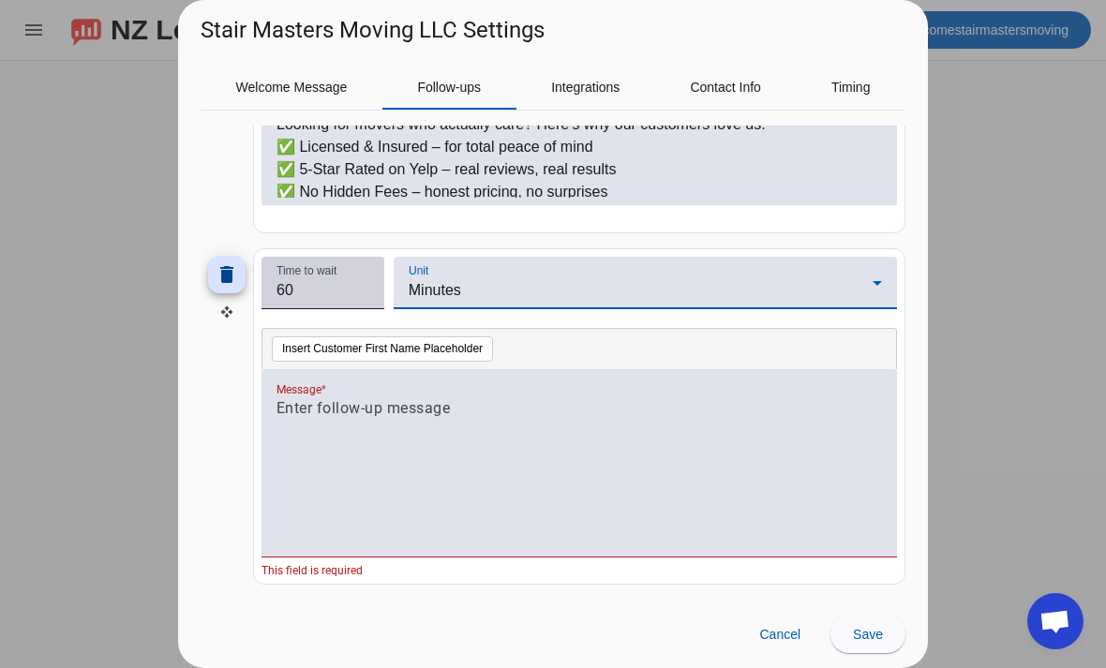
click at [339, 288] on input "60" at bounding box center [322, 290] width 93 height 22
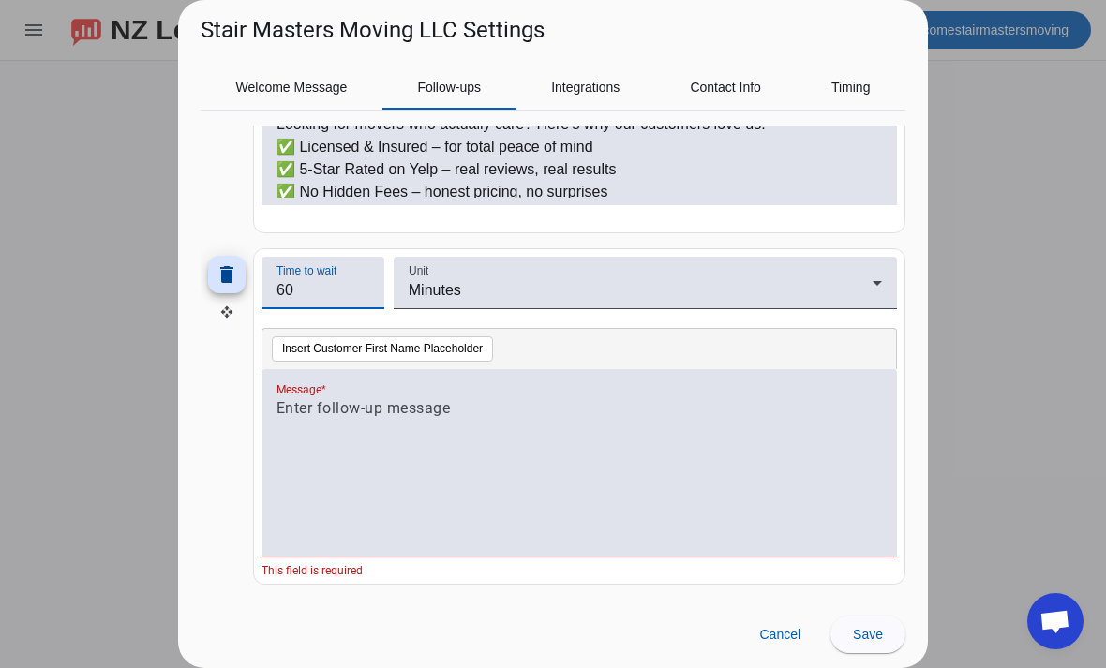
type input "6"
type input "1"
click at [499, 425] on div at bounding box center [578, 473] width 605 height 152
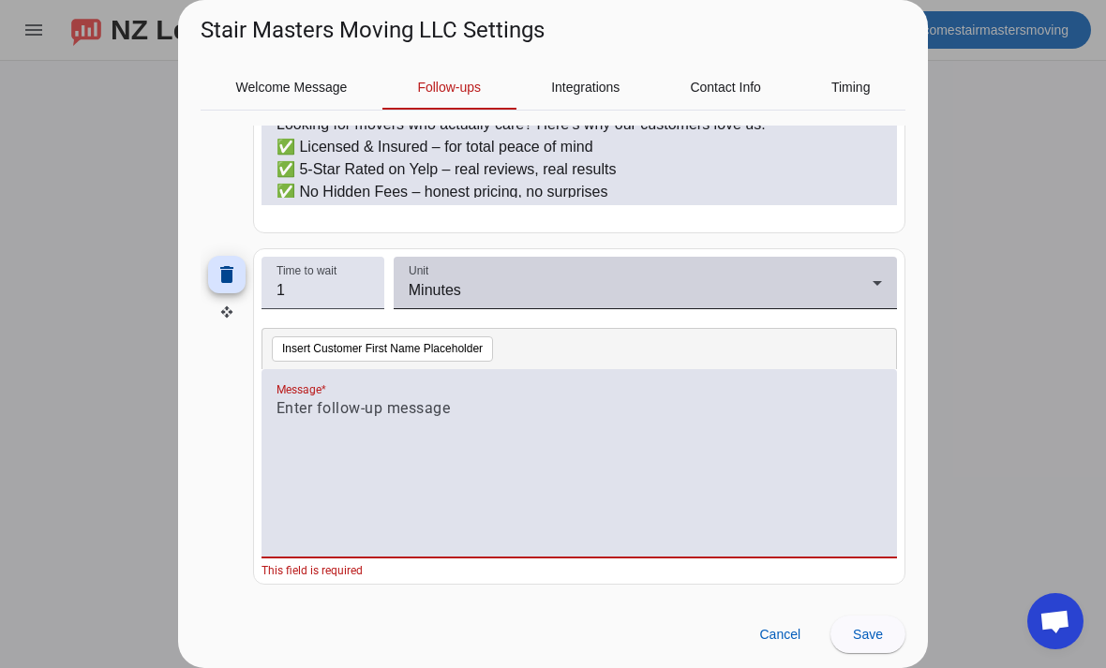
click at [627, 282] on div "Minutes" at bounding box center [641, 290] width 464 height 22
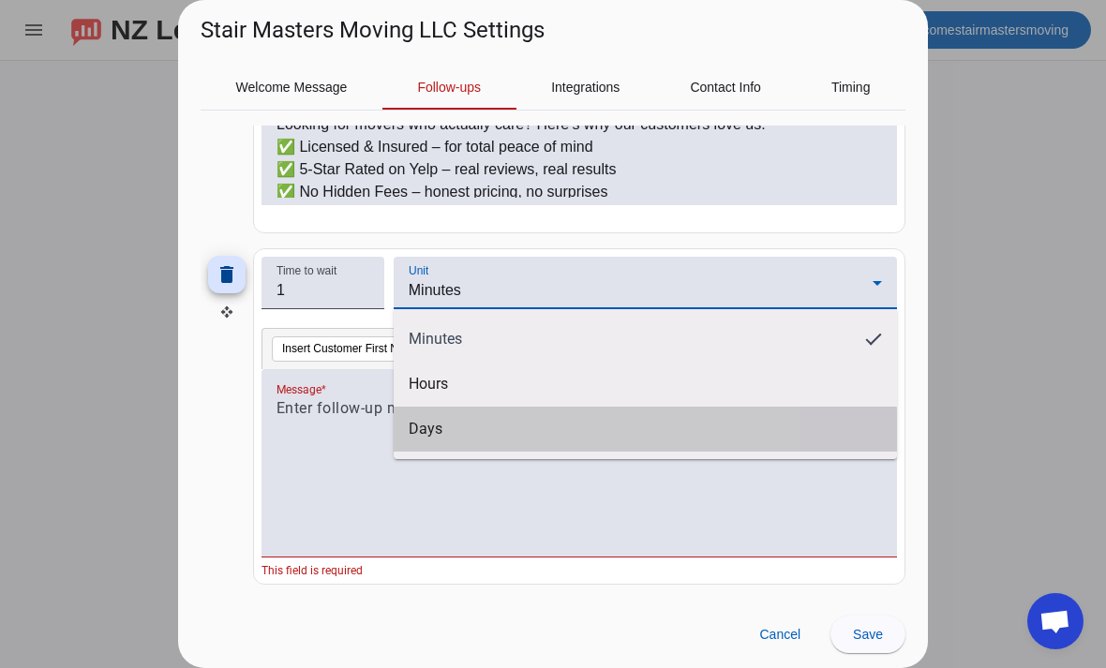
click at [491, 438] on mat-option "Days" at bounding box center [645, 429] width 503 height 45
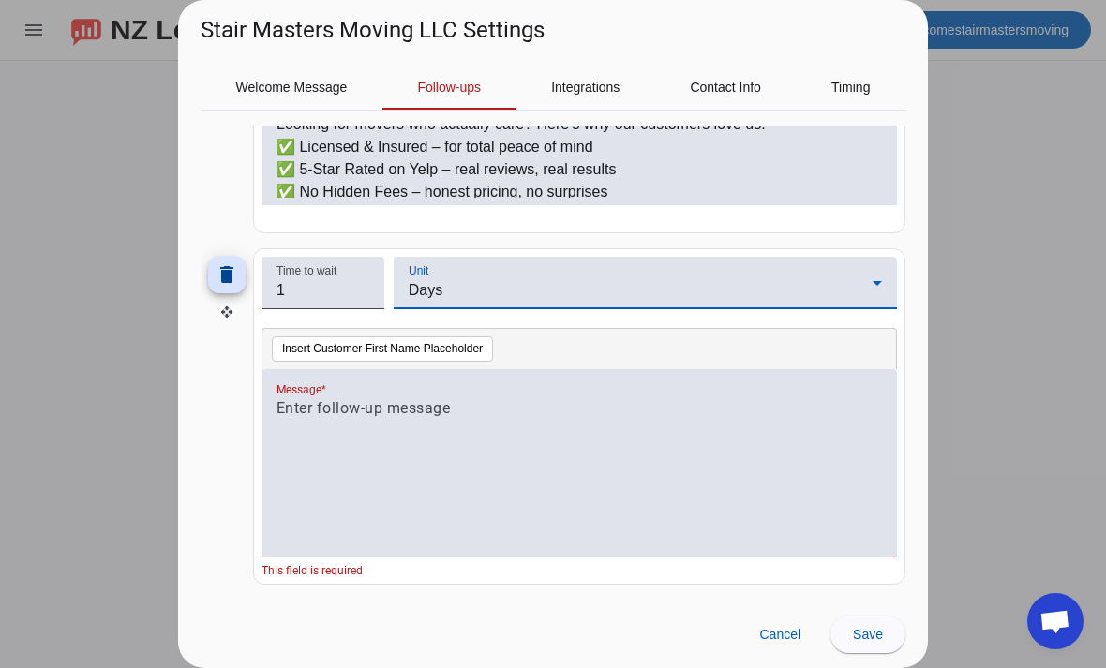
click at [418, 423] on div at bounding box center [578, 473] width 605 height 152
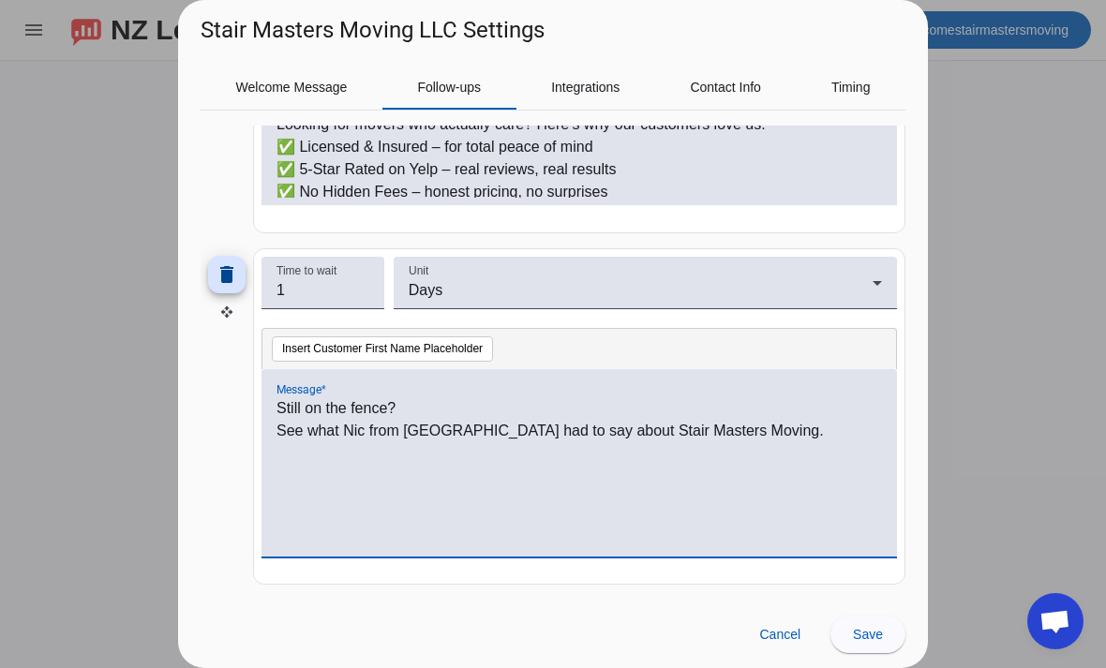
click at [339, 483] on div "Still on the fence? See what Nic from Jacksonville had to say about Stair Maste…" at bounding box center [578, 473] width 605 height 152
click at [328, 468] on div "Still on the fence? See what Nic from Jacksonville had to say about Stair Maste…" at bounding box center [578, 473] width 605 height 152
click at [322, 468] on div "Still on the fence? See what Nic from Jacksonville had to say about Stair Maste…" at bounding box center [578, 473] width 605 height 152
click at [334, 468] on div "Still on the fence? See what Nic from Jacksonville had to say about Stair Maste…" at bounding box center [578, 473] width 605 height 152
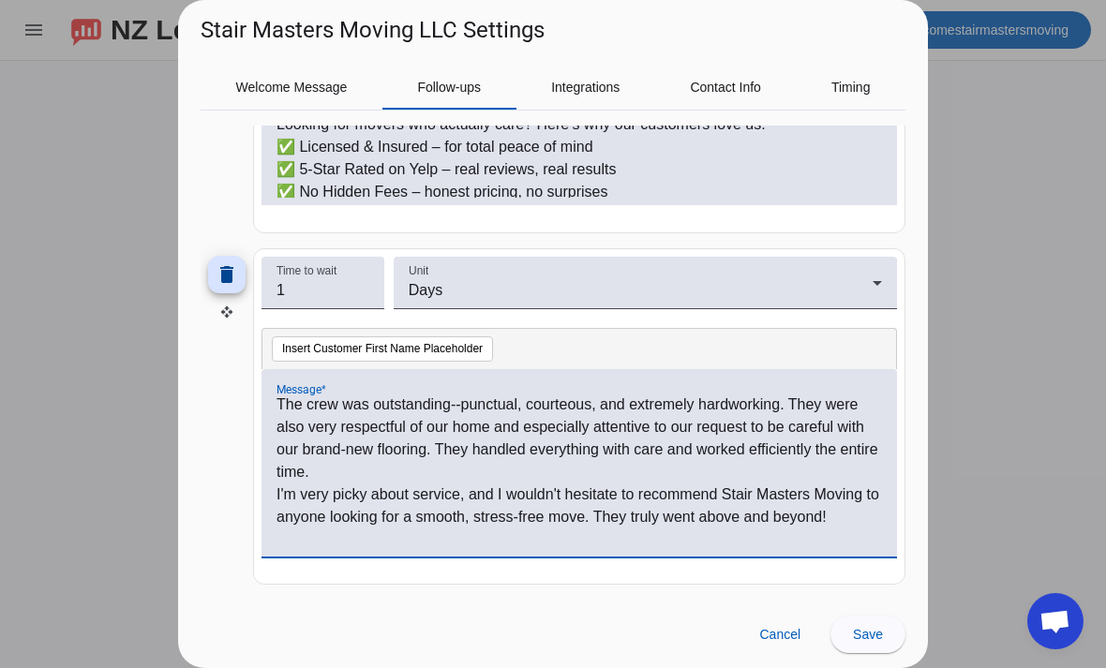
scroll to position [161, 0]
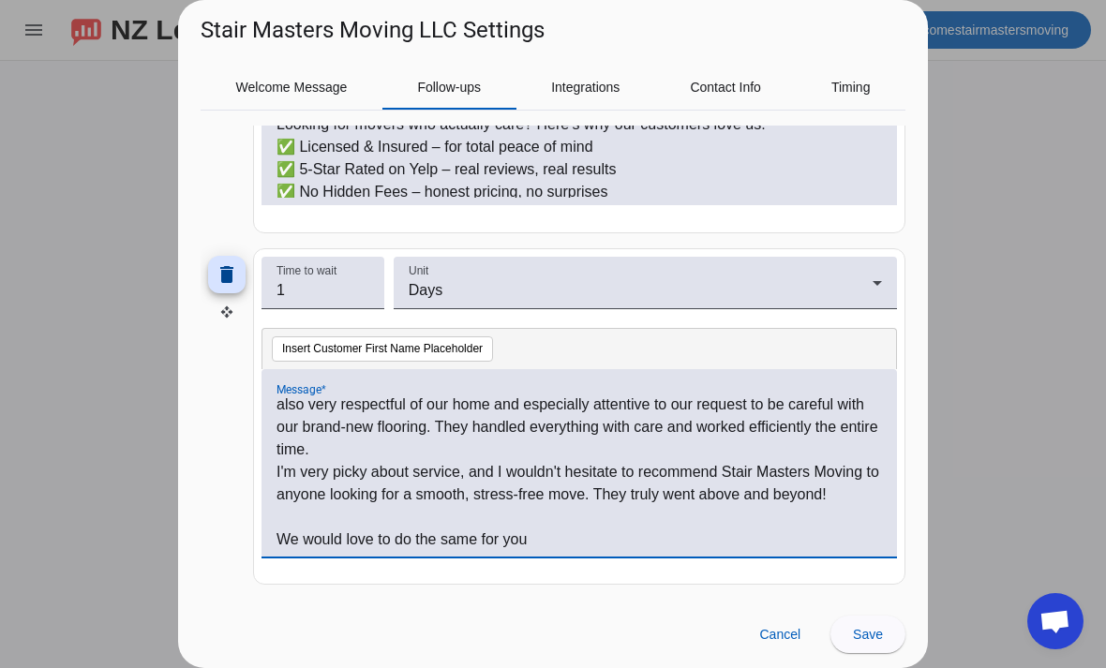
click at [418, 2] on div "Stair Masters Moving LLC Settings" at bounding box center [553, 23] width 750 height 46
click at [601, 522] on p at bounding box center [578, 517] width 605 height 22
click at [567, 539] on p "We would love to do the same for you" at bounding box center [578, 539] width 605 height 22
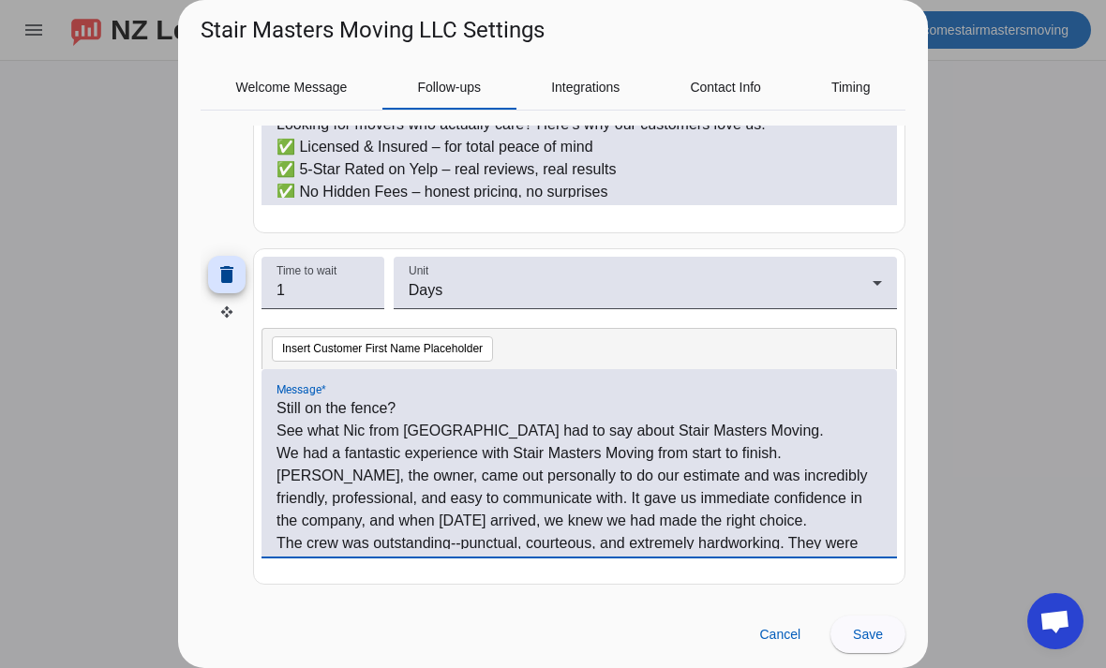
scroll to position [0, 0]
click at [286, 421] on p "See what Nic from Jacksonville had to say about Stair Masters Moving." at bounding box center [578, 431] width 605 height 22
click at [385, 497] on p "We had a fantastic experience with Stair Masters Moving from start to finish. T…" at bounding box center [578, 487] width 605 height 90
click at [282, 411] on p "Still on the fence?" at bounding box center [578, 408] width 605 height 22
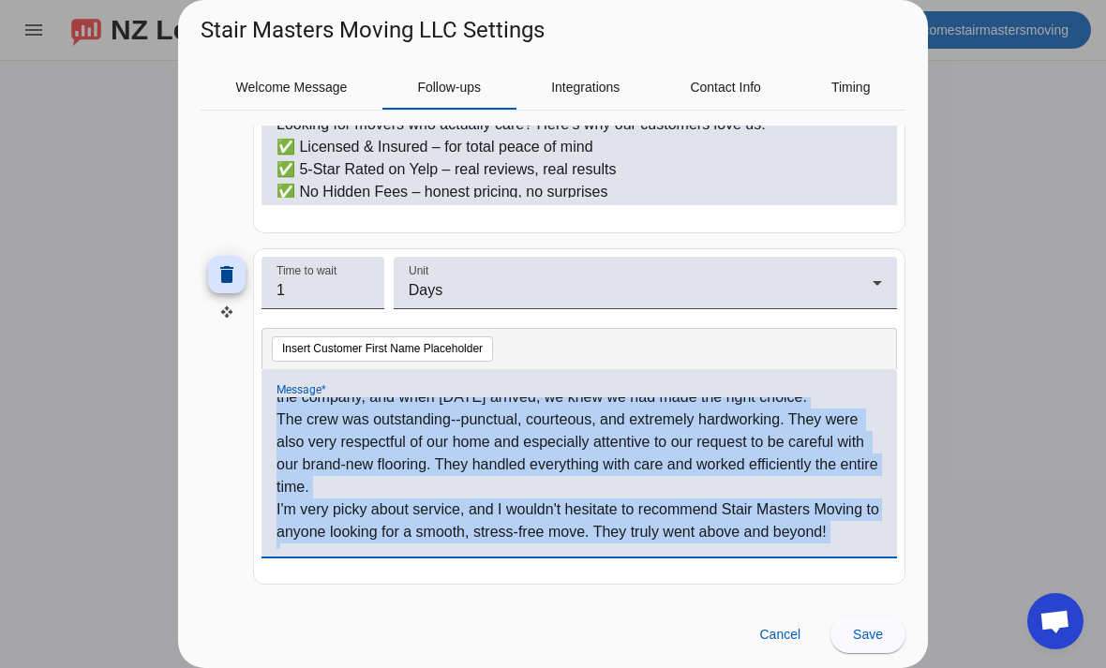
scroll to position [163, 0]
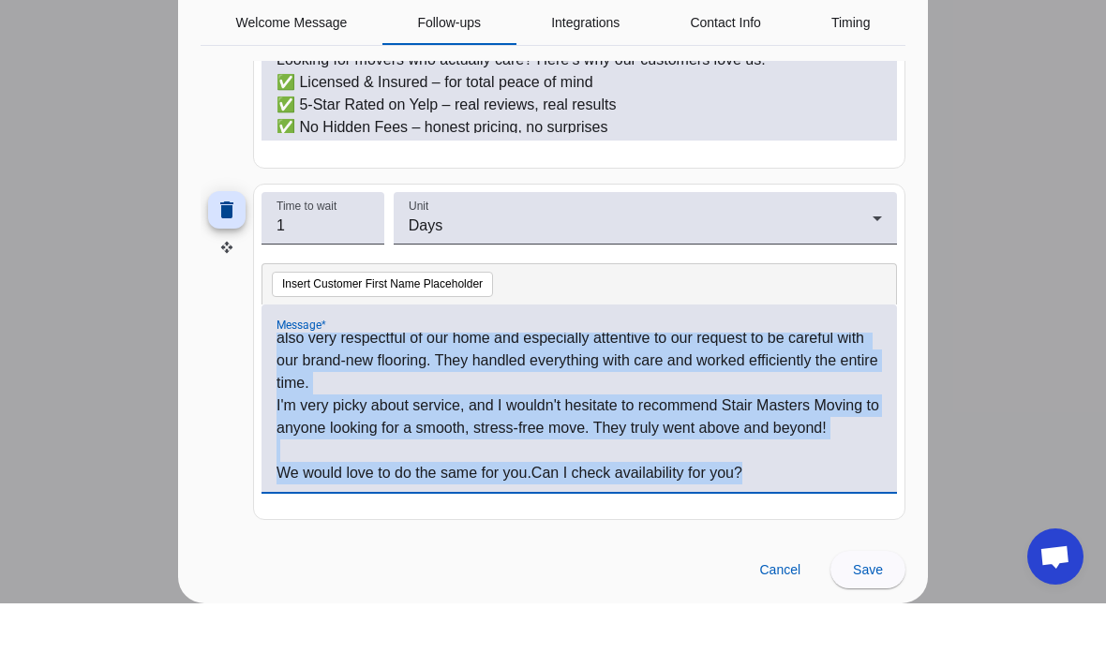
copy div "Still on the fence? See what Nic from Jacksonville had to say about Stair Maste…"
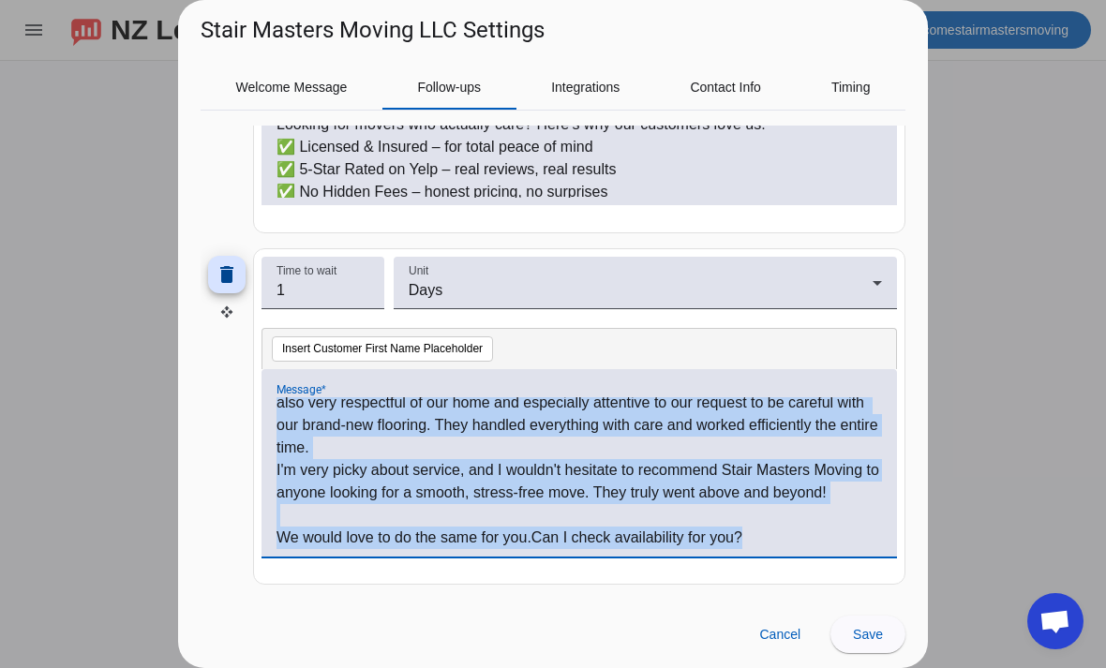
scroll to position [0, 0]
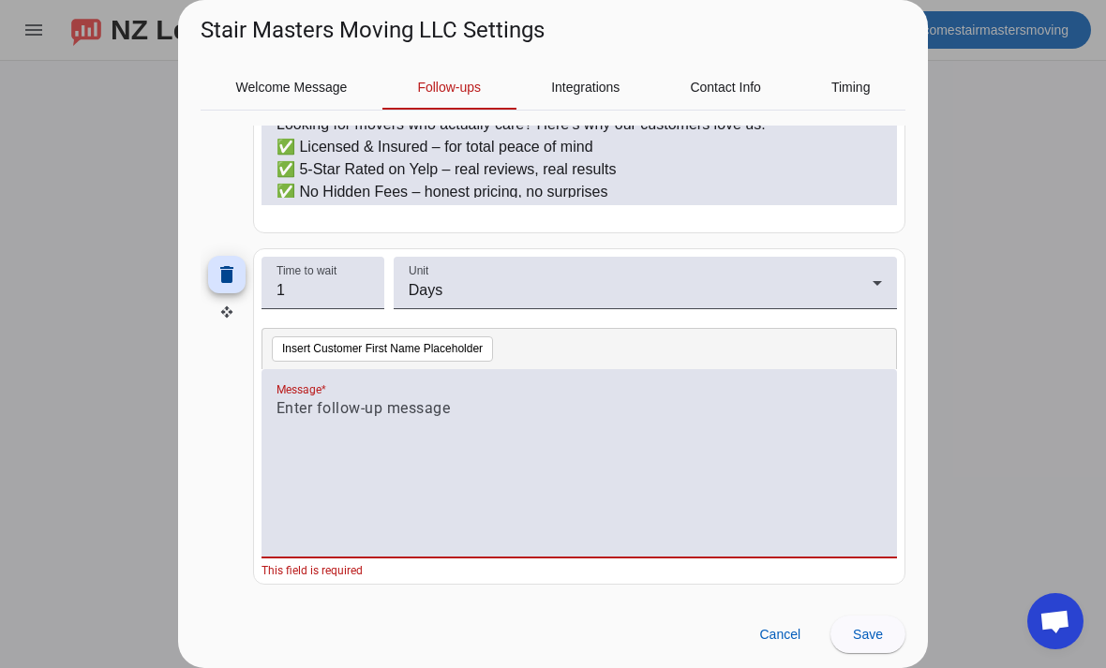
click at [409, 430] on div at bounding box center [578, 473] width 605 height 152
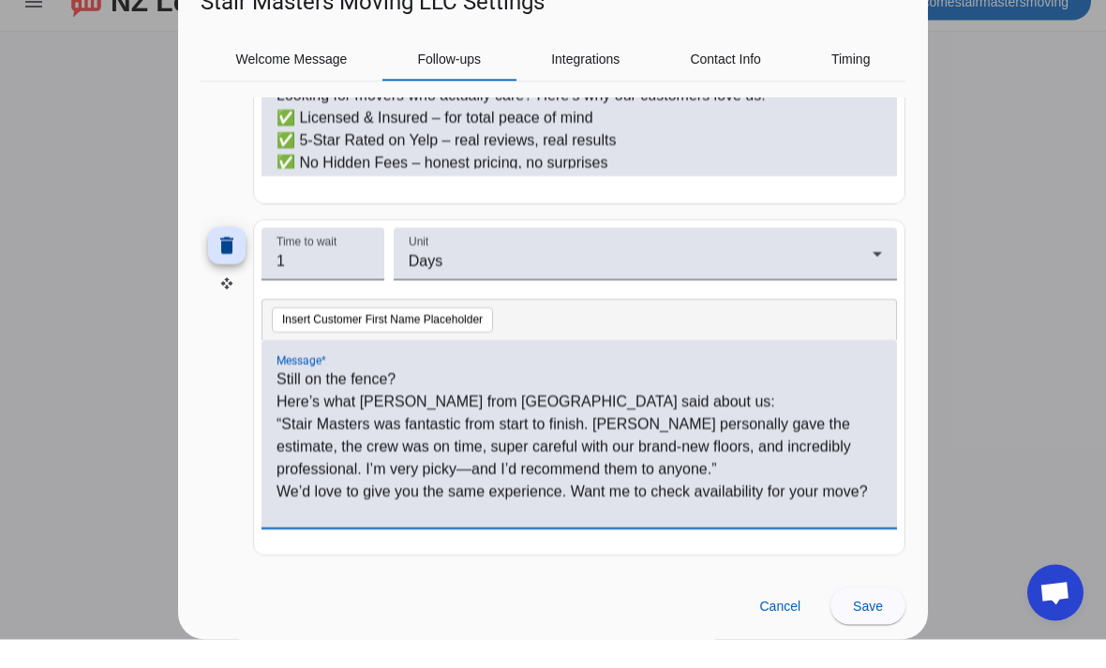
scroll to position [4, 0]
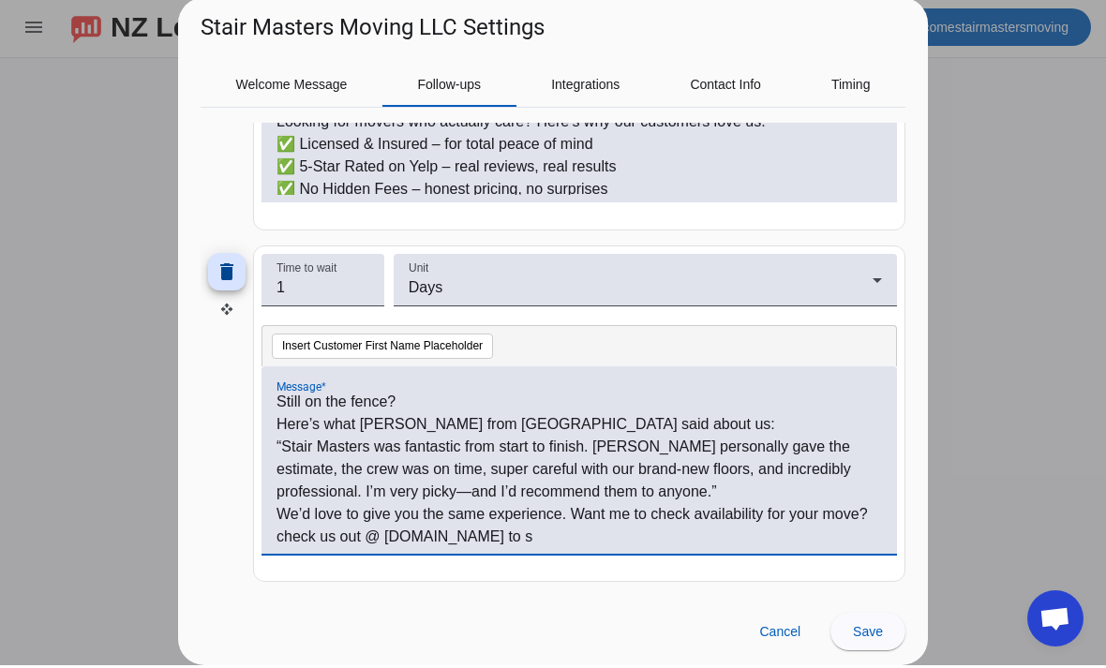
click at [688, 543] on p "check us out @ StairMastersMoving.co to s" at bounding box center [578, 539] width 605 height 22
click at [290, 411] on p "Still on the fence?" at bounding box center [578, 405] width 605 height 22
click at [290, 409] on p "Still on the fence?" at bounding box center [578, 405] width 605 height 22
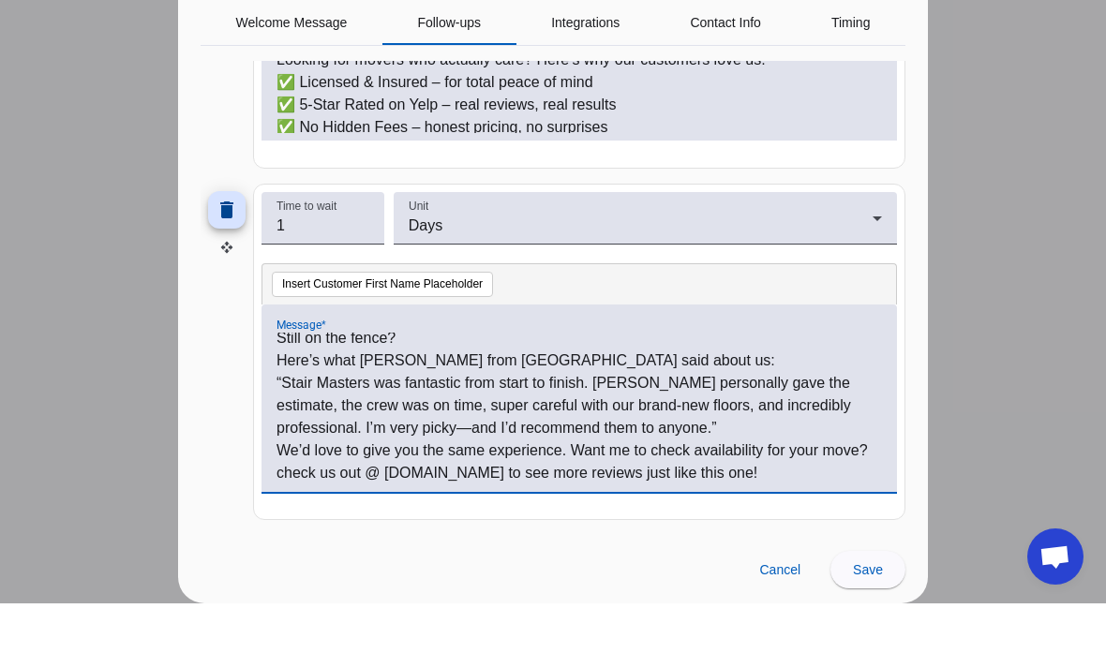
copy div "Still on the fence? Here’s what Nic from Jacksonville said about us: “Stair Mas…"
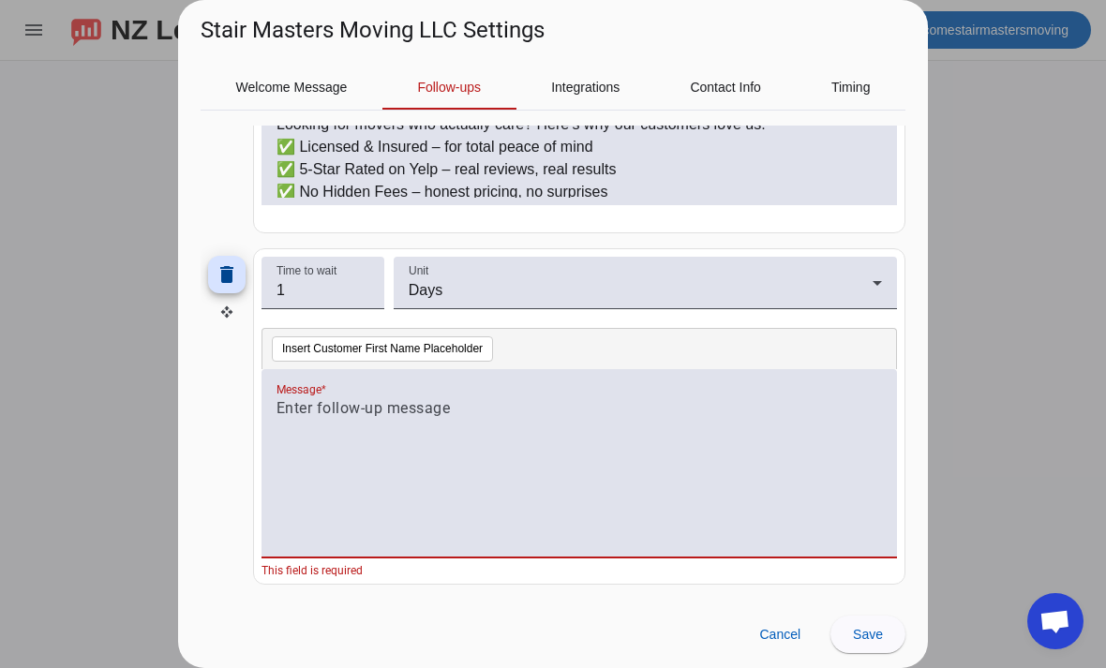
scroll to position [0, 0]
click at [447, 413] on p at bounding box center [578, 408] width 605 height 22
click at [396, 422] on div at bounding box center [578, 473] width 605 height 152
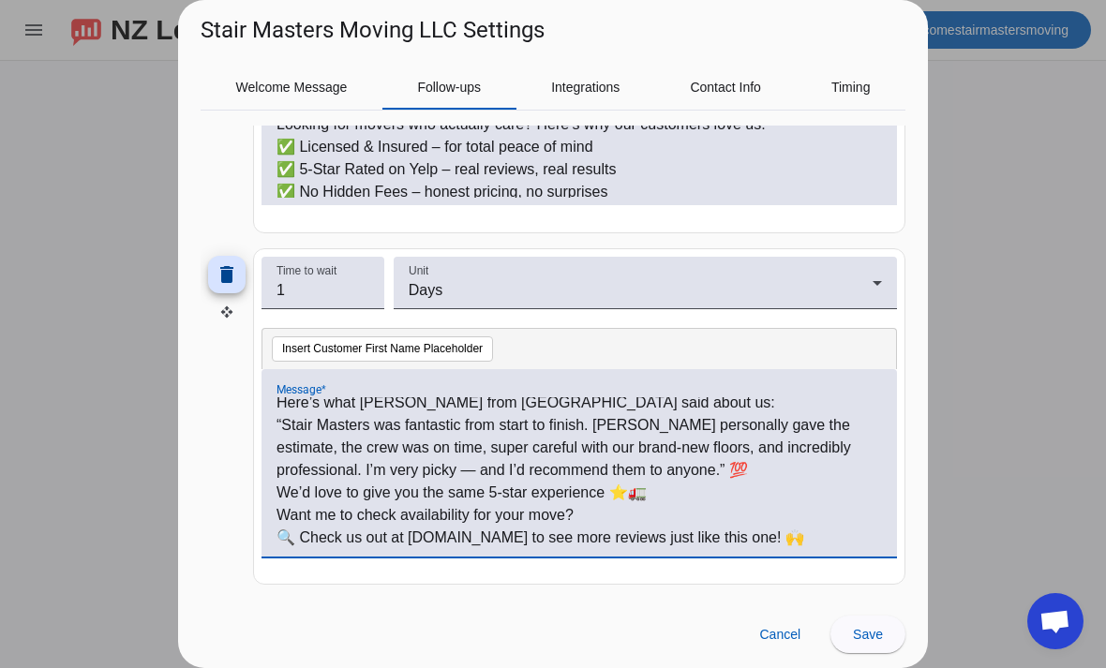
scroll to position [28, 0]
click at [719, 480] on p "“Stair Masters was fantastic from start to finish. Tyler personally gave the es…" at bounding box center [578, 447] width 605 height 67
click at [686, 495] on p "We’d love to give you the same 5-star experience ⭐🚛" at bounding box center [578, 493] width 605 height 22
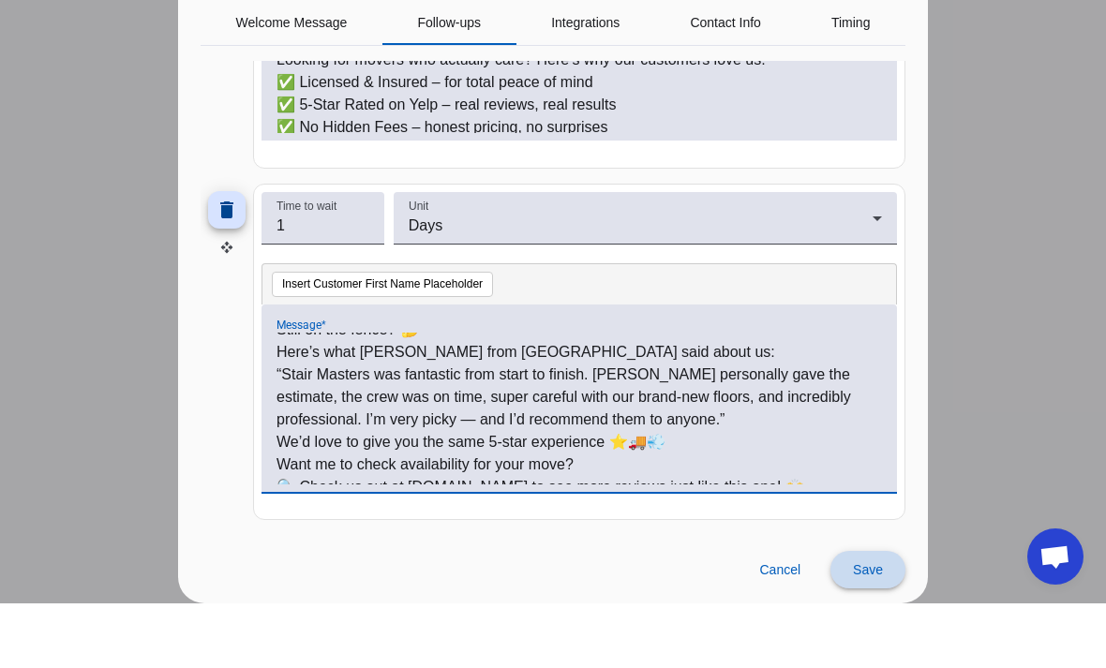
click at [869, 612] on span at bounding box center [867, 634] width 75 height 45
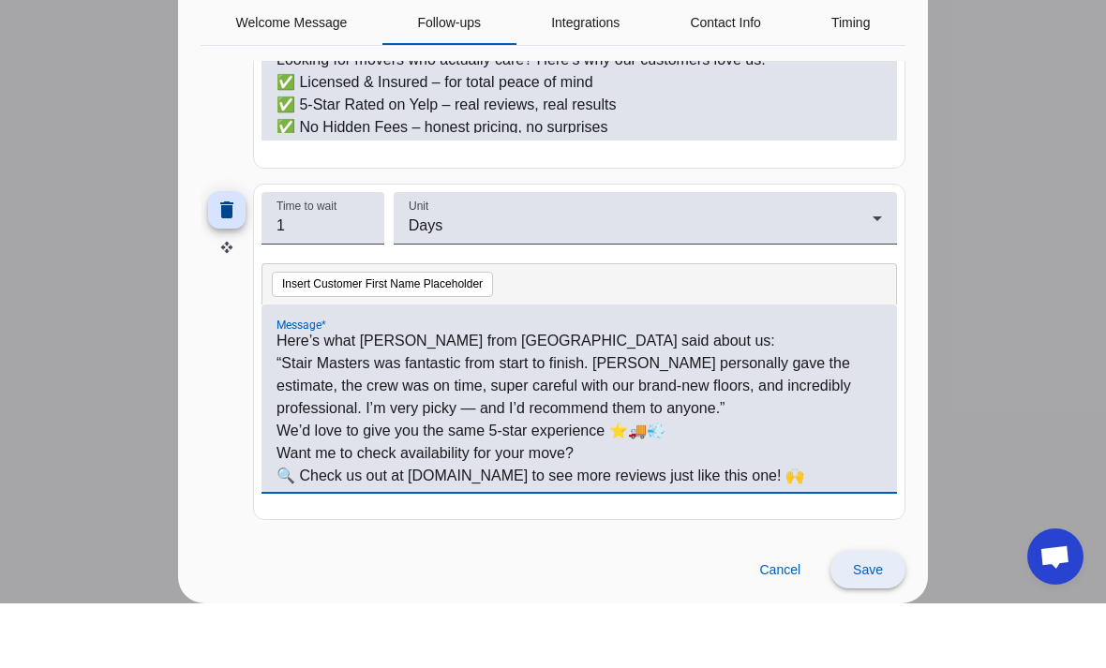
scroll to position [26, 0]
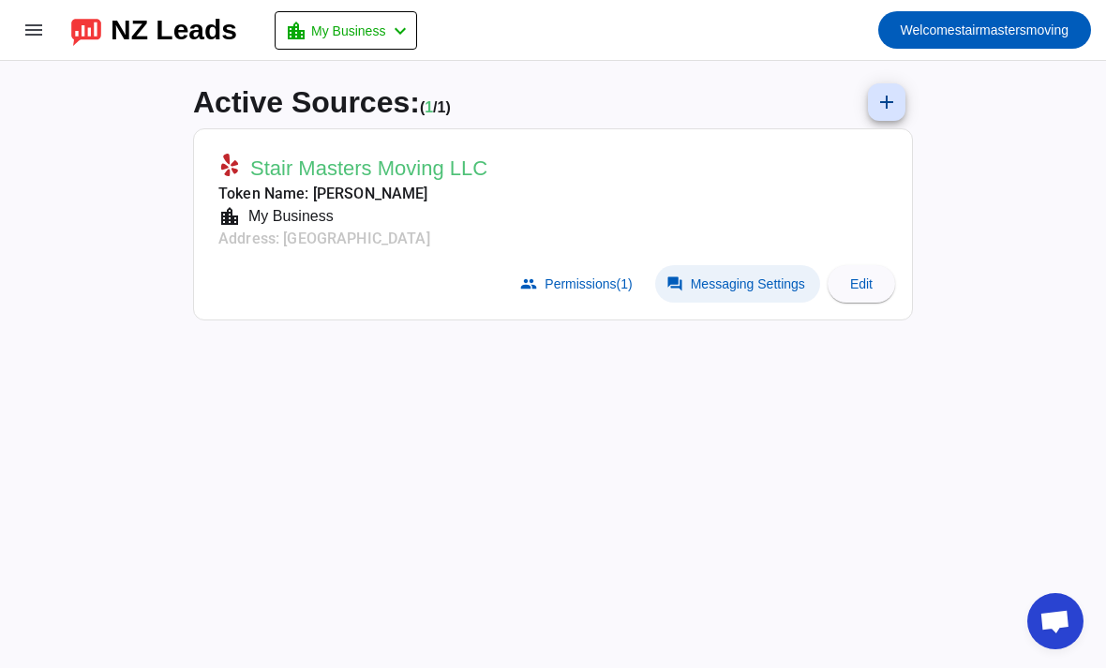
click at [747, 276] on span "Messaging Settings" at bounding box center [748, 283] width 114 height 15
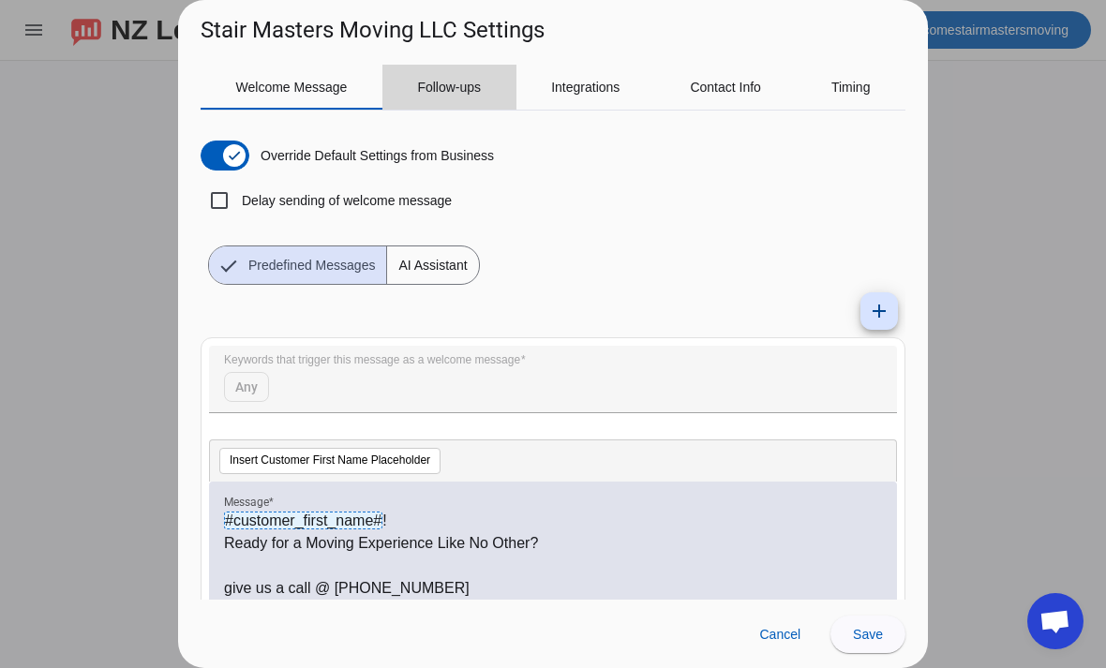
click at [439, 82] on span "Follow-ups" at bounding box center [449, 87] width 64 height 13
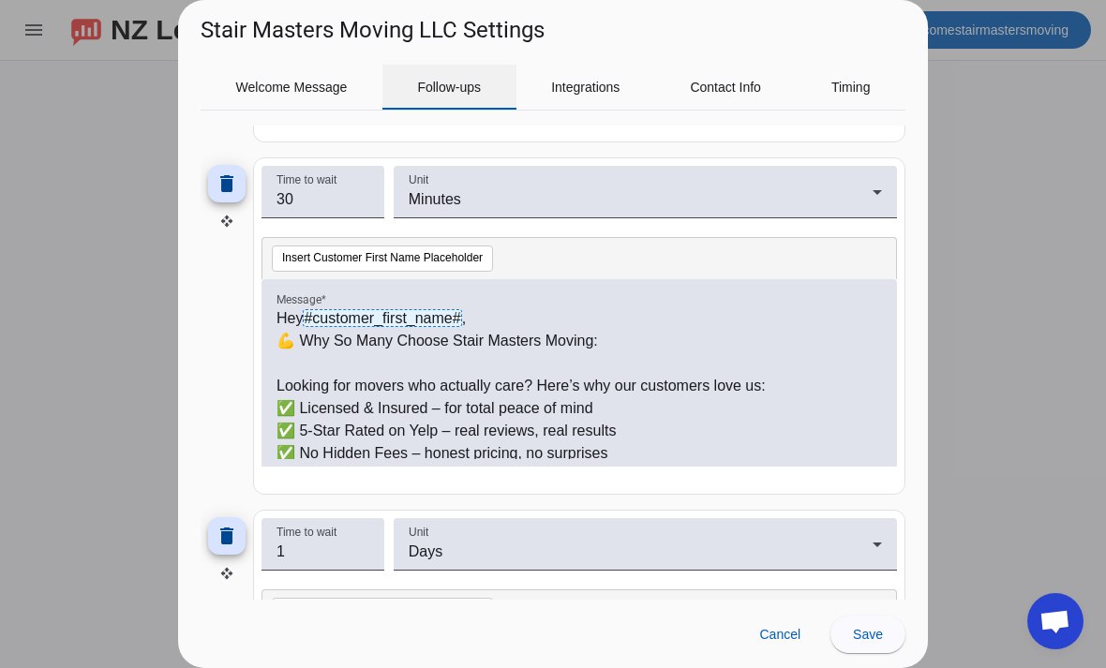
scroll to position [457, 0]
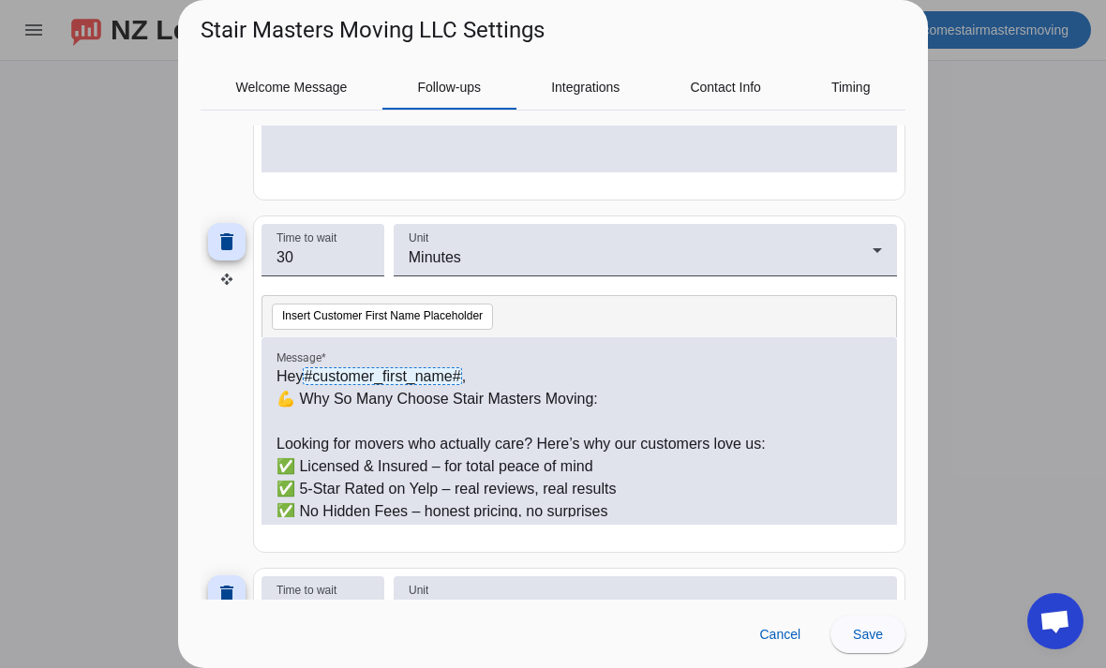
click at [804, 438] on p "Looking for movers who actually care? Here’s why our customers love us:" at bounding box center [578, 444] width 605 height 22
click at [322, 378] on span "#customer_first_name#" at bounding box center [382, 376] width 158 height 18
copy p "#customer_first_name# ,"
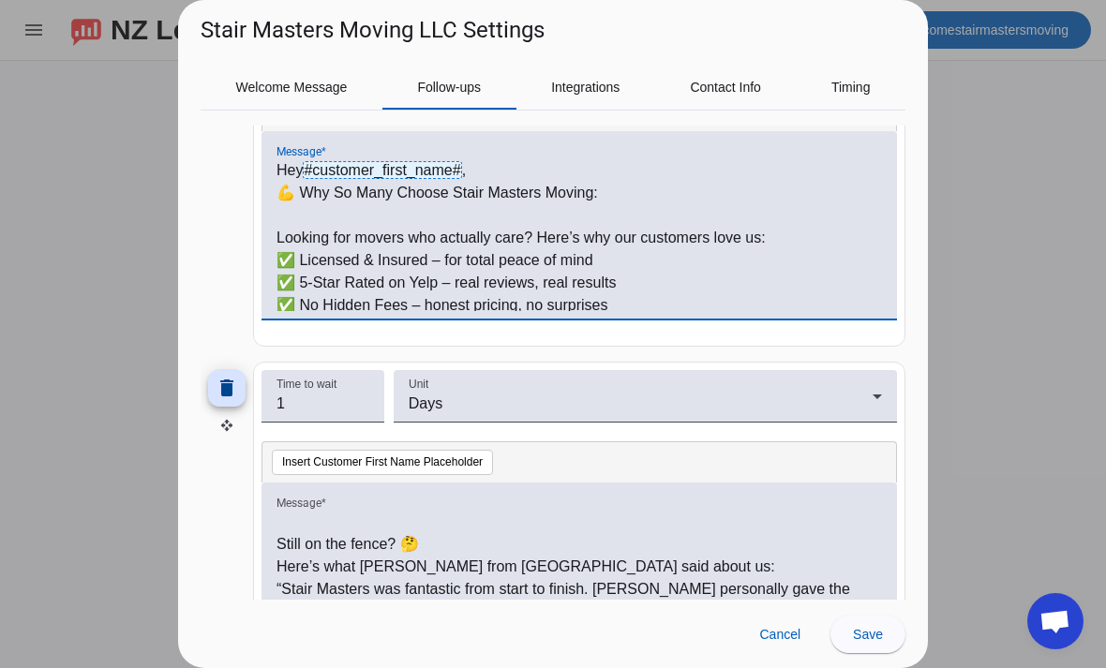
copy p "#customer_first_name#"
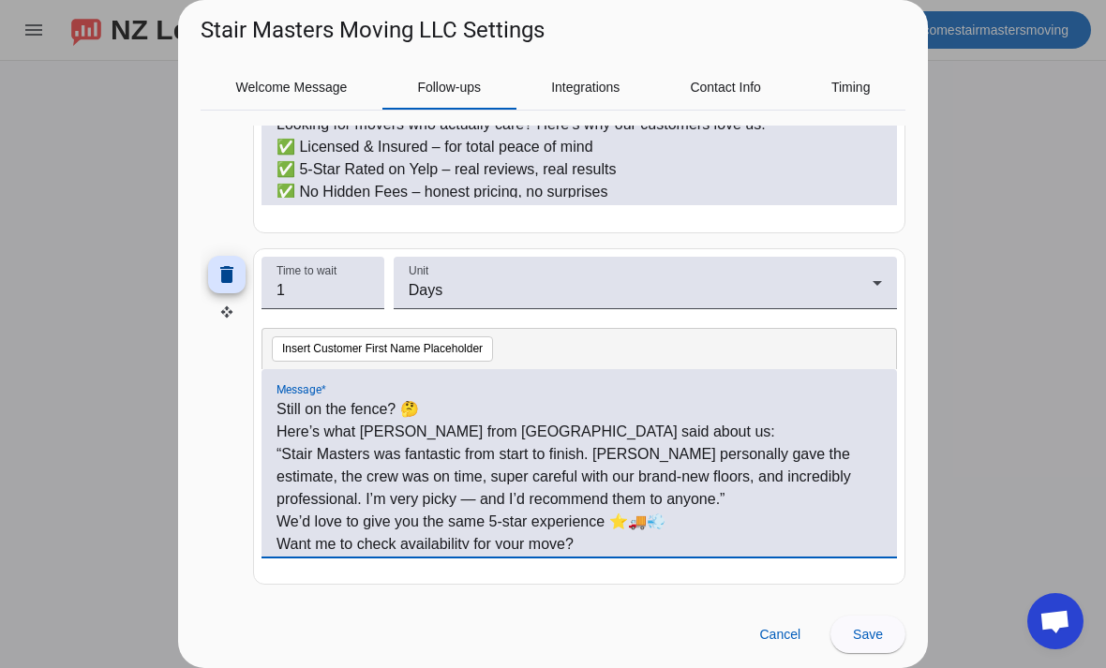
scroll to position [51, 0]
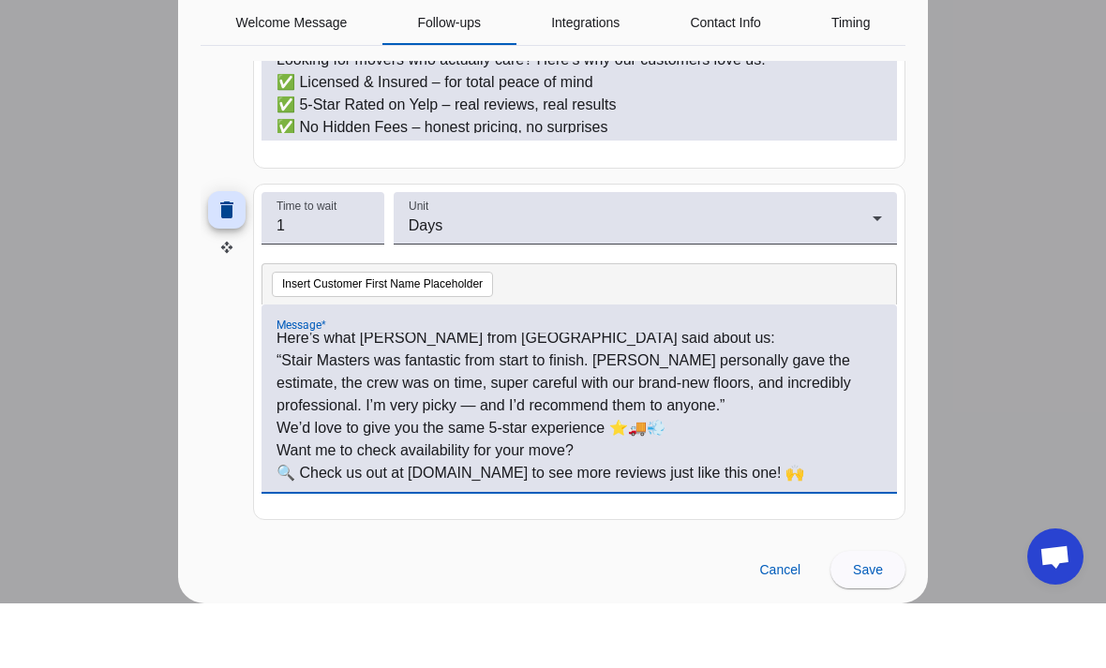
copy div "#customer_first_name# , Still on the fence? 🤔 Here’s what [PERSON_NAME] from [G…"
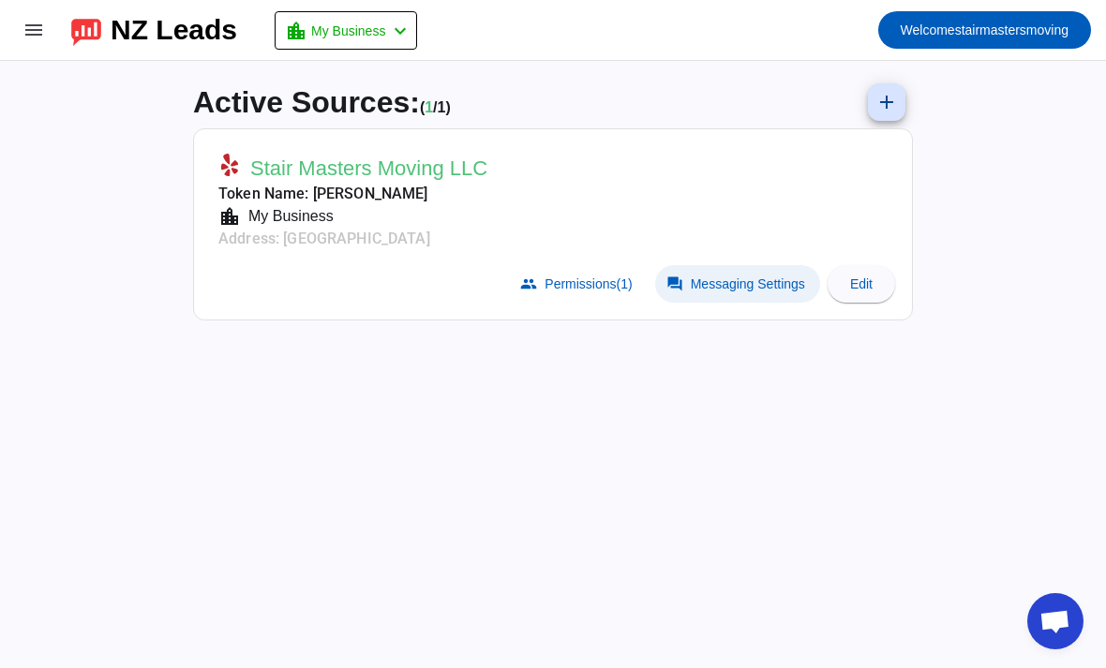
click at [708, 267] on span at bounding box center [737, 283] width 165 height 37
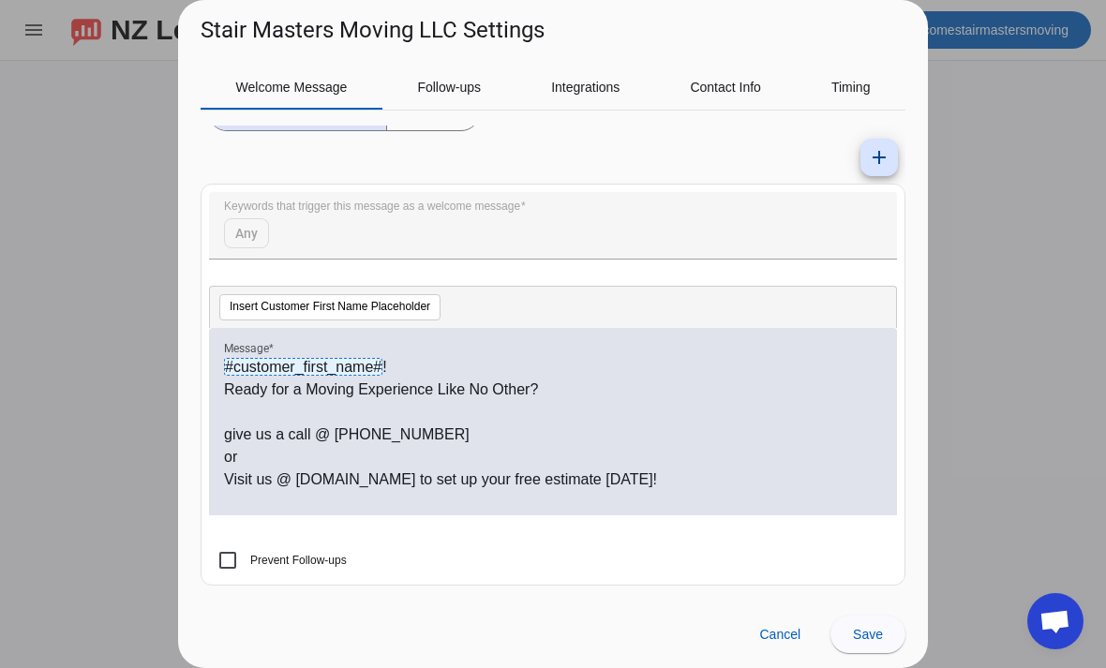
scroll to position [154, 0]
click at [469, 81] on span "Follow-ups" at bounding box center [449, 87] width 64 height 13
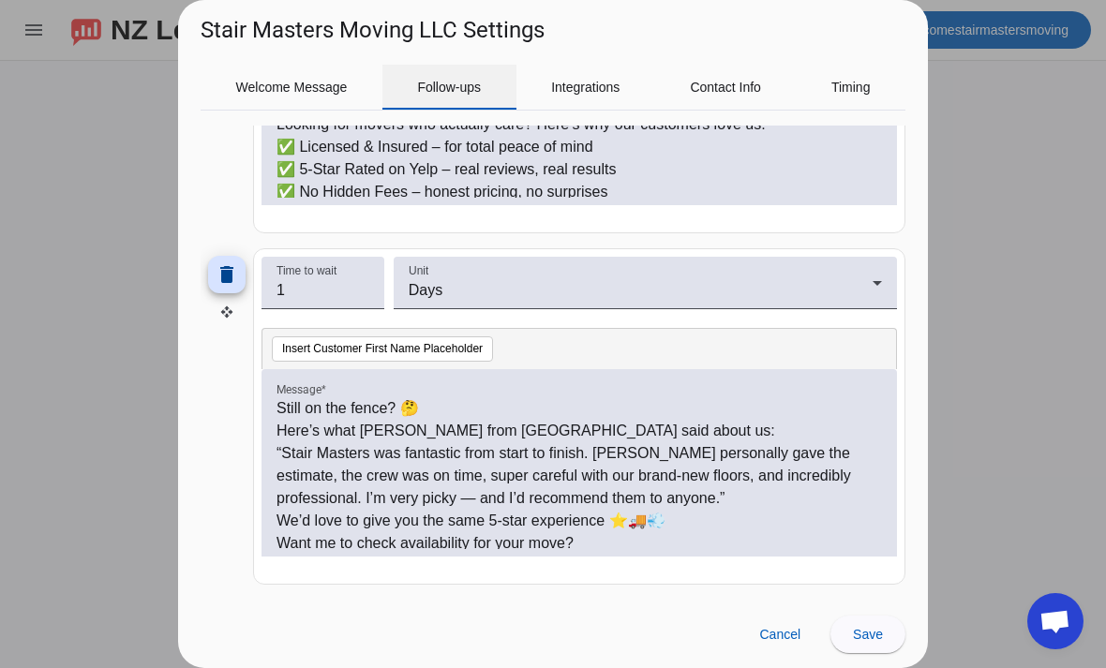
scroll to position [778, 0]
click at [286, 414] on p "Still on the fence? 🤔" at bounding box center [578, 408] width 605 height 22
click at [293, 404] on p "Still on the fence? 🤔" at bounding box center [578, 408] width 605 height 22
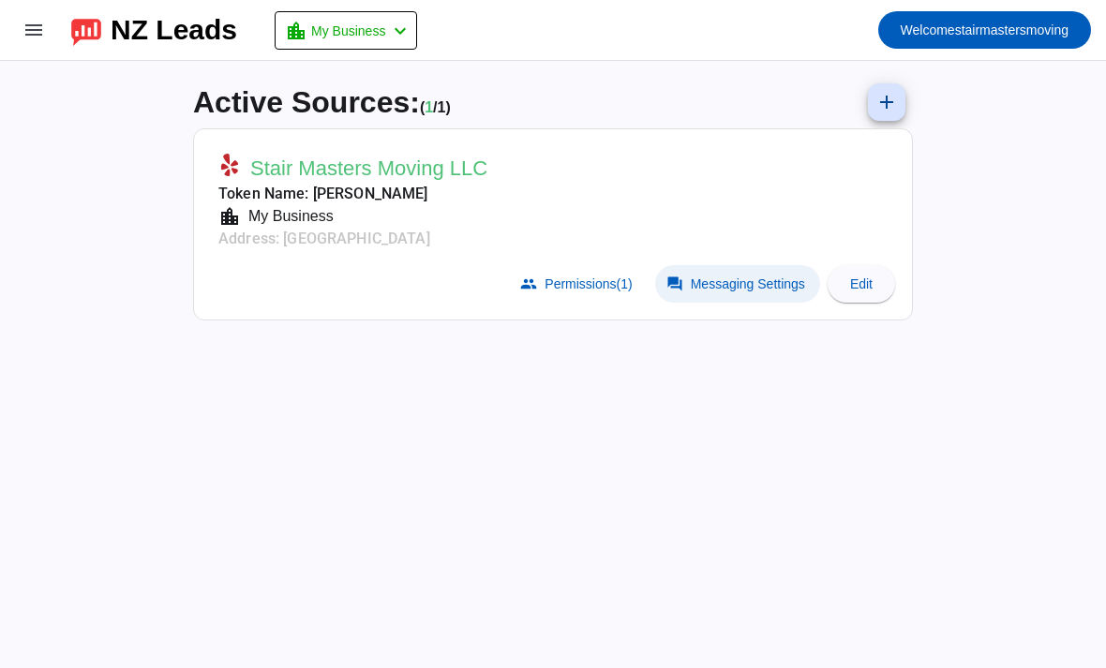
click at [738, 276] on span "Messaging Settings" at bounding box center [748, 283] width 114 height 15
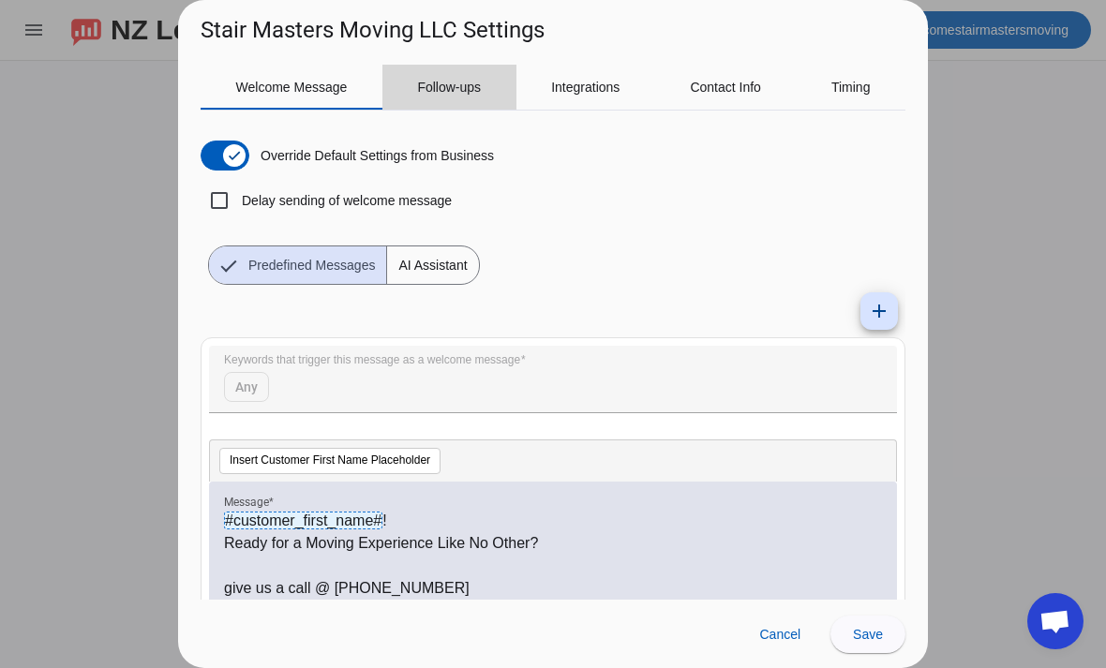
click at [469, 82] on span "Follow-ups" at bounding box center [449, 87] width 64 height 13
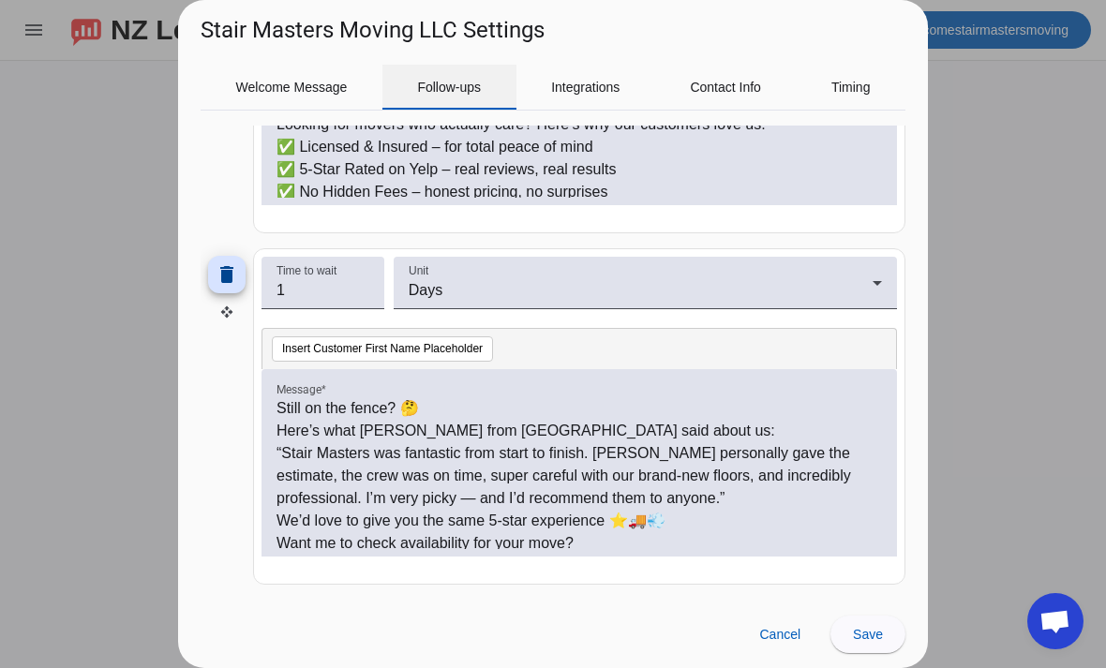
scroll to position [778, 0]
click at [295, 410] on p "Still on the fence? 🤔" at bounding box center [578, 408] width 605 height 22
click at [290, 415] on p "Still on the fence? 🤔" at bounding box center [578, 408] width 605 height 22
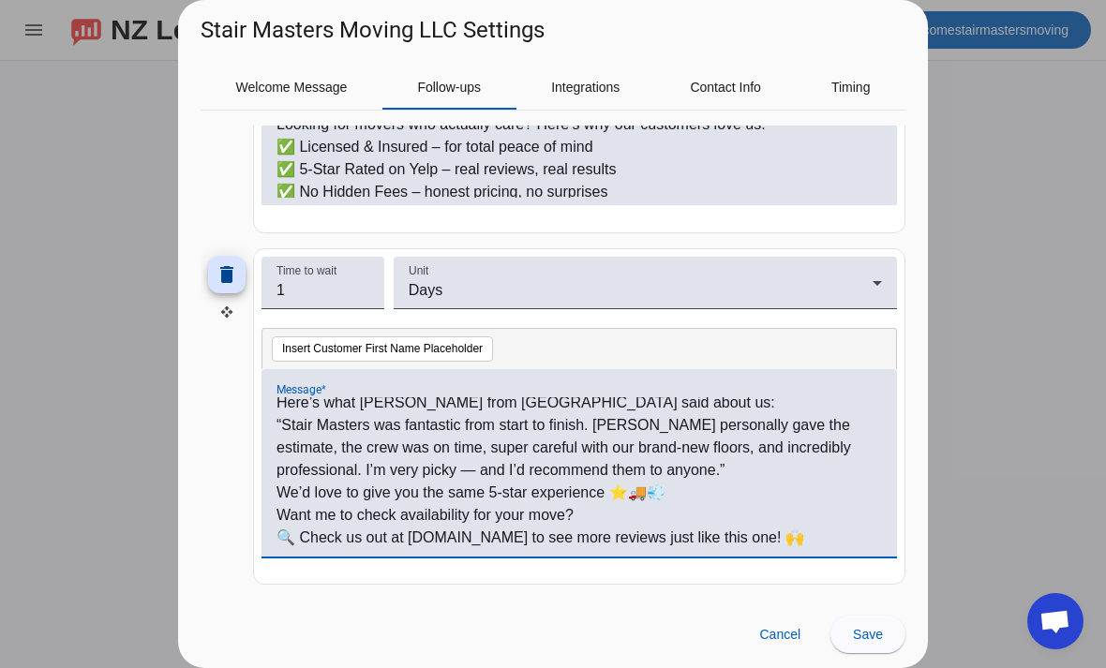
scroll to position [0, 0]
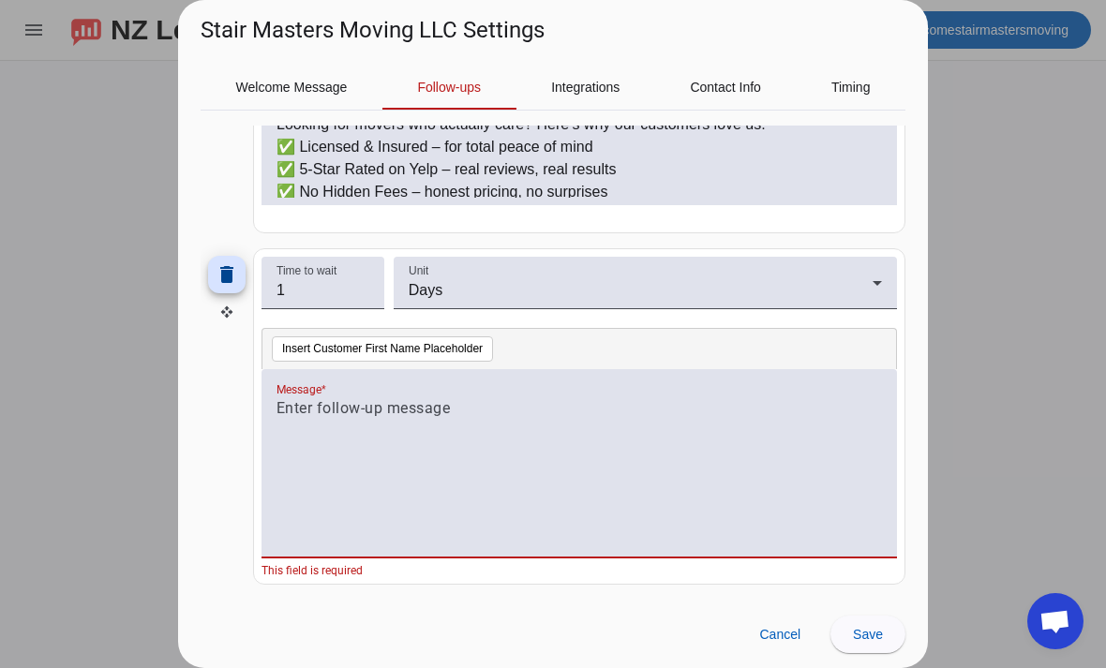
click at [335, 416] on p at bounding box center [578, 408] width 605 height 22
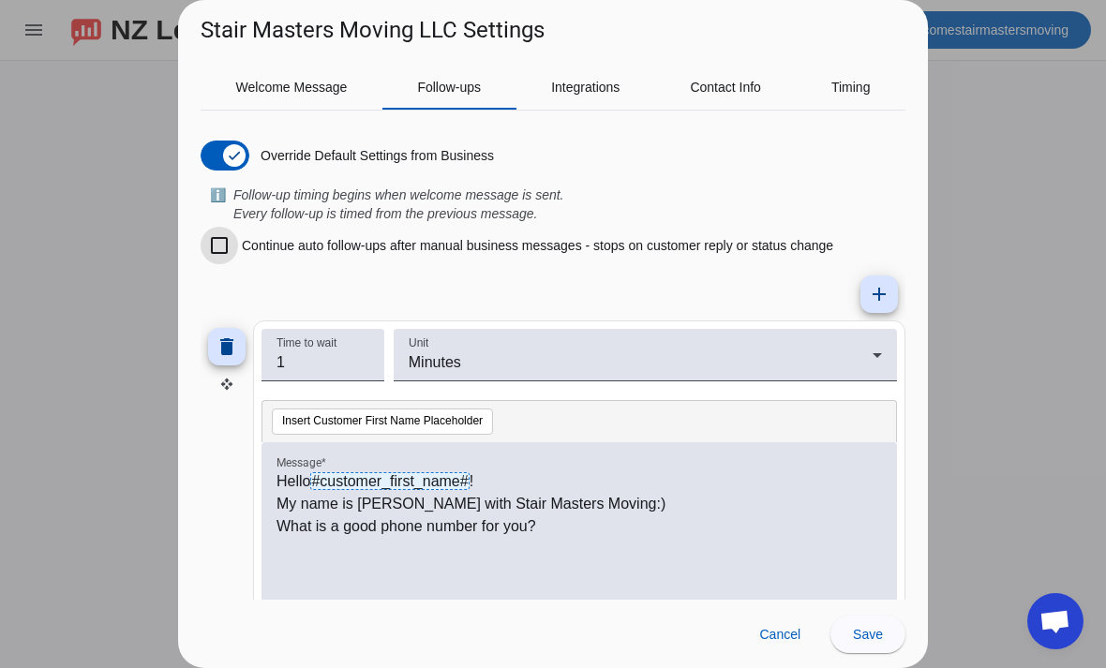
click at [230, 245] on input "Continue auto follow-ups after manual business messages - stops on customer rep…" at bounding box center [219, 245] width 37 height 37
checkbox input "true"
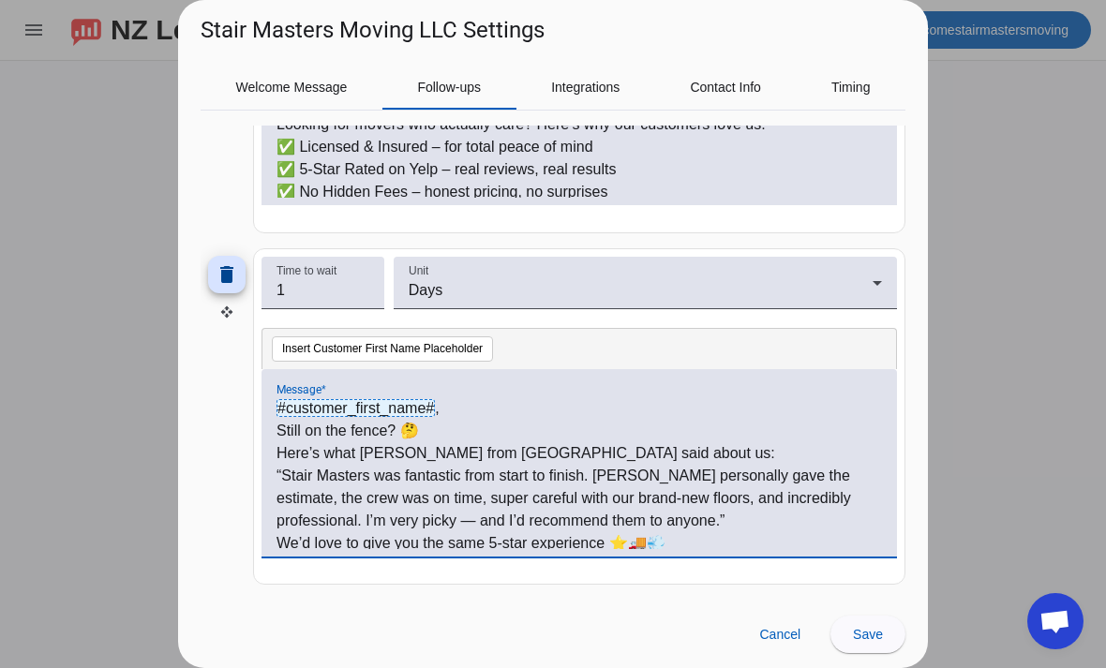
scroll to position [778, 0]
click at [871, 631] on span "Save" at bounding box center [868, 634] width 30 height 15
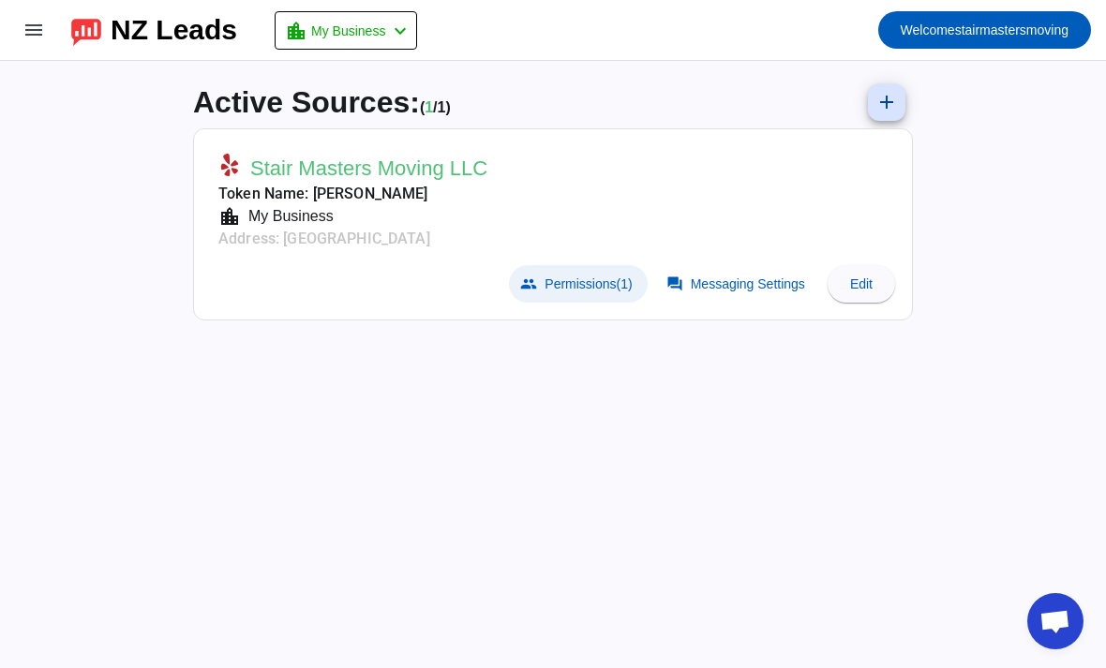
click at [584, 278] on span "Permissions (1)" at bounding box center [587, 283] width 87 height 15
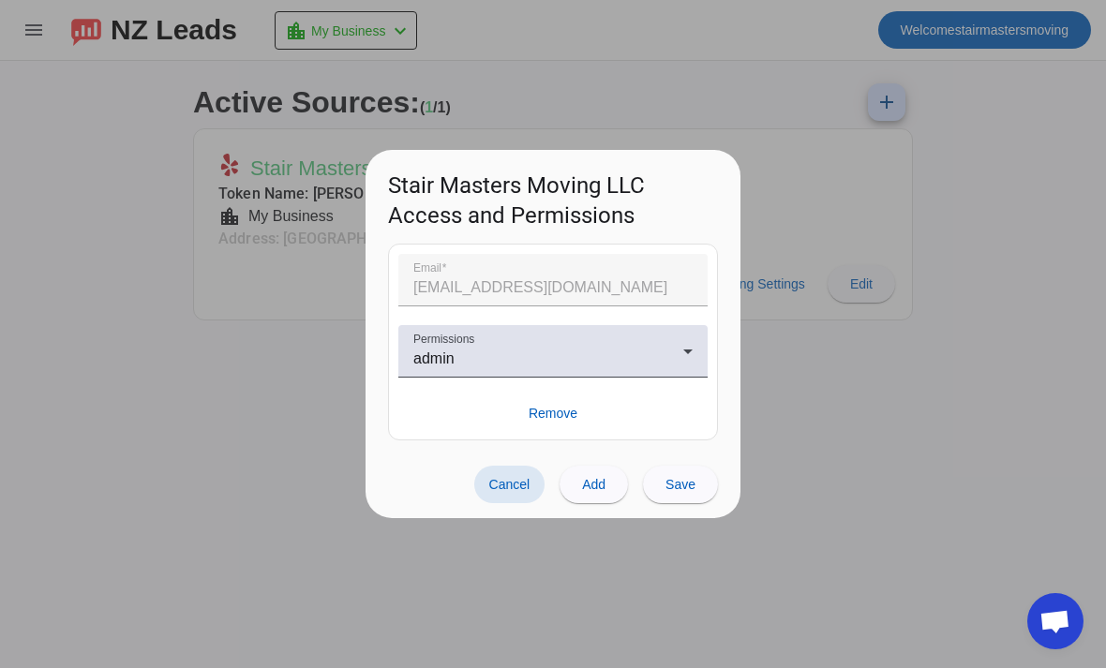
click at [959, 491] on div at bounding box center [553, 334] width 1106 height 668
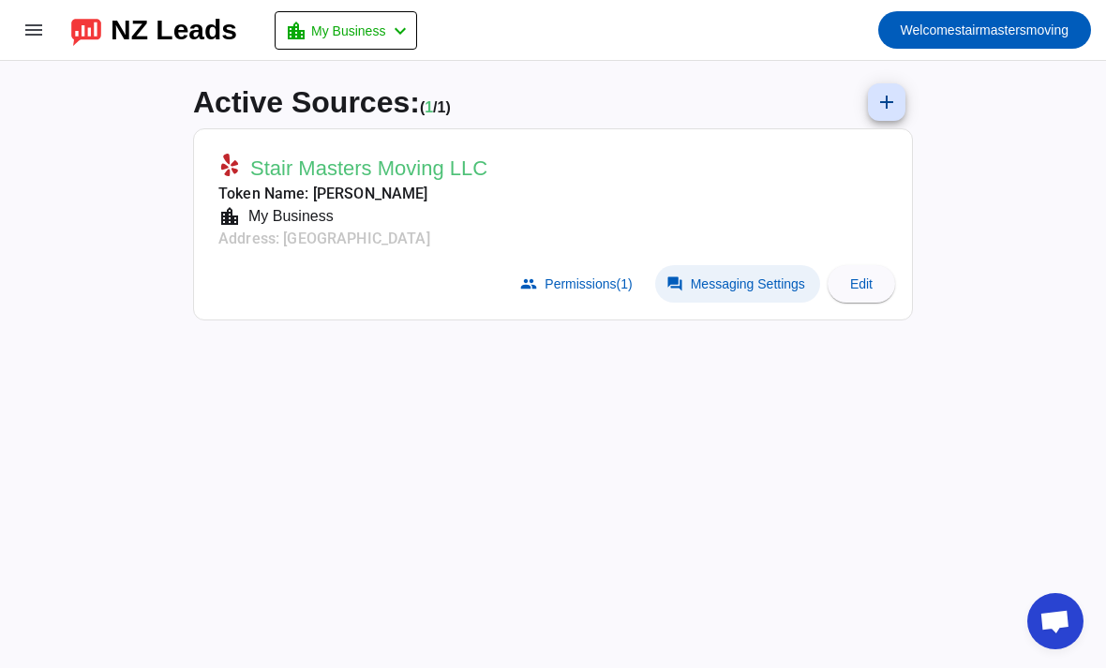
click at [753, 285] on span "Messaging Settings" at bounding box center [748, 283] width 114 height 15
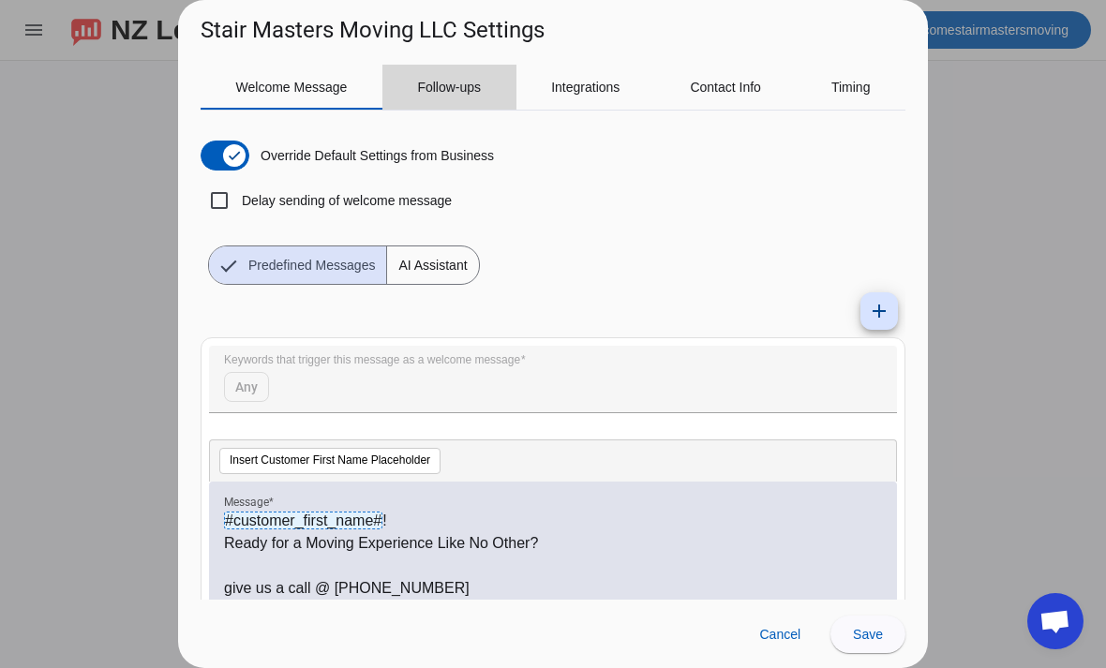
click at [460, 83] on span "Follow-ups" at bounding box center [449, 87] width 64 height 13
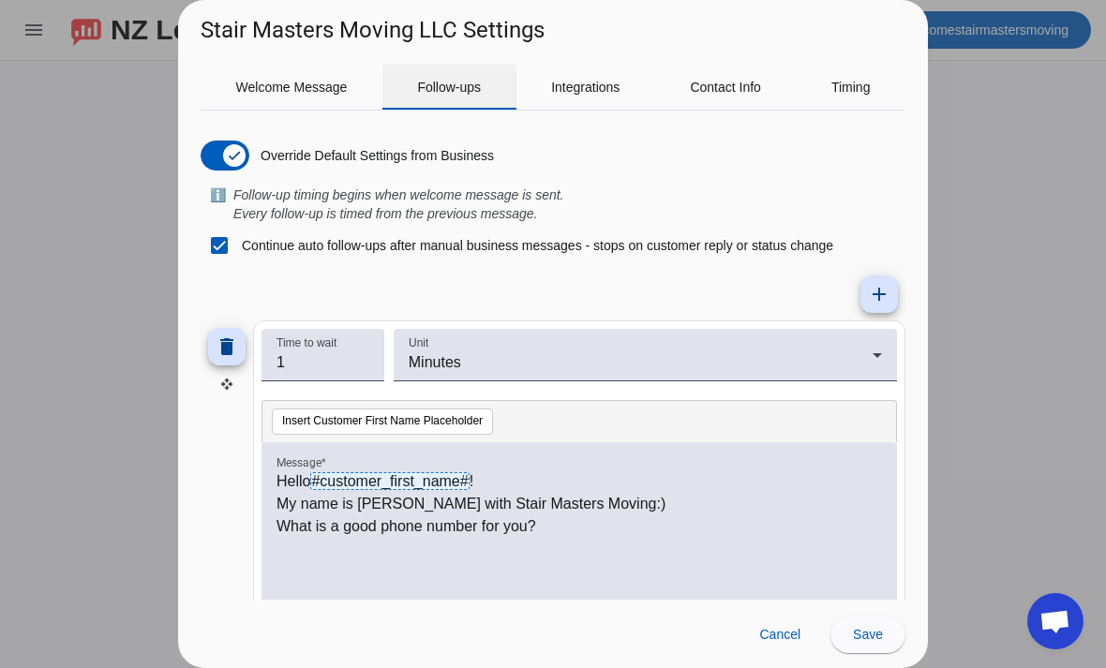
scroll to position [0, 0]
click at [222, 258] on input "Continue auto follow-ups after manual business messages - stops on customer rep…" at bounding box center [219, 245] width 37 height 37
checkbox input "false"
click at [881, 288] on mat-icon "add" at bounding box center [879, 294] width 22 height 22
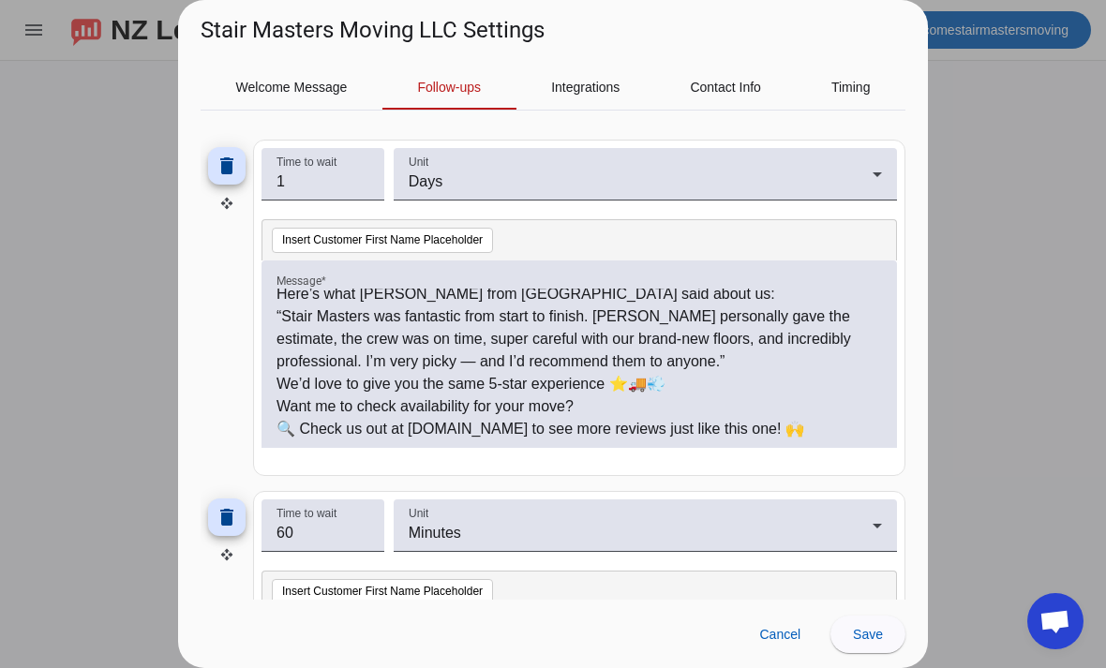
scroll to position [884, 0]
click at [343, 538] on input "60" at bounding box center [322, 535] width 93 height 22
type input "6"
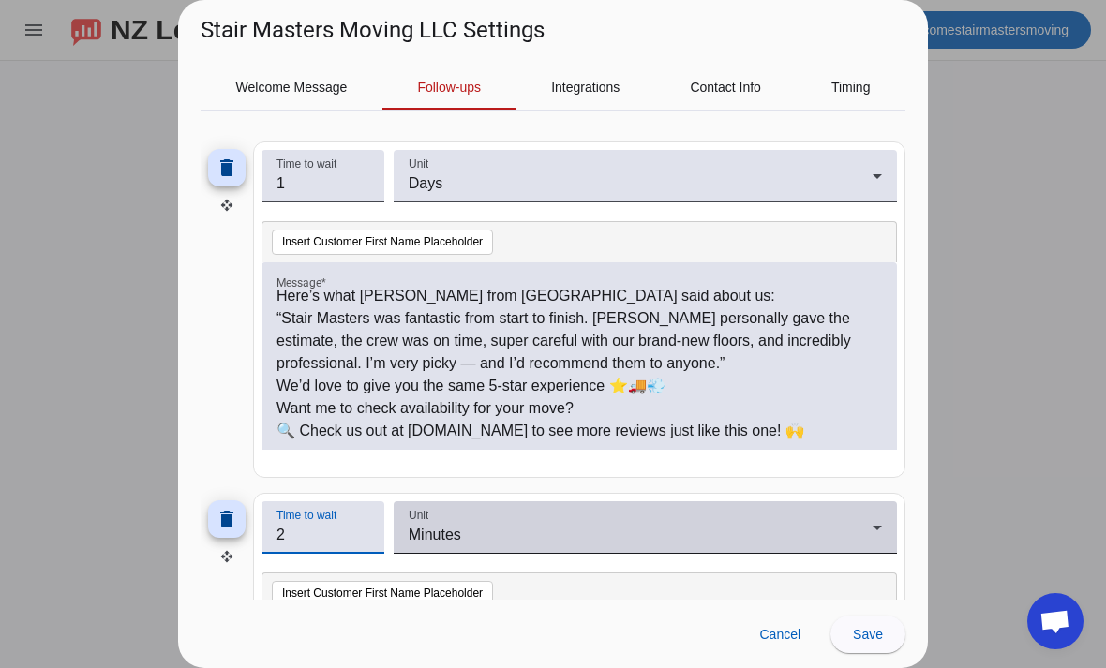
type input "2"
click at [869, 521] on icon at bounding box center [877, 527] width 22 height 22
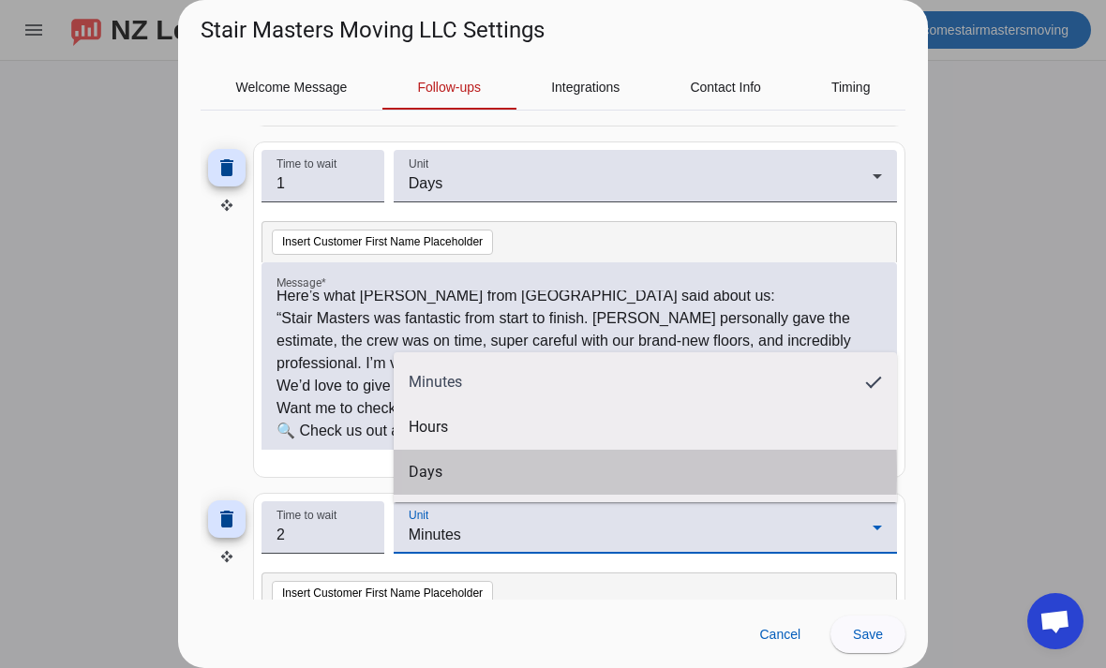
click at [531, 472] on mat-option "Days" at bounding box center [645, 472] width 503 height 45
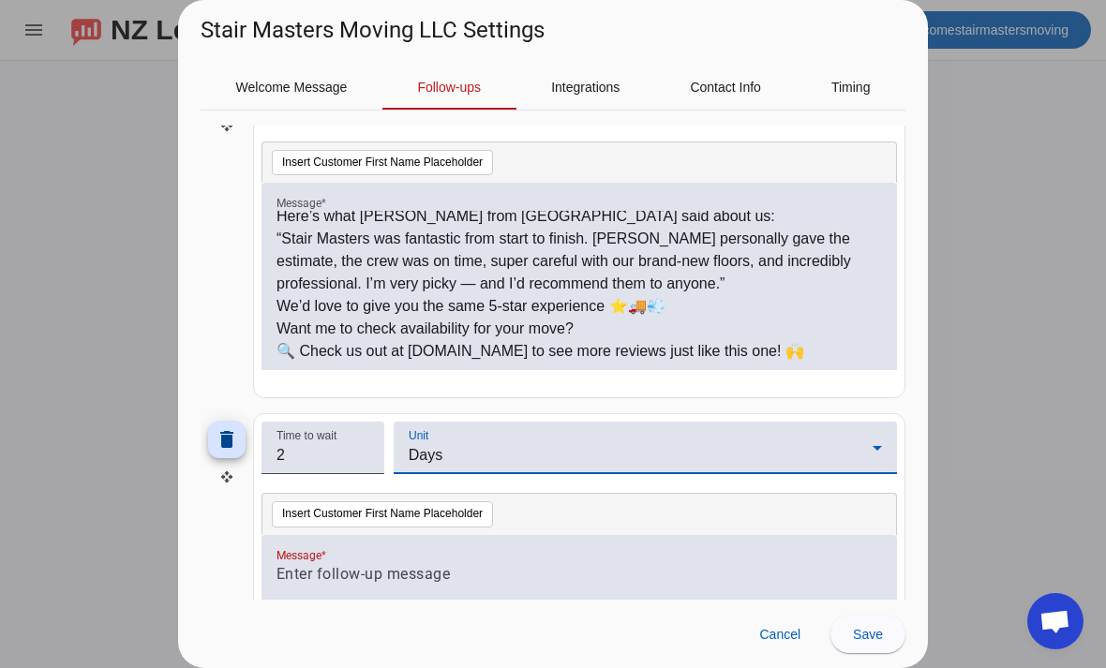
scroll to position [996, 0]
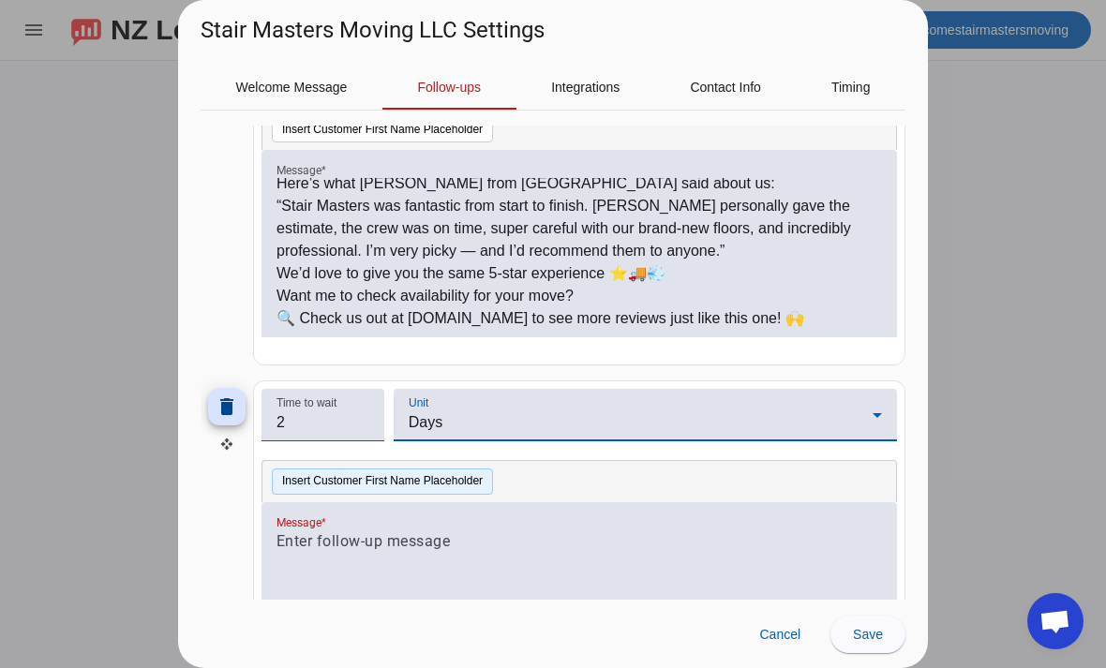
click at [437, 492] on button "Insert Customer First Name Placeholder" at bounding box center [382, 481] width 221 height 26
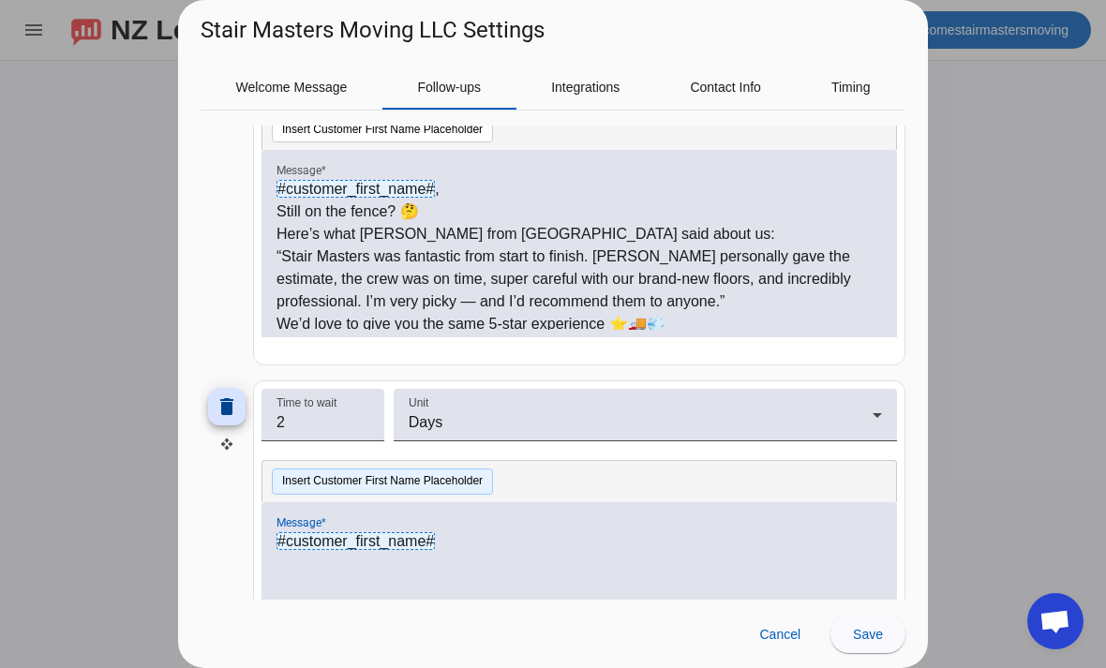
scroll to position [0, 0]
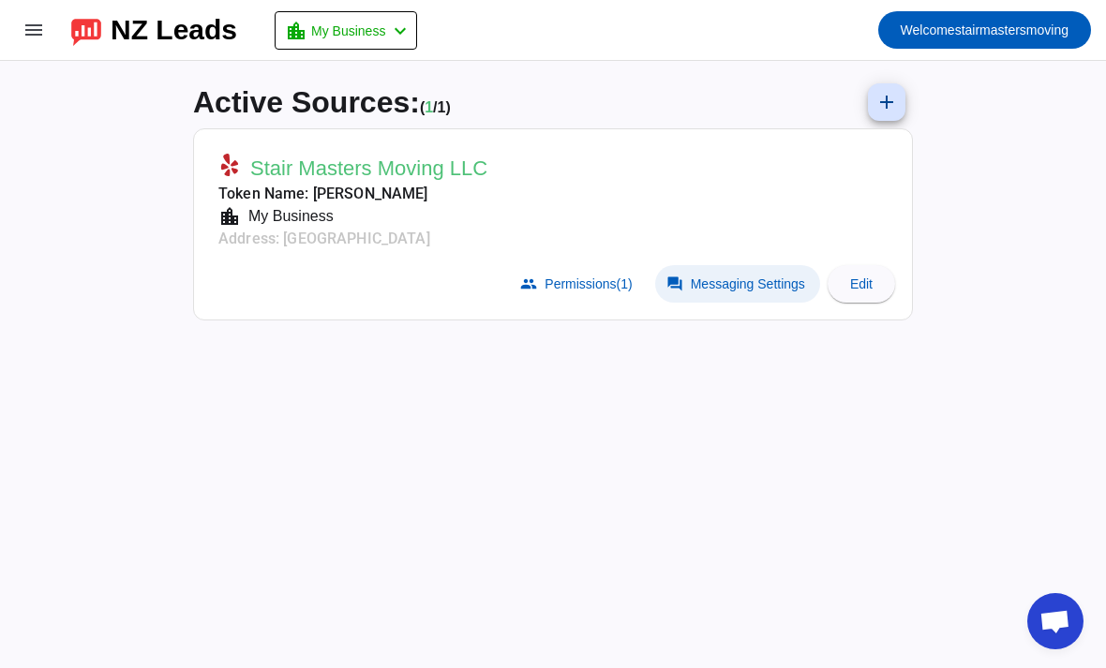
click at [741, 293] on span at bounding box center [737, 283] width 165 height 37
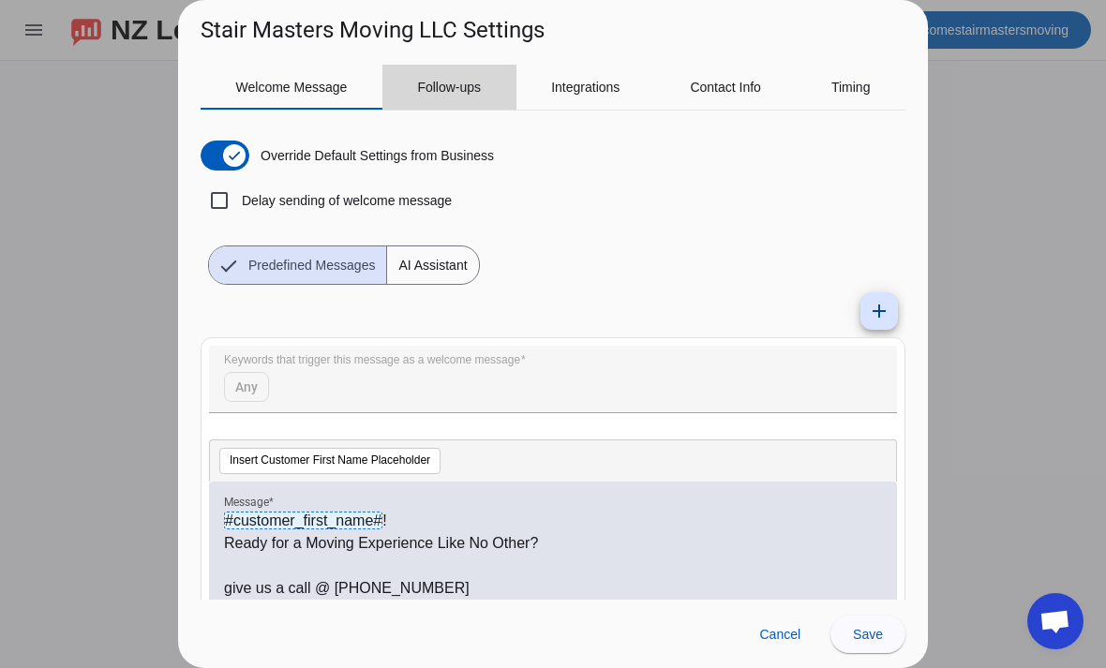
click at [472, 97] on span "Follow-ups" at bounding box center [449, 87] width 64 height 45
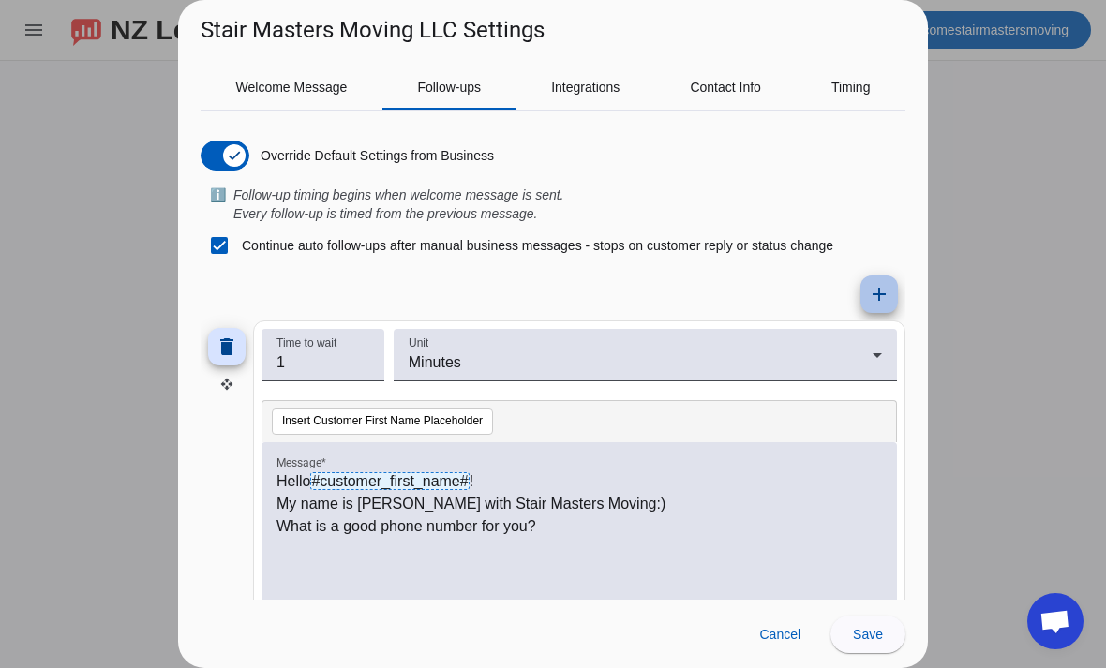
click at [880, 296] on mat-icon "add" at bounding box center [879, 294] width 22 height 22
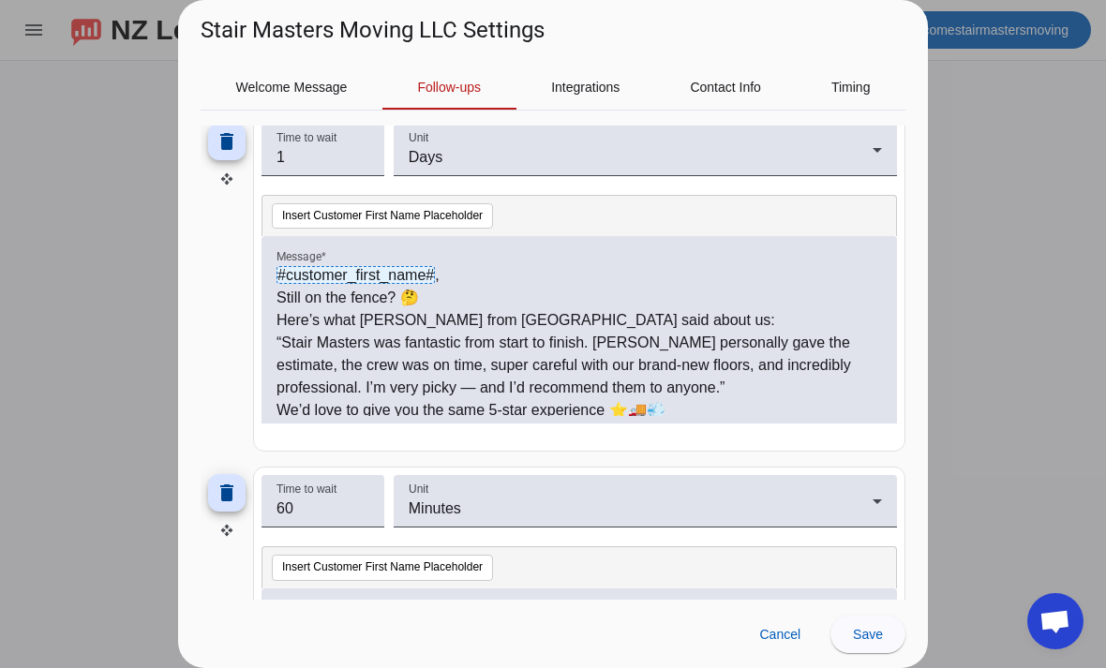
scroll to position [903, 0]
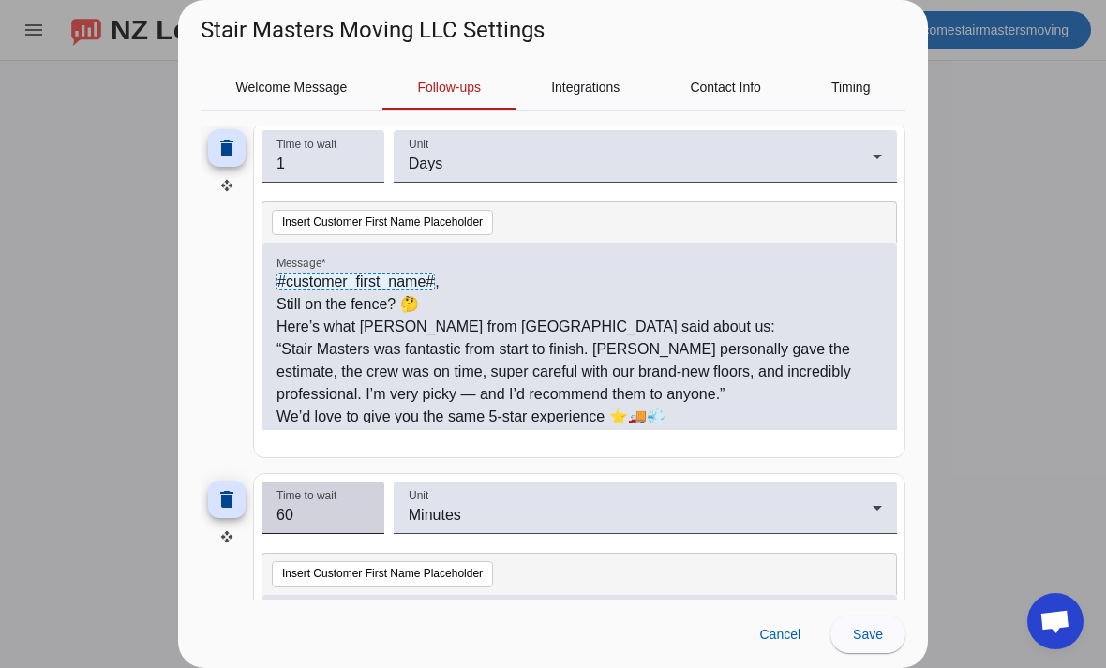
click at [344, 520] on input "60" at bounding box center [322, 515] width 93 height 22
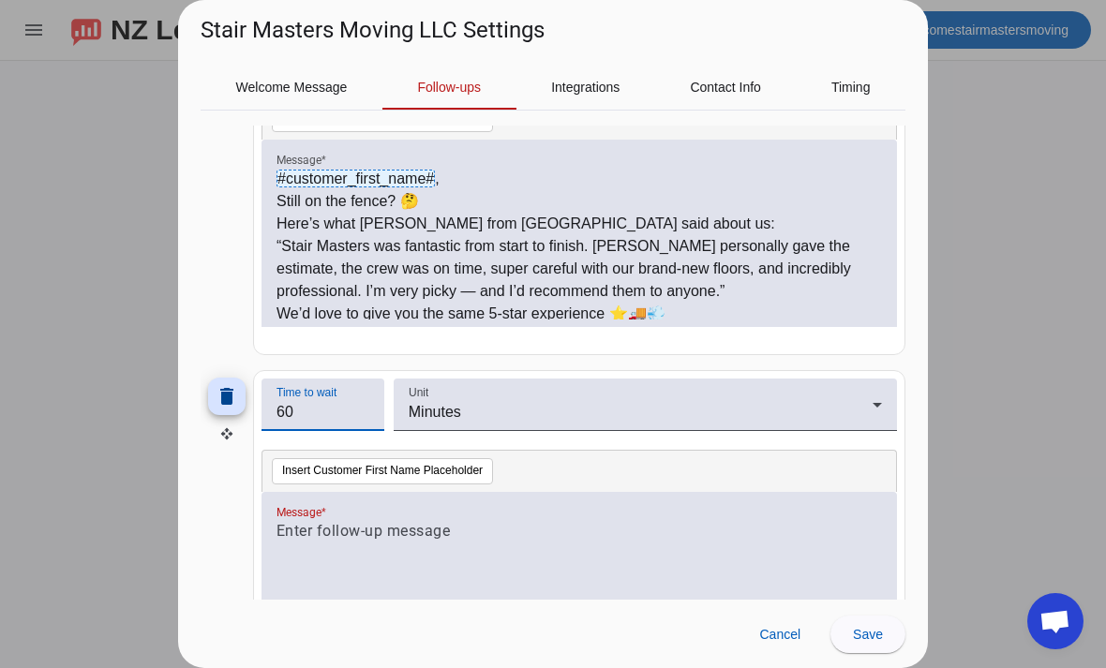
scroll to position [1020, 0]
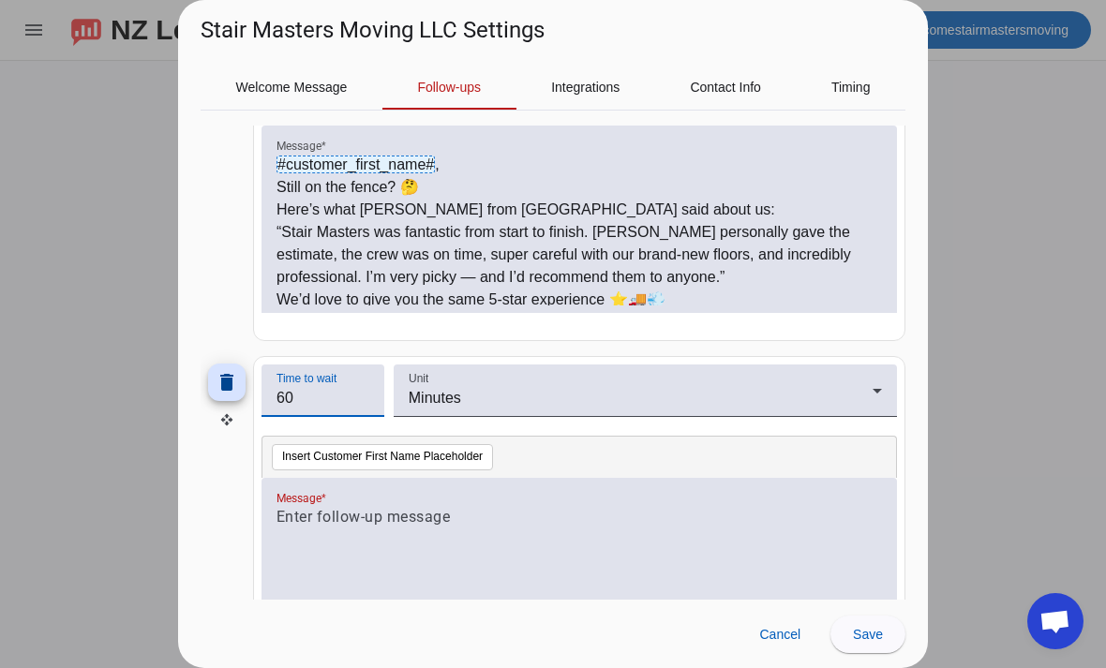
type input "6"
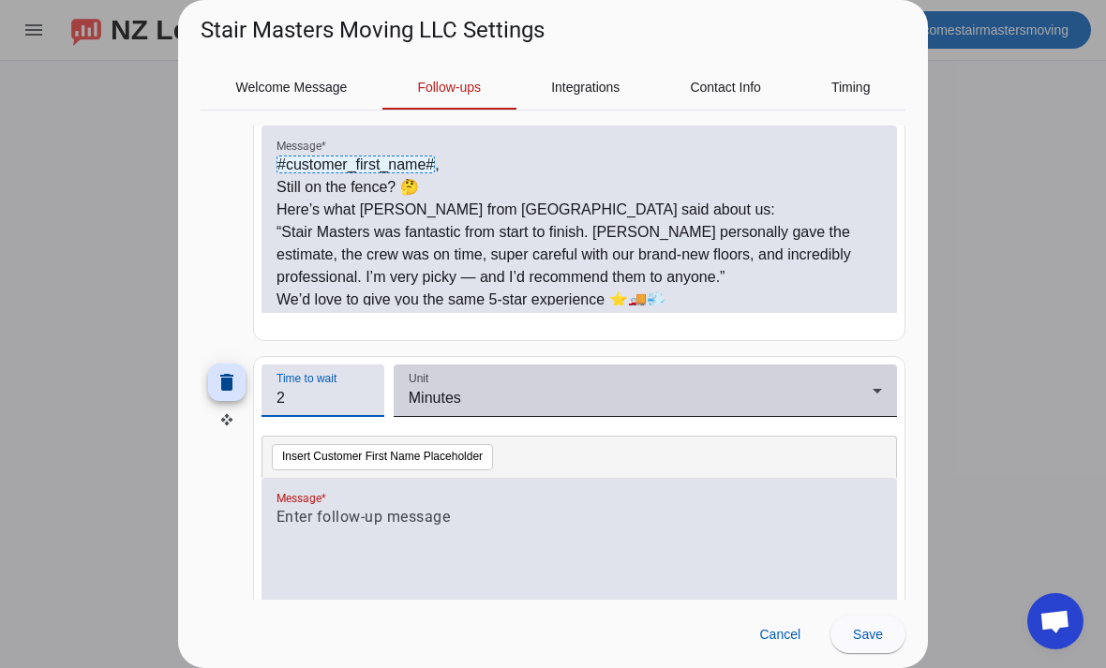
type input "2"
click at [809, 389] on div "Minutes" at bounding box center [641, 398] width 464 height 22
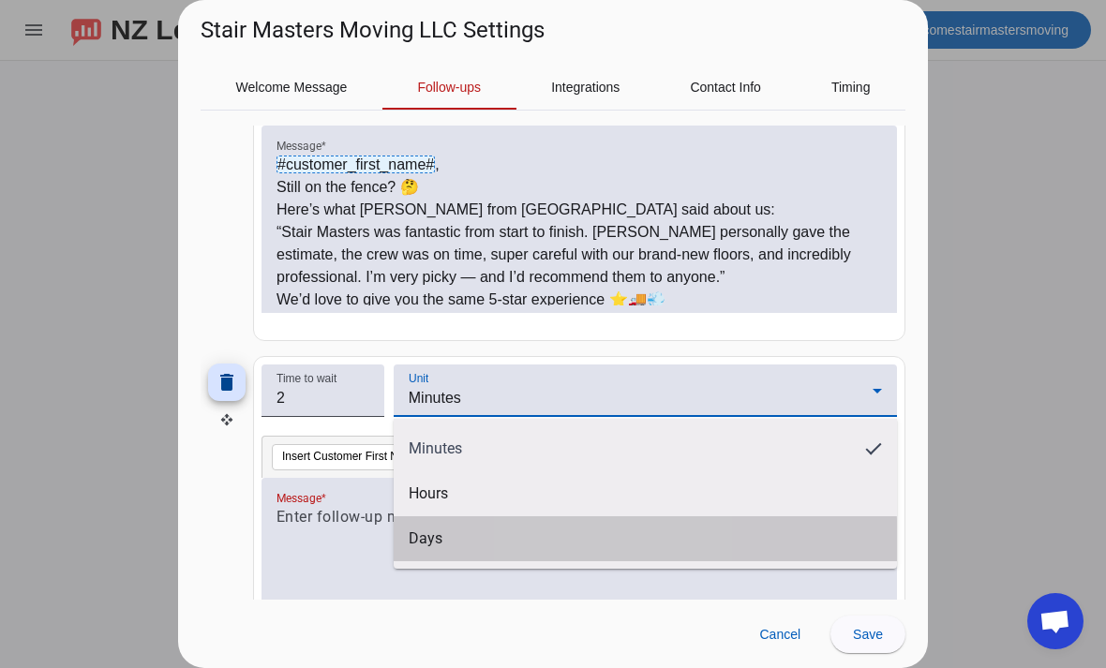
click at [576, 543] on mat-option "Days" at bounding box center [645, 538] width 503 height 45
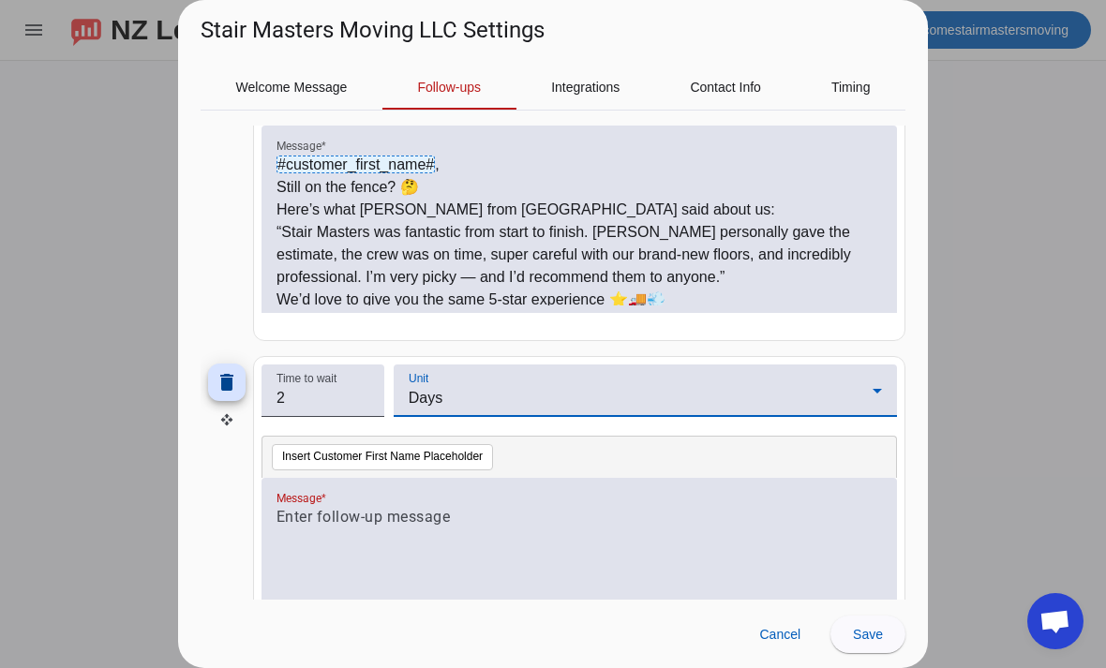
click at [451, 529] on div at bounding box center [578, 582] width 605 height 152
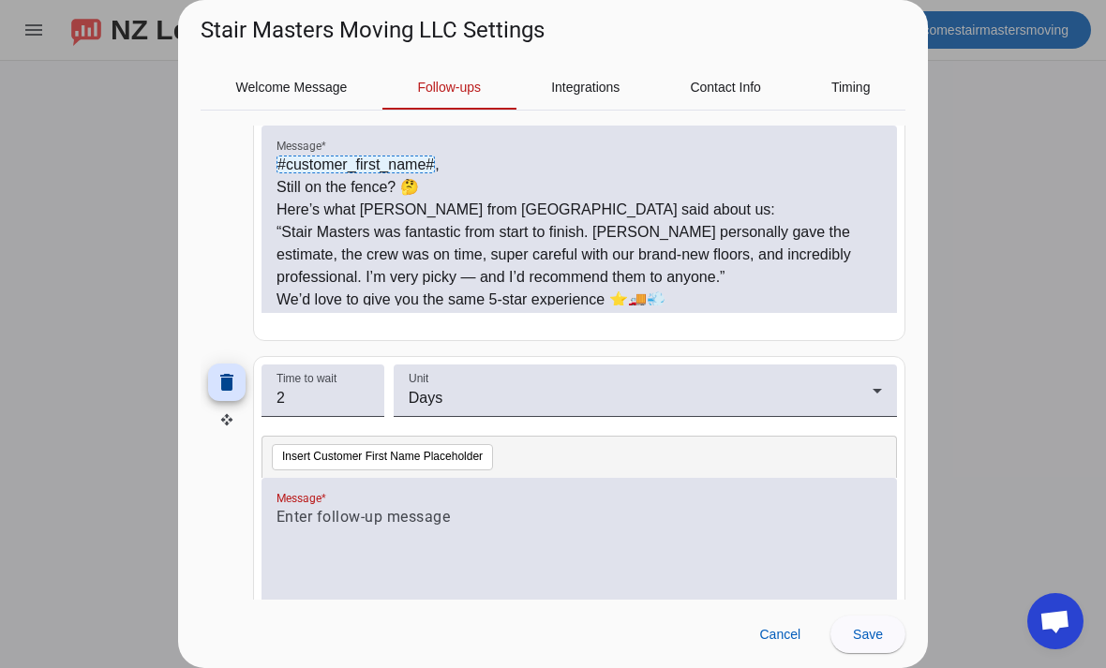
click at [357, 519] on p at bounding box center [578, 517] width 605 height 22
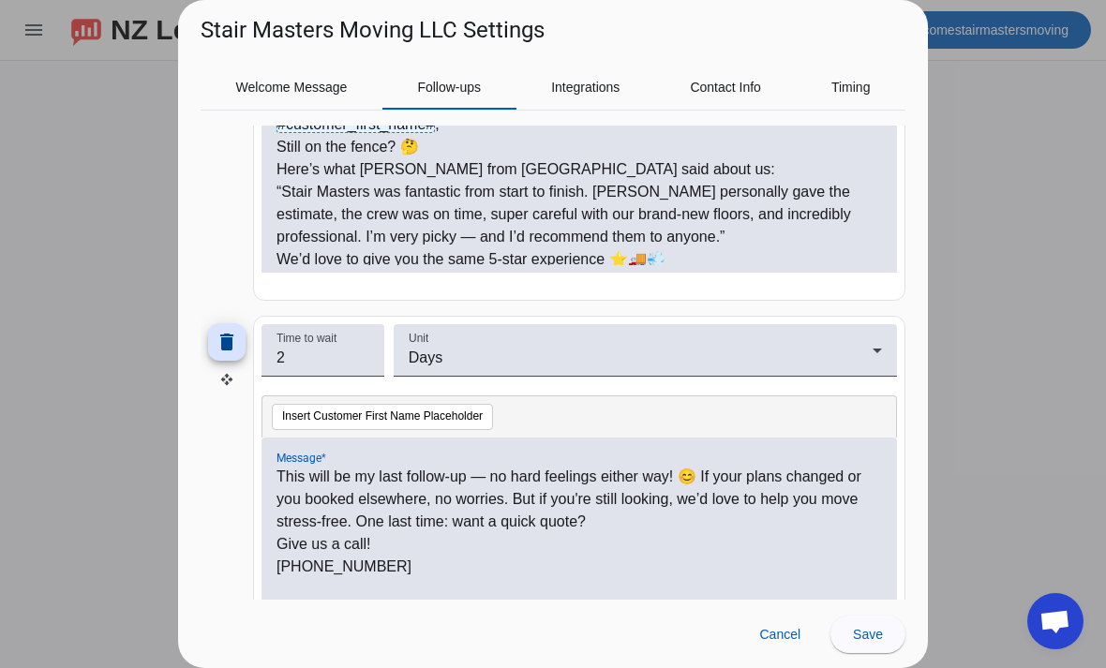
click at [420, 580] on div "This will be my last follow-up — no hard feelings either way! 😊 If your plans c…" at bounding box center [578, 542] width 605 height 152
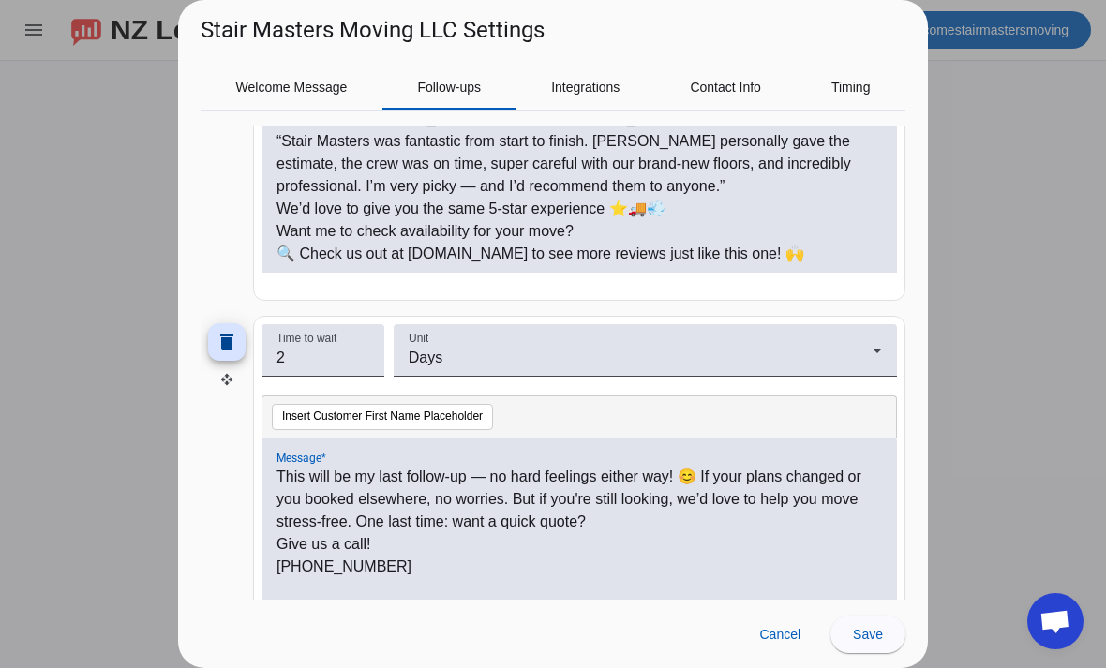
scroll to position [51, 0]
click at [399, 256] on p "🔍 Check us out at [DOMAIN_NAME] to see more reviews just like this one! 🙌" at bounding box center [578, 254] width 605 height 22
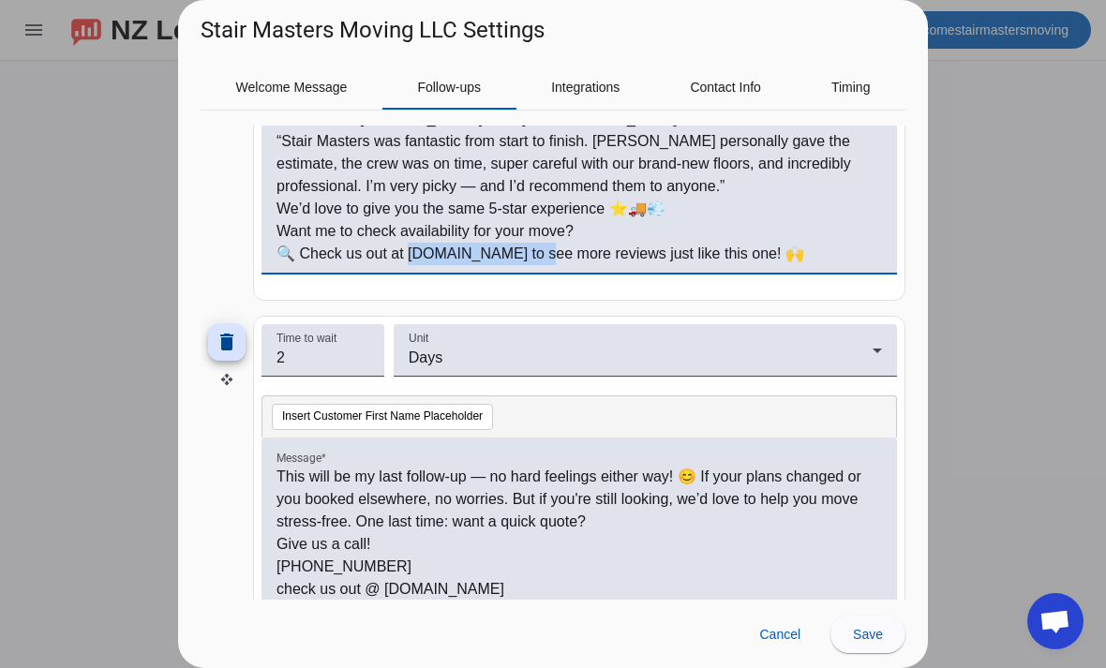
click at [415, 256] on p "🔍 Check us out at [DOMAIN_NAME] to see more reviews just like this one! 🙌" at bounding box center [578, 254] width 605 height 22
click at [579, 587] on p "check us out @ [DOMAIN_NAME]" at bounding box center [578, 589] width 605 height 22
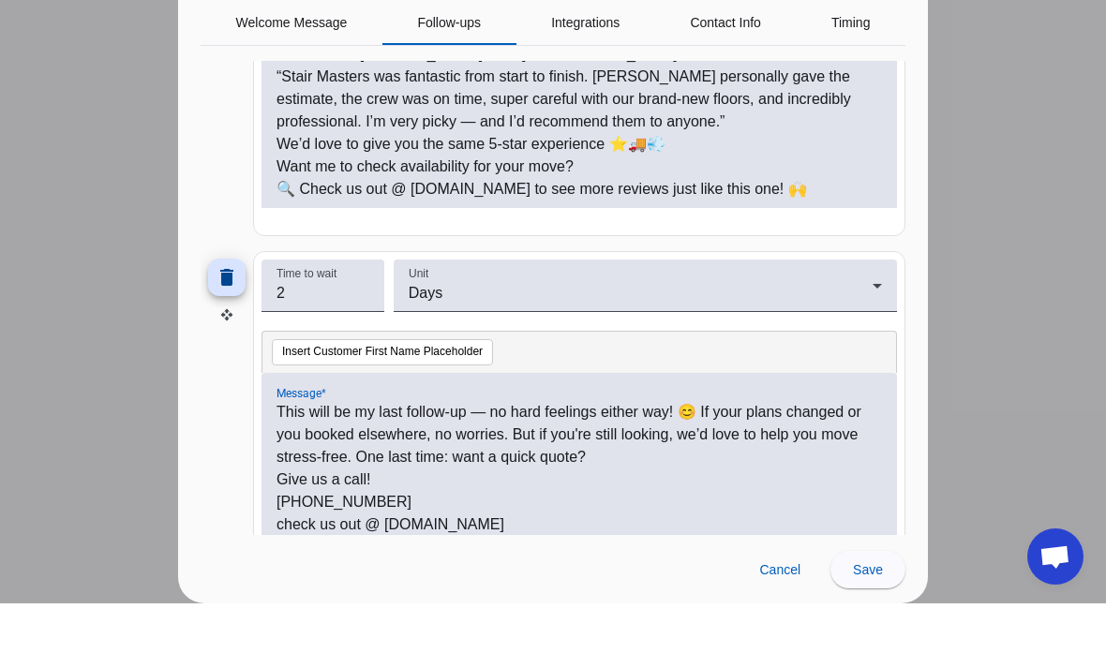
click at [394, 533] on p "Give us a call!" at bounding box center [578, 544] width 605 height 22
click at [393, 556] on p "[PHONE_NUMBER]" at bounding box center [578, 567] width 605 height 22
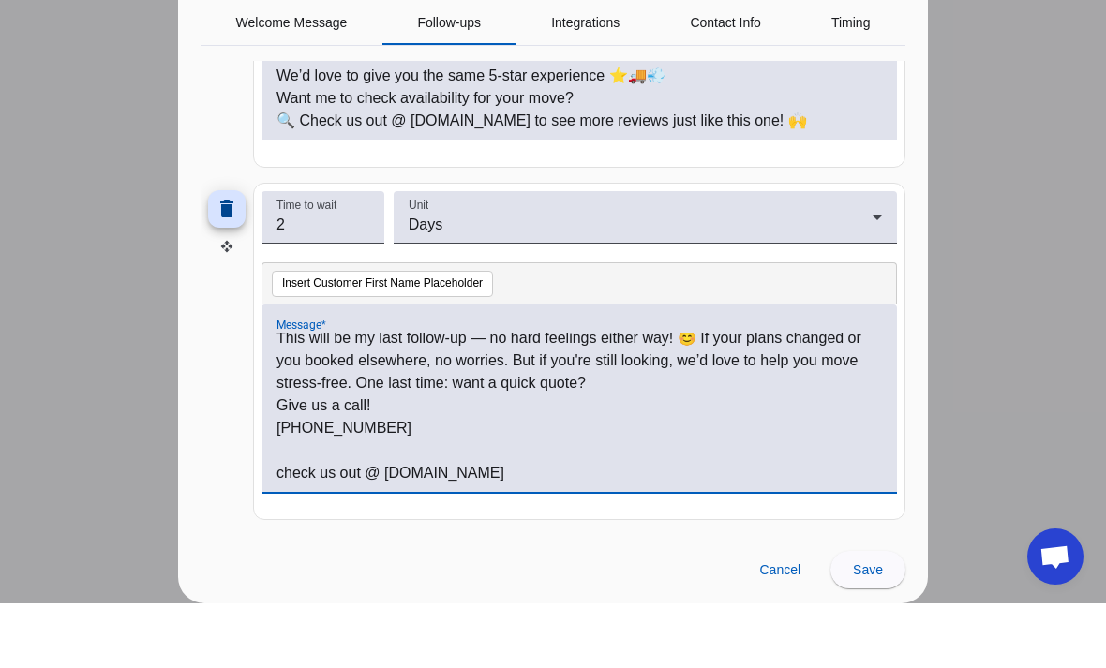
scroll to position [1130, 0]
click at [280, 527] on p "check us out @ [DOMAIN_NAME]" at bounding box center [578, 538] width 605 height 22
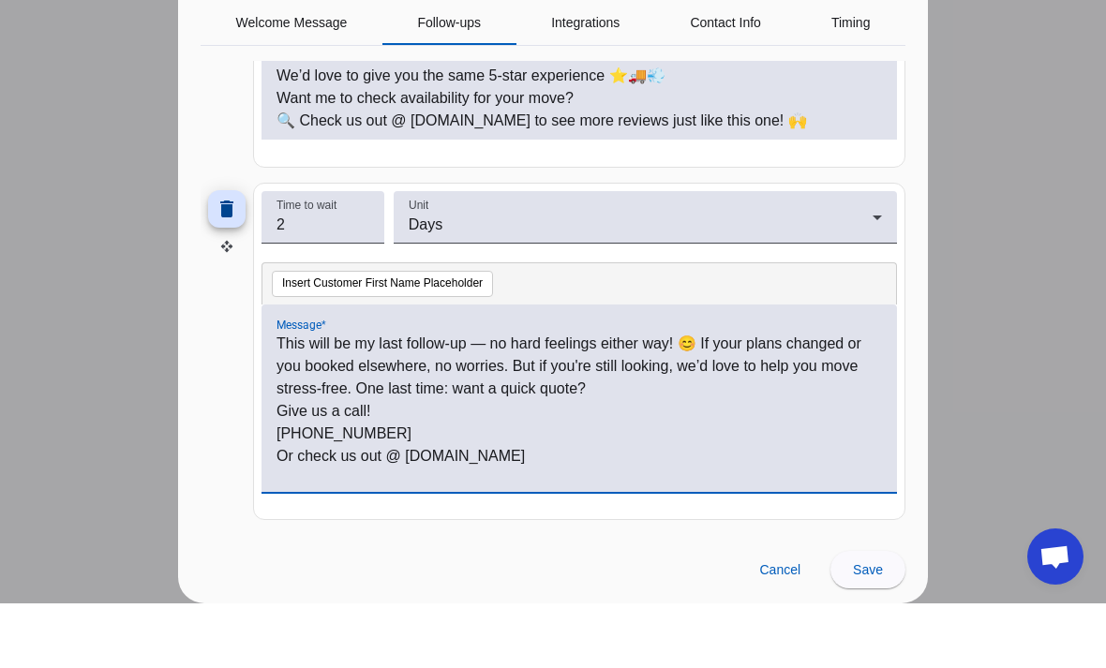
click at [419, 510] on p "Or check us out @ [DOMAIN_NAME]" at bounding box center [578, 521] width 605 height 22
click at [403, 510] on p "Or check us out @ [DOMAIN_NAME]" at bounding box center [578, 521] width 605 height 22
click at [293, 510] on p "Or check us out @ [DOMAIN_NAME]" at bounding box center [578, 521] width 605 height 22
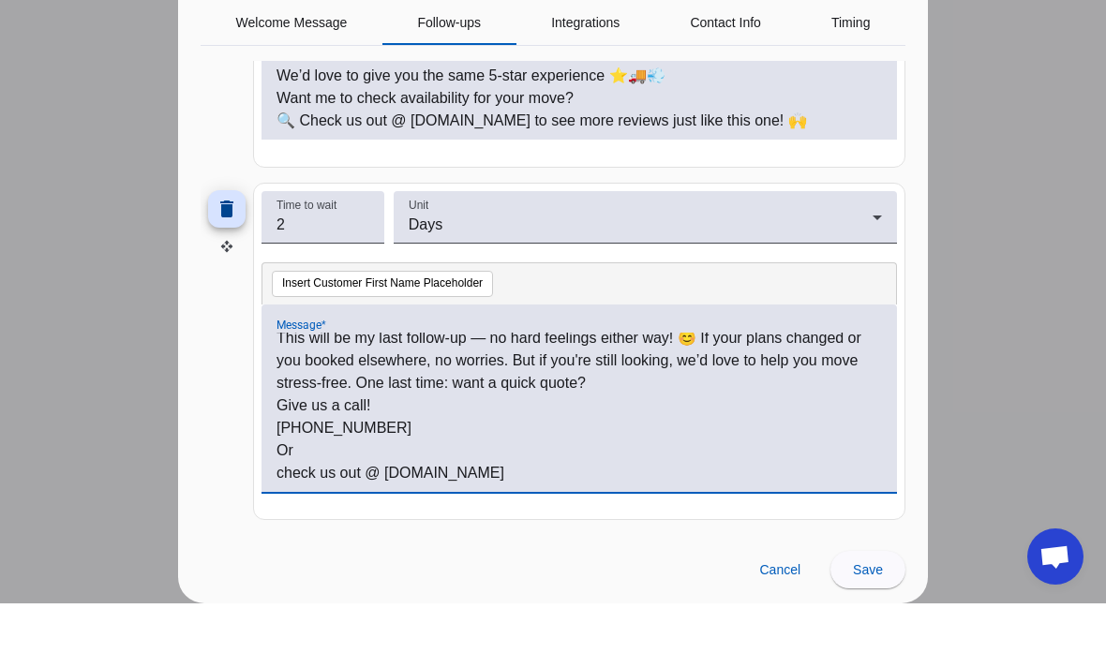
scroll to position [6, 0]
click at [870, 627] on span "Save" at bounding box center [868, 634] width 30 height 15
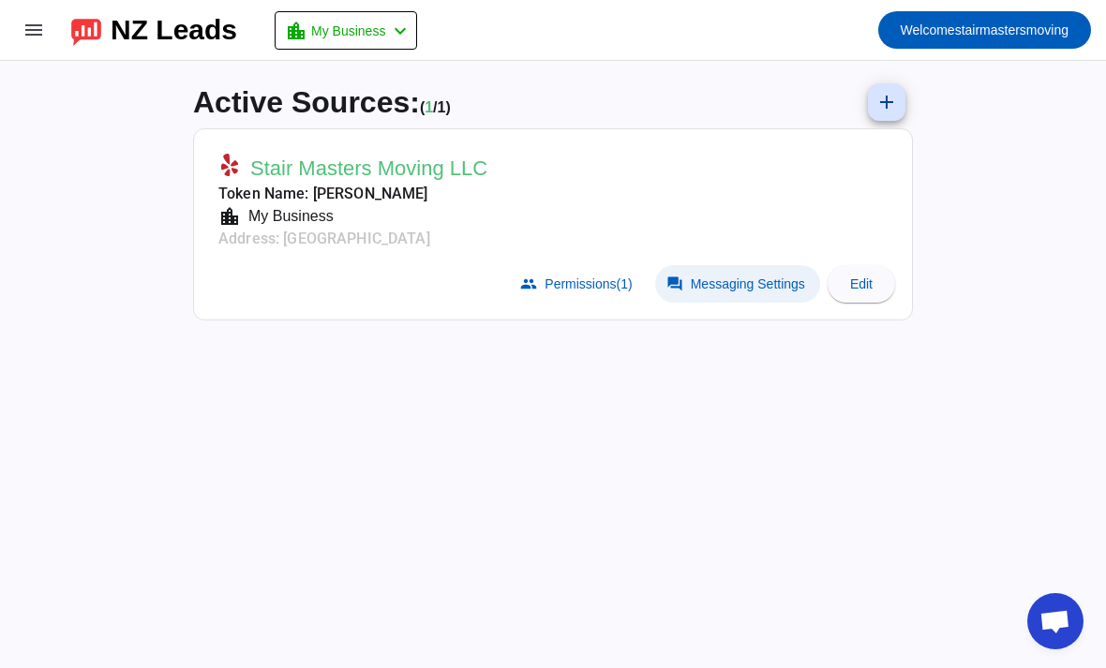
click at [727, 283] on span "Messaging Settings" at bounding box center [748, 283] width 114 height 15
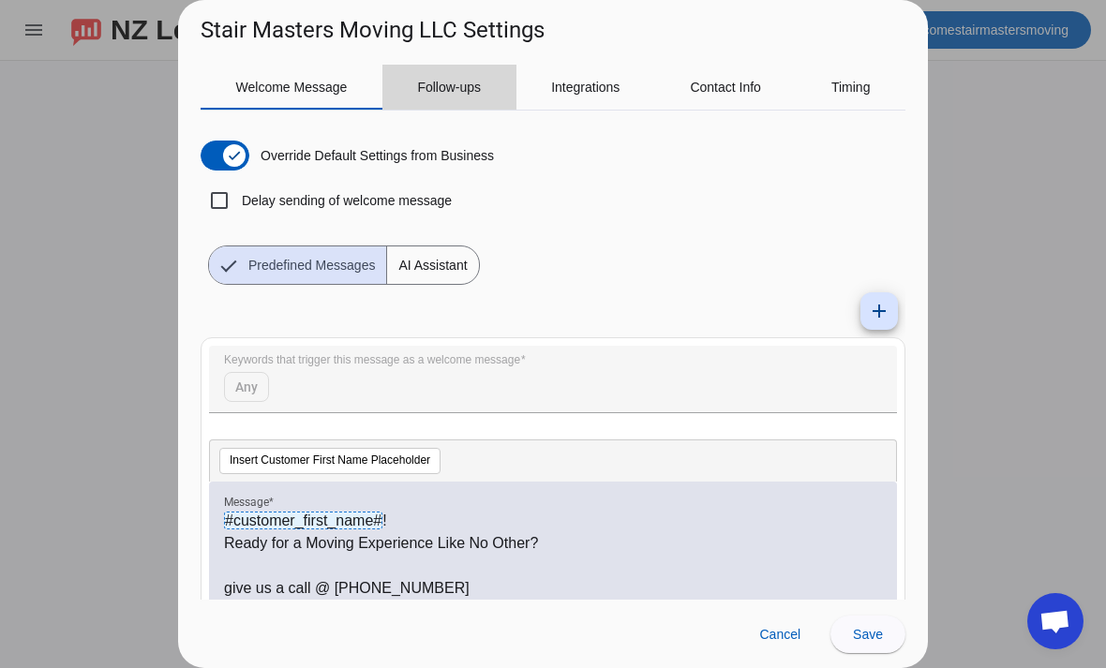
click at [456, 83] on span "Follow-ups" at bounding box center [449, 87] width 64 height 13
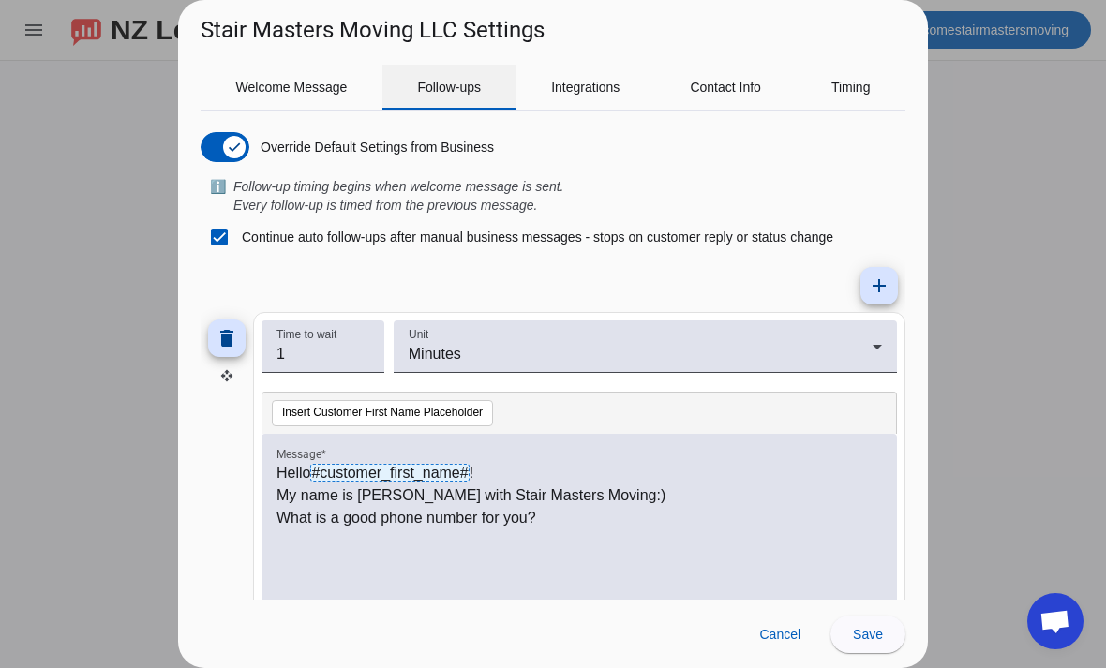
scroll to position [4, 0]
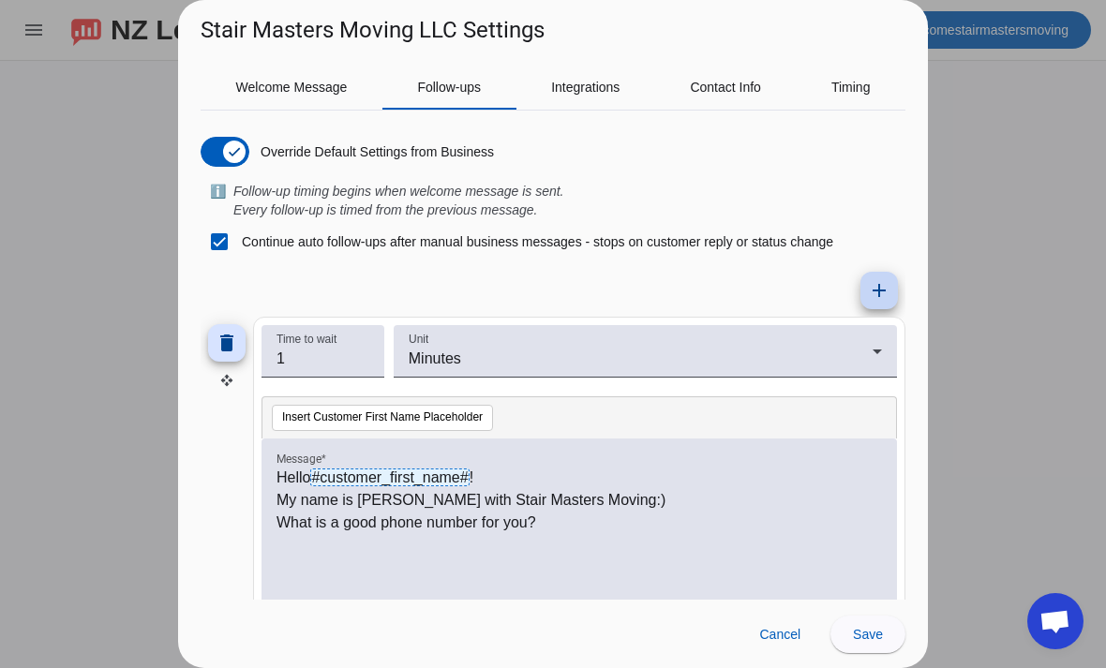
click at [870, 301] on mat-icon "add" at bounding box center [879, 290] width 22 height 22
click at [869, 291] on mat-icon "add" at bounding box center [879, 290] width 22 height 22
click at [880, 287] on mat-icon "add" at bounding box center [879, 290] width 22 height 22
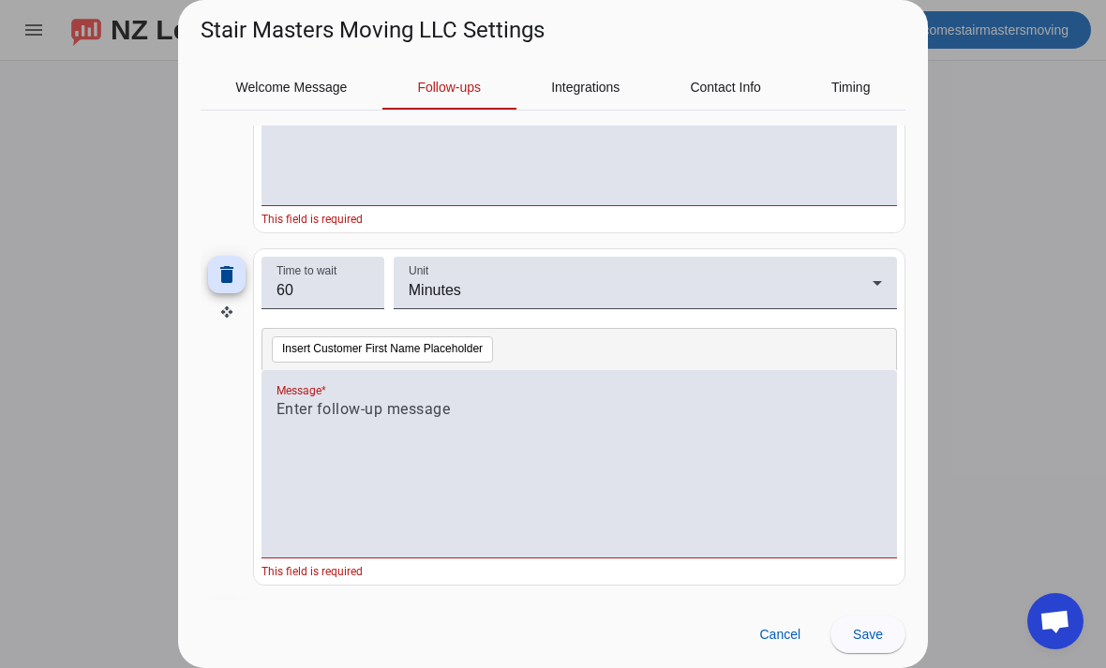
scroll to position [1834, 0]
click at [234, 279] on mat-icon "delete" at bounding box center [226, 273] width 22 height 22
click at [239, 281] on span at bounding box center [226, 273] width 45 height 45
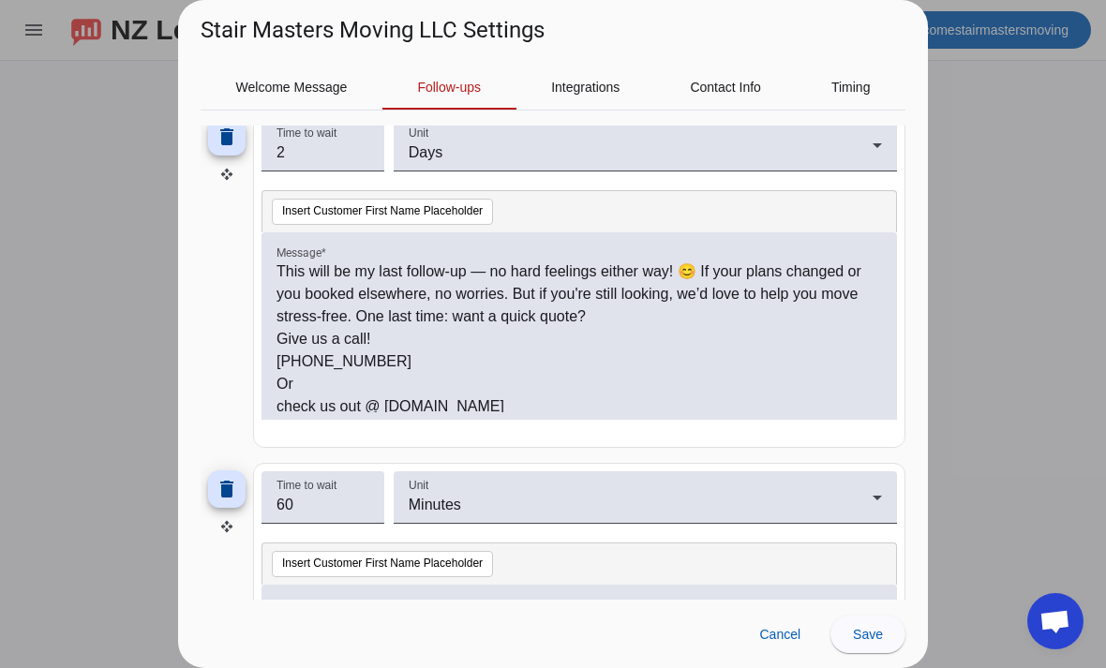
scroll to position [1306, 0]
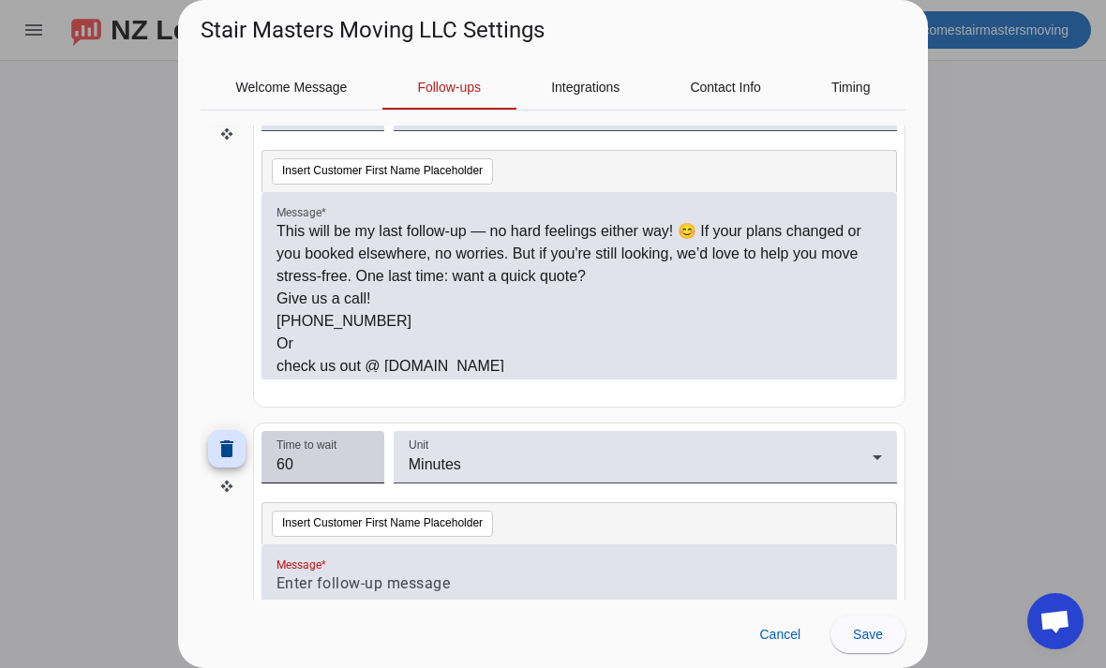
click at [332, 467] on input "60" at bounding box center [322, 464] width 93 height 22
type input "6"
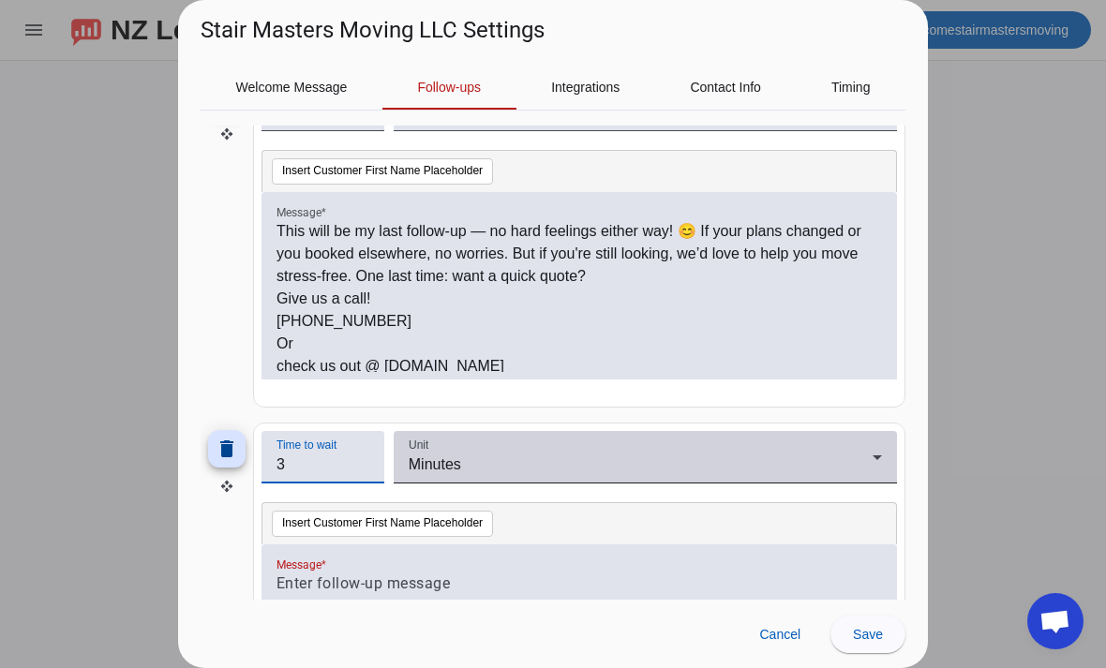
type input "3"
click at [604, 464] on div "Minutes" at bounding box center [641, 464] width 464 height 22
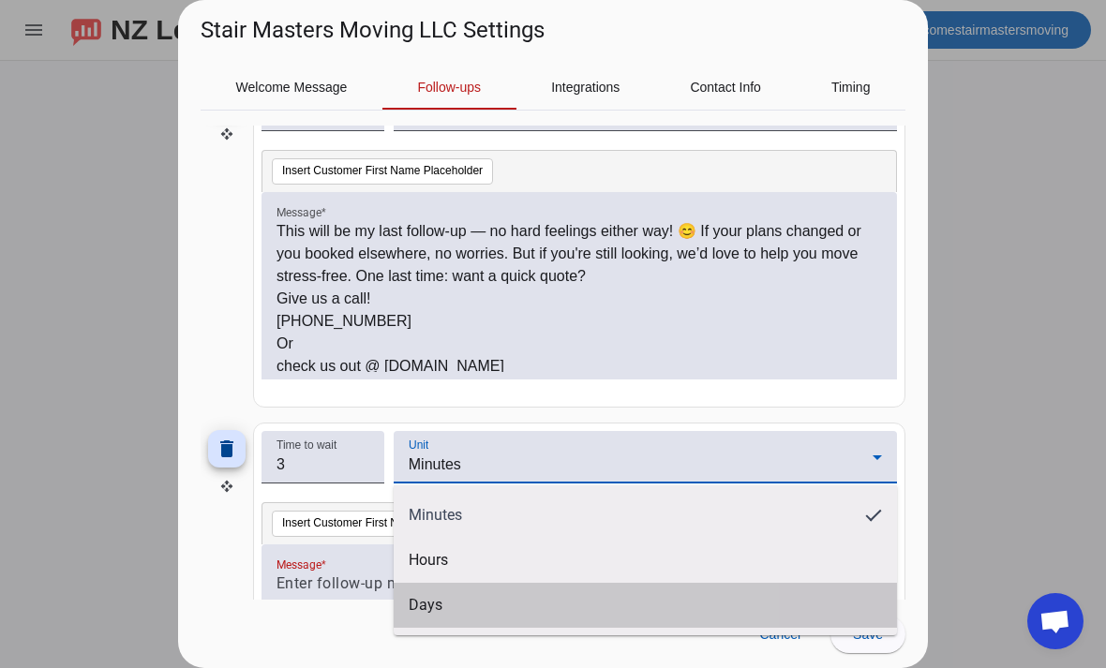
click at [482, 602] on mat-option "Days" at bounding box center [645, 605] width 503 height 45
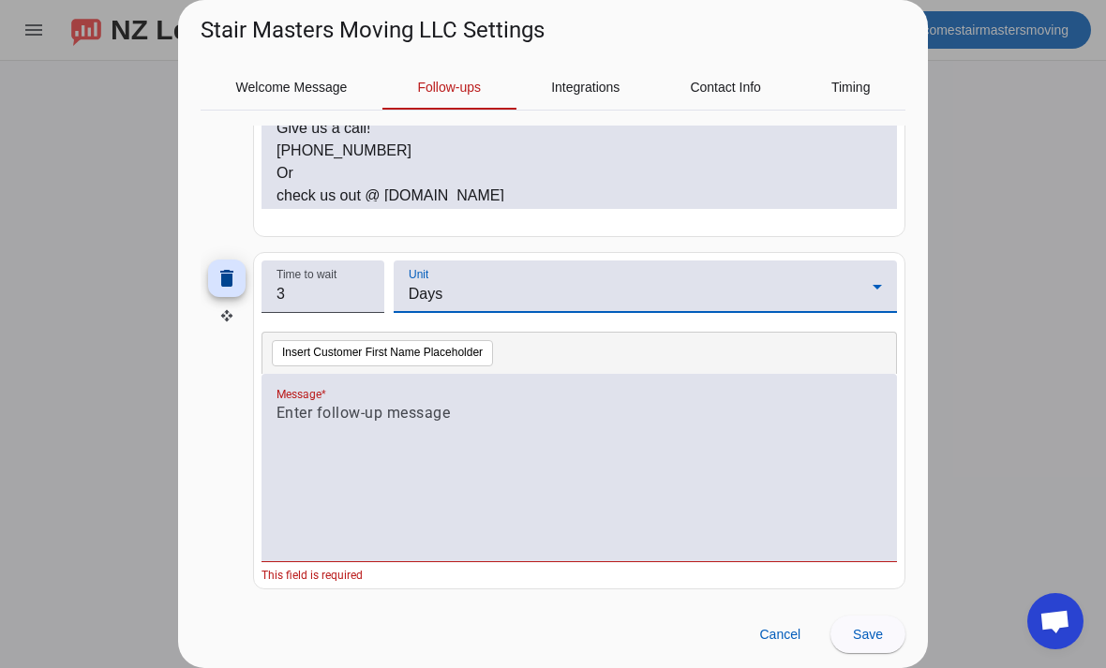
scroll to position [1479, 0]
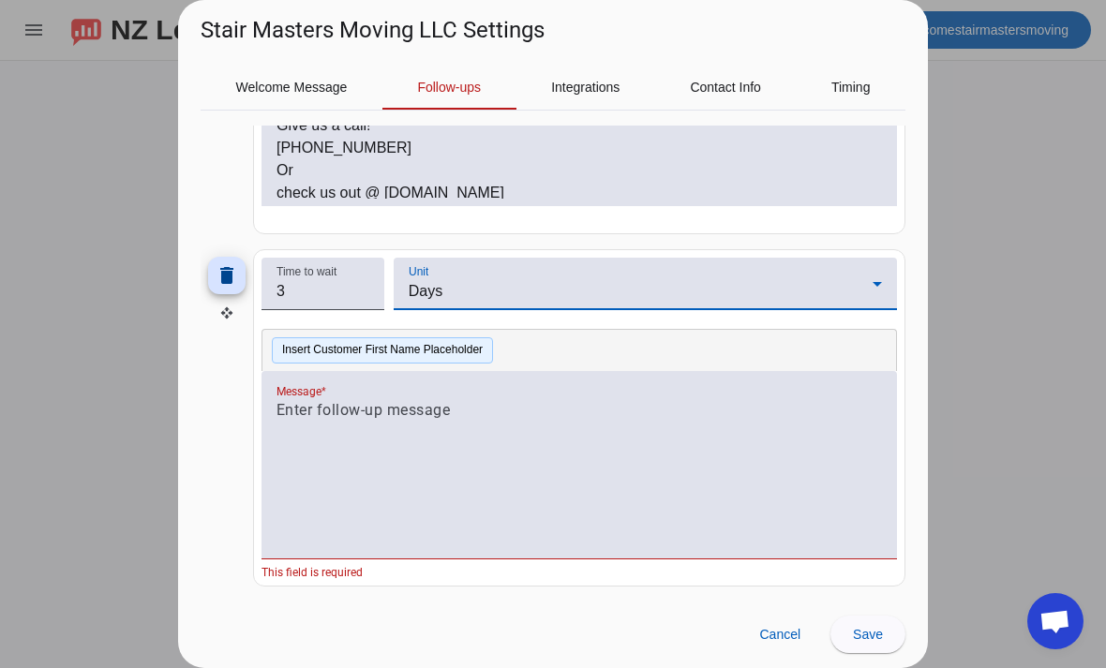
click at [432, 358] on button "Insert Customer First Name Placeholder" at bounding box center [382, 350] width 221 height 26
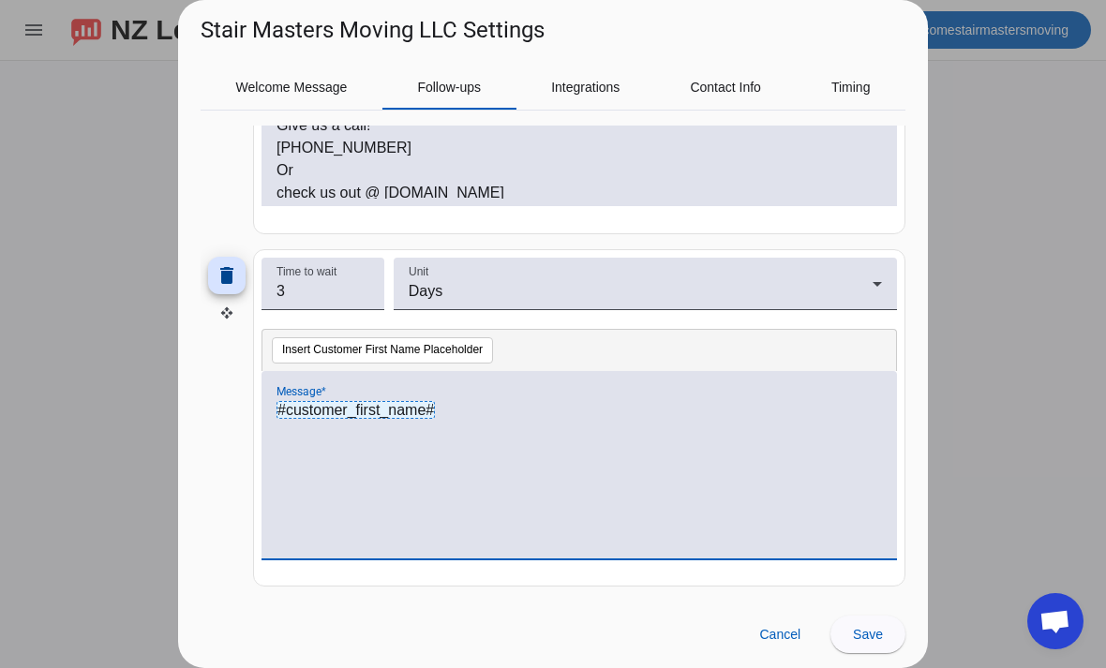
click at [362, 454] on div "#customer_first_name#" at bounding box center [578, 475] width 605 height 152
click at [323, 445] on div "#customer_first_name#" at bounding box center [578, 475] width 605 height 152
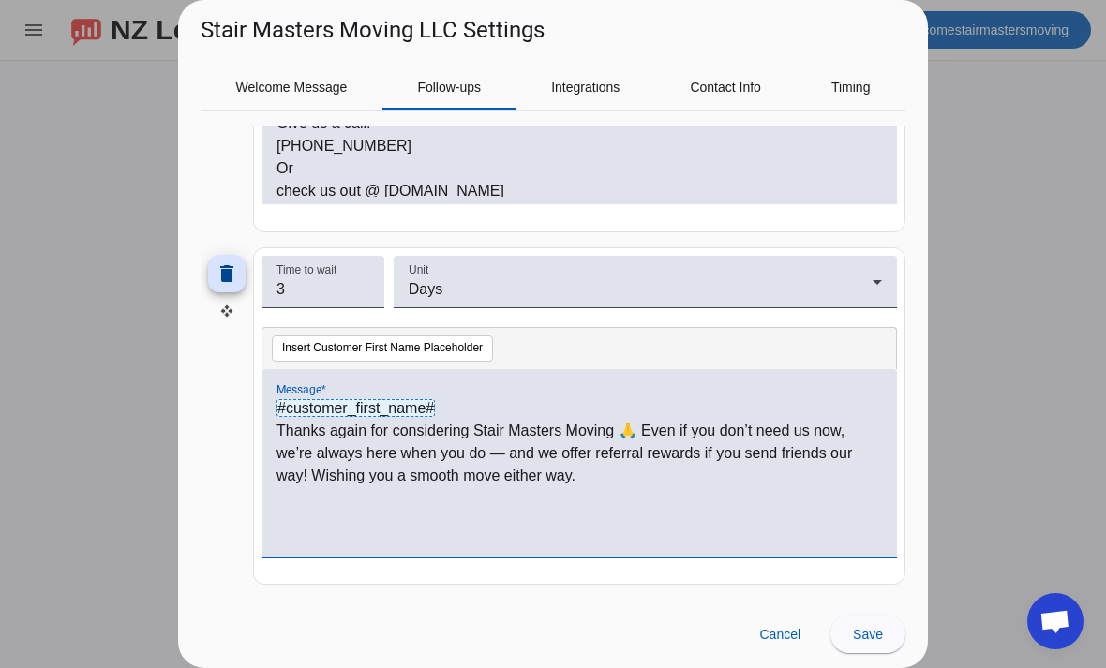
click at [1016, 506] on div at bounding box center [553, 334] width 1106 height 668
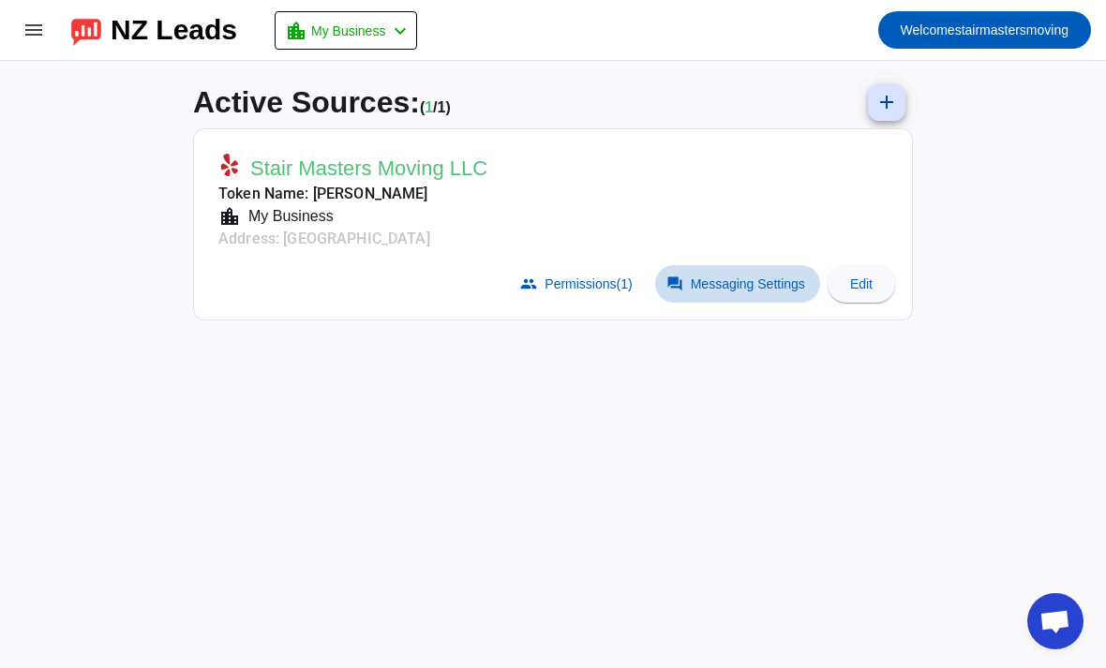
click at [716, 282] on span "Messaging Settings" at bounding box center [748, 283] width 114 height 15
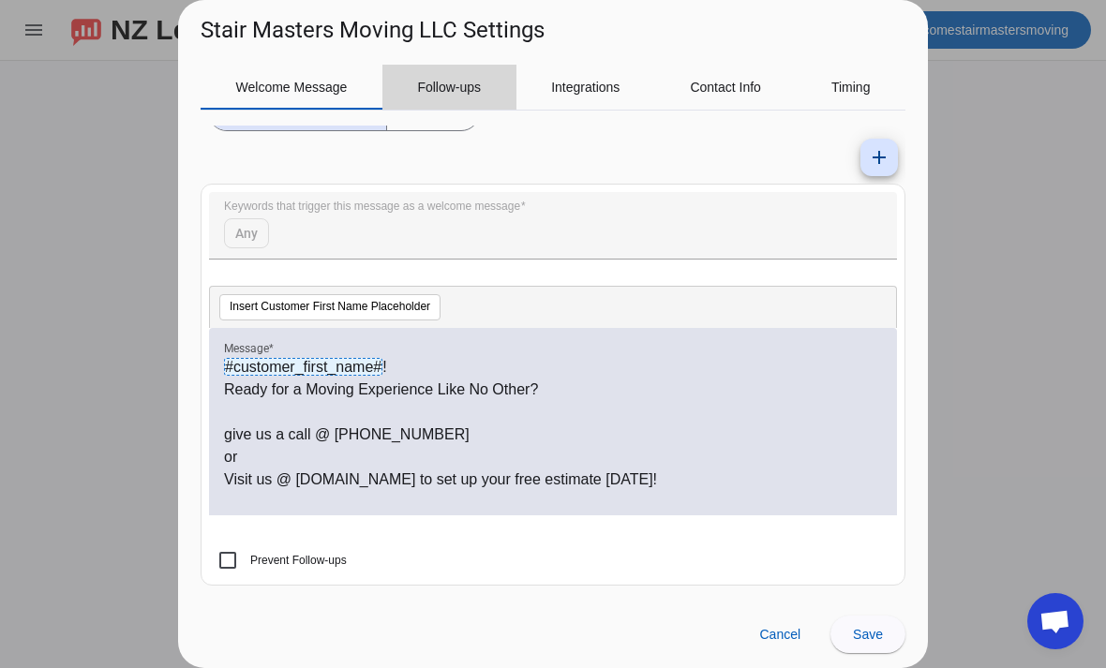
click at [462, 96] on span "Follow-ups" at bounding box center [449, 87] width 64 height 45
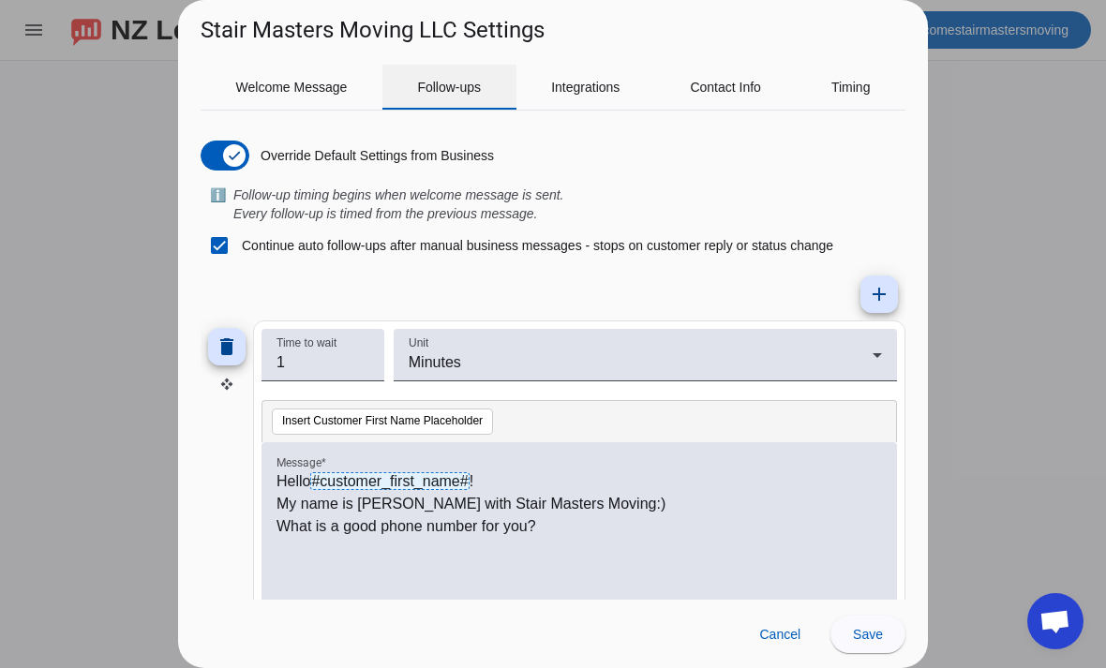
scroll to position [0, 0]
click at [880, 284] on mat-icon "add" at bounding box center [879, 294] width 22 height 22
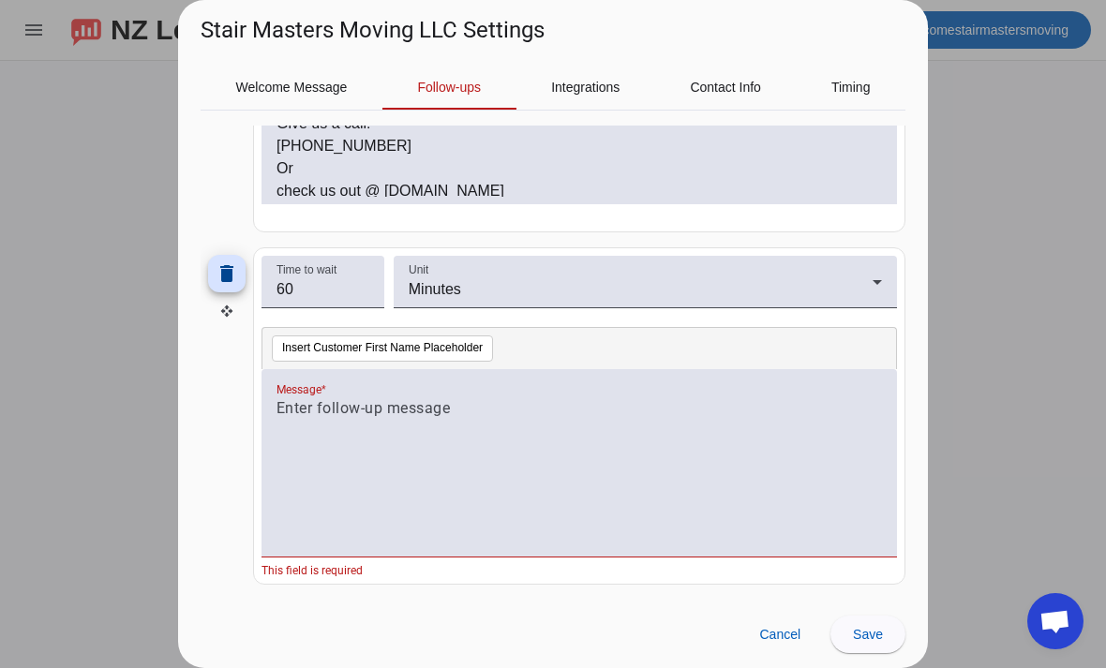
scroll to position [1482, 0]
click at [418, 360] on button "Insert Customer First Name Placeholder" at bounding box center [382, 348] width 221 height 26
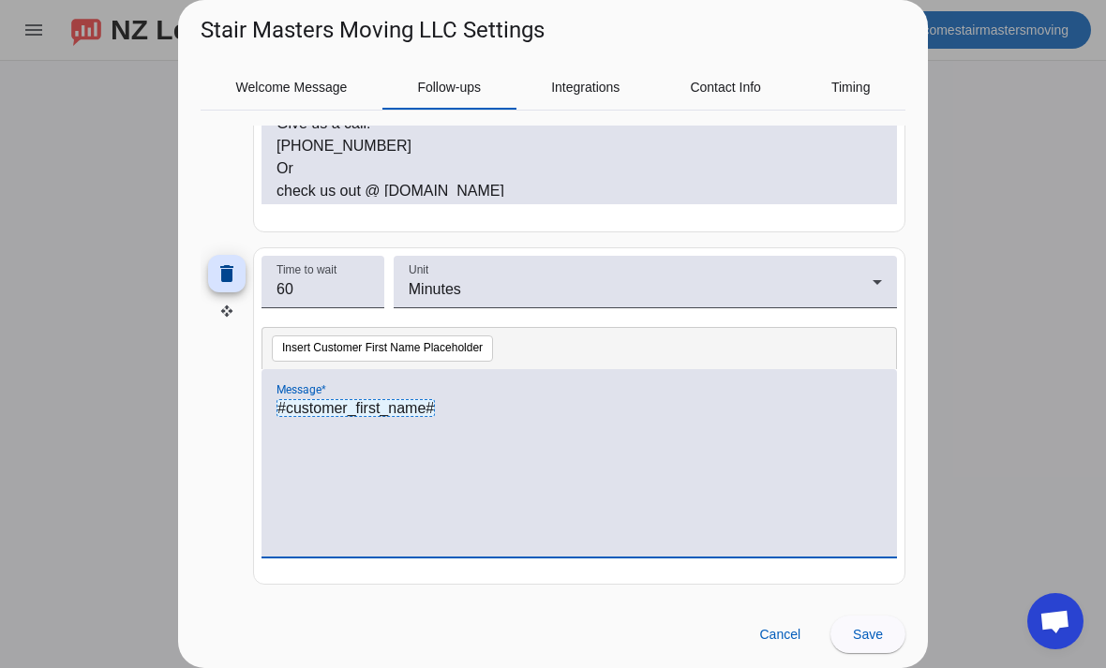
click at [319, 444] on div "#customer_first_name#" at bounding box center [578, 473] width 605 height 152
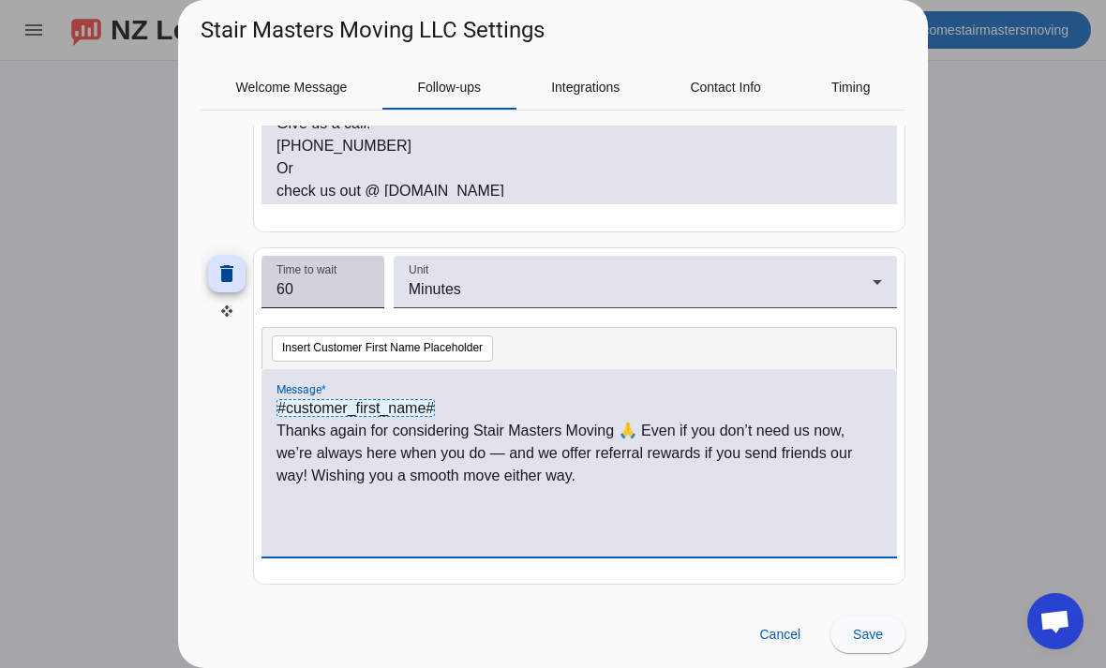
click at [310, 287] on input "60" at bounding box center [322, 289] width 93 height 22
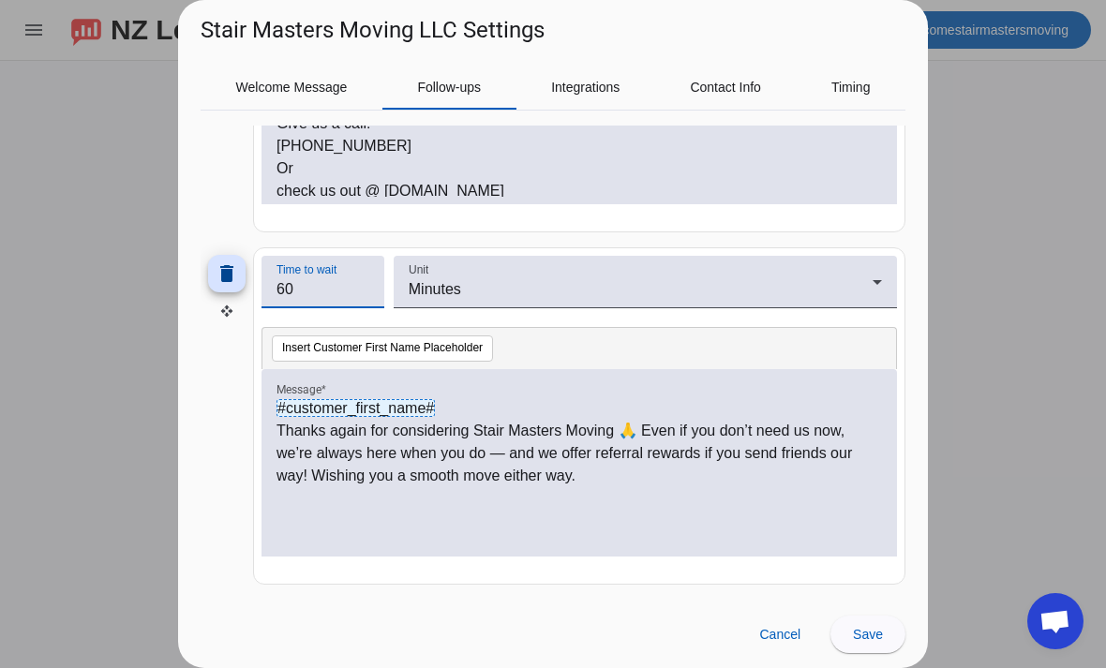
type input "6"
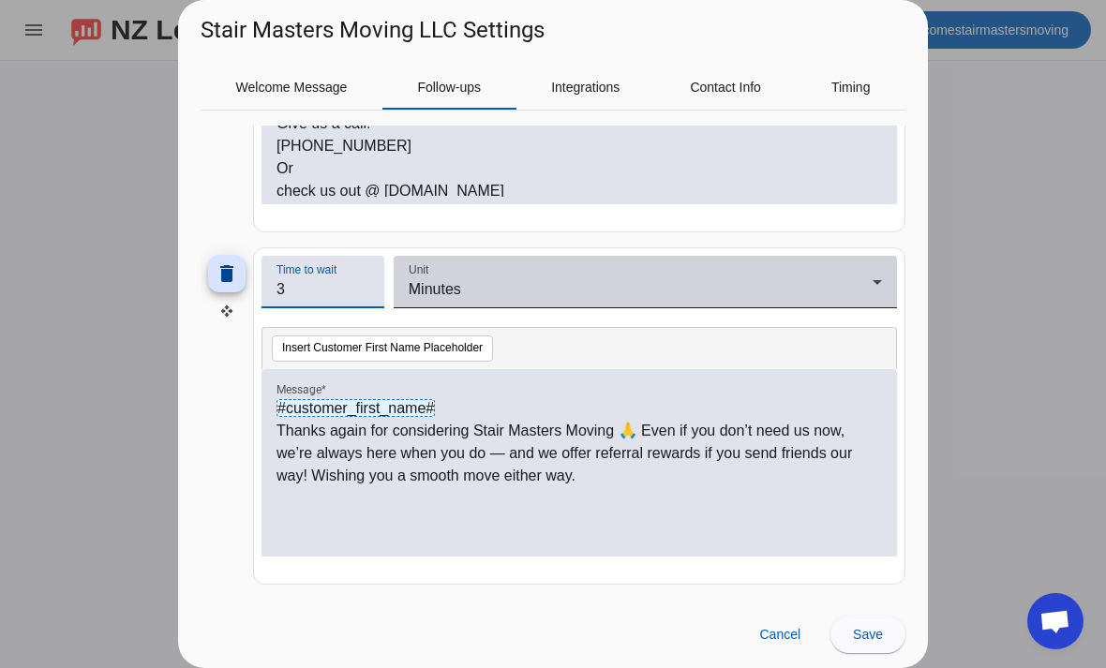
type input "3"
click at [598, 283] on div "Minutes" at bounding box center [641, 289] width 464 height 22
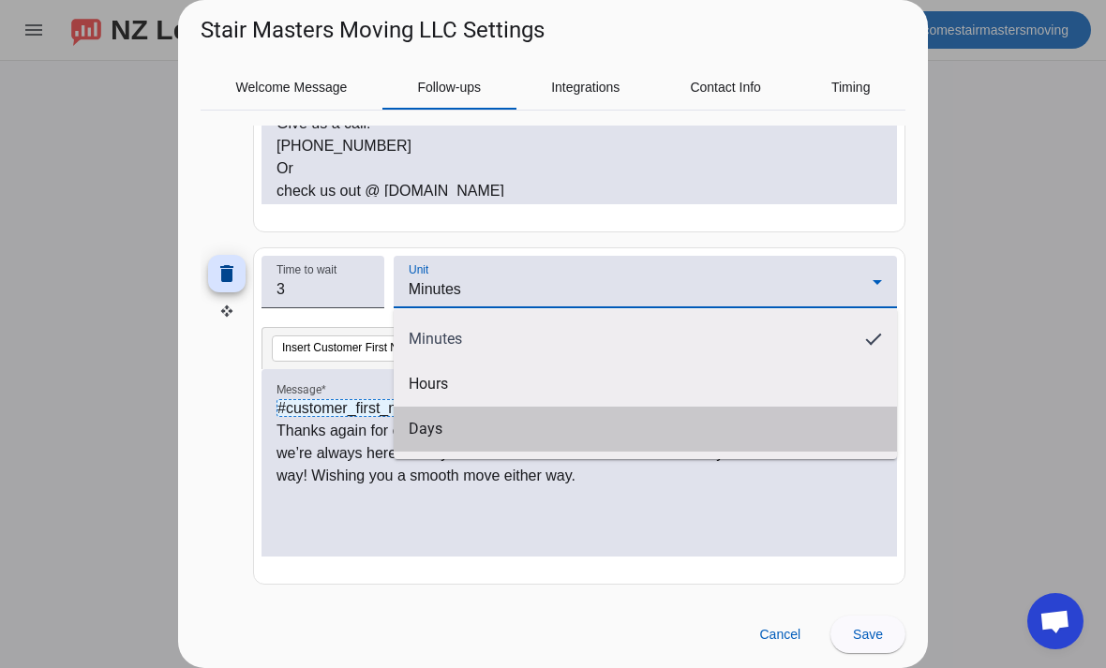
click at [461, 424] on mat-option "Days" at bounding box center [645, 429] width 503 height 45
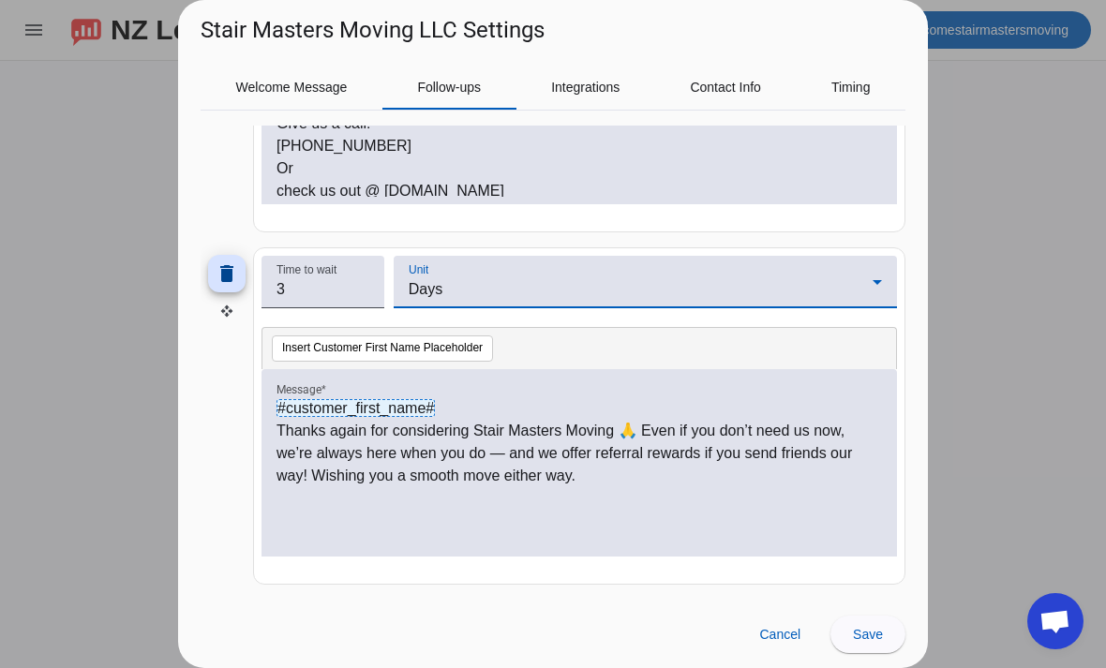
click at [769, 510] on div "#customer_first_name# Thanks again for considering Stair Masters Moving 🙏 Even …" at bounding box center [578, 473] width 605 height 152
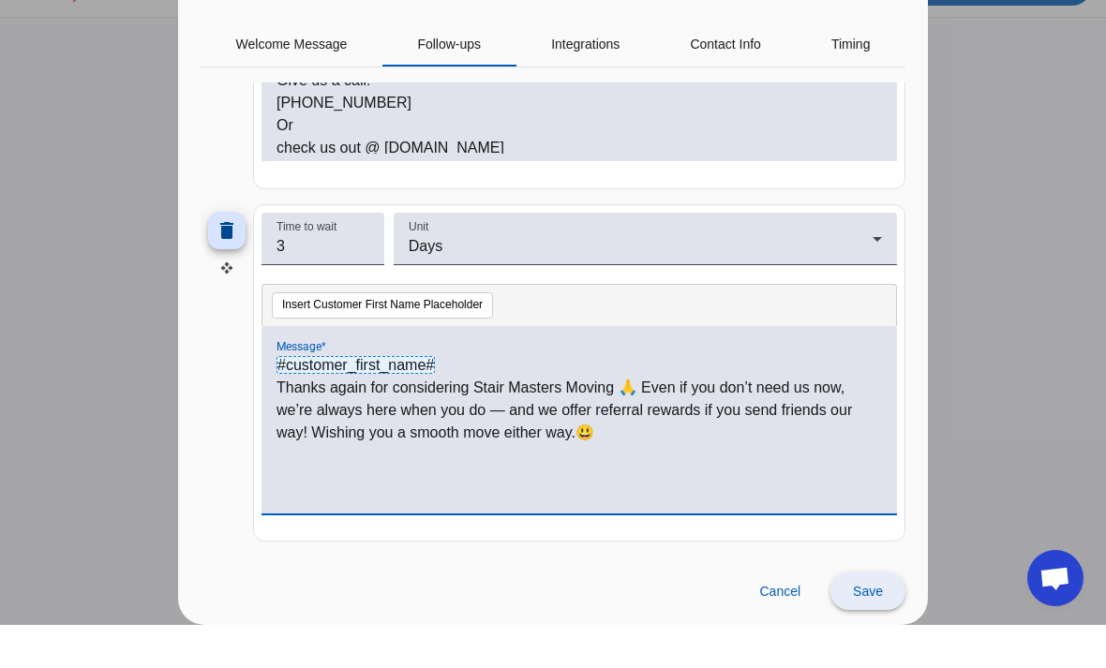
click at [863, 627] on span "Save" at bounding box center [868, 634] width 30 height 15
